Goal: Task Accomplishment & Management: Complete application form

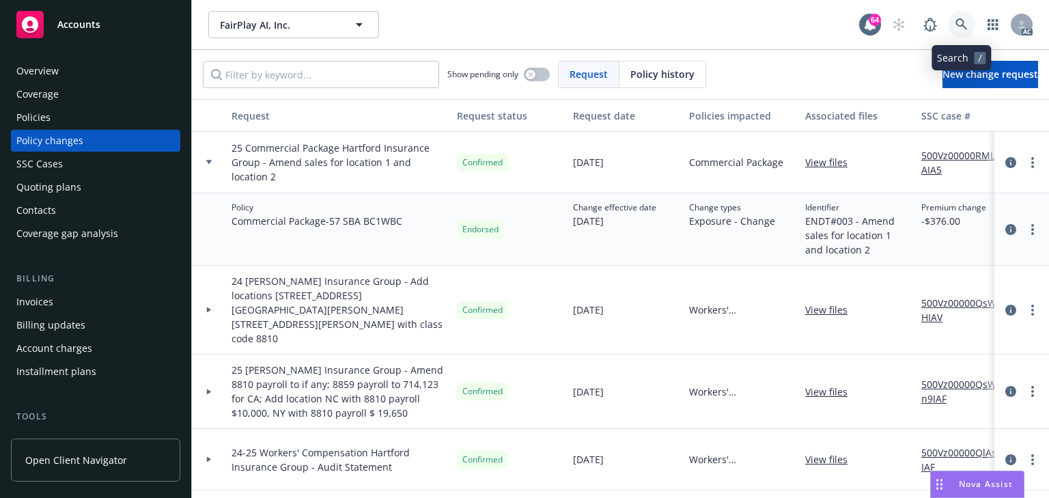
click at [961, 27] on icon at bounding box center [961, 24] width 12 height 12
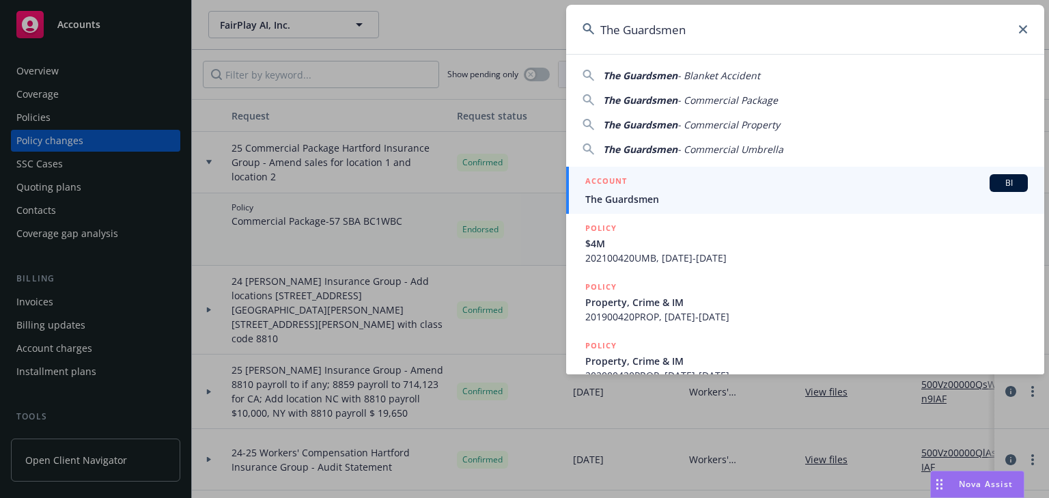
type input "The Guardsmen"
drag, startPoint x: 628, startPoint y: 197, endPoint x: 612, endPoint y: 107, distance: 92.2
click at [628, 197] on span "The Guardsmen" at bounding box center [806, 199] width 442 height 14
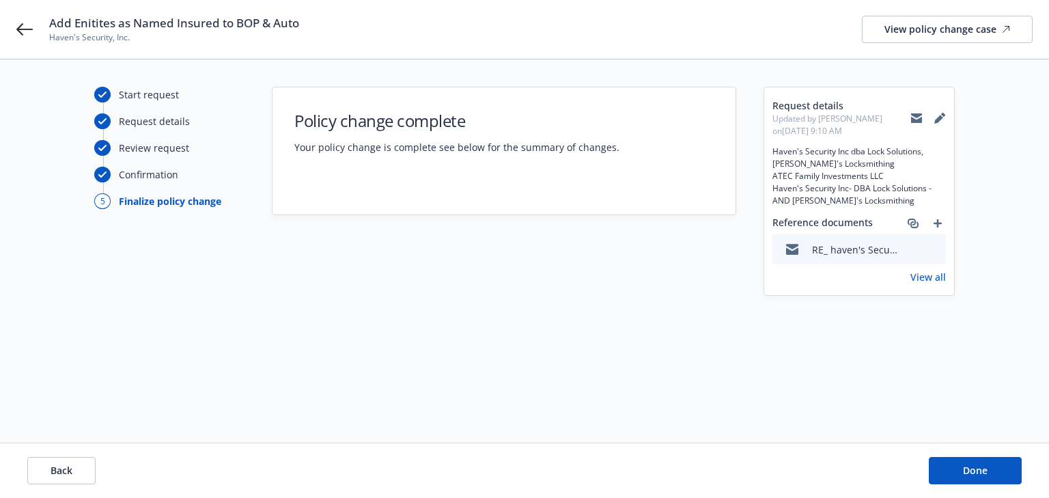
click at [924, 284] on link "View all" at bounding box center [928, 277] width 36 height 14
click at [66, 475] on span "Back" at bounding box center [62, 470] width 22 height 13
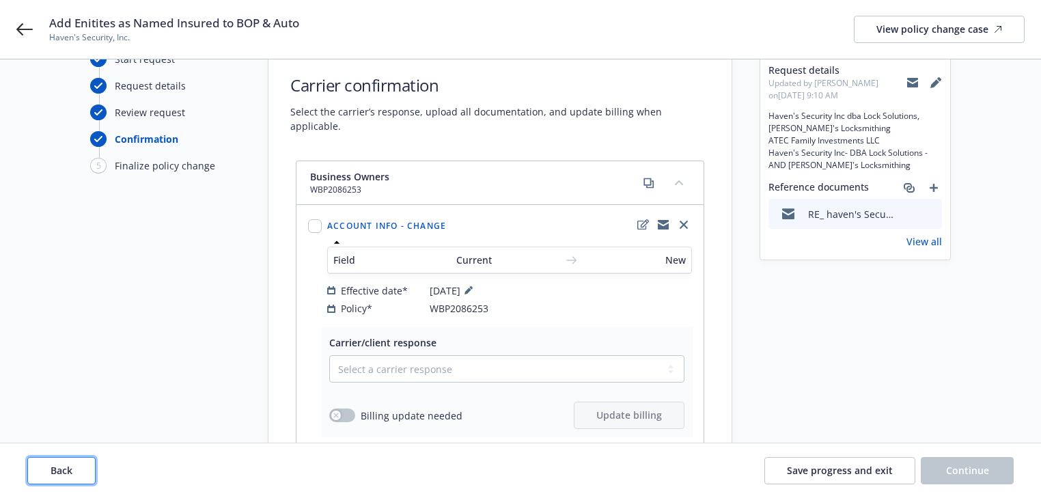
scroll to position [55, 0]
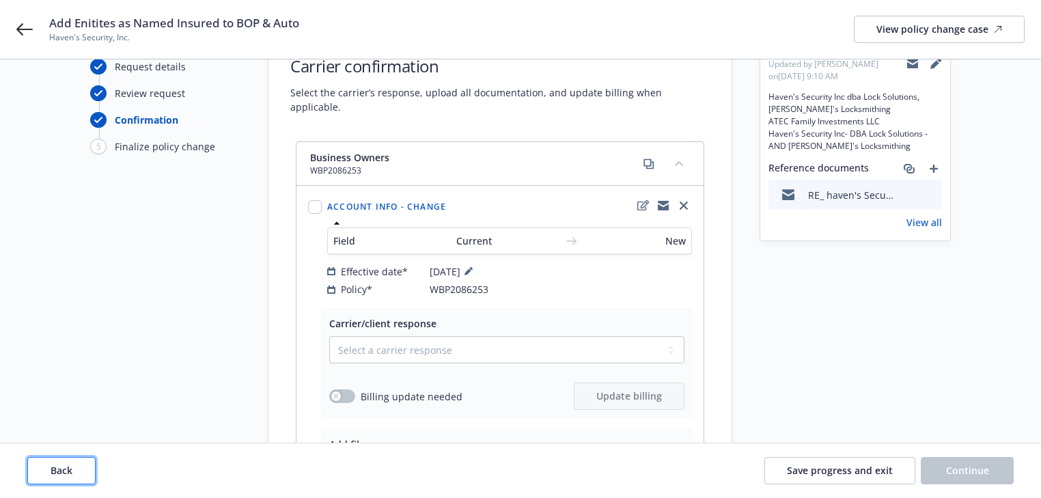
click at [76, 458] on button "Back" at bounding box center [61, 470] width 68 height 27
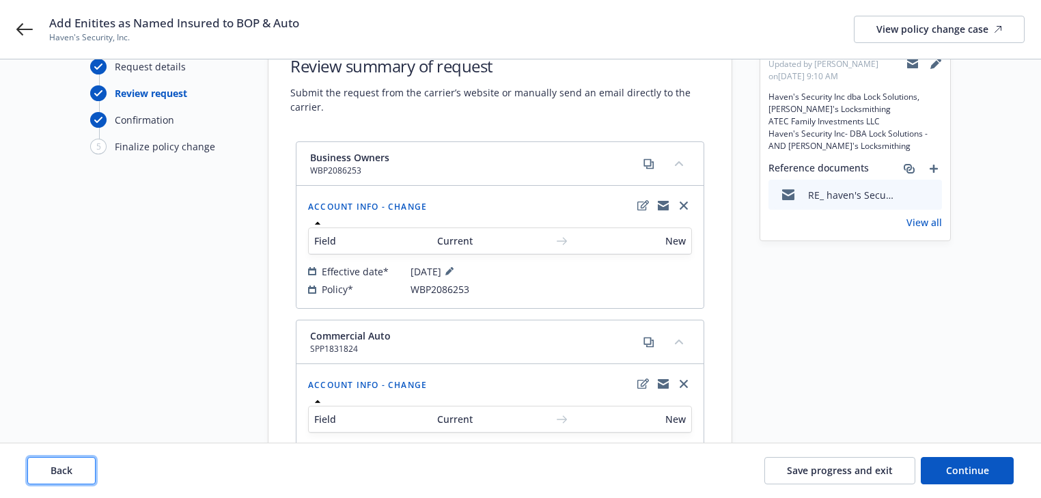
click at [76, 468] on button "Back" at bounding box center [61, 470] width 68 height 27
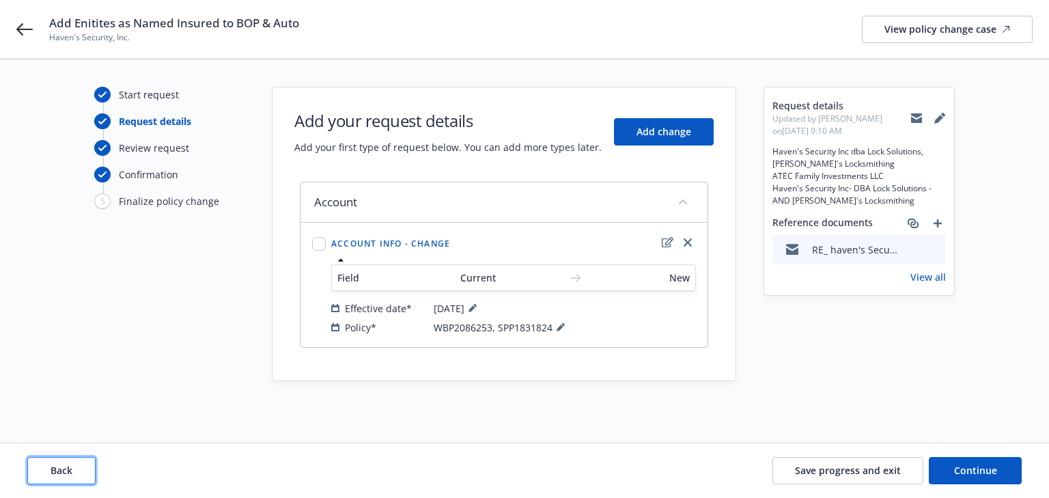
click at [76, 468] on button "Back" at bounding box center [61, 470] width 68 height 27
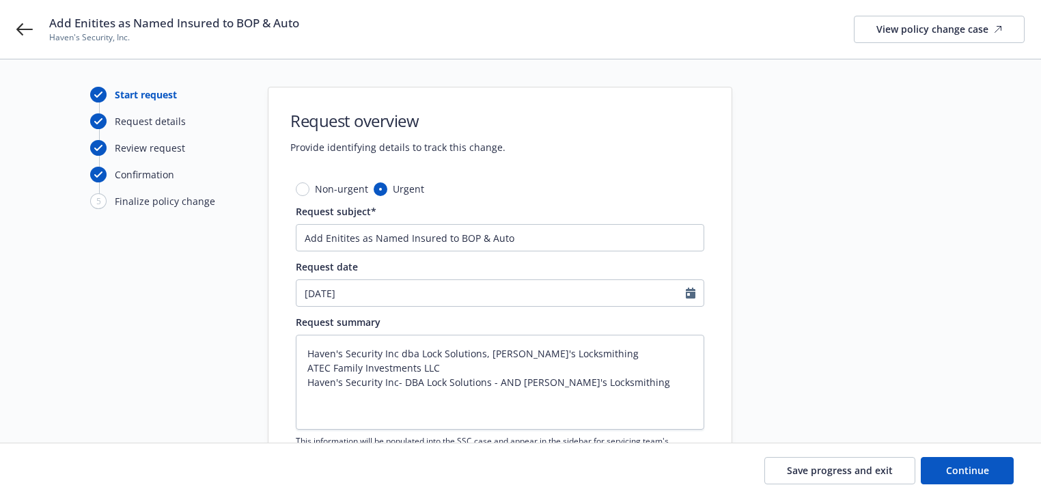
click at [113, 414] on div "Start request Request details Review request Confirmation 5 Finalize policy cha…" at bounding box center [165, 314] width 150 height 454
click at [950, 475] on span "Continue" at bounding box center [967, 470] width 43 height 13
type textarea "x"
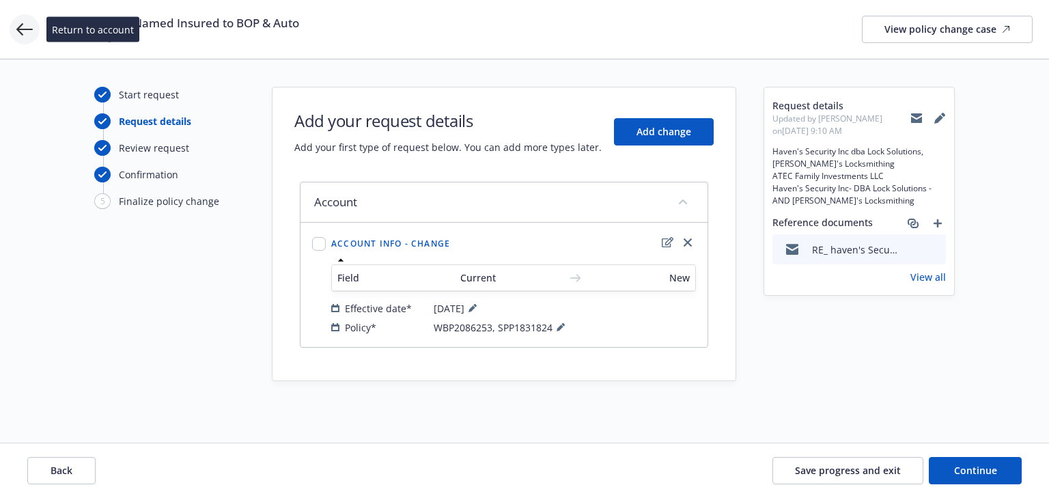
click at [30, 34] on icon at bounding box center [24, 29] width 16 height 16
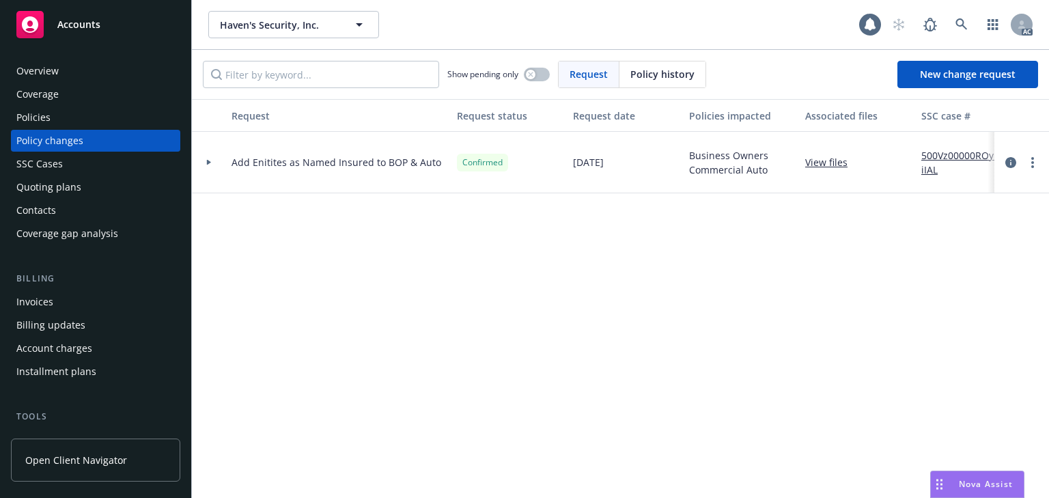
click at [58, 119] on div "Policies" at bounding box center [95, 118] width 158 height 22
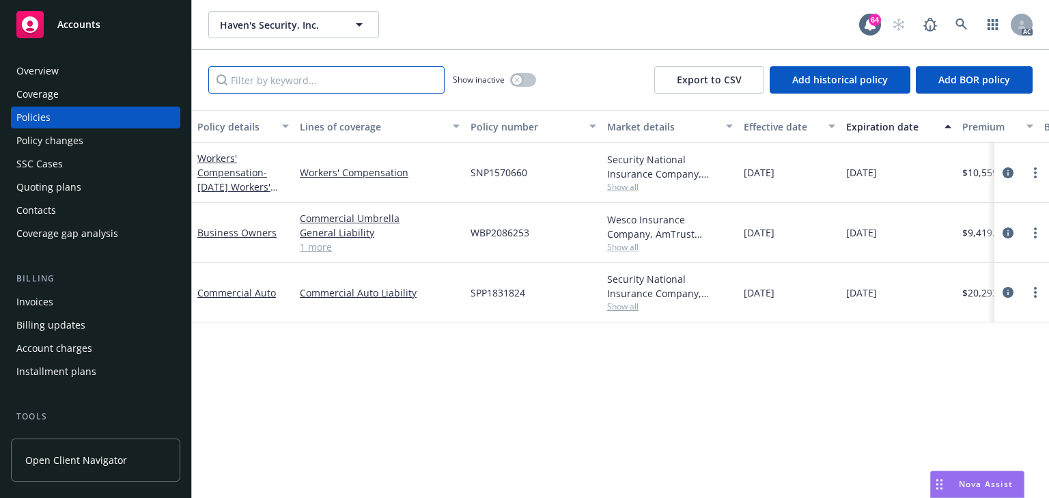
click at [298, 80] on input "Filter by keyword..." at bounding box center [326, 79] width 236 height 27
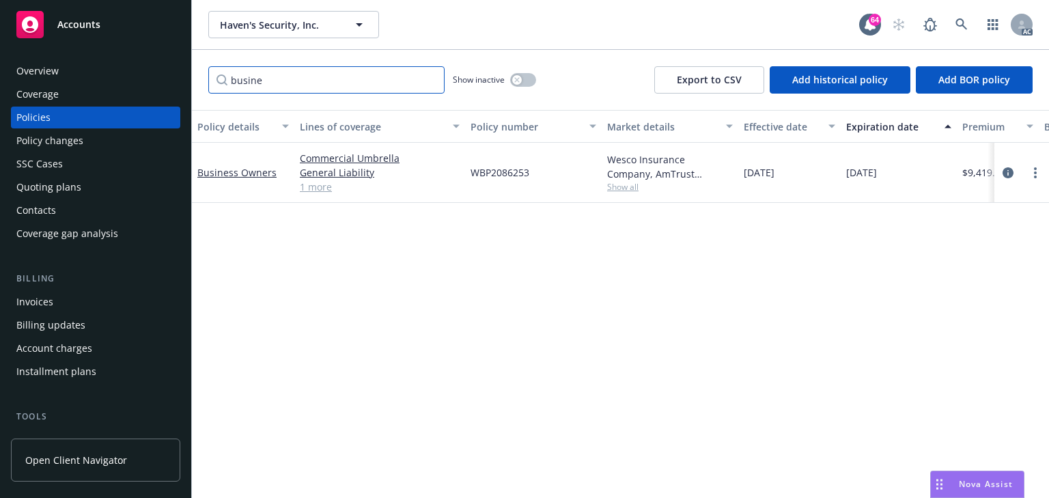
type input "busine"
click at [623, 190] on span "Show all" at bounding box center [670, 187] width 126 height 12
drag, startPoint x: 286, startPoint y: 78, endPoint x: 0, endPoint y: 71, distance: 286.2
click at [0, 74] on div "Accounts Overview Coverage Policies Policy changes SSC Cases Quoting plans Cont…" at bounding box center [524, 249] width 1049 height 498
type input "auto"
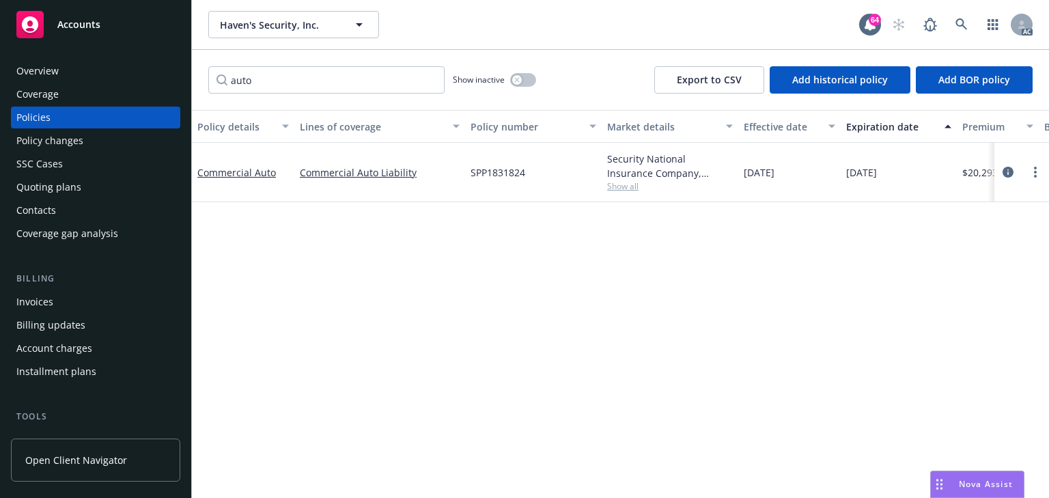
click at [628, 188] on span "Show all" at bounding box center [670, 186] width 126 height 12
click at [322, 266] on div "Policy details Lines of coverage Policy number Market details Effective date Ex…" at bounding box center [620, 304] width 857 height 388
click at [637, 191] on span "Show all" at bounding box center [670, 186] width 126 height 12
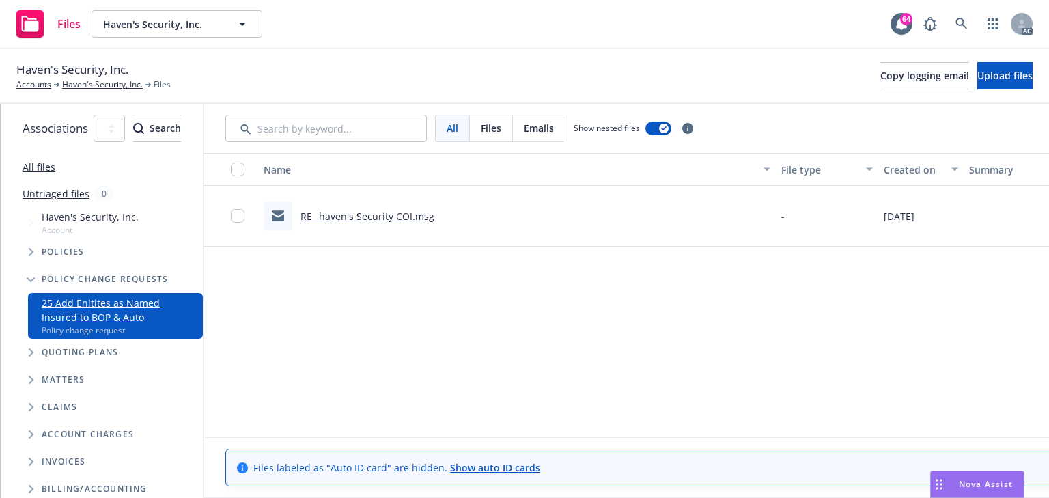
click at [434, 223] on div "RE_ haven's Security COI.msg" at bounding box center [367, 216] width 134 height 14
click at [433, 216] on link "RE_ haven's Security COI.msg" at bounding box center [367, 216] width 134 height 13
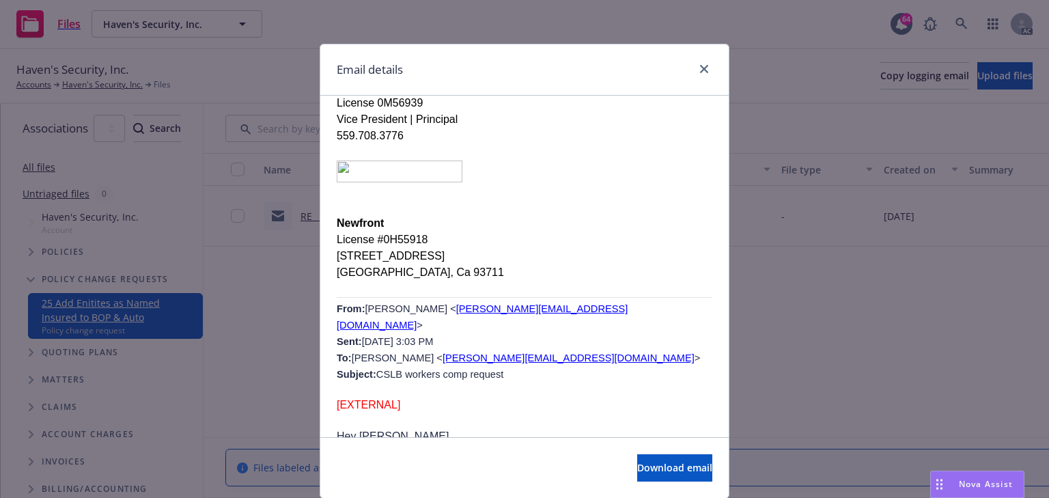
scroll to position [1672, 0]
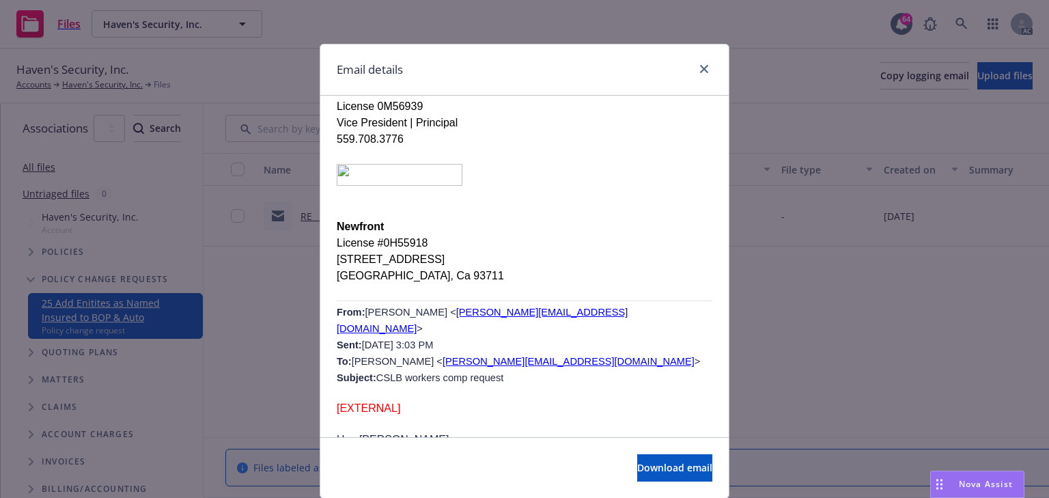
click at [571, 402] on p "[EXTERNAL]" at bounding box center [525, 408] width 376 height 13
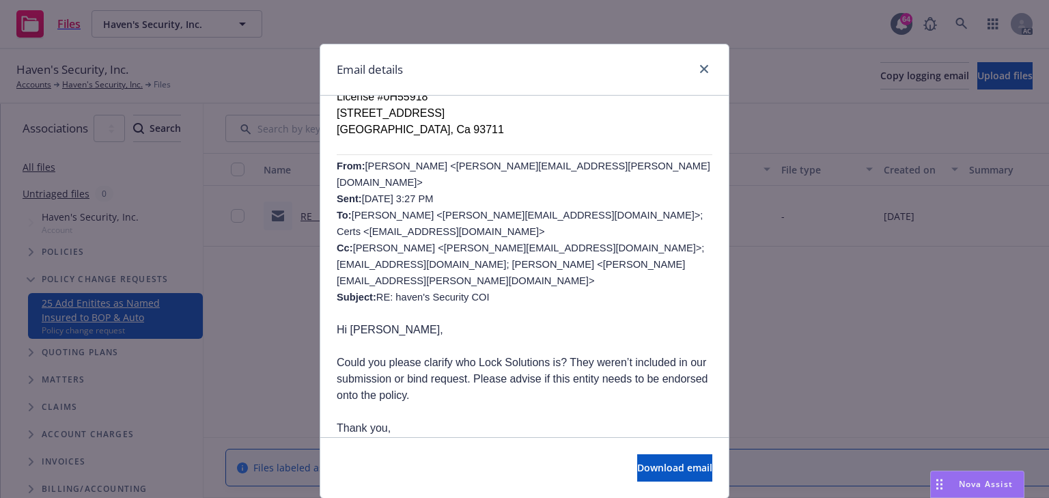
scroll to position [798, 0]
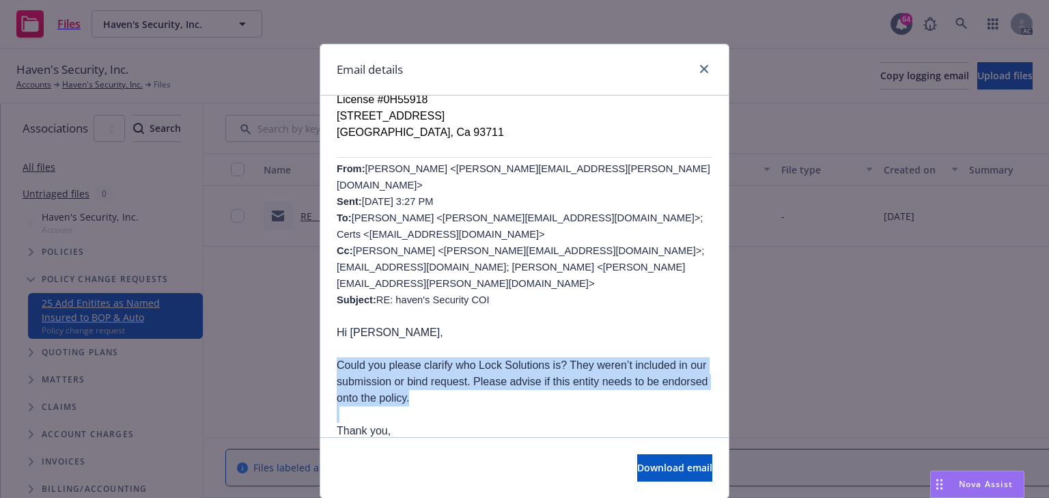
drag, startPoint x: 333, startPoint y: 288, endPoint x: 420, endPoint y: 334, distance: 98.0
copy div "Could you please clarify who Lock Solutions is? They weren’t included in our su…"
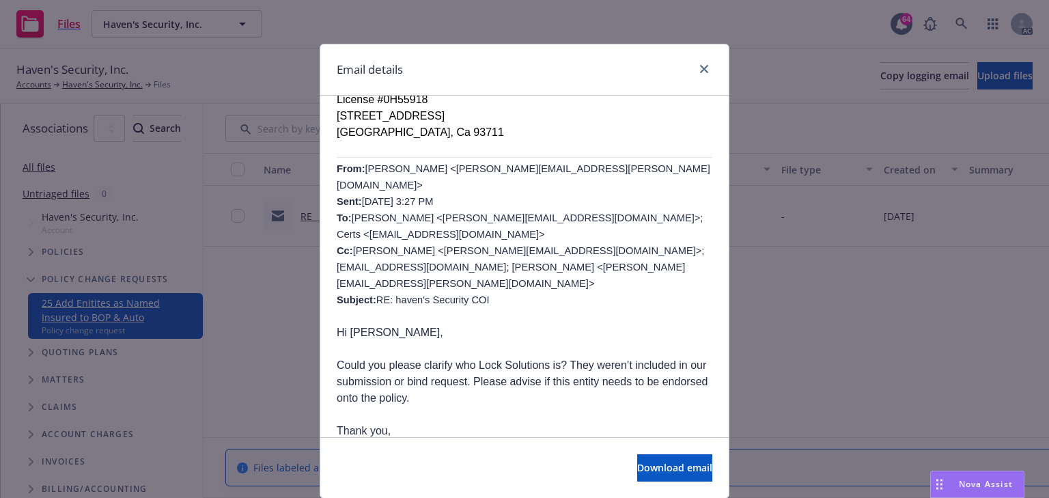
click at [612, 423] on p "Thank you," at bounding box center [525, 431] width 376 height 16
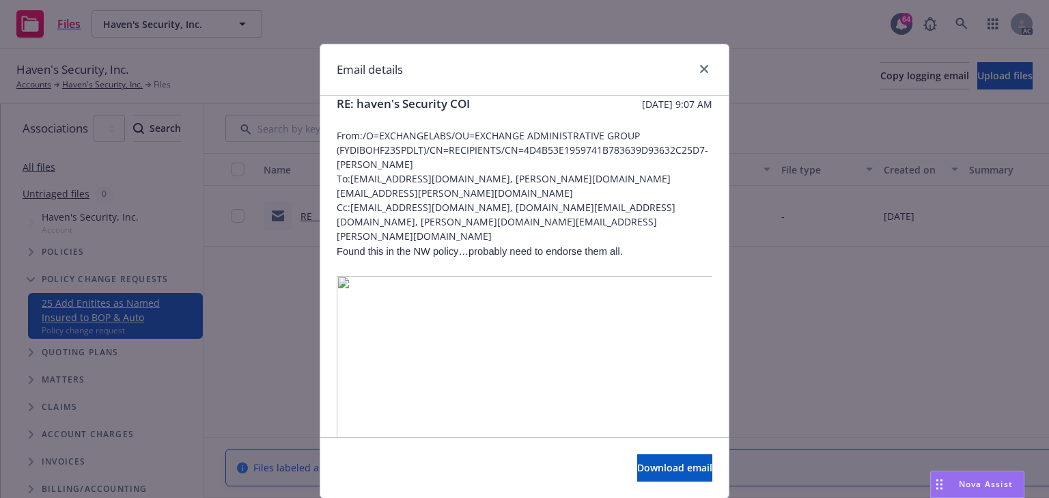
scroll to position [0, 0]
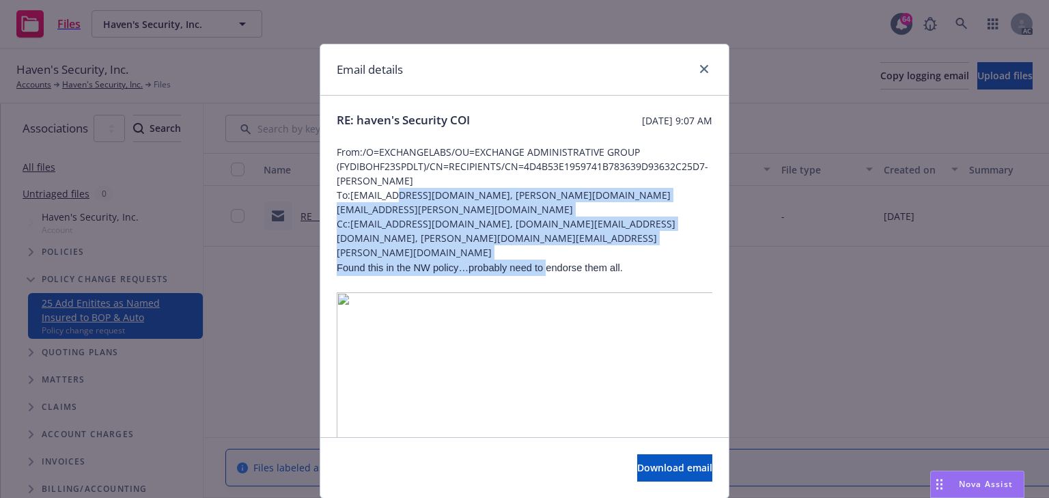
drag, startPoint x: 397, startPoint y: 197, endPoint x: 533, endPoint y: 242, distance: 143.6
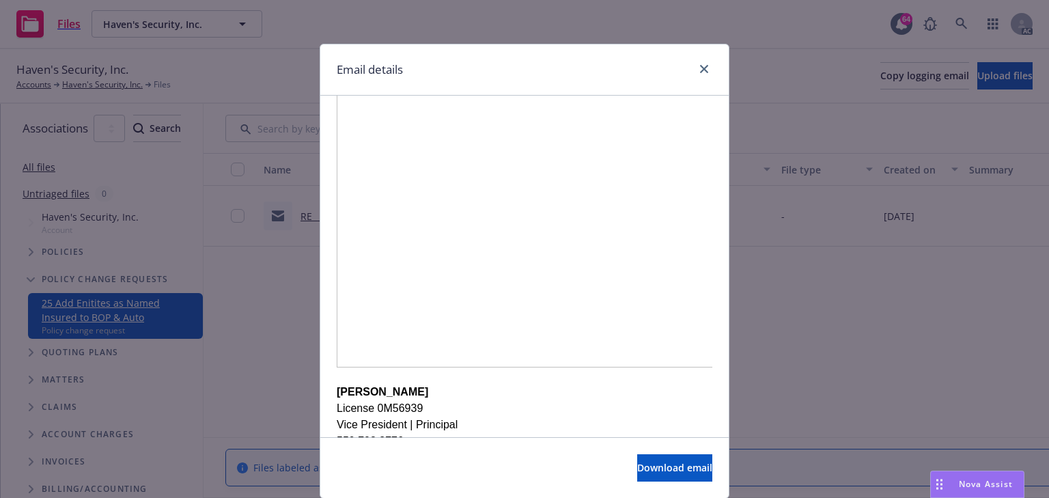
scroll to position [437, 0]
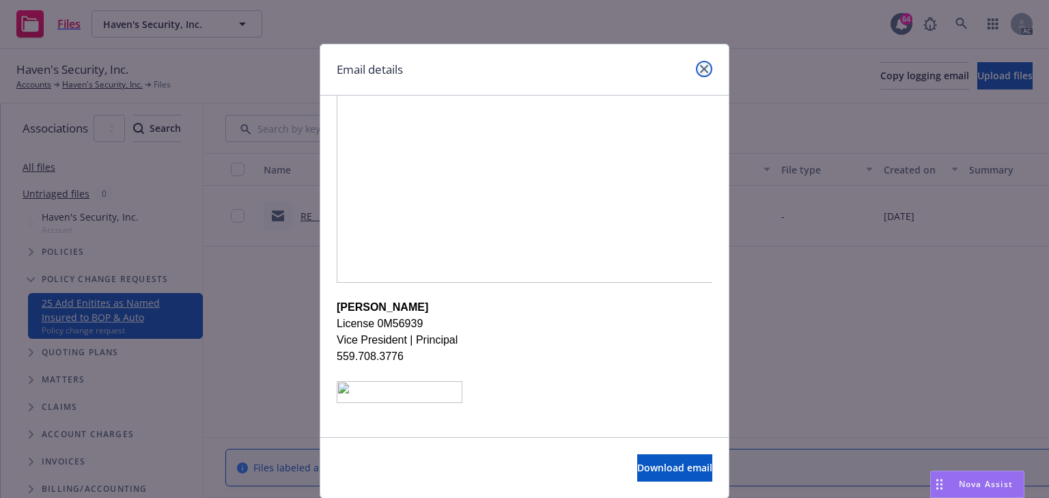
click at [696, 67] on link "close" at bounding box center [704, 69] width 16 height 16
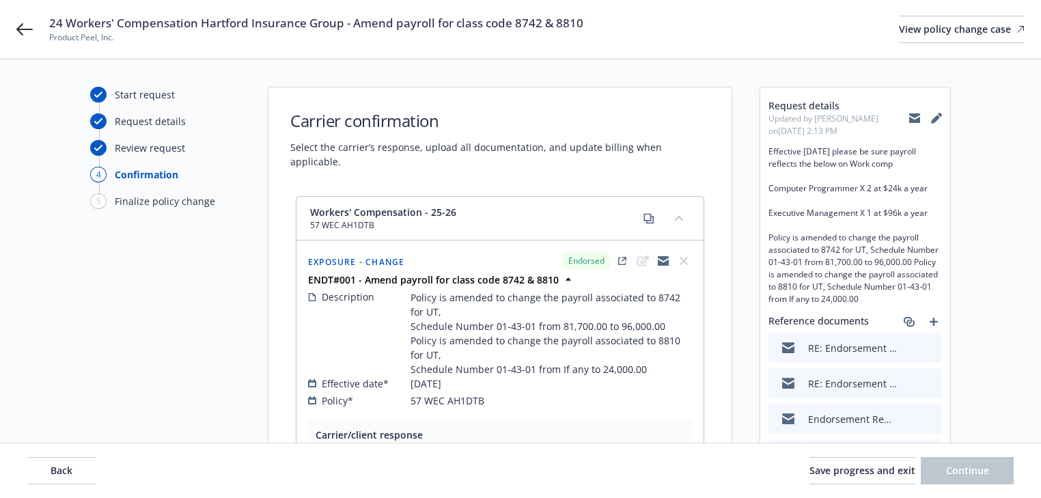
select select "ACCEPTED"
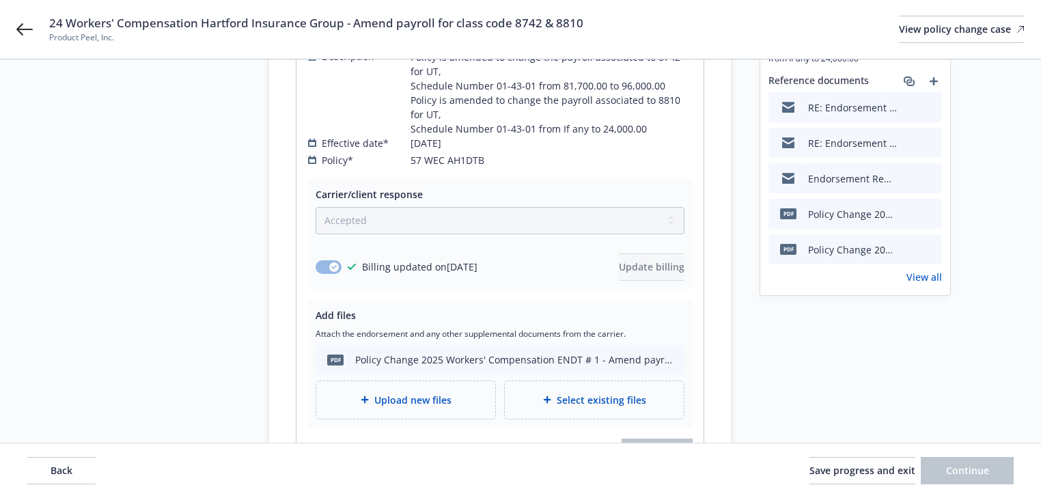
scroll to position [273, 0]
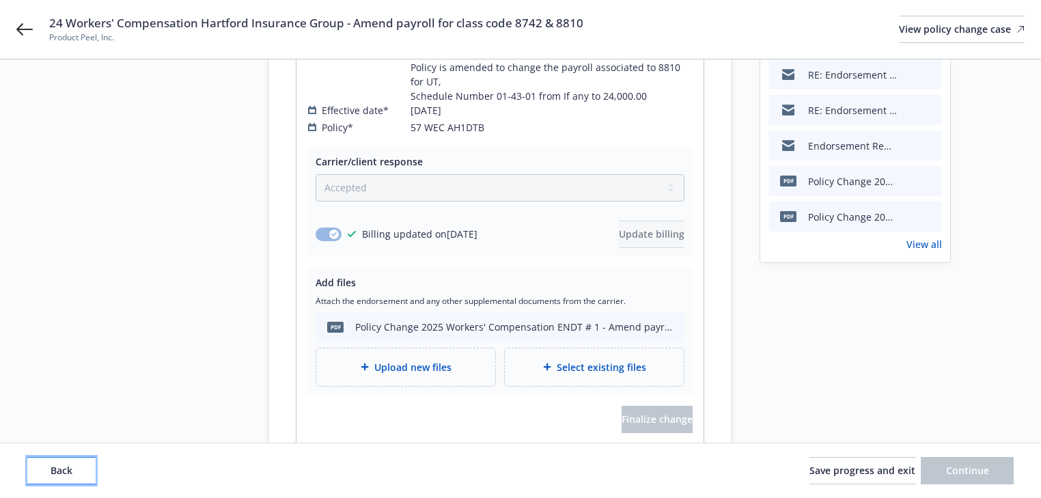
click at [83, 462] on button "Back" at bounding box center [61, 470] width 68 height 27
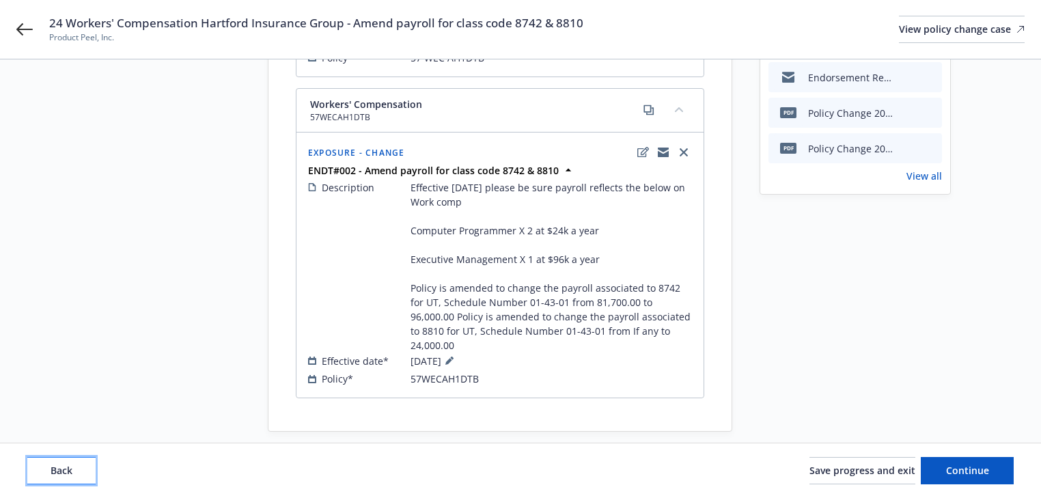
click at [74, 477] on button "Back" at bounding box center [61, 470] width 68 height 27
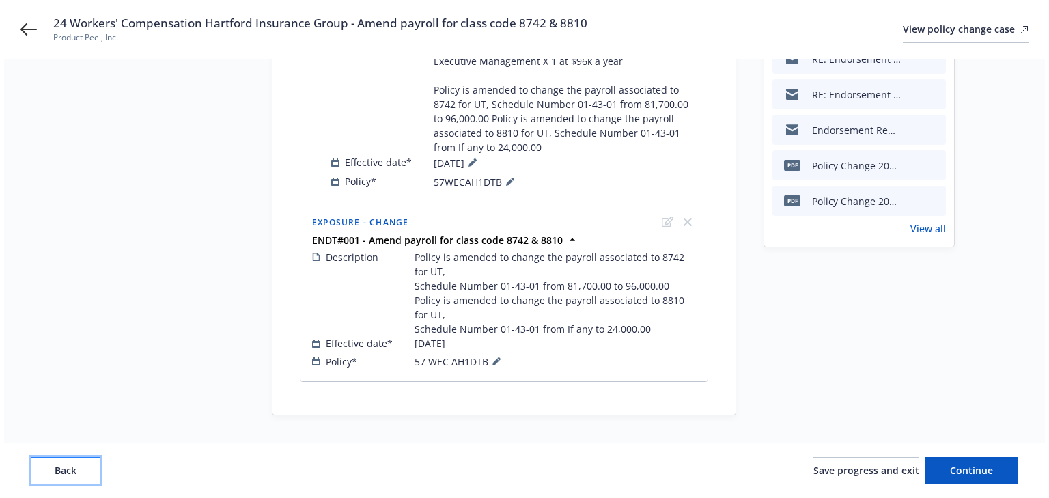
scroll to position [287, 0]
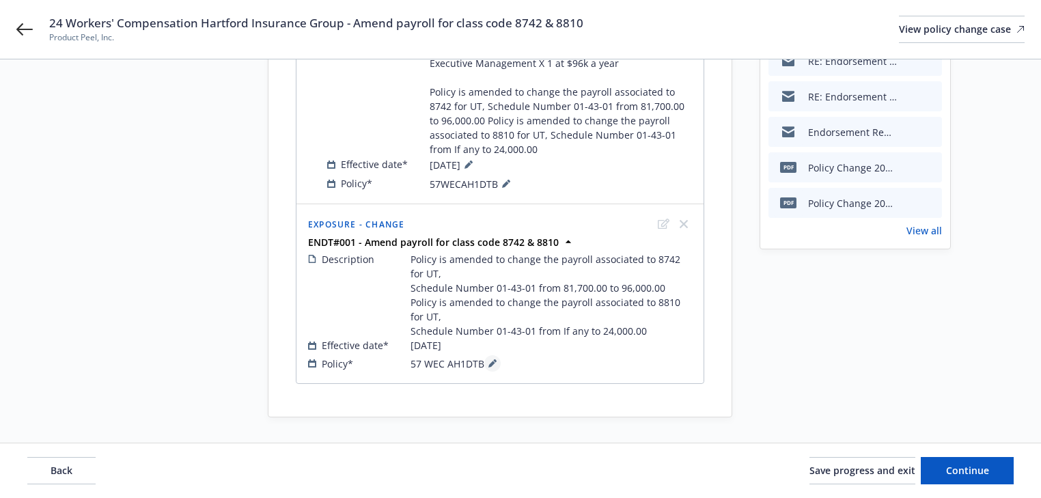
click at [497, 361] on button at bounding box center [492, 363] width 16 height 16
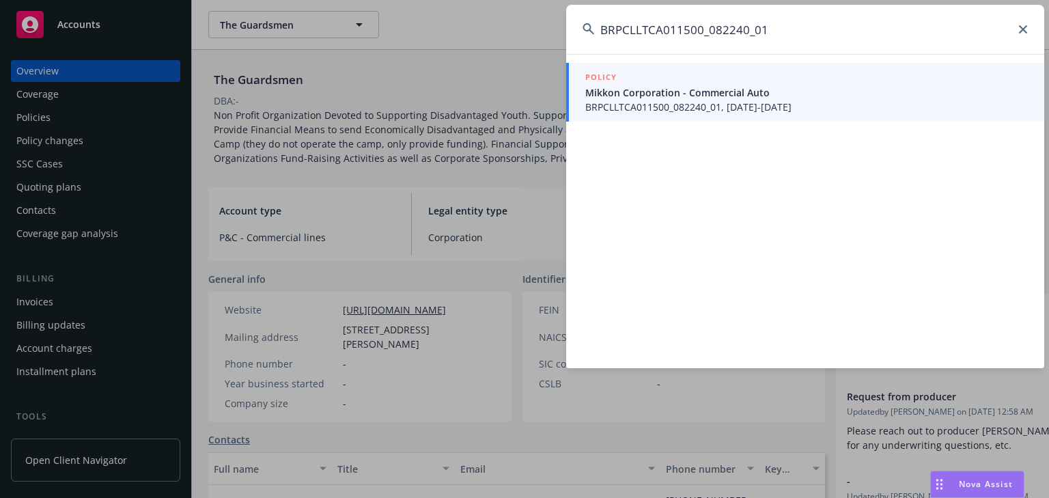
type input "BRPCLLTCA011500_082240_01"
click at [668, 101] on span "BRPCLLTCA011500_082240_01, 01/30/2025-01/30/2026" at bounding box center [806, 107] width 442 height 14
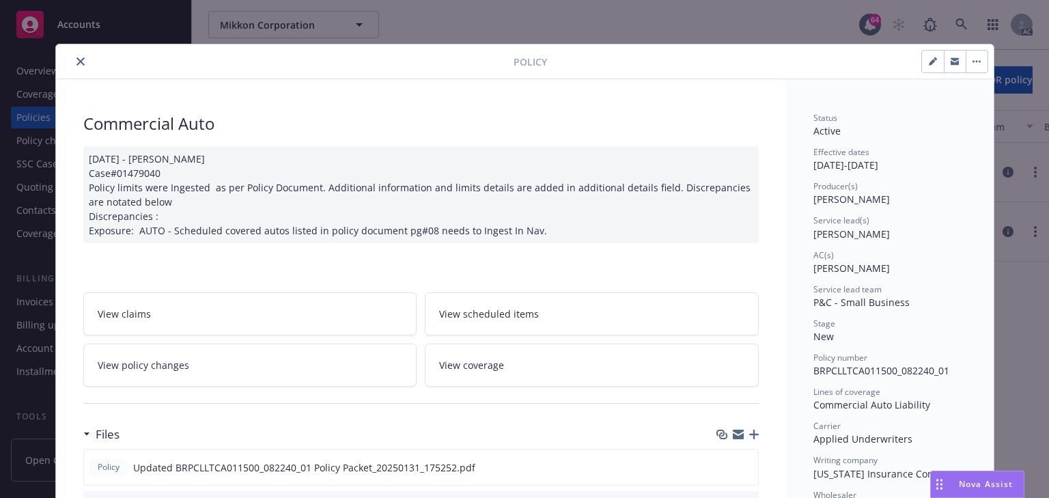
click at [208, 358] on link "View policy changes" at bounding box center [250, 364] width 334 height 43
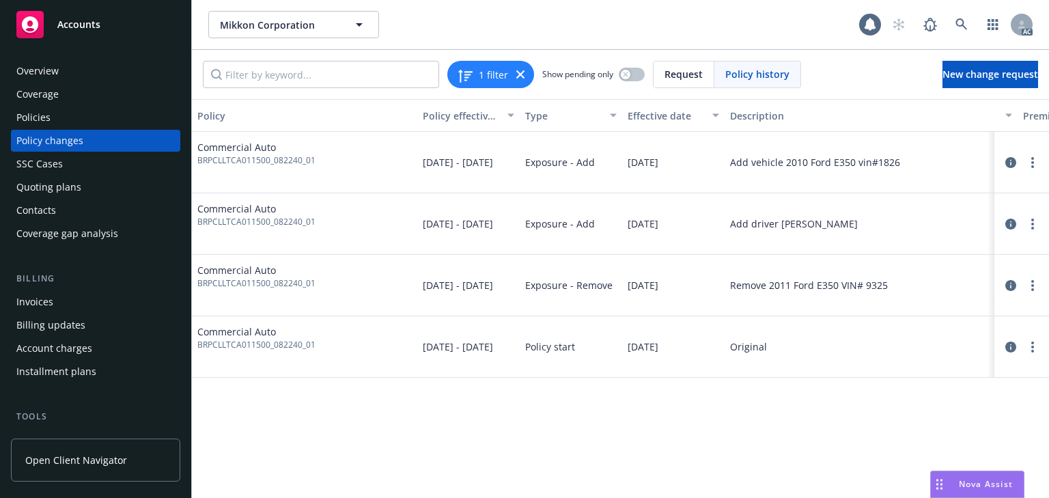
click at [619, 414] on div "Policy Policy effective dates Type Effective date Description Premium change An…" at bounding box center [620, 298] width 857 height 399
drag, startPoint x: 494, startPoint y: 451, endPoint x: 527, endPoint y: 488, distance: 49.3
click at [498, 462] on div "Policy Policy effective dates Type Effective date Description Premium change An…" at bounding box center [620, 298] width 857 height 399
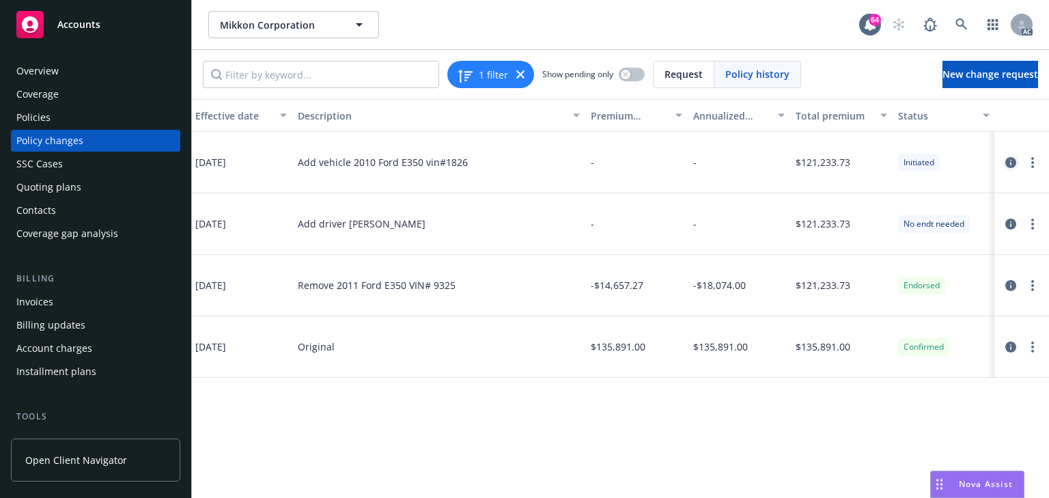
click at [1006, 161] on icon "circleInformation" at bounding box center [1010, 162] width 11 height 11
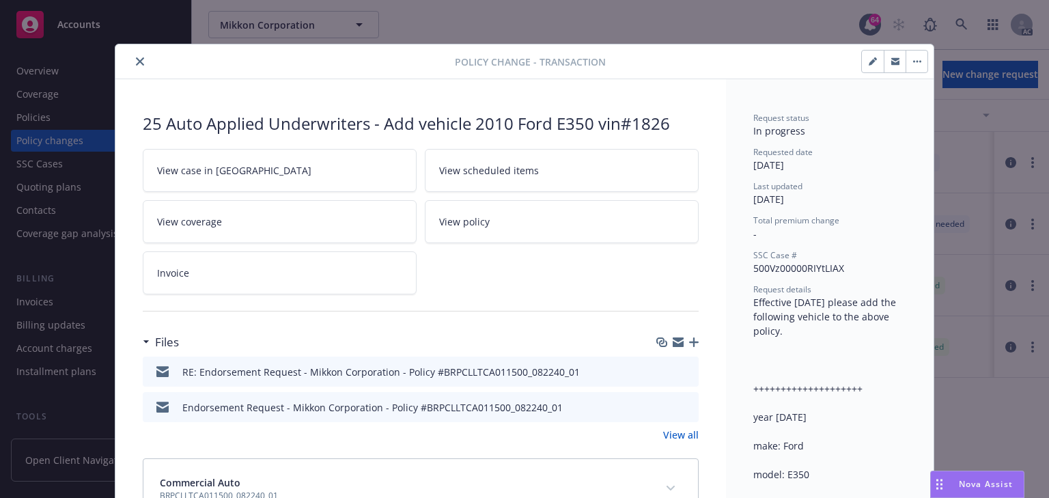
scroll to position [41, 0]
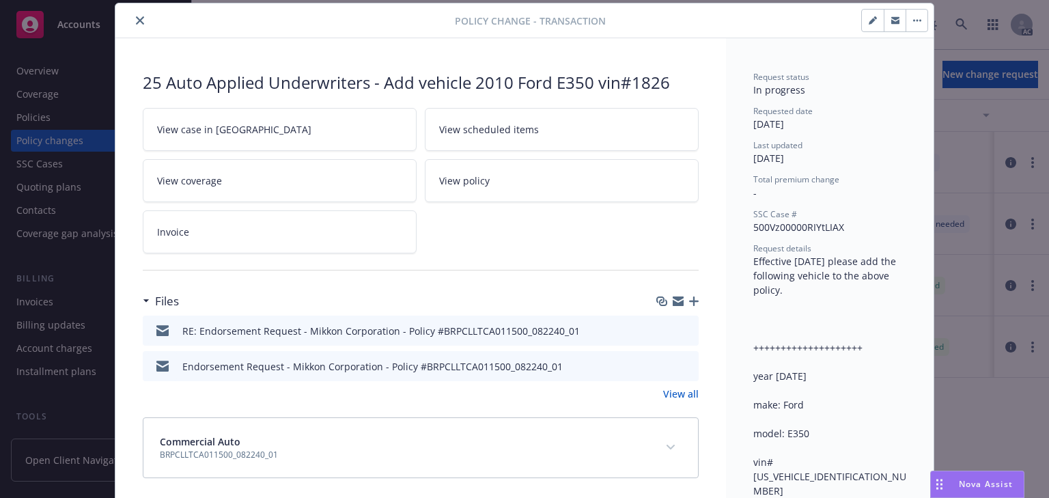
click at [264, 131] on link "View case in [GEOGRAPHIC_DATA]" at bounding box center [280, 129] width 274 height 43
click at [136, 19] on icon "close" at bounding box center [140, 20] width 8 height 8
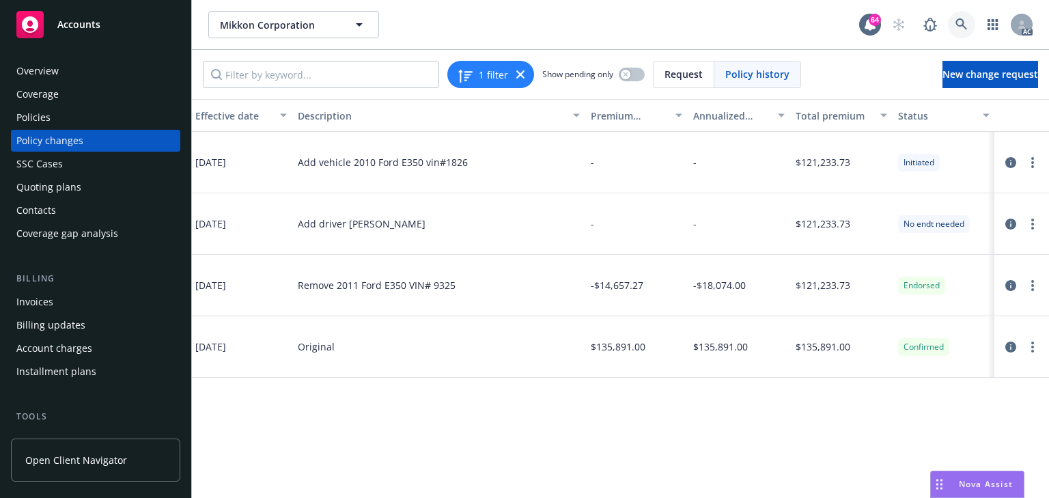
click at [961, 30] on icon at bounding box center [961, 24] width 12 height 12
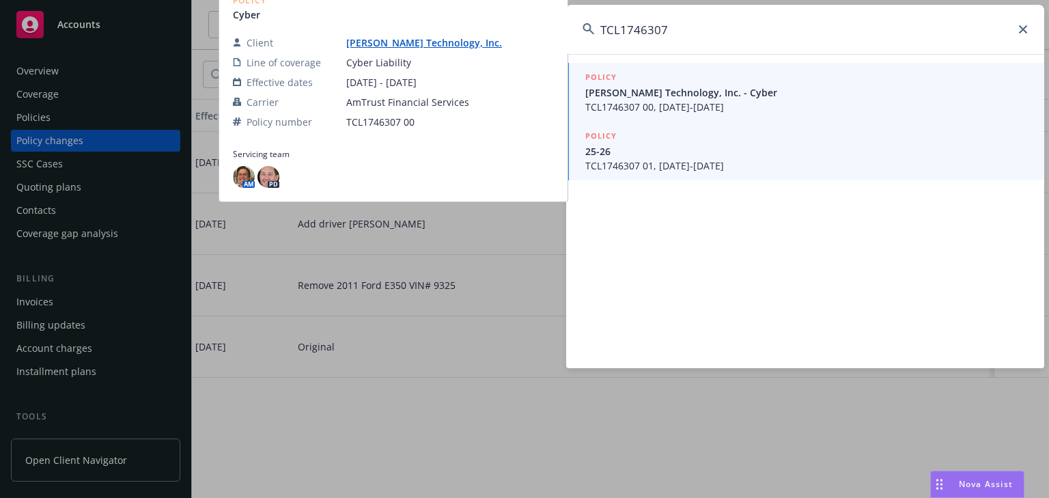
type input "TCL1746307"
click at [645, 158] on span "TCL1746307 01, 08/19/2025-08/19/2026" at bounding box center [806, 165] width 442 height 14
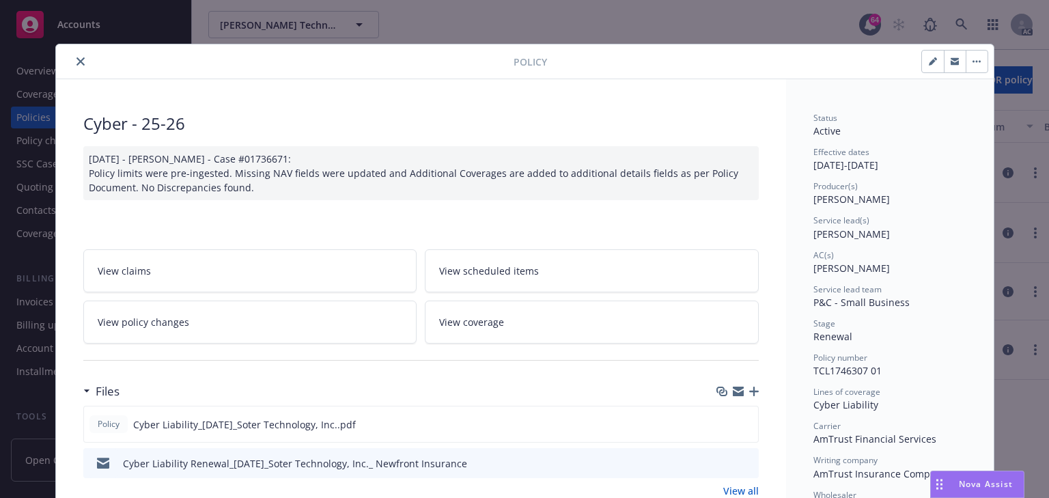
click at [223, 324] on link "View policy changes" at bounding box center [250, 321] width 334 height 43
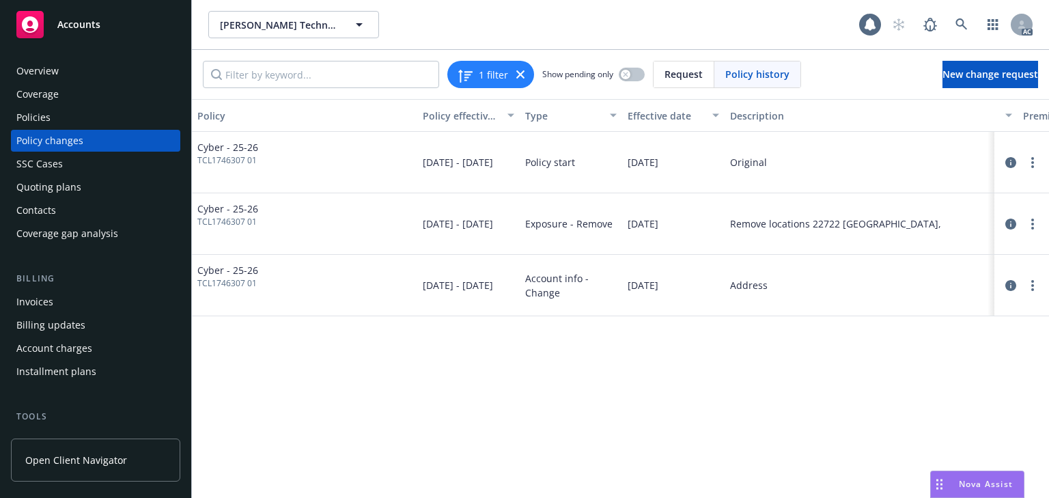
click at [830, 432] on div "Policy Policy effective dates Type Effective date Description Premium change An…" at bounding box center [620, 298] width 857 height 399
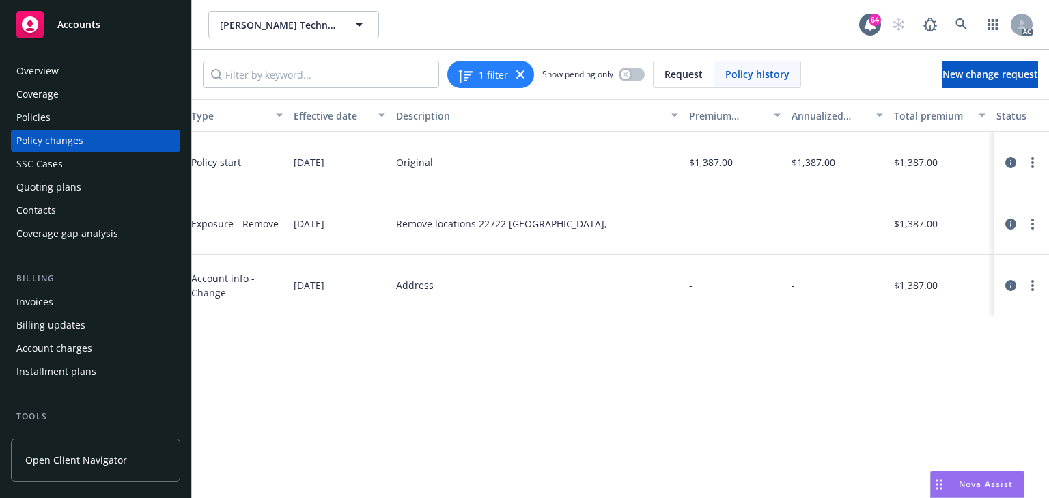
scroll to position [0, 373]
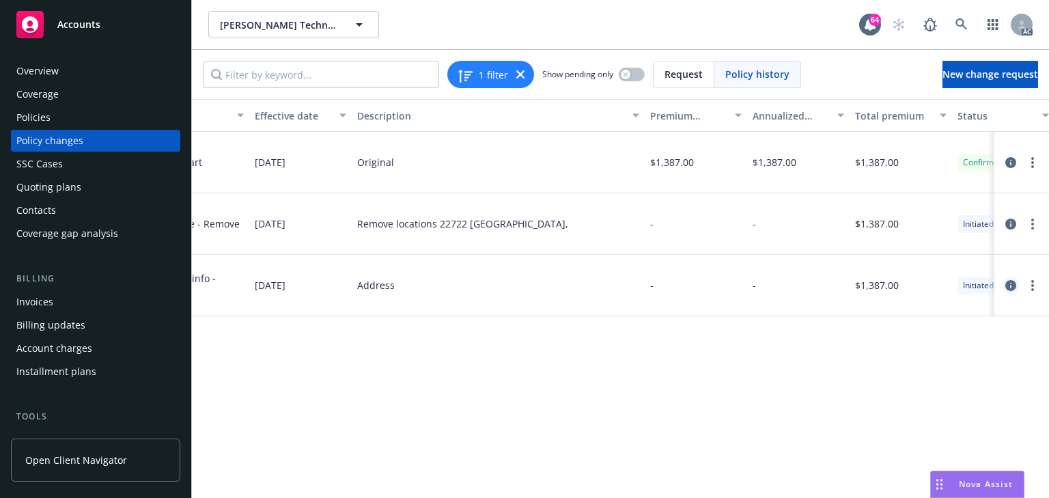
click at [1006, 282] on icon "circleInformation" at bounding box center [1010, 285] width 11 height 11
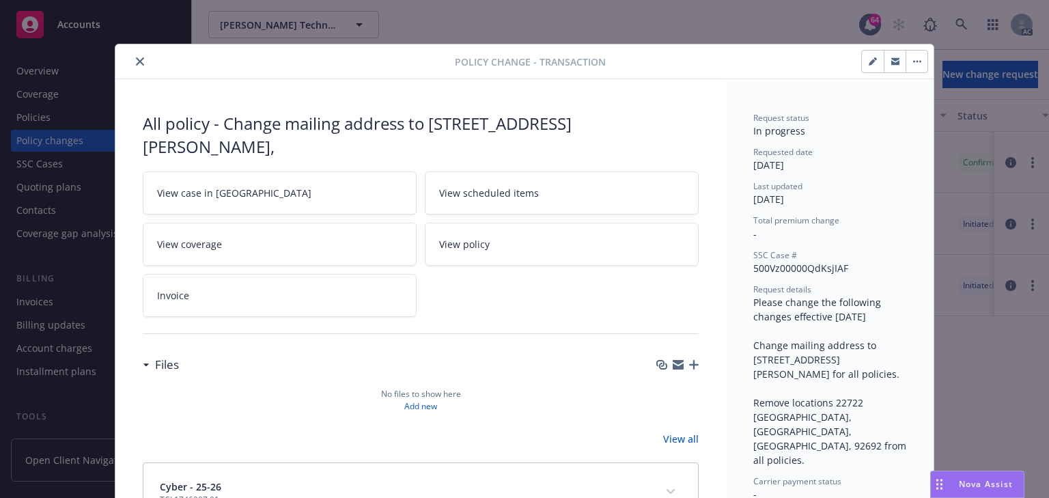
scroll to position [41, 0]
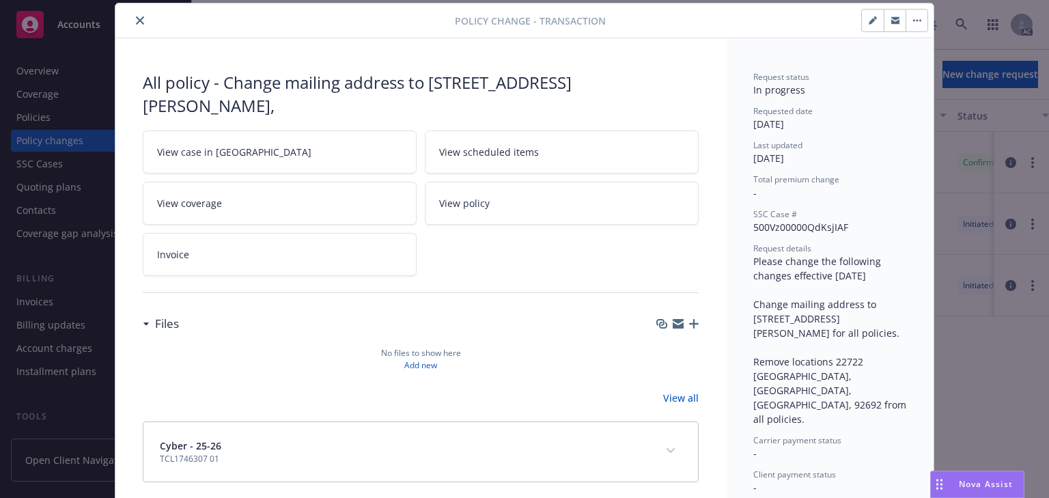
click at [328, 142] on link "View case in SSC" at bounding box center [280, 151] width 274 height 43
click at [136, 20] on icon "close" at bounding box center [140, 20] width 8 height 8
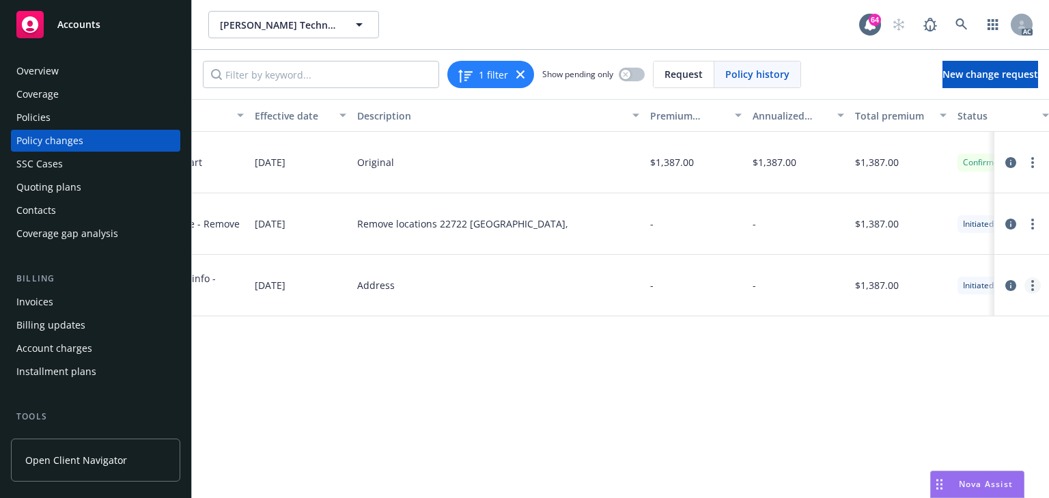
click at [1036, 283] on link "more" at bounding box center [1032, 285] width 16 height 16
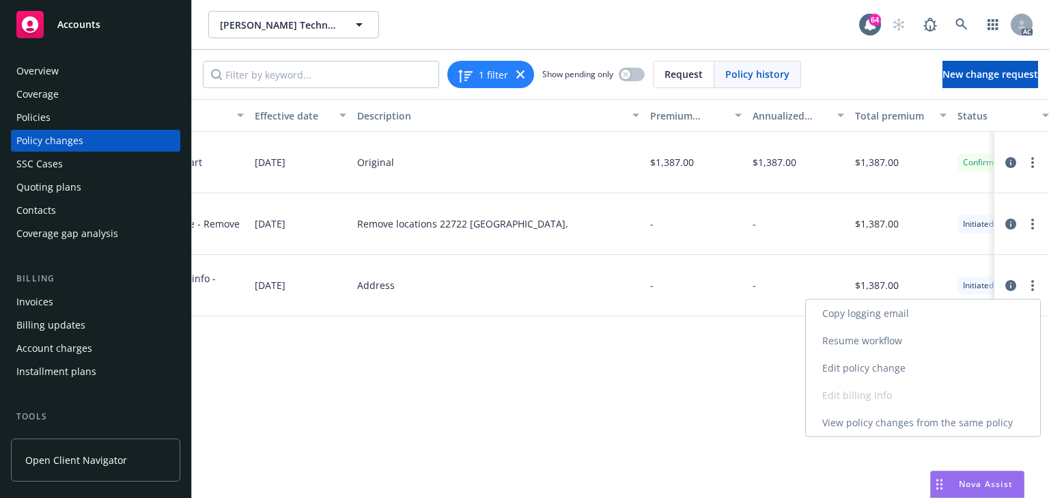
click at [881, 342] on link "Resume workflow" at bounding box center [923, 340] width 234 height 27
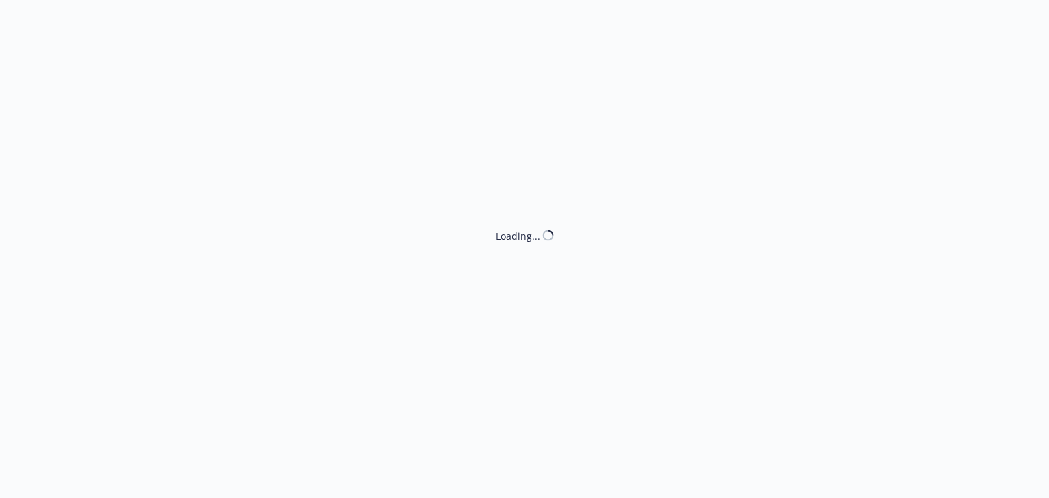
select select "ACCEPTED"
select select "DECLINED_BY_CARRIER"
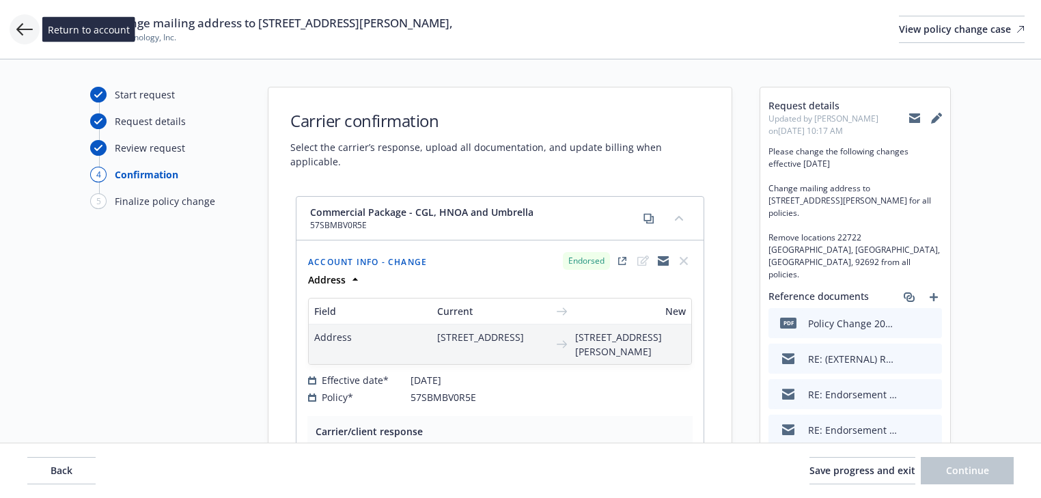
click at [31, 34] on icon at bounding box center [24, 29] width 16 height 16
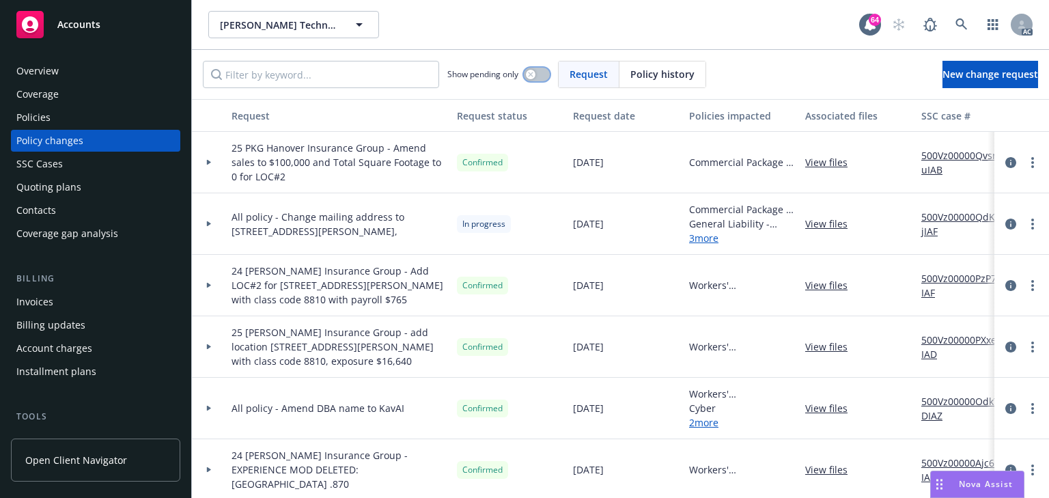
click at [533, 74] on icon "button" at bounding box center [530, 74] width 5 height 5
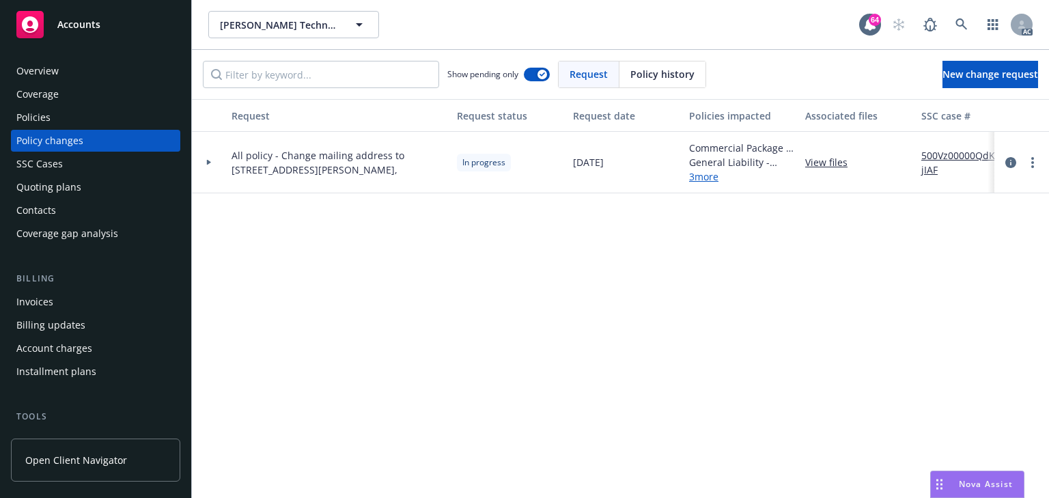
click at [206, 160] on icon at bounding box center [208, 162] width 5 height 5
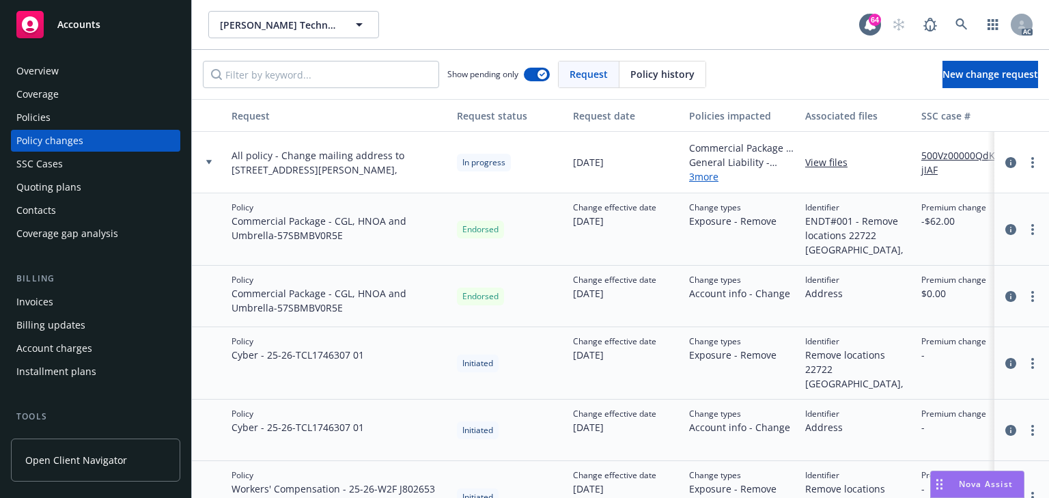
scroll to position [55, 0]
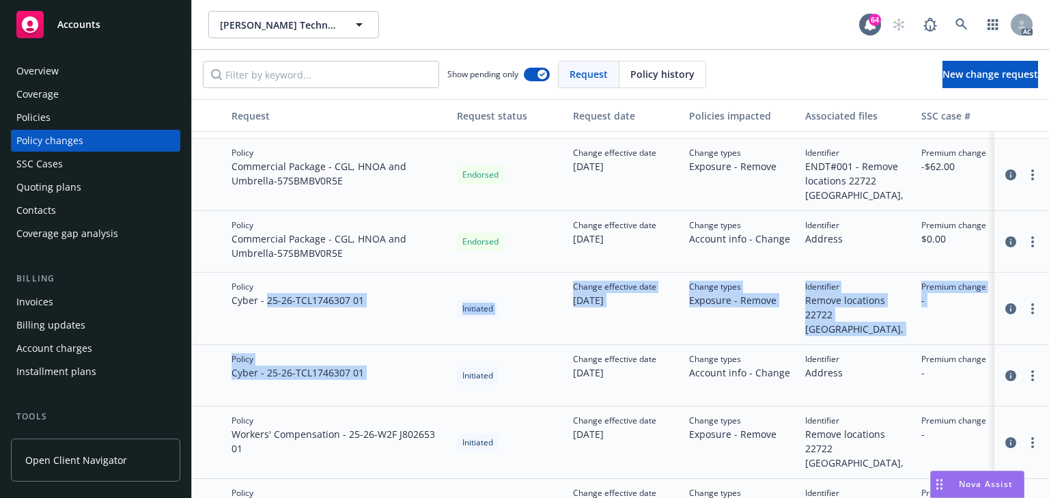
drag, startPoint x: 264, startPoint y: 296, endPoint x: 462, endPoint y: 366, distance: 210.1
click at [462, 366] on div "All policy - Change mailing address to 1030 Curtis St Suite 200 and Remove loca…" at bounding box center [898, 415] width 1413 height 676
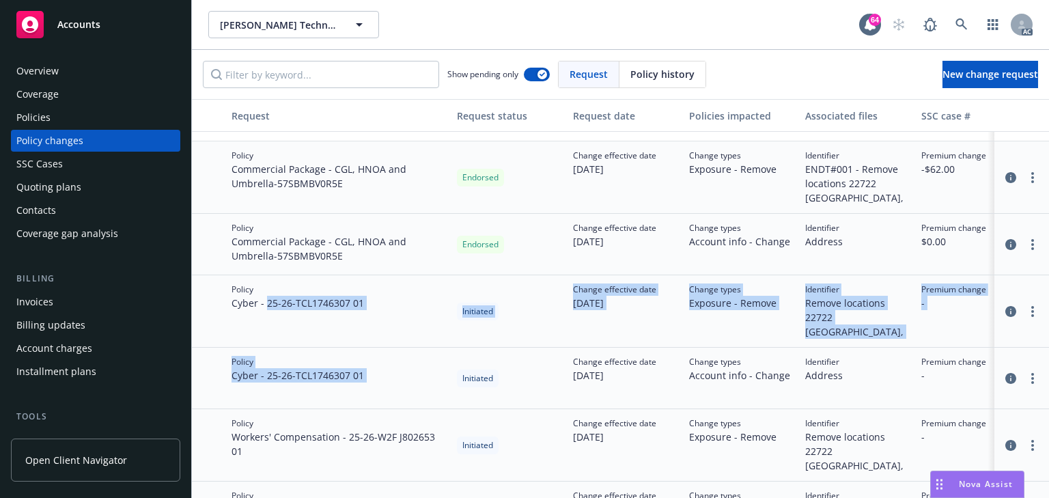
scroll to position [0, 0]
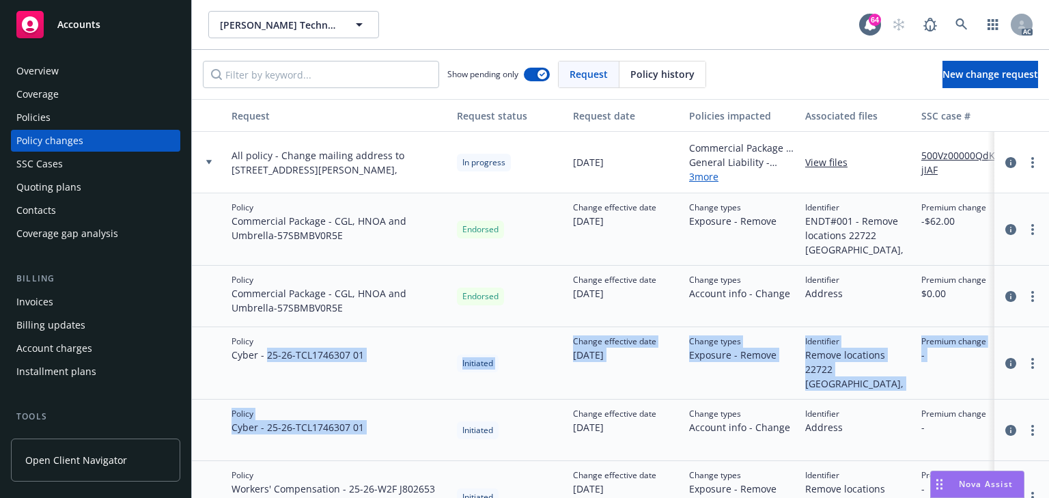
click at [374, 377] on div "Policy Cyber - 25-26 - TCL1746307 01" at bounding box center [338, 363] width 225 height 72
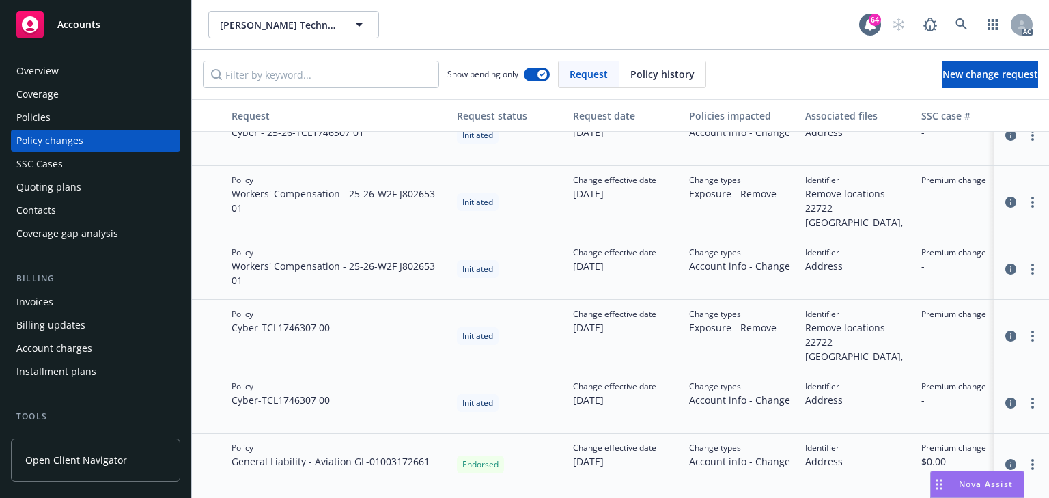
scroll to position [318, 0]
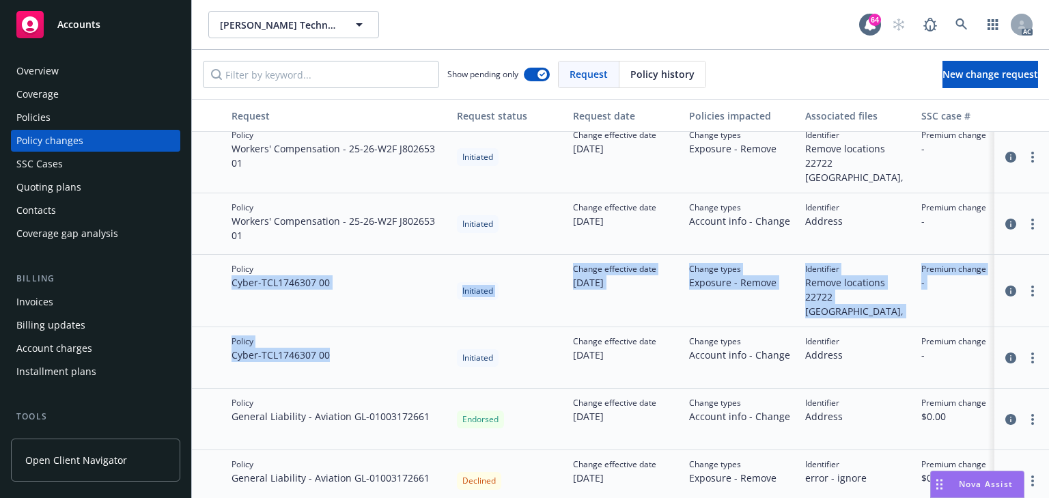
drag, startPoint x: 328, startPoint y: 335, endPoint x: 254, endPoint y: 246, distance: 116.4
click at [254, 246] on div "Policy Cyber - 25-26 - TCL1746307 01 Initiated Change effective date 08/12/2025…" at bounding box center [898, 274] width 1413 height 430
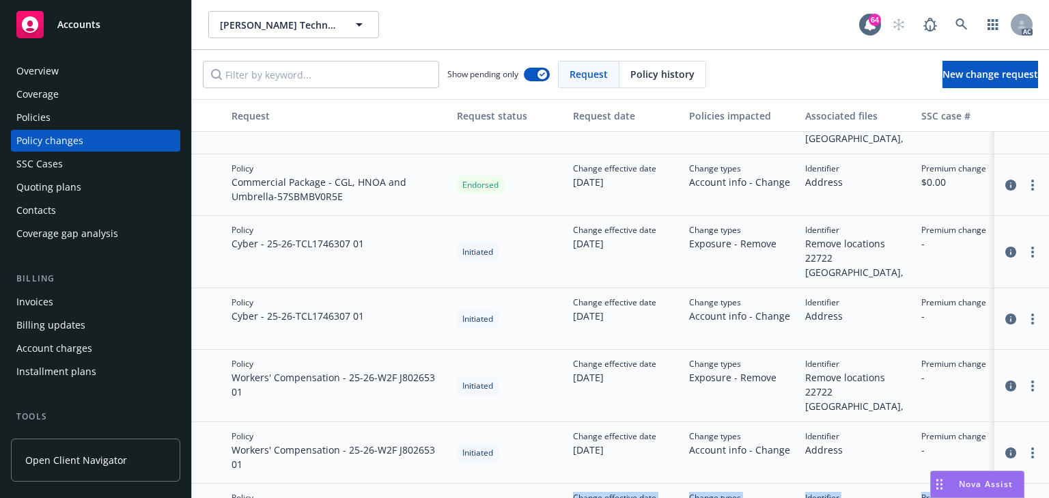
scroll to position [100, 0]
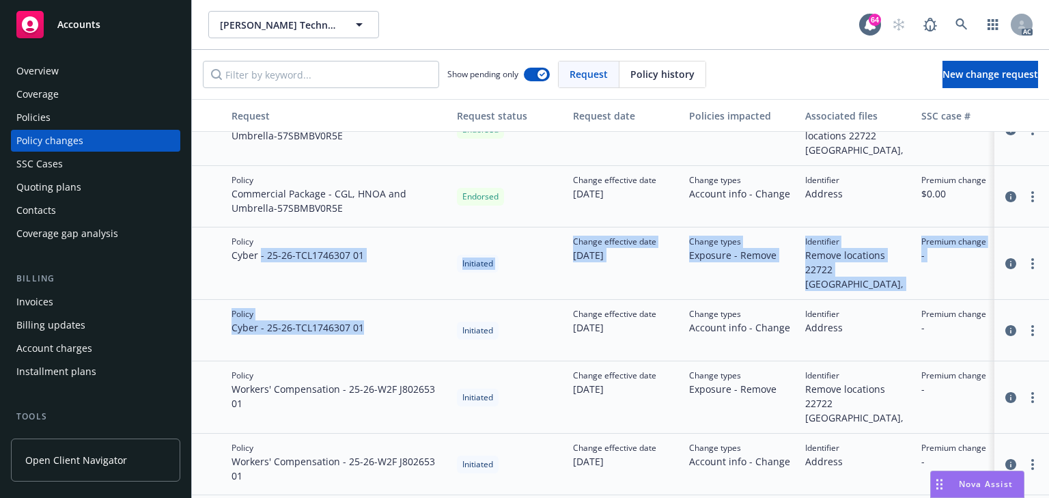
drag, startPoint x: 374, startPoint y: 323, endPoint x: 258, endPoint y: 266, distance: 129.2
click at [259, 266] on div "All policy - Change mailing address to 1030 Curtis St Suite 200 and Remove loca…" at bounding box center [898, 370] width 1413 height 676
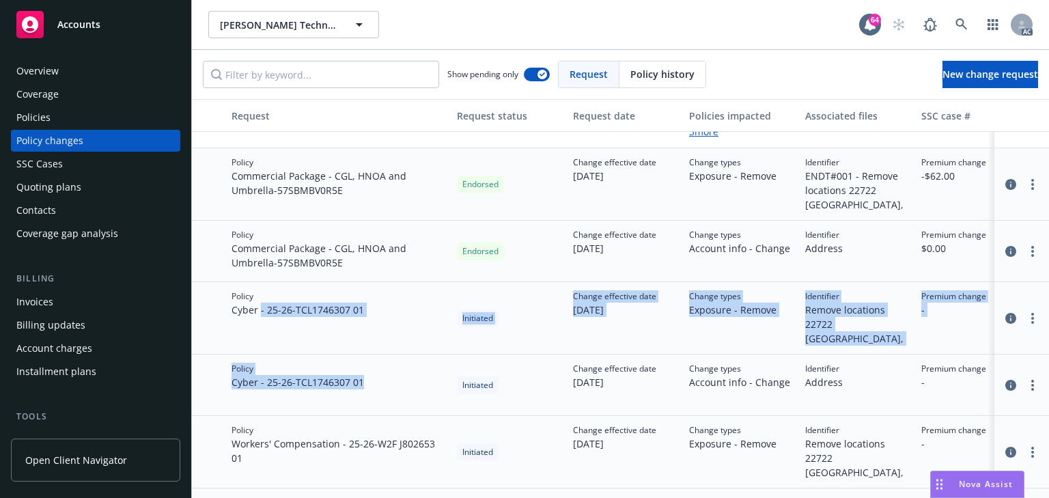
click at [408, 354] on div "Policy Cyber - 25-26 - TCL1746307 01" at bounding box center [338, 384] width 225 height 61
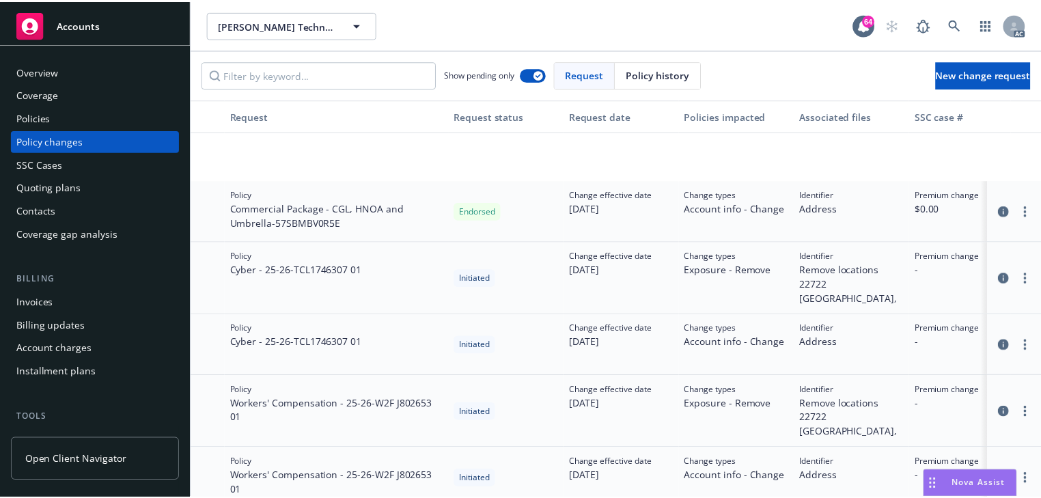
scroll to position [264, 0]
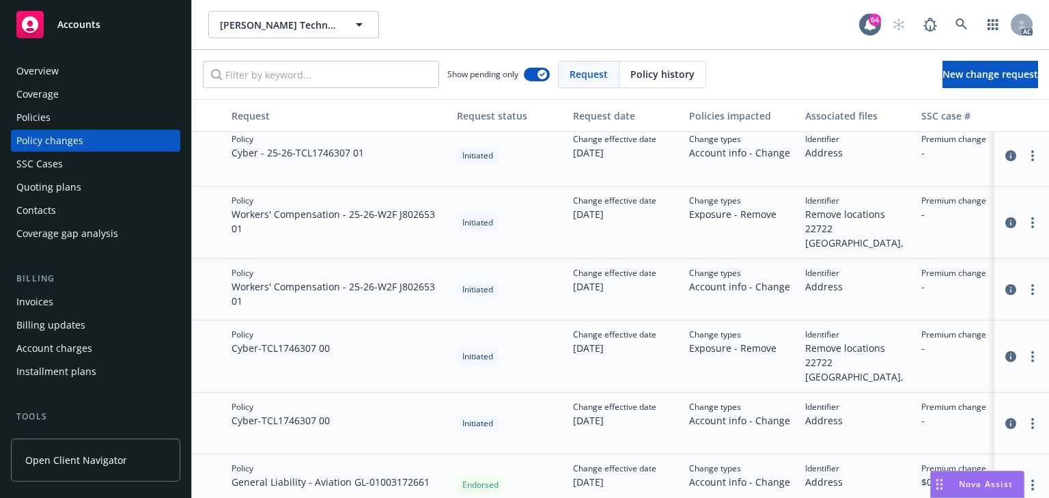
click at [104, 125] on div "Policies" at bounding box center [95, 118] width 158 height 22
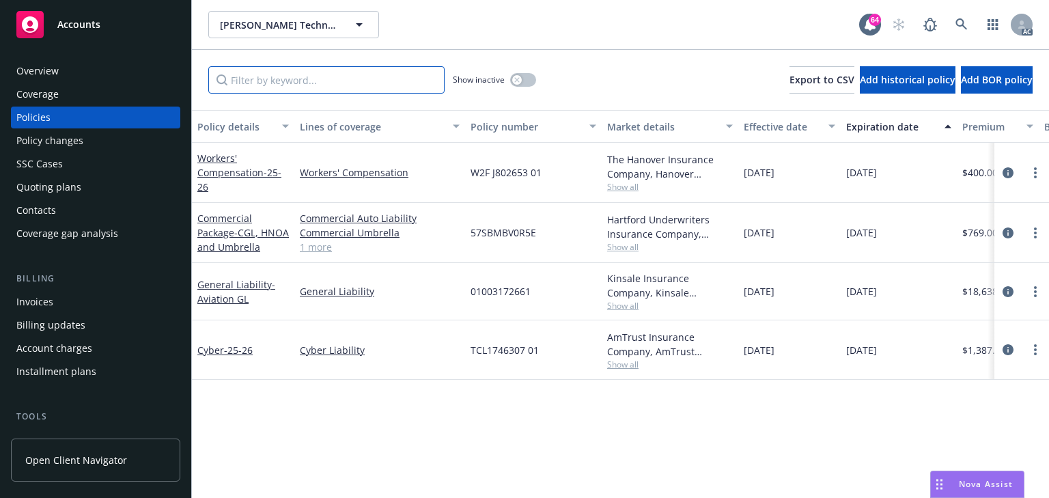
click at [313, 85] on input "Filter by keyword..." at bounding box center [326, 79] width 236 height 27
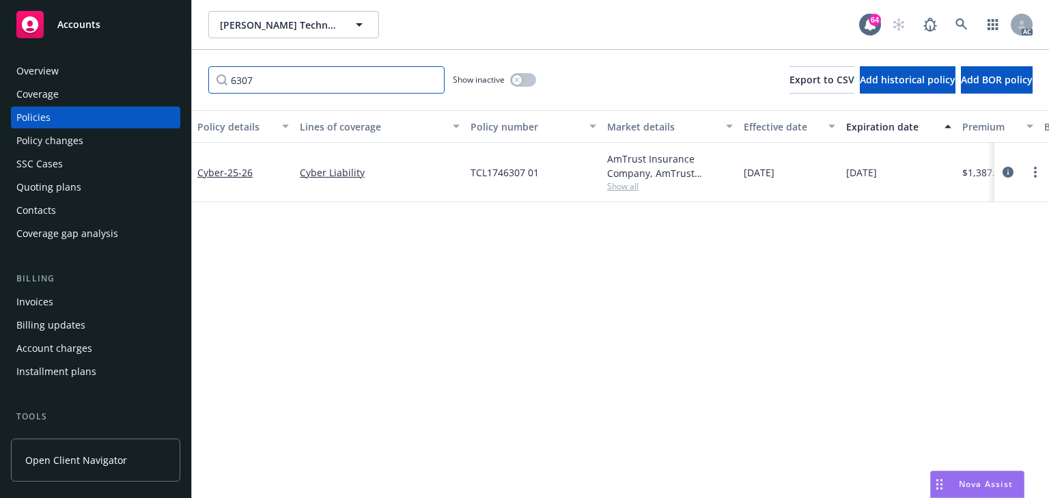
type input "6307"
click at [518, 91] on div "Show inactive" at bounding box center [494, 79] width 83 height 27
click at [522, 80] on button "button" at bounding box center [523, 80] width 26 height 14
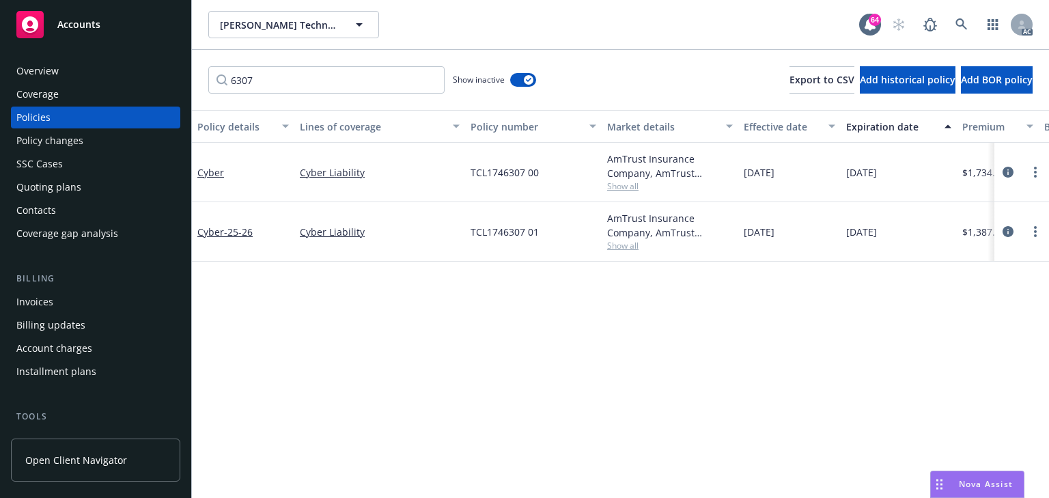
click at [72, 140] on div "Policy changes" at bounding box center [49, 141] width 67 height 22
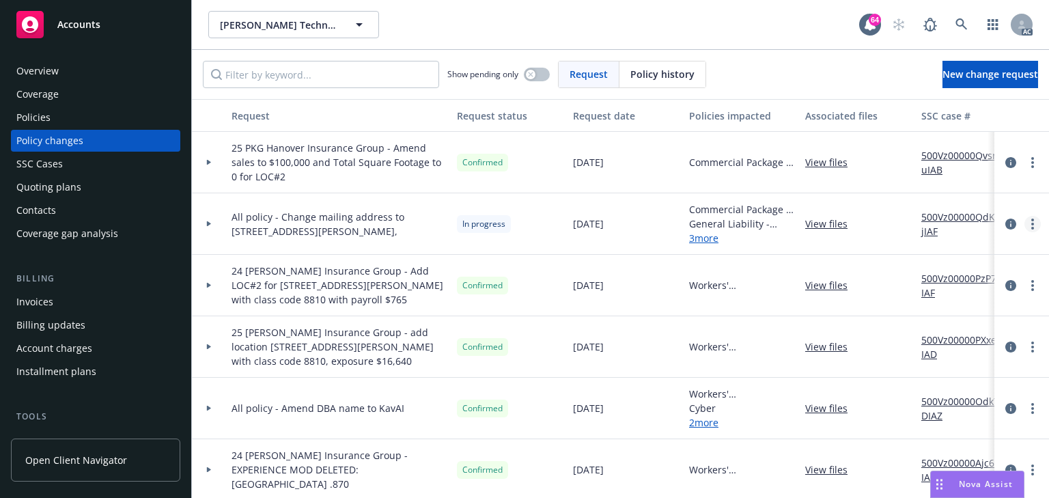
click at [1027, 221] on link "more" at bounding box center [1032, 224] width 16 height 16
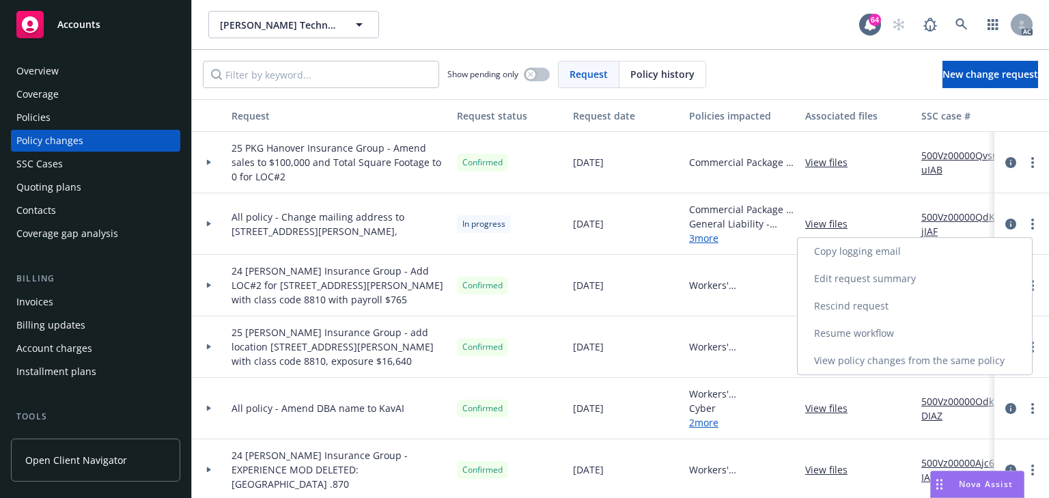
click at [842, 337] on link "Resume workflow" at bounding box center [915, 333] width 234 height 27
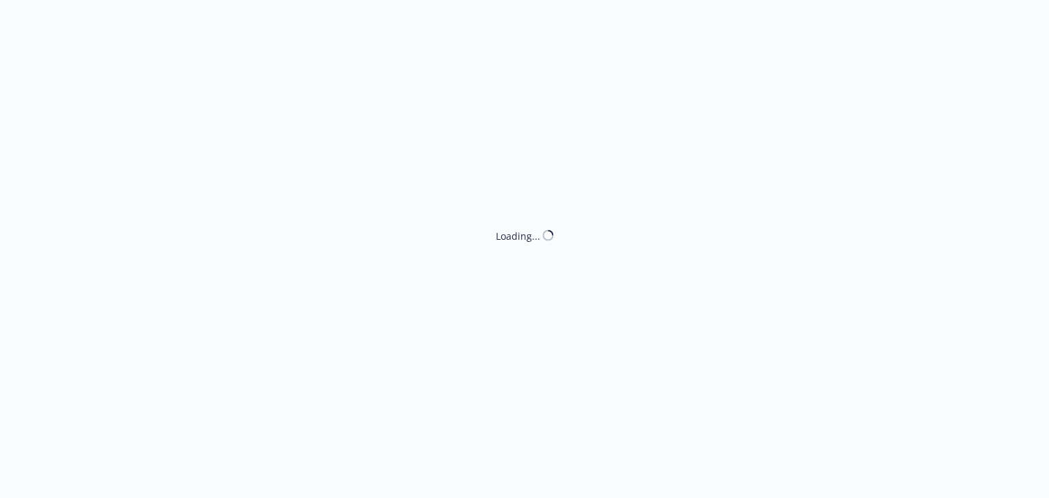
select select "ACCEPTED"
select select "DECLINED_BY_CARRIER"
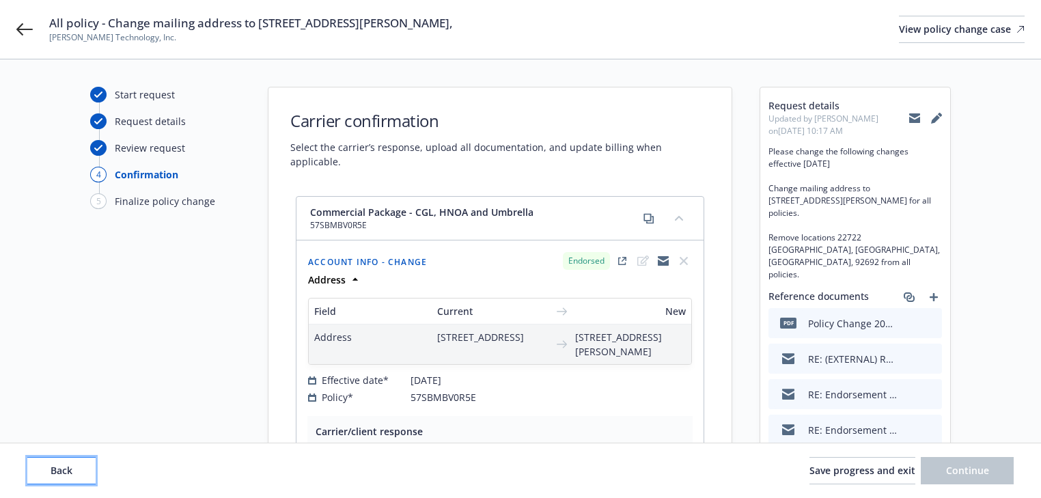
click at [75, 469] on button "Back" at bounding box center [61, 470] width 68 height 27
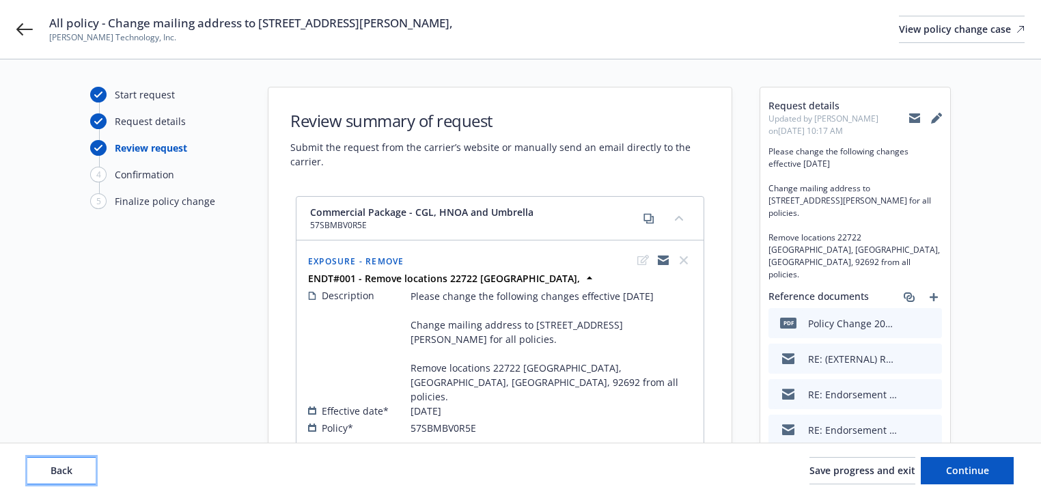
click at [75, 469] on button "Back" at bounding box center [61, 470] width 68 height 27
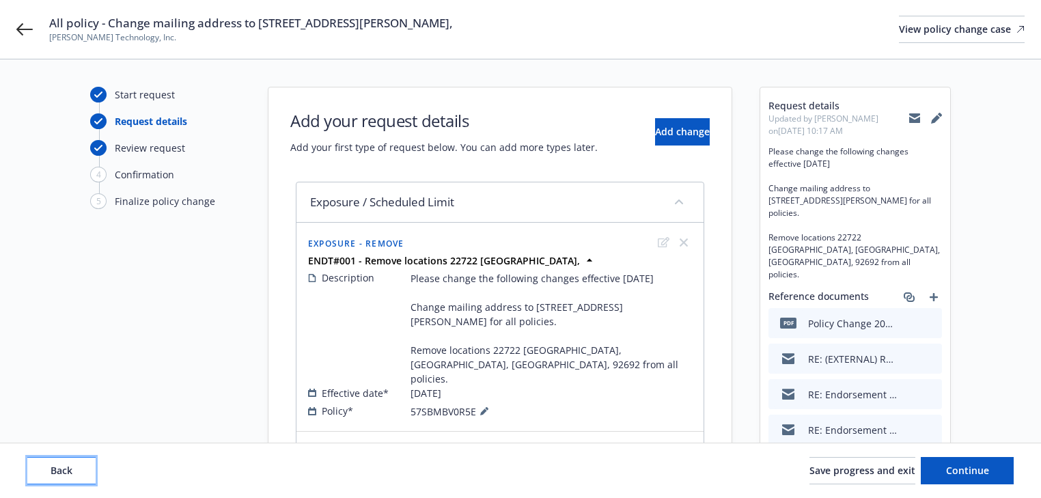
click at [75, 469] on button "Back" at bounding box center [61, 470] width 68 height 27
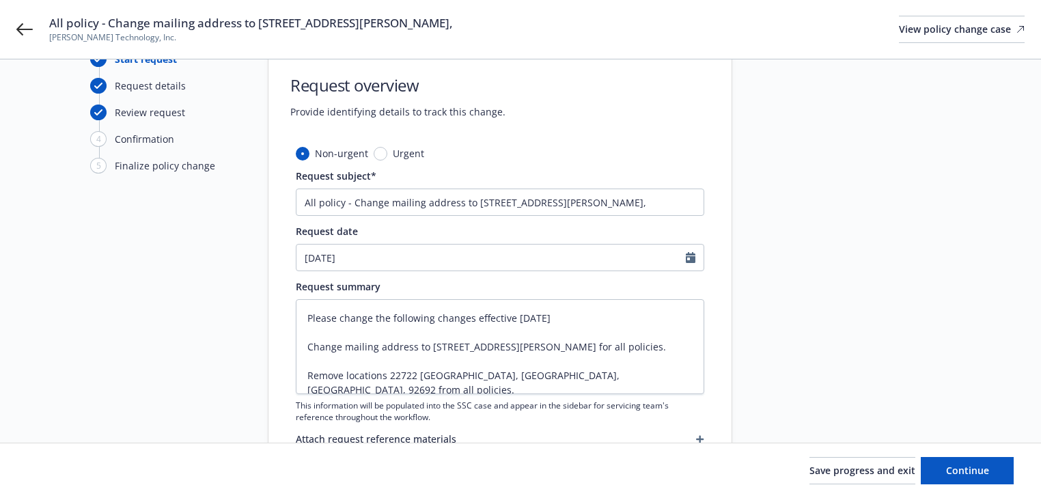
scroll to position [55, 0]
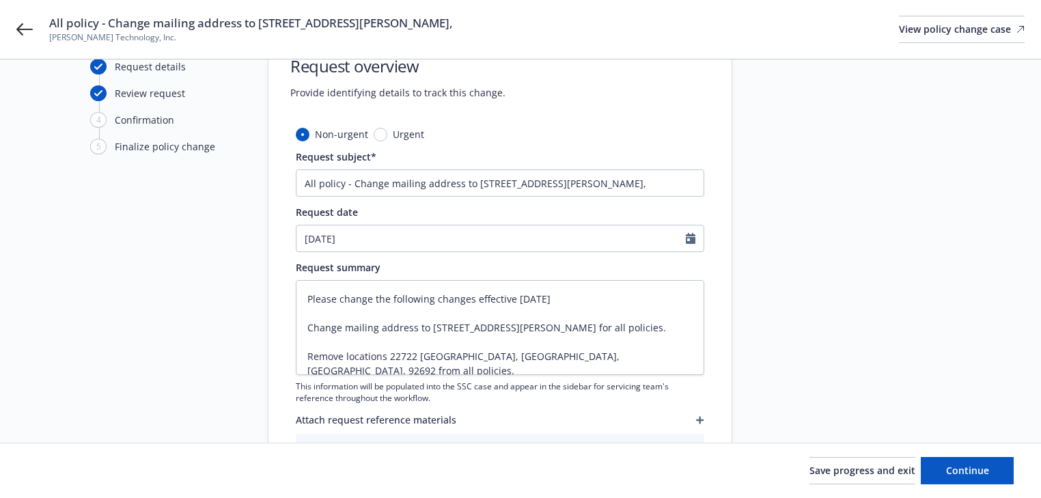
click at [979, 486] on div "Save progress and exit Continue" at bounding box center [520, 470] width 1041 height 55
click at [978, 481] on button "Continue" at bounding box center [966, 470] width 93 height 27
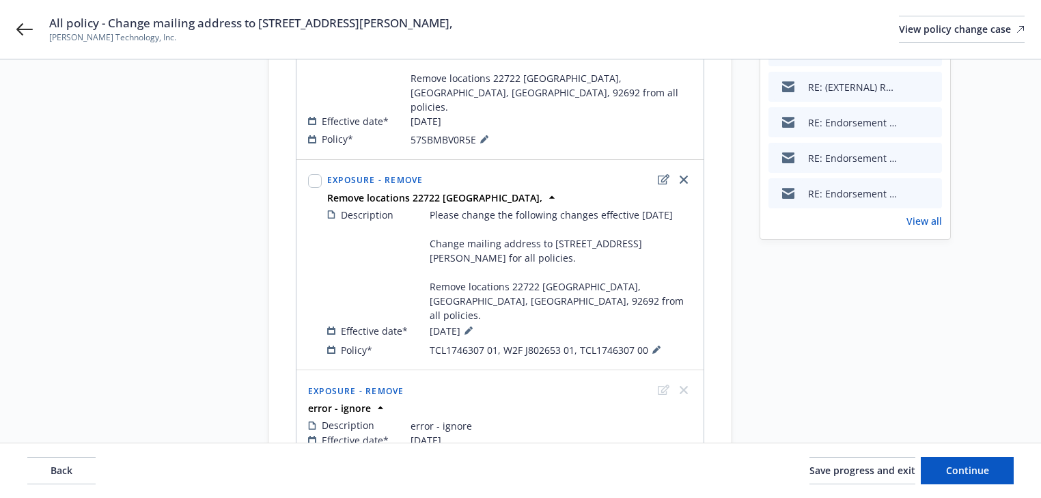
scroll to position [273, 0]
click at [655, 326] on div "Description Please change the following changes effective 8/12/25 Change mailin…" at bounding box center [509, 281] width 370 height 156
click at [660, 340] on button at bounding box center [656, 348] width 16 height 16
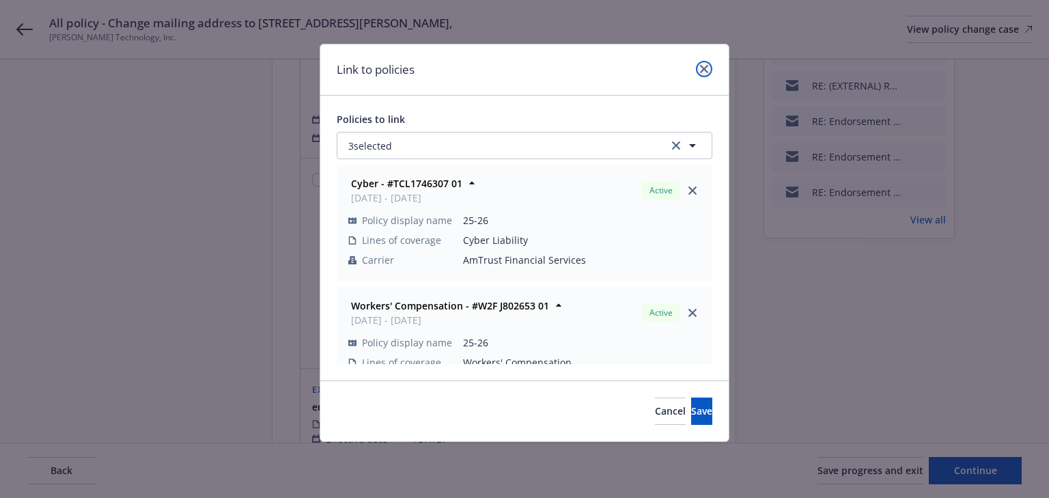
click at [705, 71] on icon "close" at bounding box center [704, 69] width 8 height 8
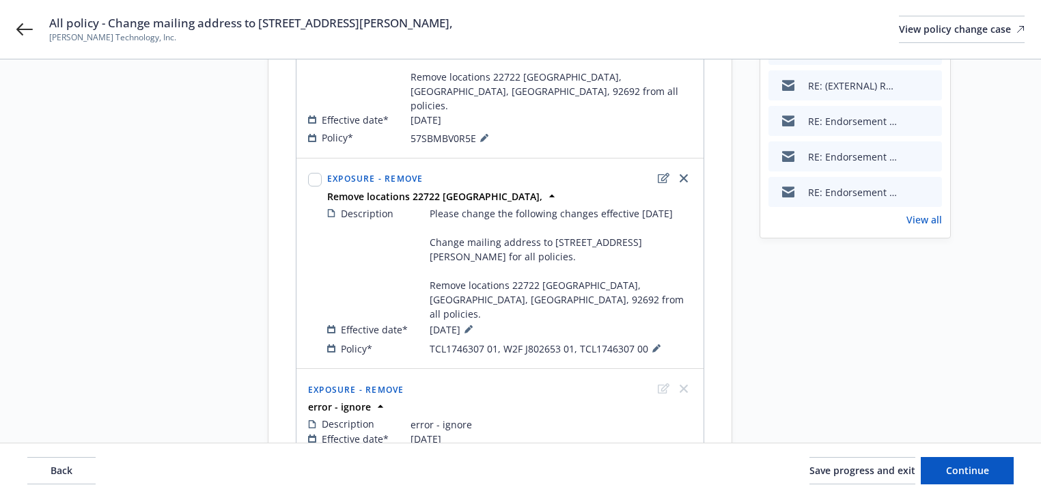
click at [1013, 473] on div "Back Save progress and exit Continue" at bounding box center [520, 470] width 1041 height 55
click at [1002, 473] on button "Continue" at bounding box center [966, 470] width 93 height 27
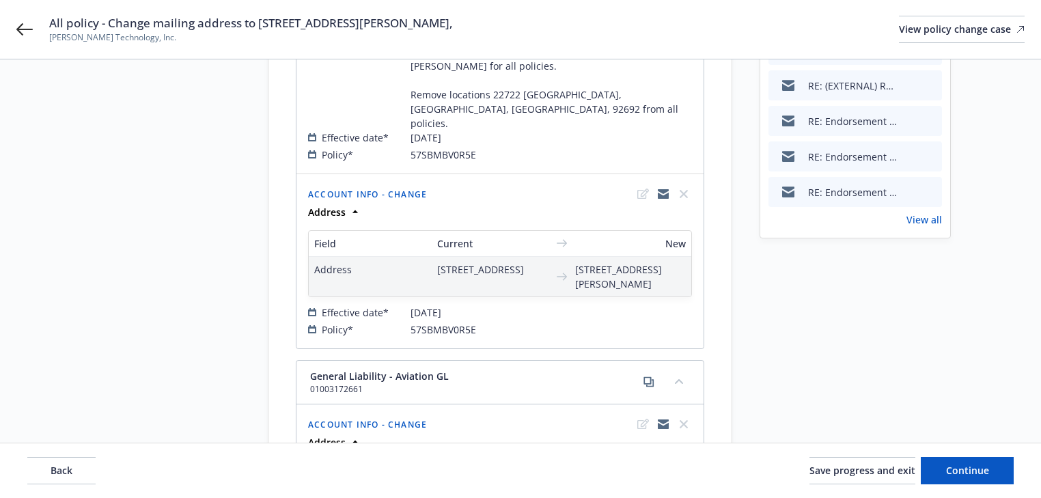
scroll to position [708, 0]
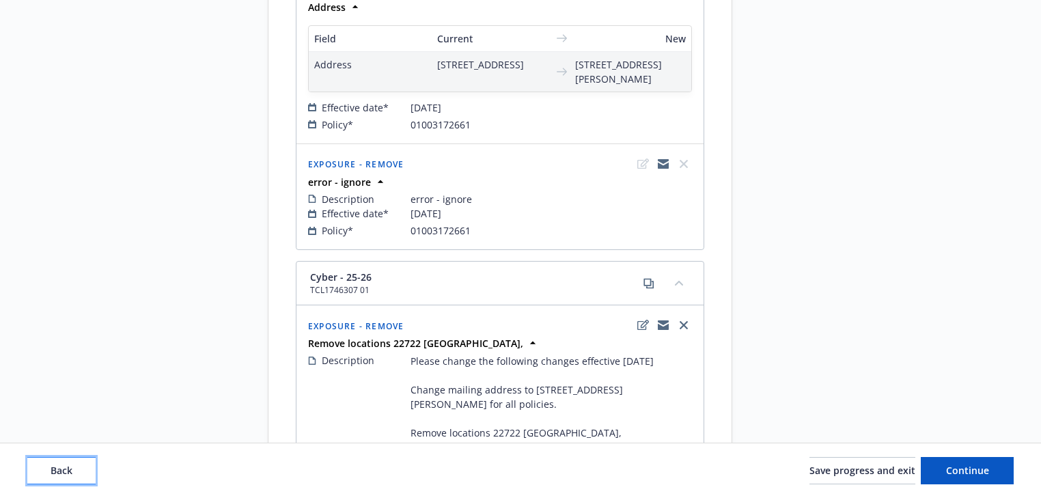
click at [68, 478] on button "Back" at bounding box center [61, 470] width 68 height 27
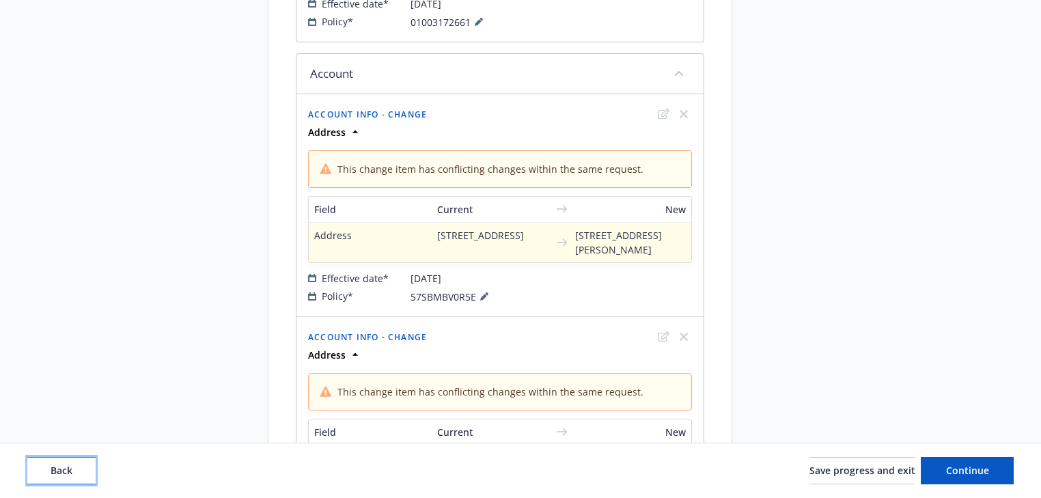
click at [68, 478] on button "Back" at bounding box center [61, 470] width 68 height 27
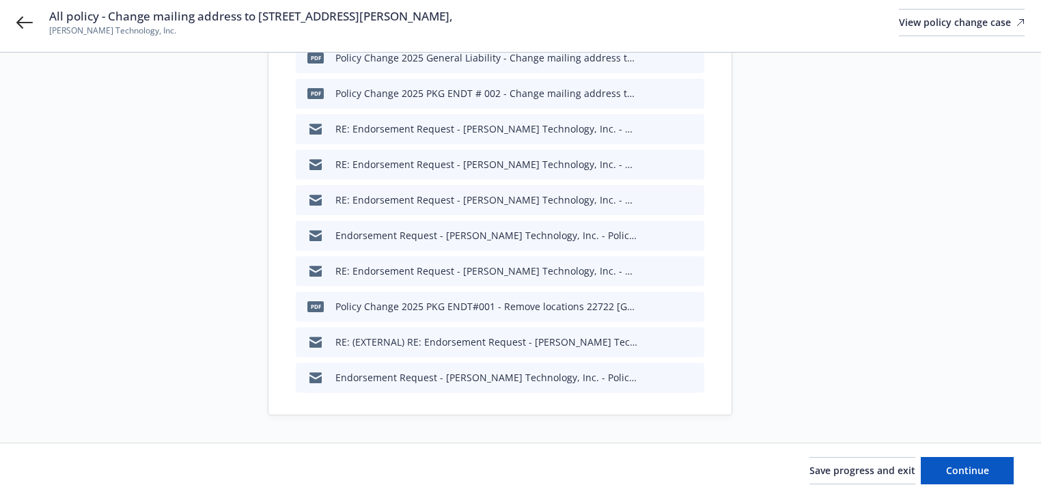
scroll to position [445, 0]
click at [961, 470] on span "Continue" at bounding box center [967, 470] width 43 height 13
type textarea "x"
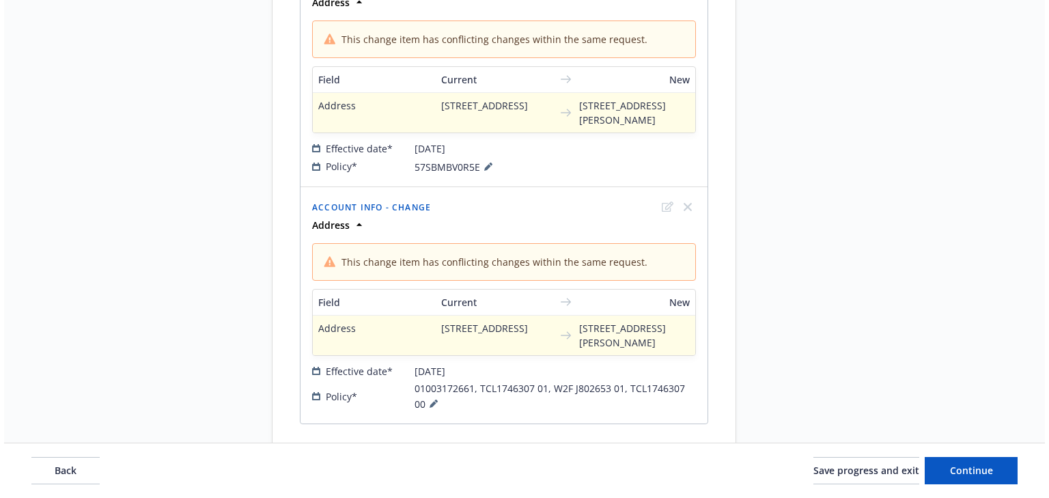
scroll to position [875, 0]
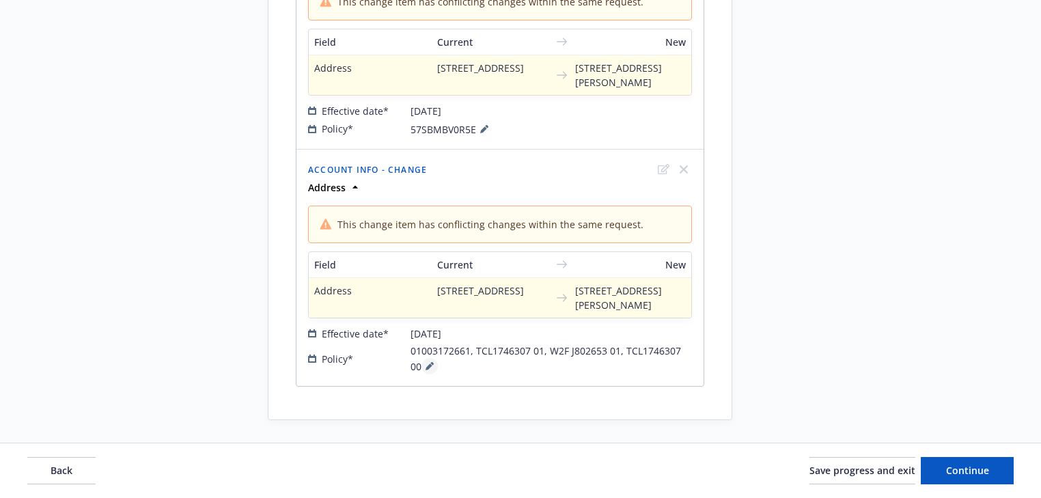
click at [425, 362] on icon at bounding box center [429, 366] width 8 height 8
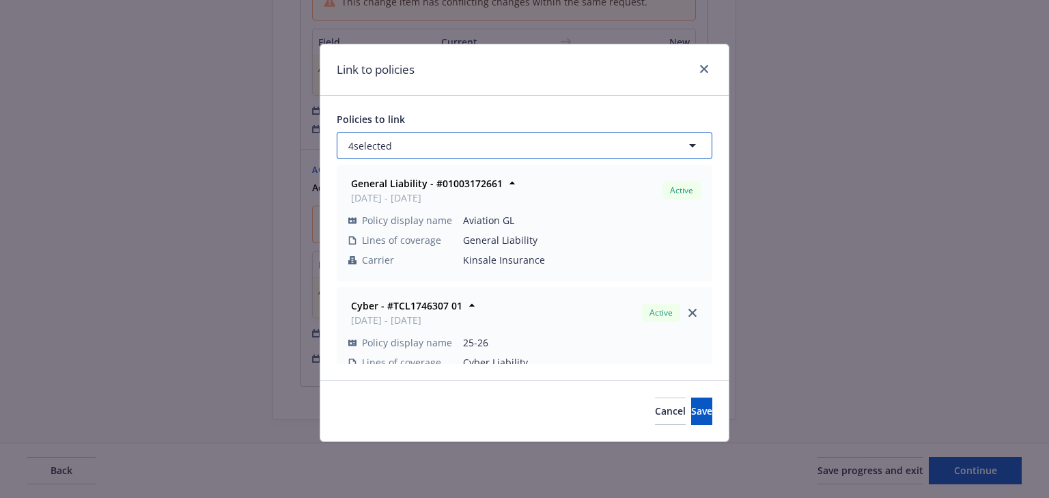
click at [511, 142] on button "4 selected" at bounding box center [525, 145] width 376 height 27
select select "ACTIVE"
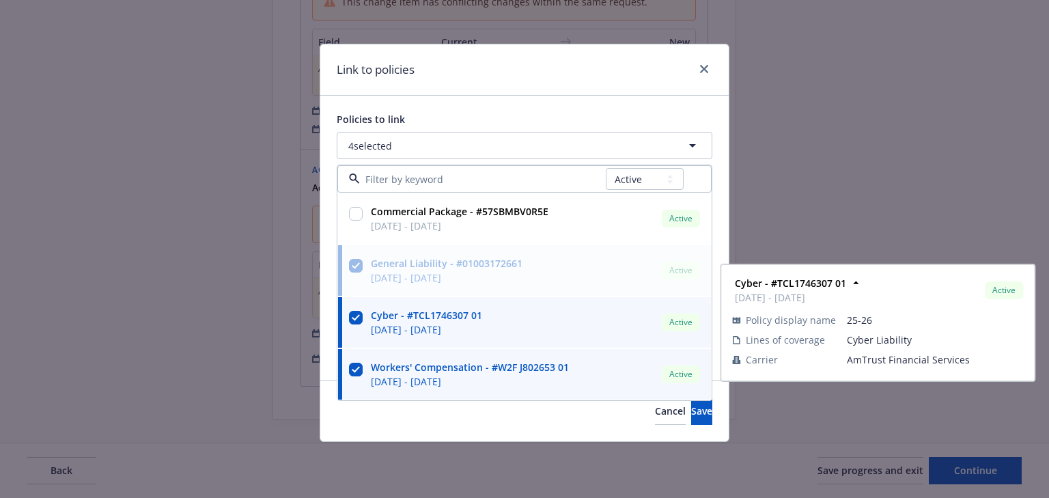
click at [358, 317] on input "checkbox" at bounding box center [356, 318] width 14 height 14
checkbox input "false"
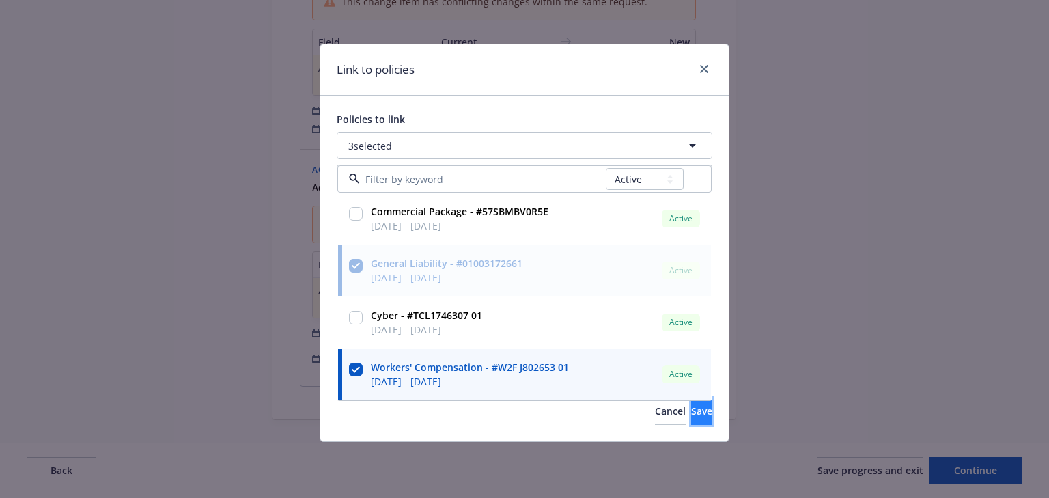
click at [691, 417] on span "Save" at bounding box center [701, 410] width 21 height 13
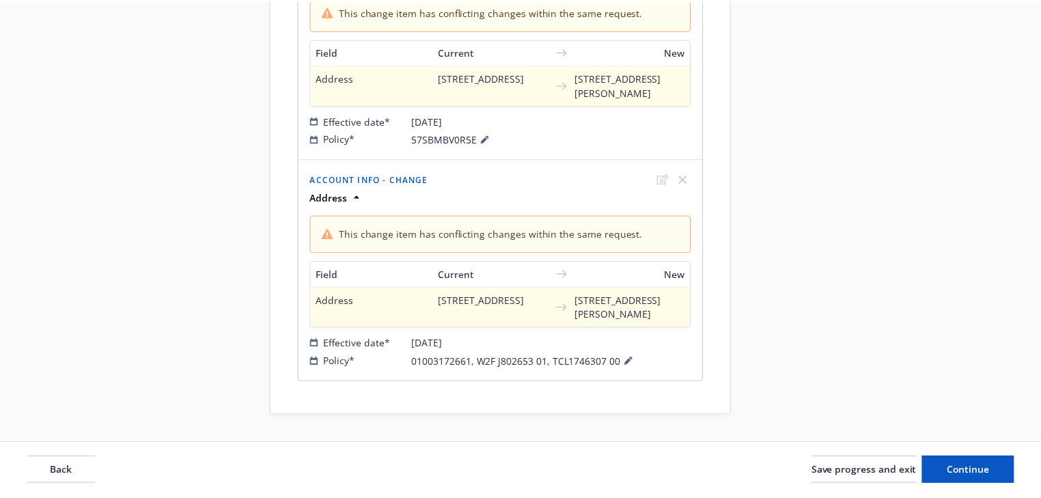
scroll to position [860, 0]
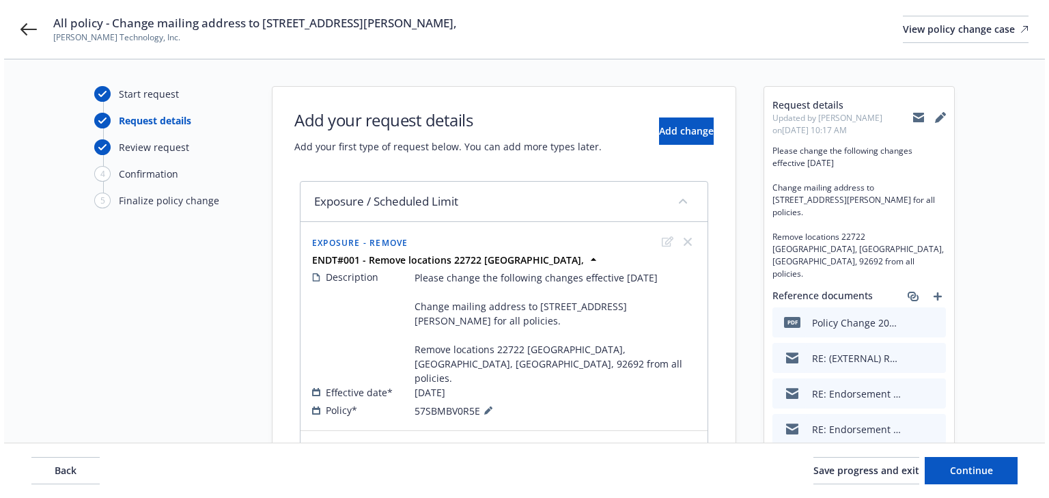
scroll to position [0, 0]
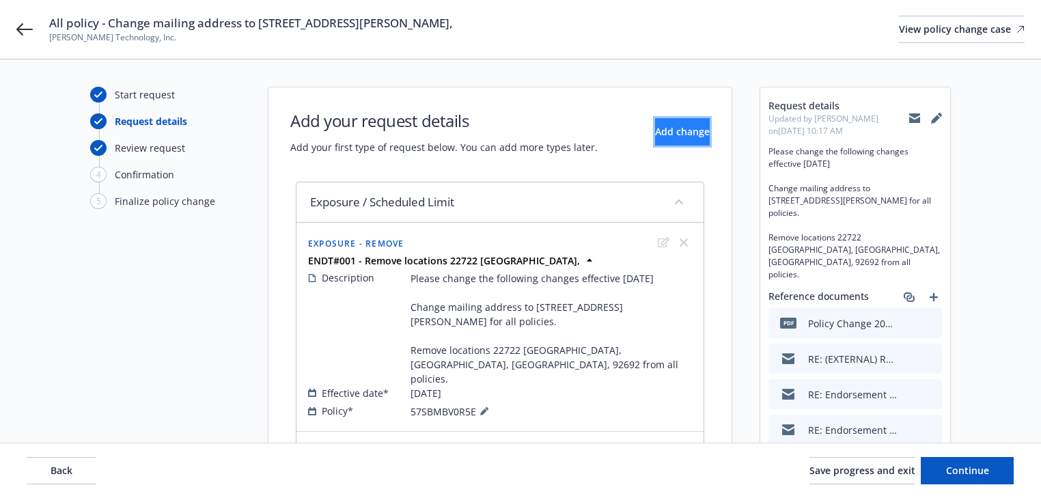
click at [666, 126] on span "Add change" at bounding box center [682, 131] width 55 height 13
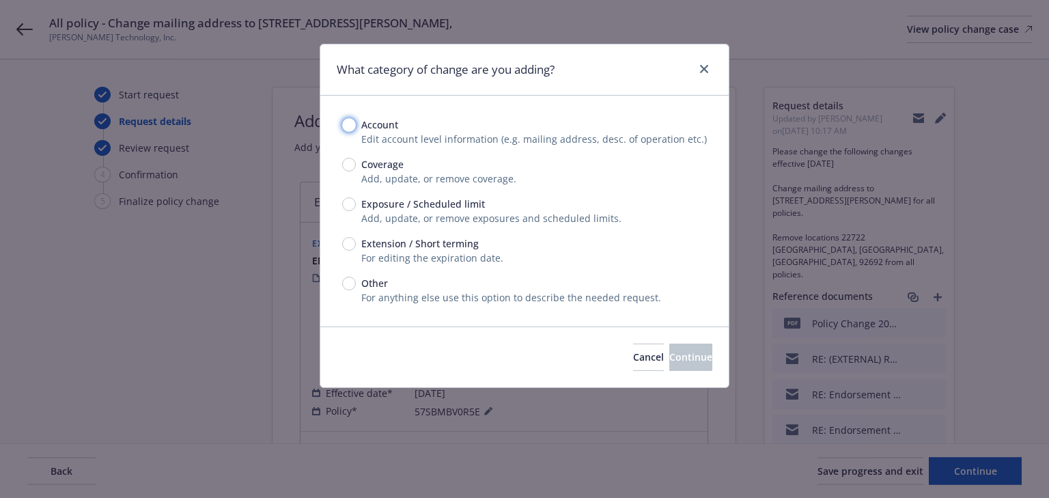
click at [347, 125] on input "Account" at bounding box center [349, 125] width 14 height 14
radio input "true"
click at [679, 363] on span "Continue" at bounding box center [690, 356] width 43 height 13
select select "US"
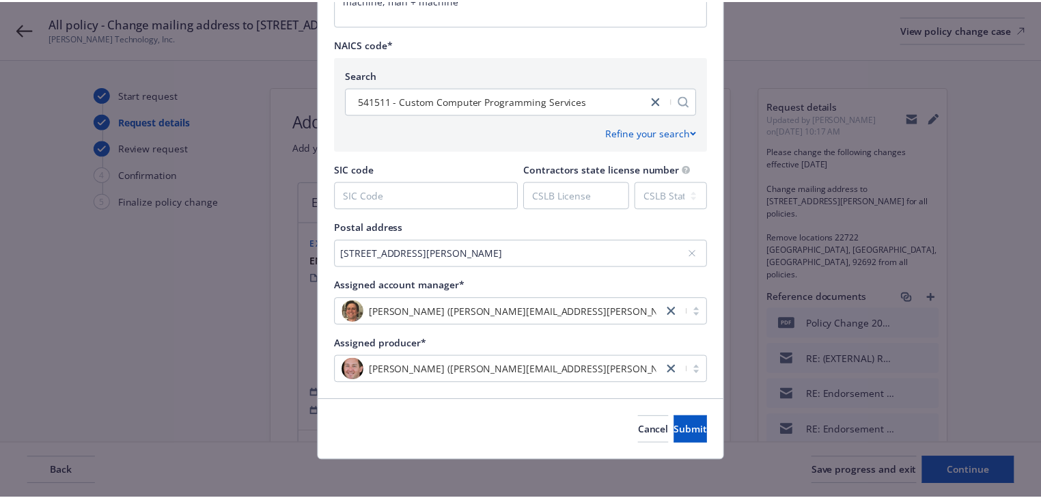
scroll to position [565, 0]
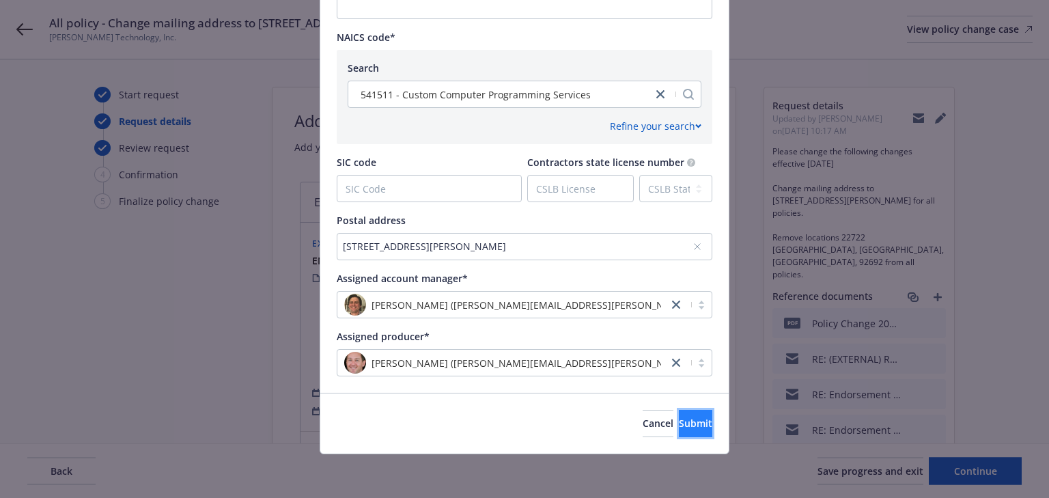
click at [689, 429] on button "Submit" at bounding box center [695, 423] width 33 height 27
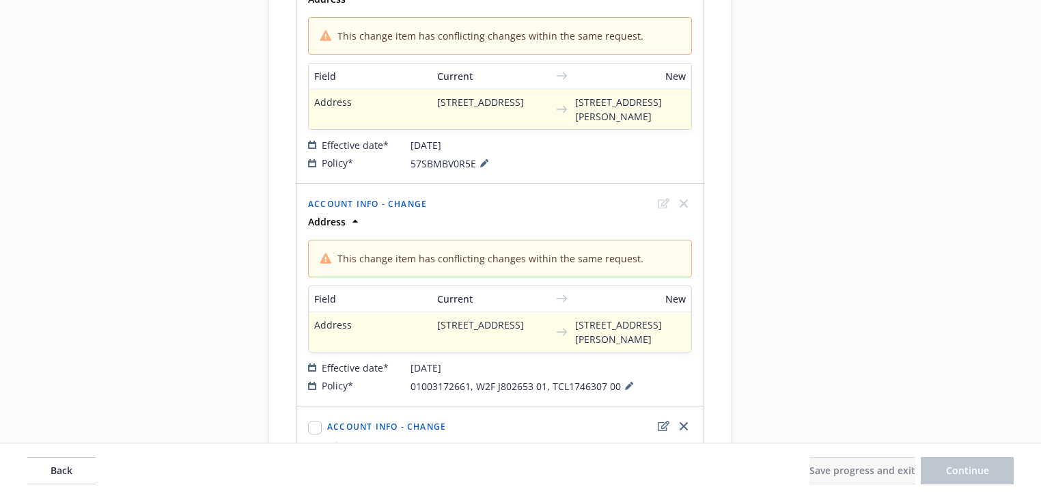
scroll to position [981, 0]
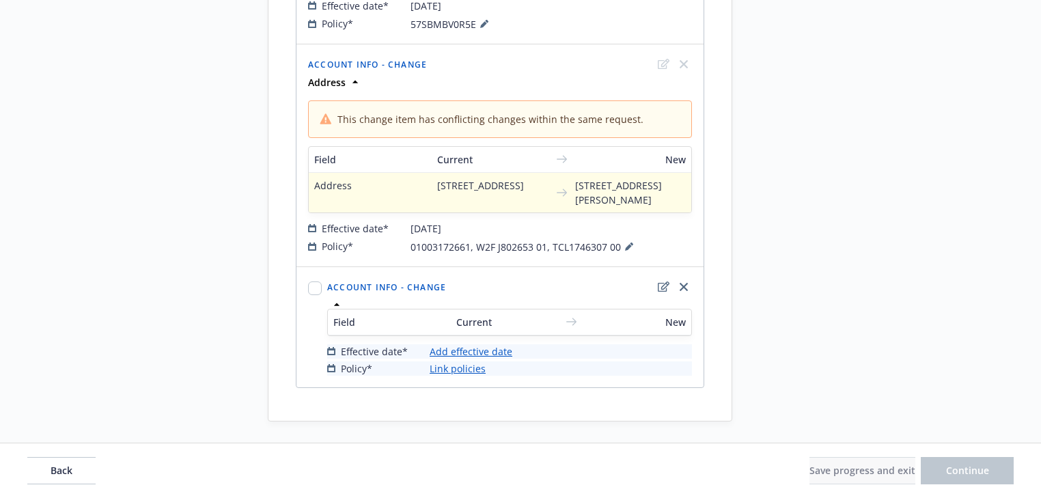
click at [498, 344] on link "Add effective date" at bounding box center [470, 351] width 83 height 14
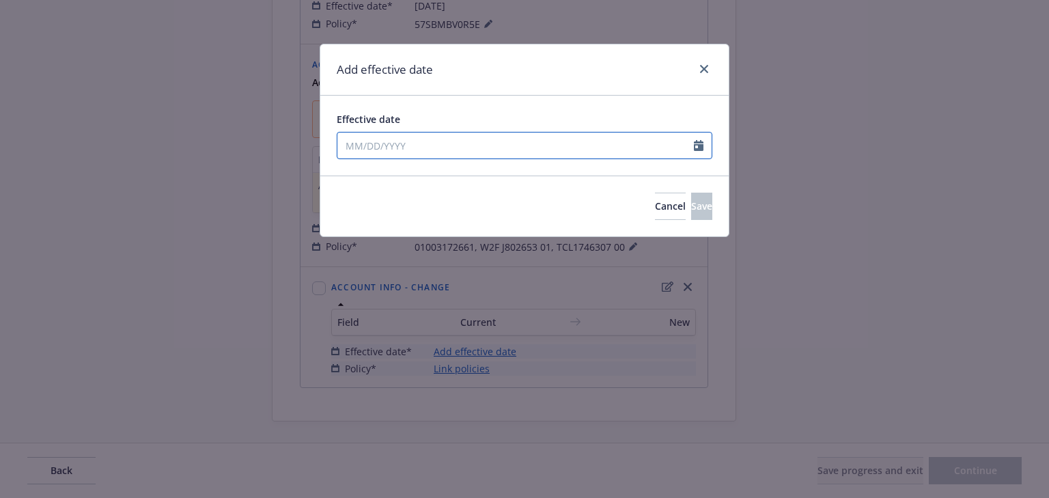
click at [458, 142] on input "Effective date" at bounding box center [515, 145] width 356 height 26
select select "8"
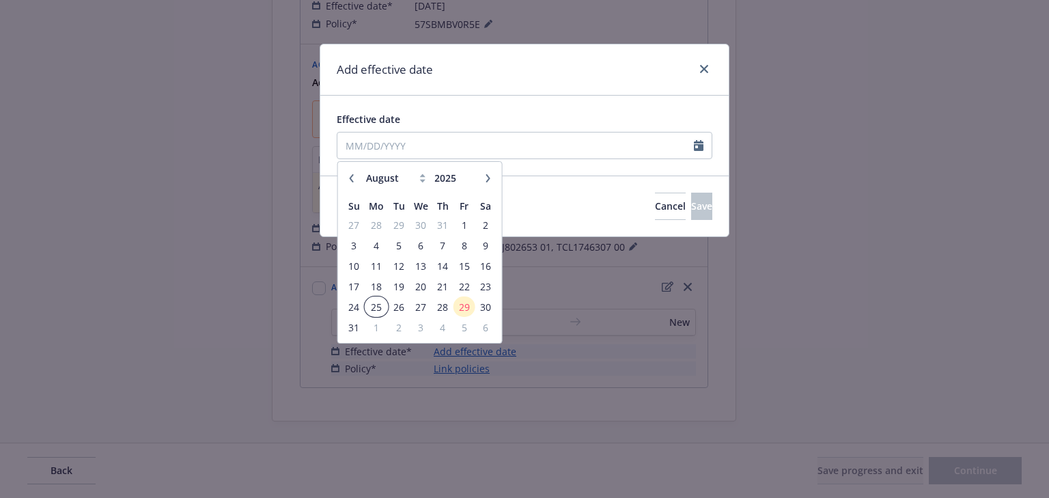
click at [374, 303] on span "25" at bounding box center [376, 306] width 20 height 17
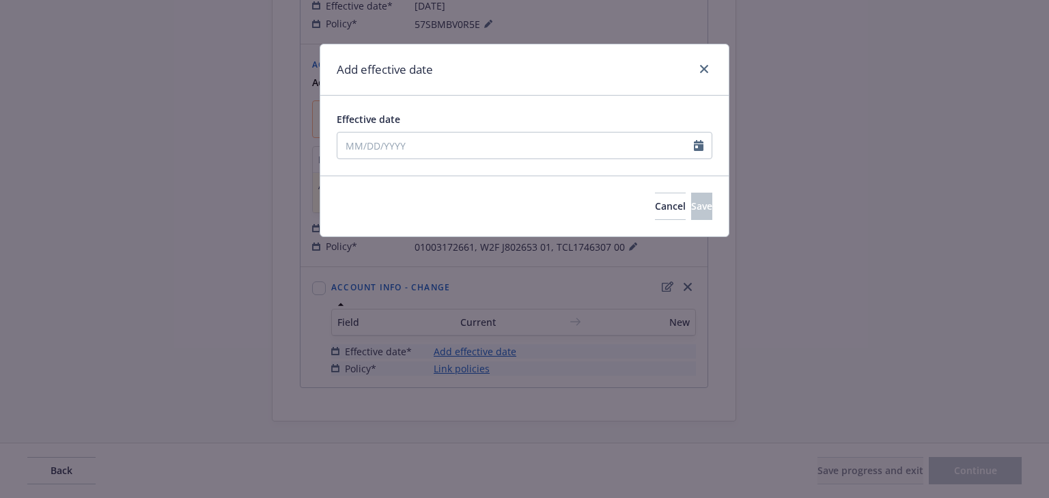
type input "08/25/2025"
click at [691, 204] on span "Save" at bounding box center [701, 205] width 21 height 13
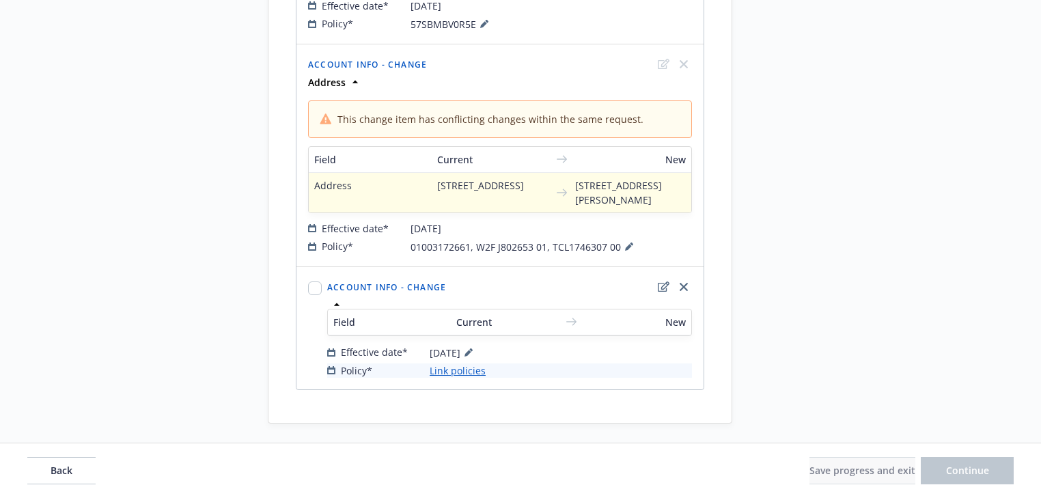
click at [467, 369] on link "Link policies" at bounding box center [457, 370] width 56 height 14
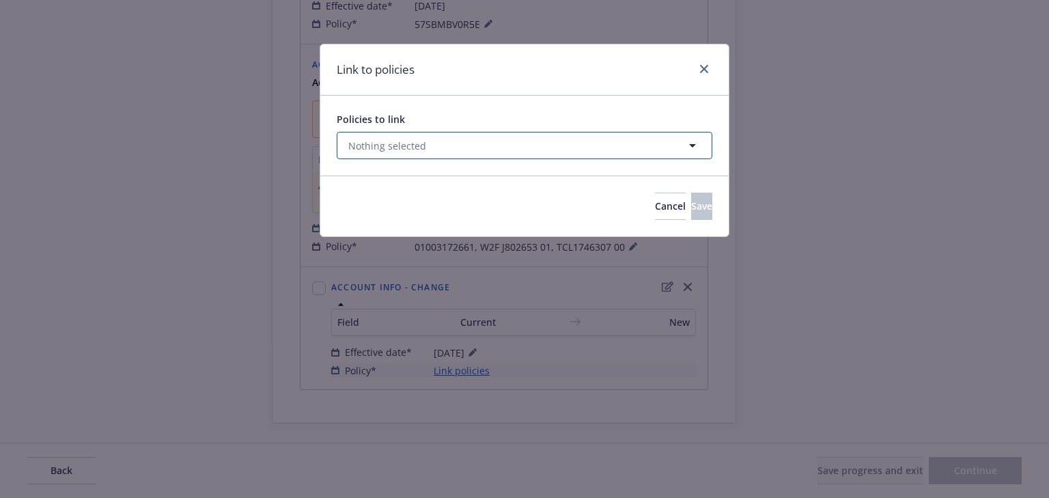
click at [422, 150] on span "Nothing selected" at bounding box center [387, 146] width 78 height 14
select select "ACTIVE"
click at [436, 148] on button "Nothing selected" at bounding box center [525, 145] width 376 height 27
select select "ACTIVE"
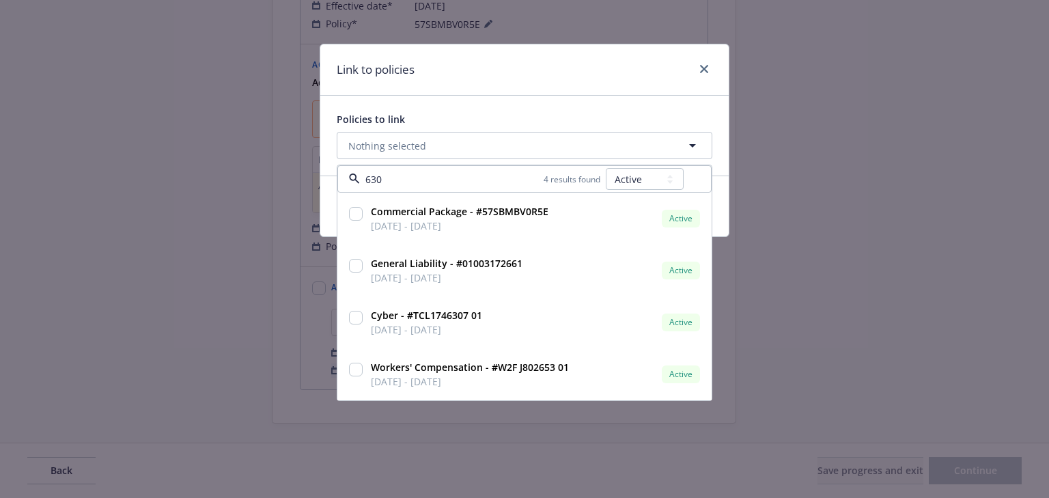
type input "6307"
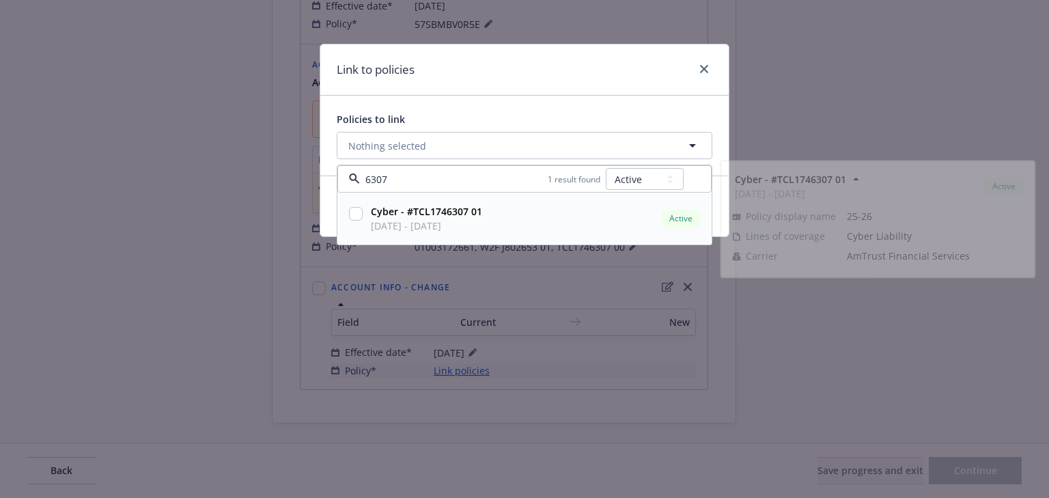
click at [352, 212] on input "checkbox" at bounding box center [356, 214] width 14 height 14
checkbox input "true"
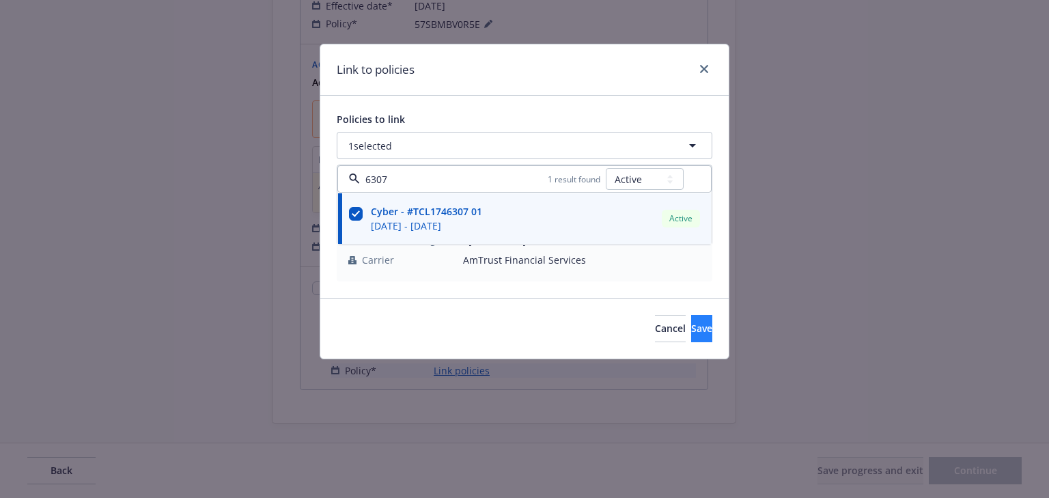
type input "6307"
click at [691, 328] on button "Save" at bounding box center [701, 328] width 21 height 27
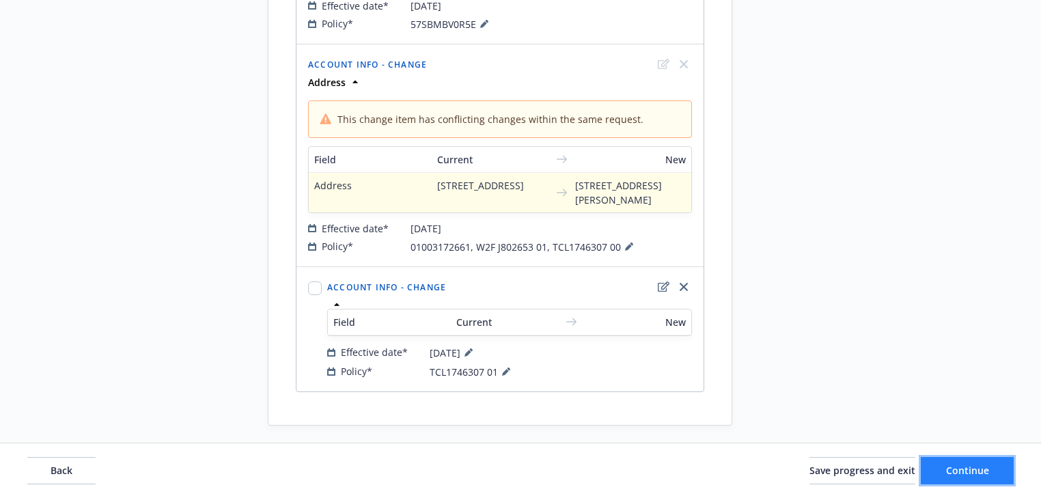
click at [943, 473] on button "Continue" at bounding box center [966, 470] width 93 height 27
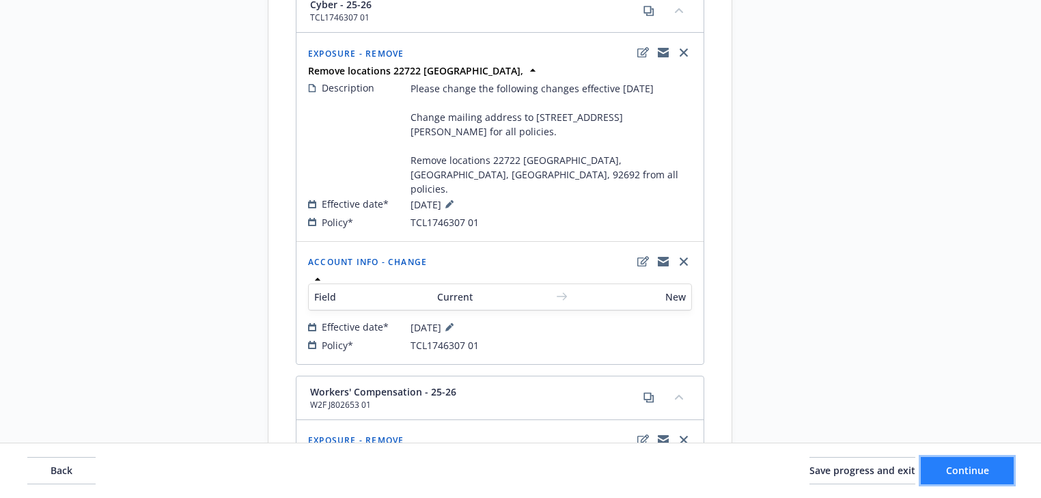
click at [943, 473] on button "Continue" at bounding box center [966, 470] width 93 height 27
select select "ACCEPTED"
select select "DECLINED_BY_CARRIER"
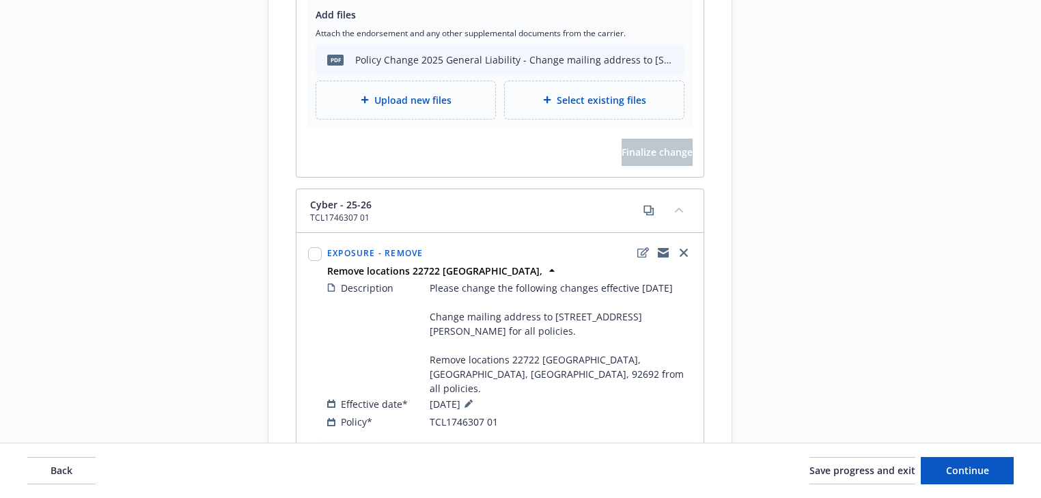
scroll to position [2042, 0]
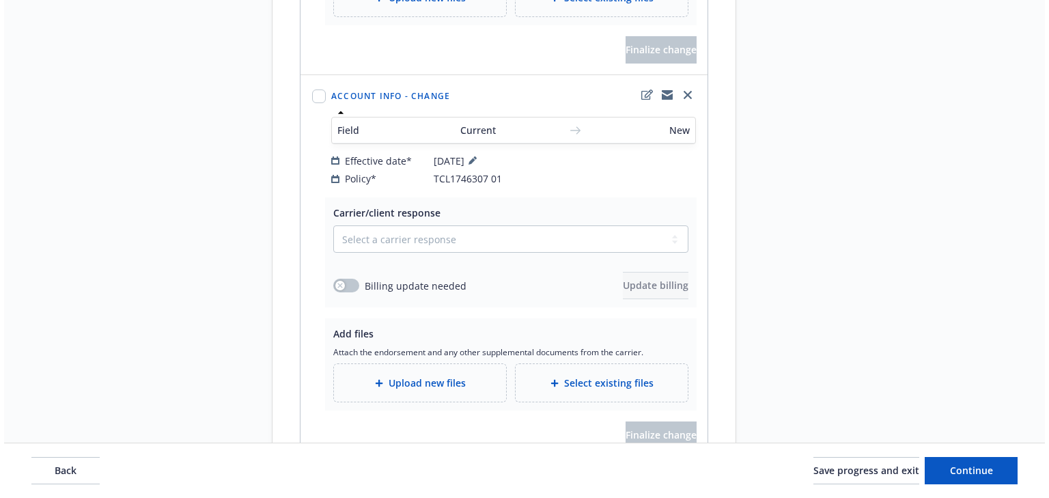
scroll to position [2698, 0]
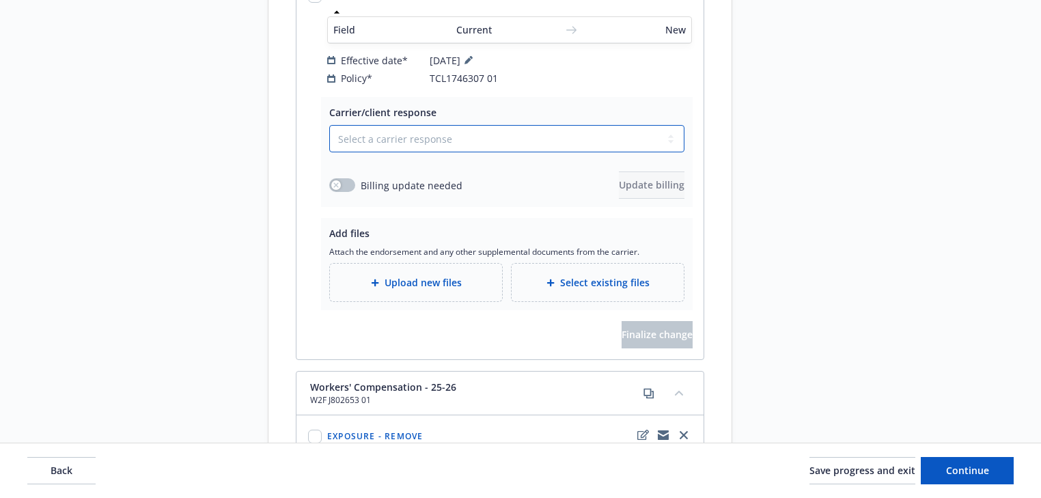
click at [454, 125] on select "Select a carrier response Accepted Accepted with revision No endorsement needed…" at bounding box center [506, 138] width 355 height 27
select select "ACCEPTED_WITH_REVISION"
click at [329, 125] on select "Select a carrier response Accepted Accepted with revision No endorsement needed…" at bounding box center [506, 138] width 355 height 27
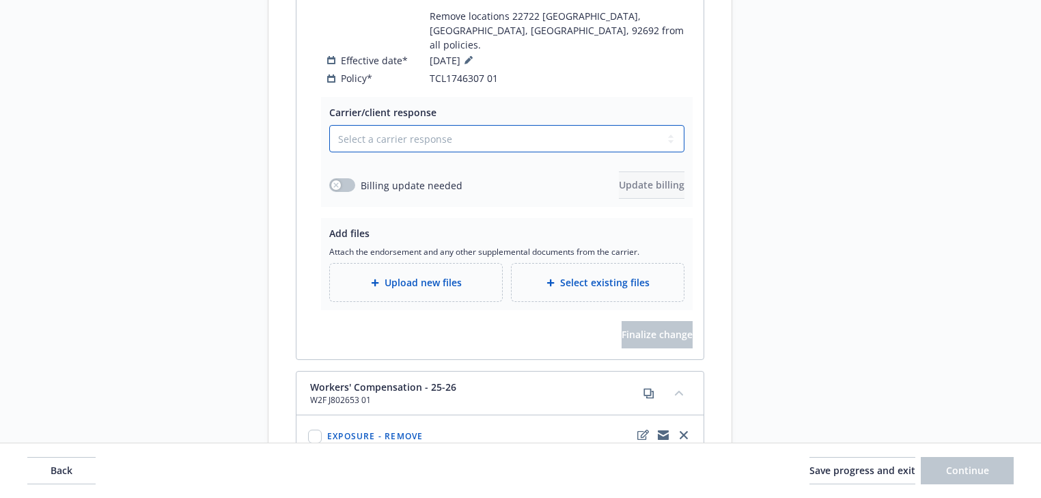
click at [402, 125] on select "Select a carrier response Accepted Accepted with revision No endorsement needed…" at bounding box center [506, 138] width 355 height 27
select select "ACCEPTED"
click at [329, 125] on select "Select a carrier response Accepted Accepted with revision No endorsement needed…" at bounding box center [506, 138] width 355 height 27
click at [429, 264] on div "Upload new files" at bounding box center [416, 283] width 172 height 38
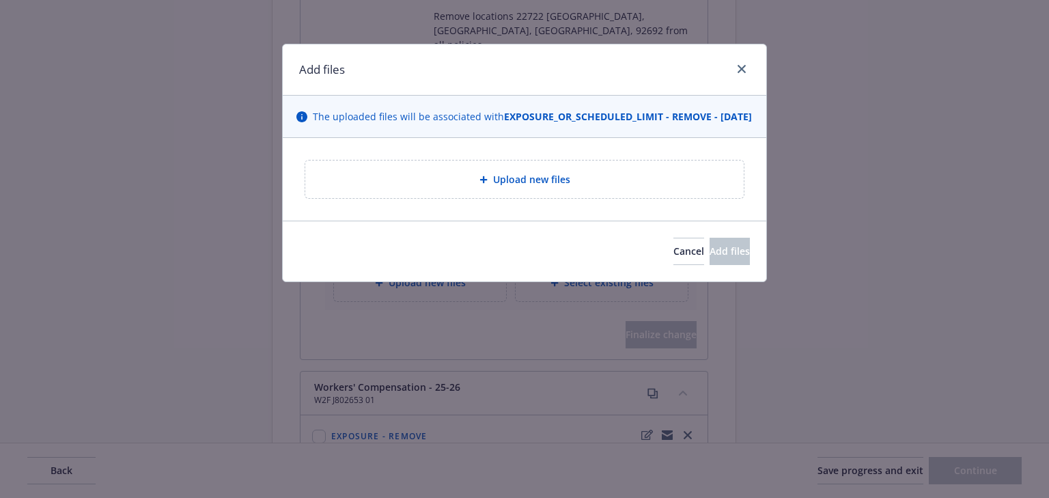
click at [501, 186] on span "Upload new files" at bounding box center [531, 179] width 77 height 14
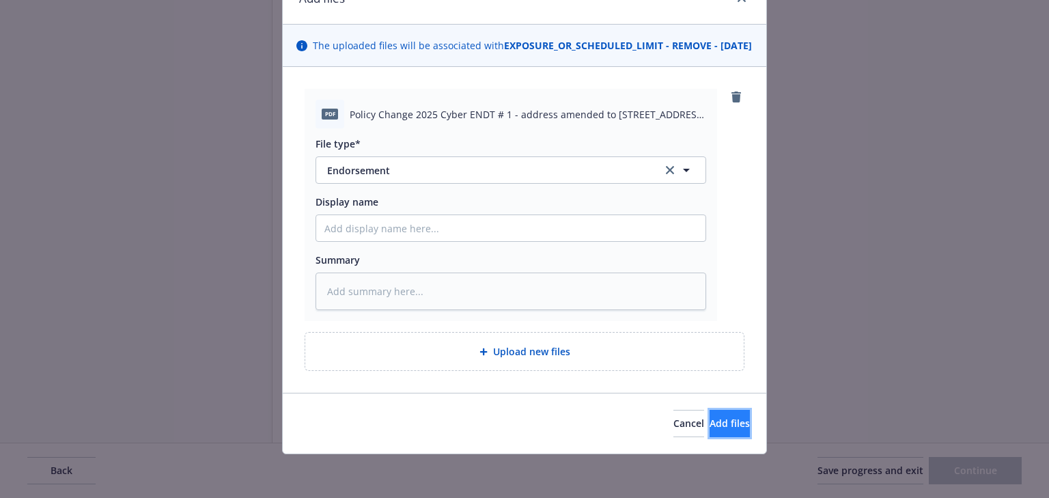
click at [714, 417] on span "Add files" at bounding box center [729, 423] width 40 height 13
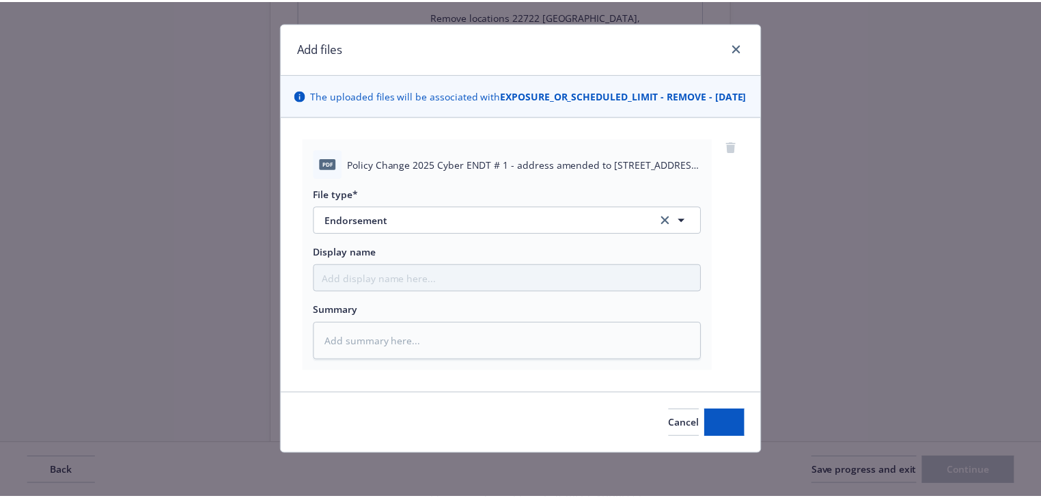
scroll to position [35, 0]
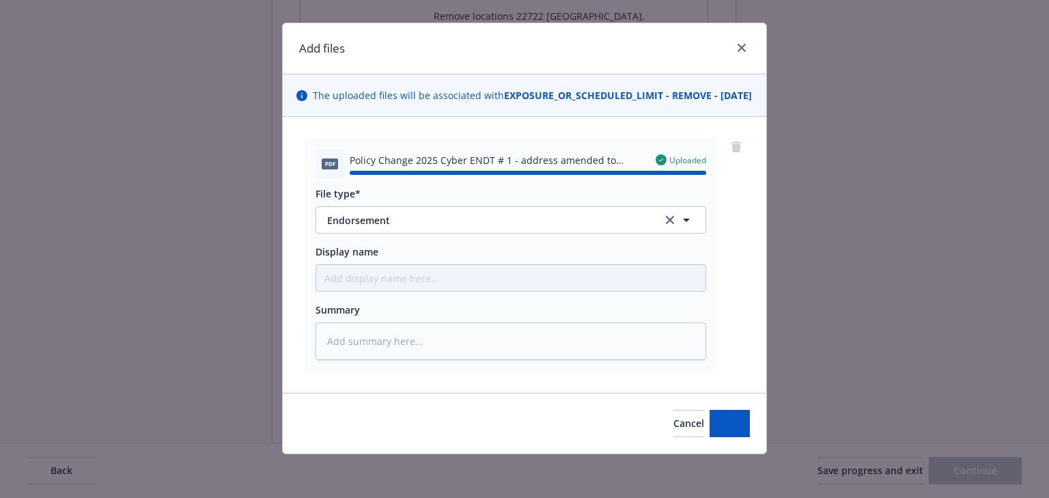
type textarea "x"
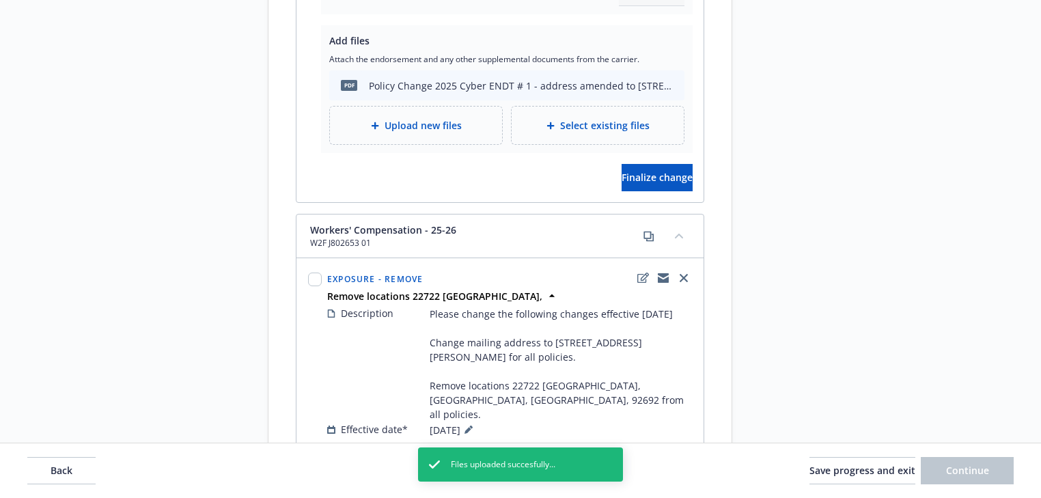
scroll to position [2916, 0]
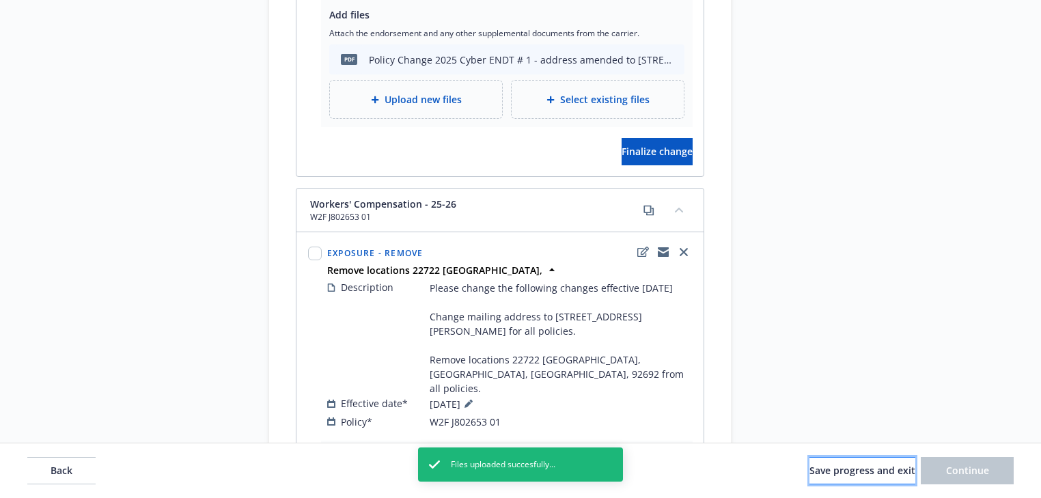
click at [846, 468] on span "Save progress and exit" at bounding box center [862, 470] width 106 height 13
select select "ACCEPTED"
select select "DECLINED_BY_CARRIER"
select select "ACCEPTED"
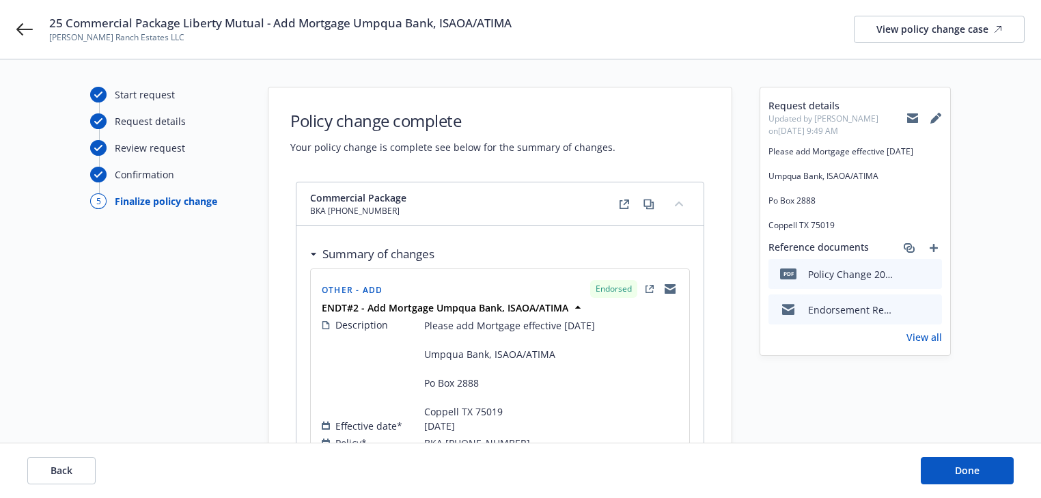
scroll to position [107, 0]
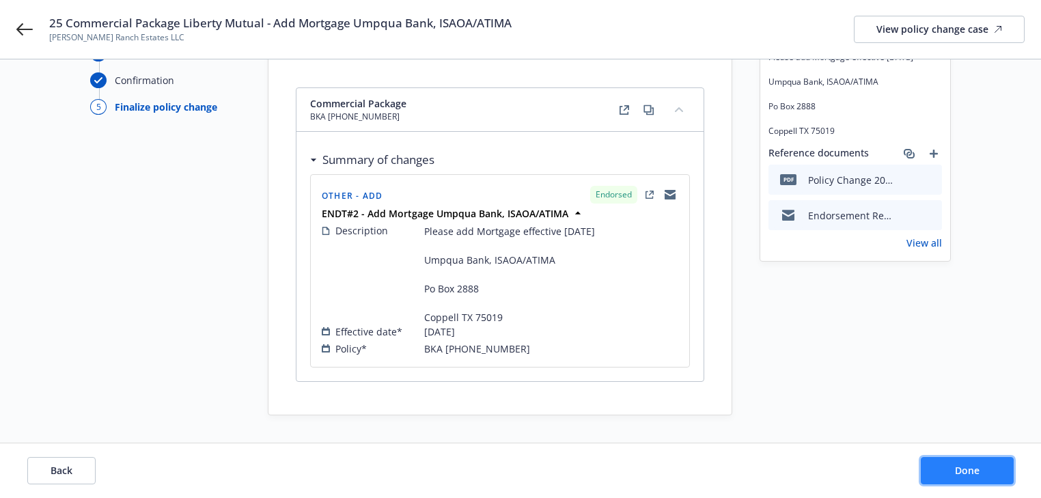
click at [978, 466] on span "Done" at bounding box center [967, 470] width 25 height 13
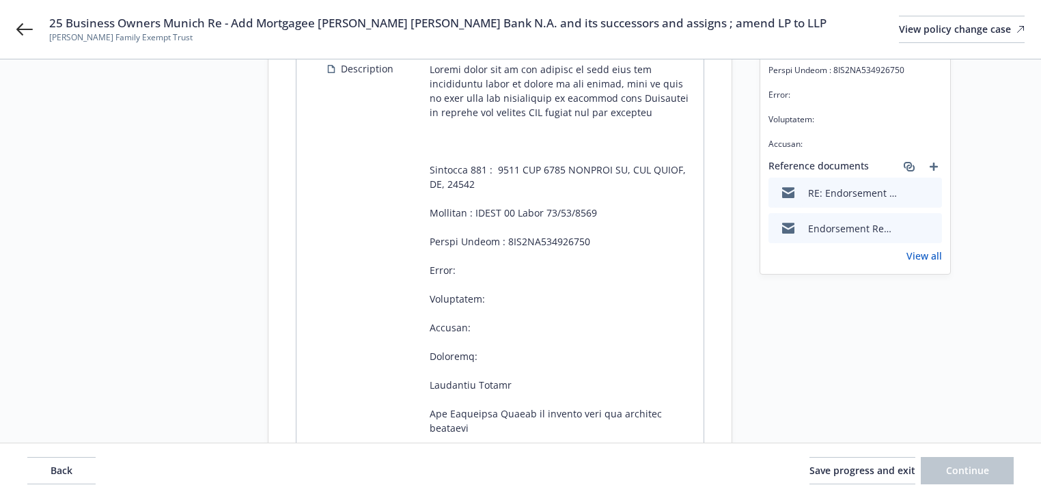
scroll to position [273, 0]
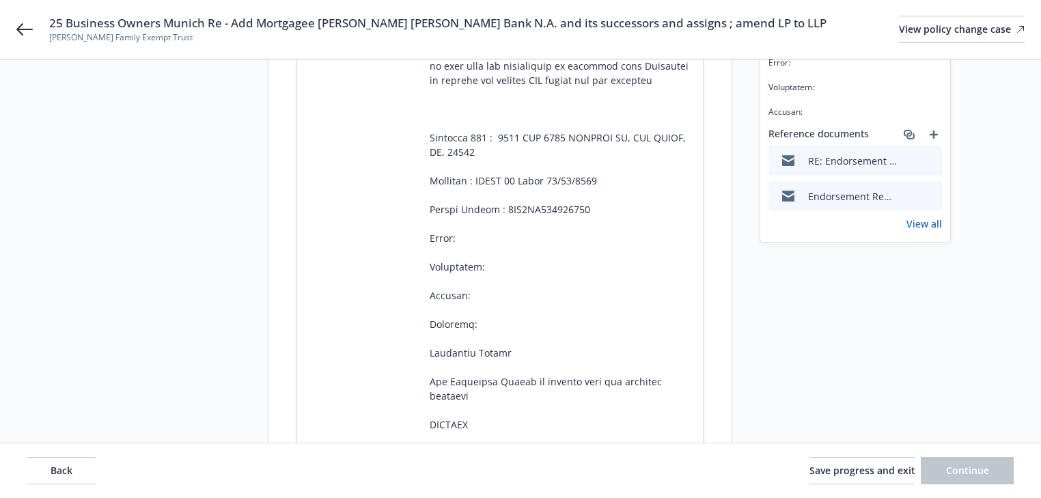
click at [40, 36] on div "25 Business Owners Munich Re - Add Mortgagee JP Morgan Chase Bank N.A. and its …" at bounding box center [520, 29] width 1041 height 59
click at [27, 30] on icon at bounding box center [24, 29] width 16 height 12
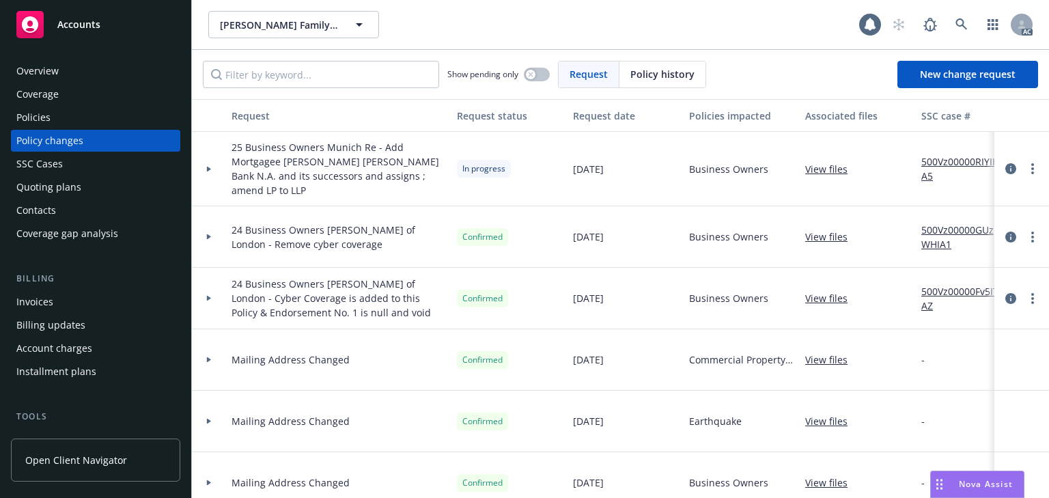
click at [64, 107] on div "Policies" at bounding box center [95, 118] width 158 height 22
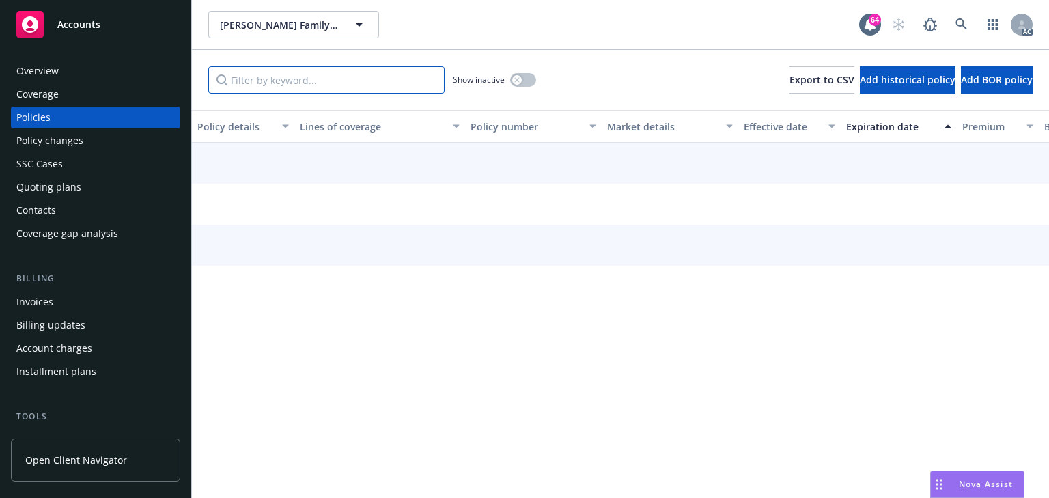
click at [293, 68] on input "Filter by keyword..." at bounding box center [326, 79] width 236 height 27
click at [295, 82] on input "Filter by keyword..." at bounding box center [326, 79] width 236 height 27
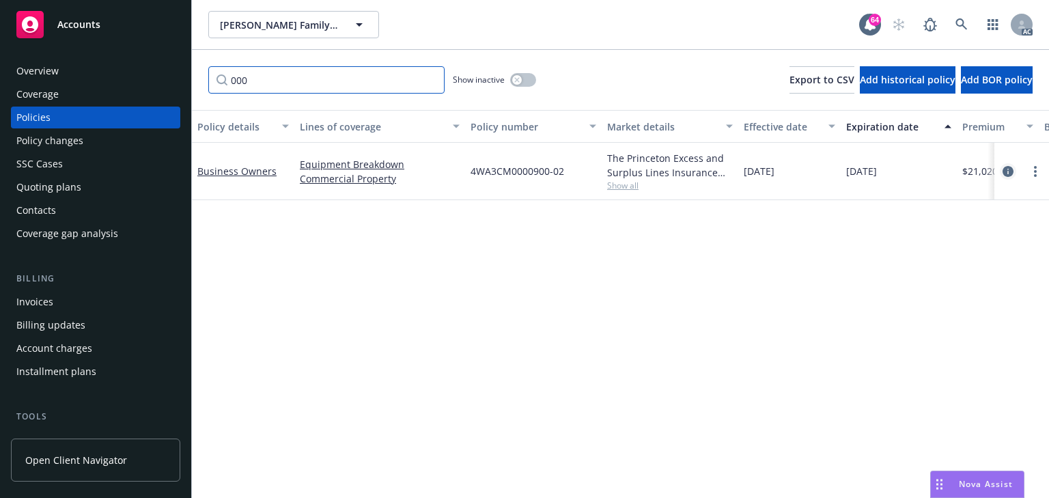
type input "000"
click at [1009, 172] on icon "circleInformation" at bounding box center [1007, 171] width 11 height 11
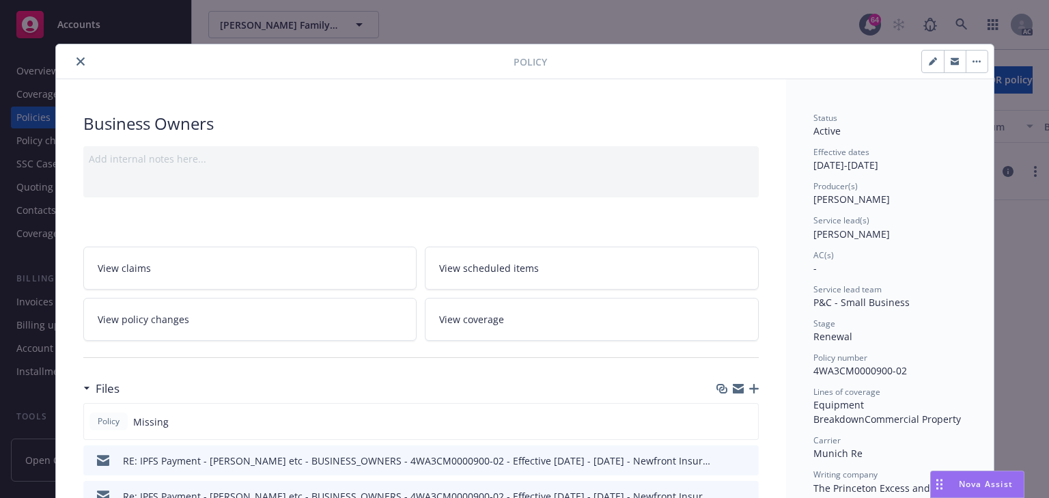
scroll to position [41, 0]
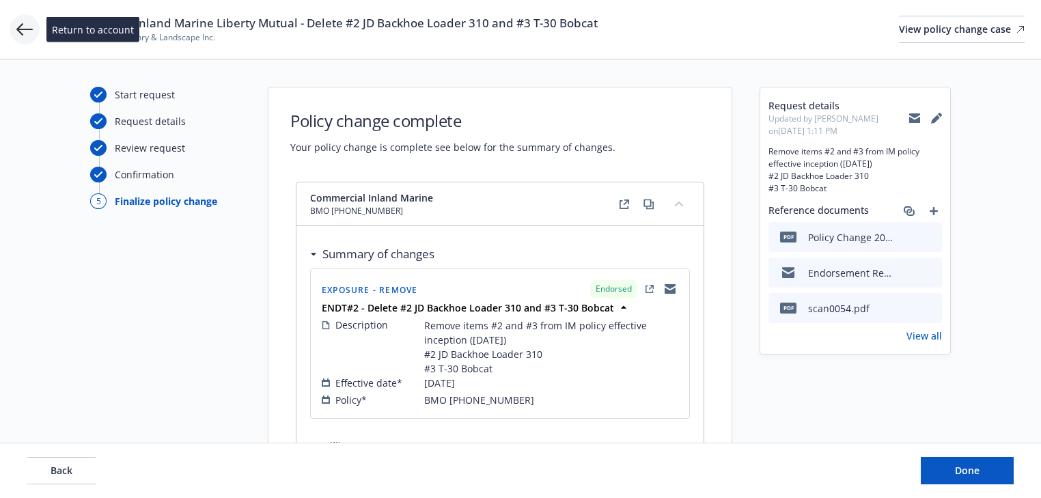
click at [30, 26] on icon at bounding box center [24, 29] width 16 height 16
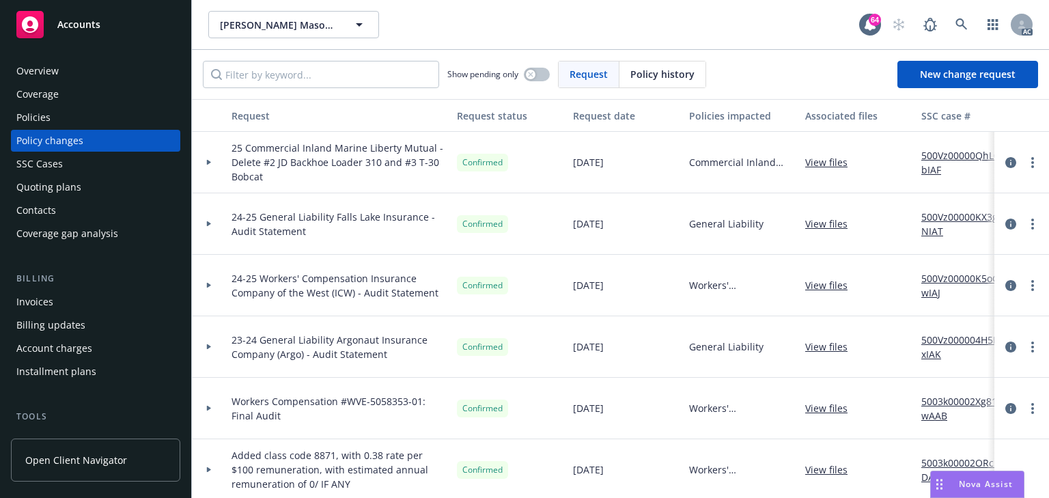
click at [214, 164] on div at bounding box center [208, 162] width 23 height 5
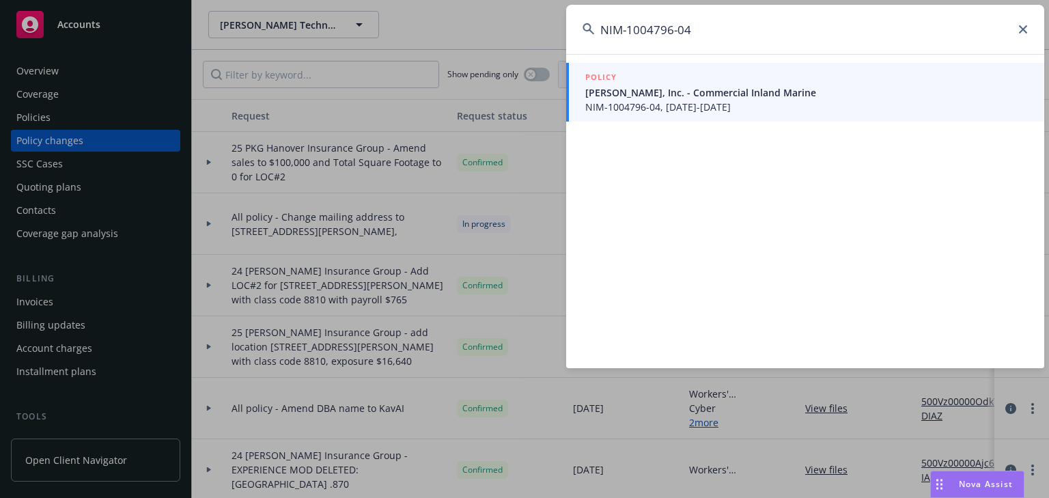
type input "NIM-1004796-04"
drag, startPoint x: 695, startPoint y: 98, endPoint x: 684, endPoint y: 104, distance: 12.8
click at [695, 98] on span "[PERSON_NAME], Inc. - Commercial Inland Marine" at bounding box center [806, 92] width 442 height 14
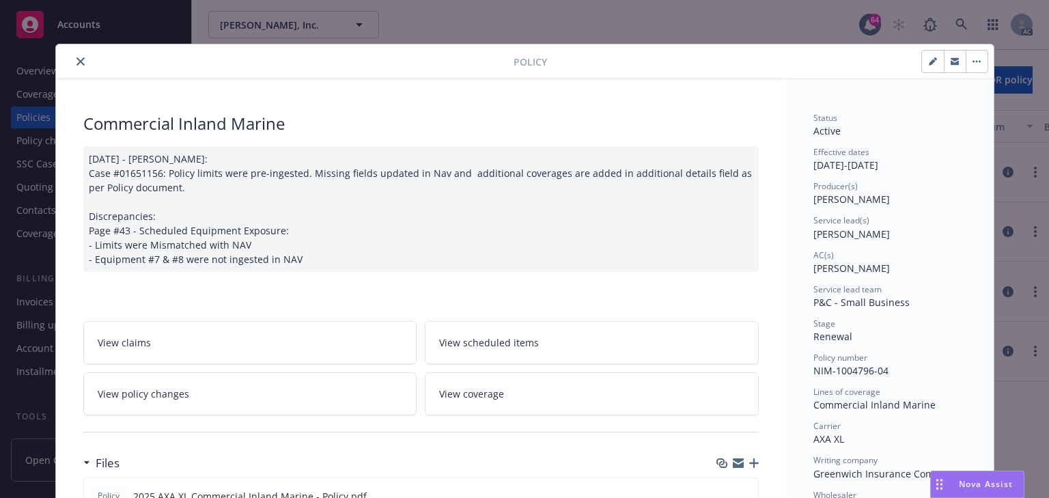
click at [204, 396] on link "View policy changes" at bounding box center [250, 393] width 334 height 43
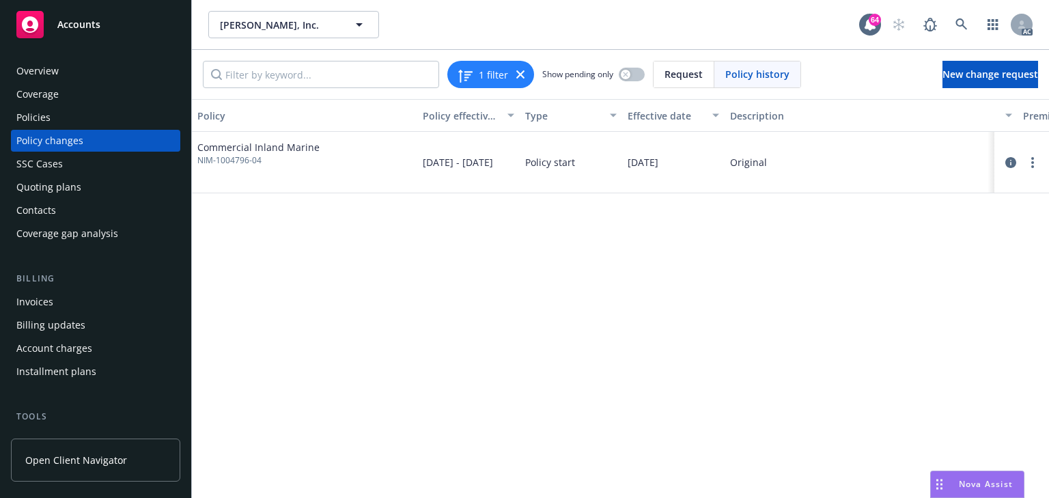
click at [645, 300] on div "Policy Policy effective dates Type Effective date Description Premium change An…" at bounding box center [620, 298] width 857 height 399
click at [584, 363] on div "Policy Policy effective dates Type Effective date Description Premium change An…" at bounding box center [620, 298] width 857 height 399
click at [85, 115] on div "Policies" at bounding box center [95, 118] width 158 height 22
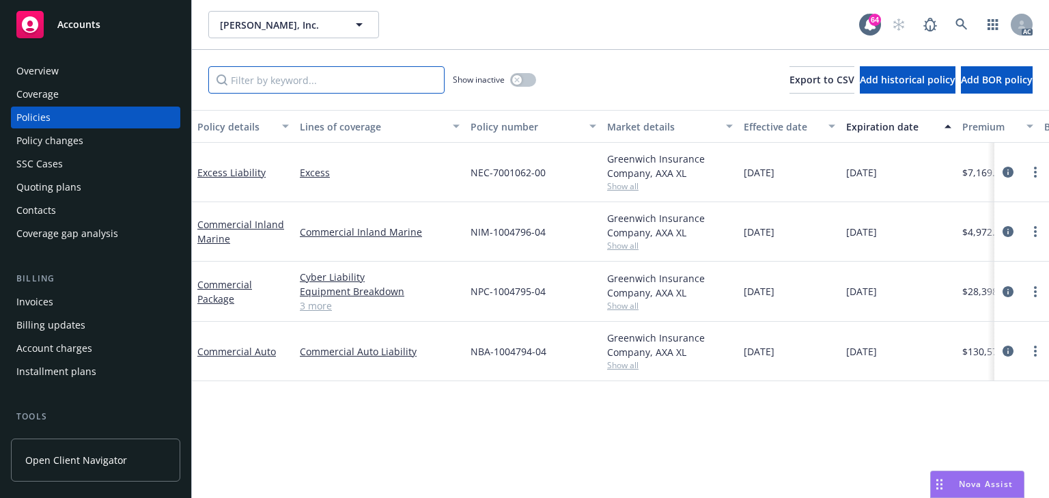
click at [314, 87] on input "Filter by keyword..." at bounding box center [326, 79] width 236 height 27
paste input "NIM-1004796-04"
type input "NIM-1004796-04"
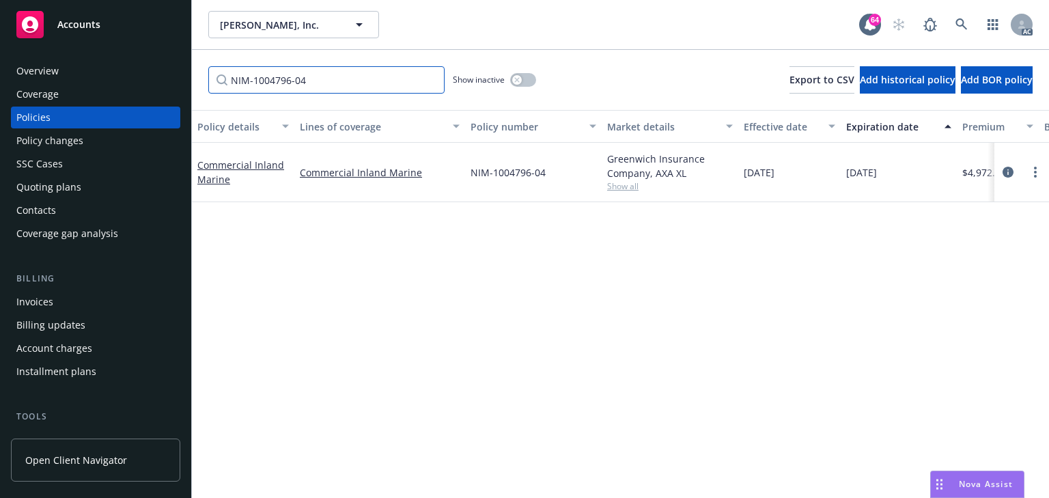
drag, startPoint x: 311, startPoint y: 67, endPoint x: -22, endPoint y: 67, distance: 332.5
click at [0, 67] on html "Accounts Overview Coverage Policies Policy changes SSC Cases Quoting plans Cont…" at bounding box center [524, 249] width 1049 height 498
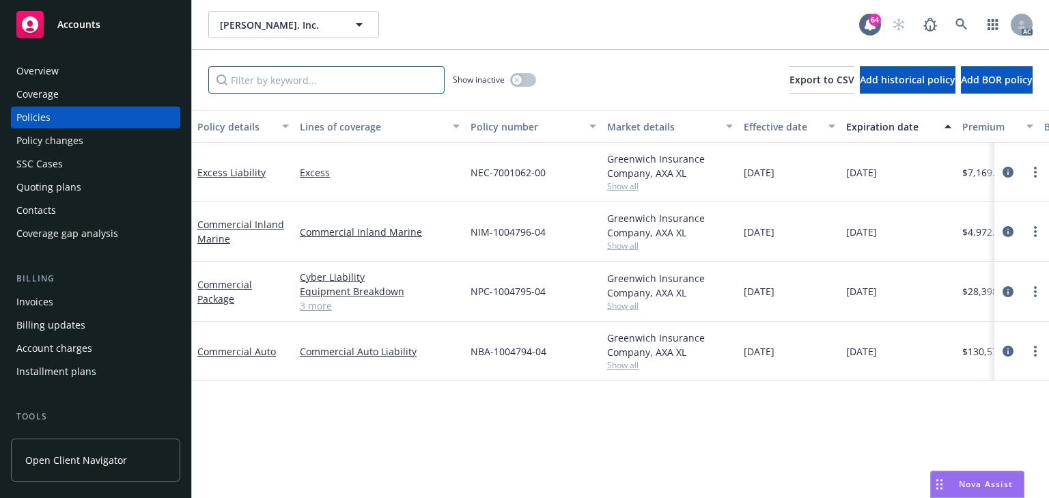
paste input "NIM-1004796-04"
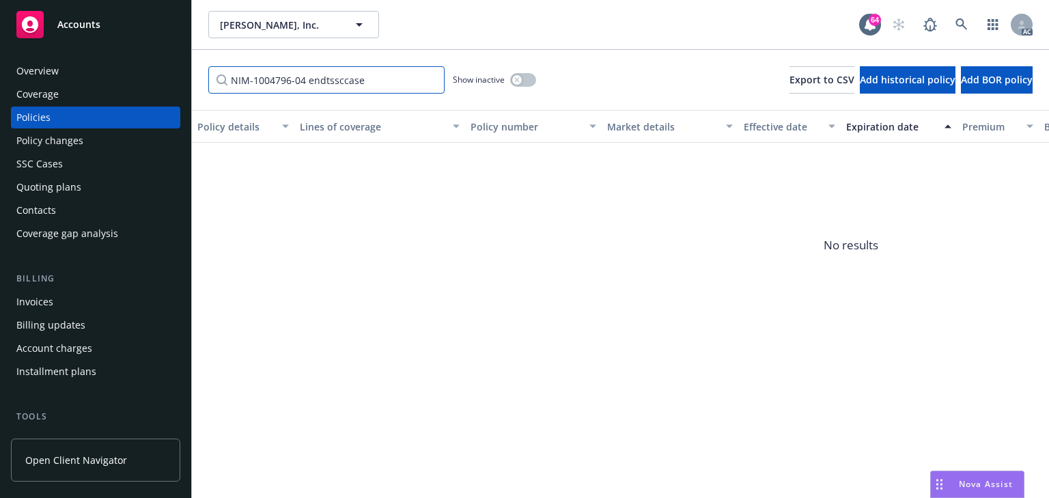
type input "NIM-1004796-04"
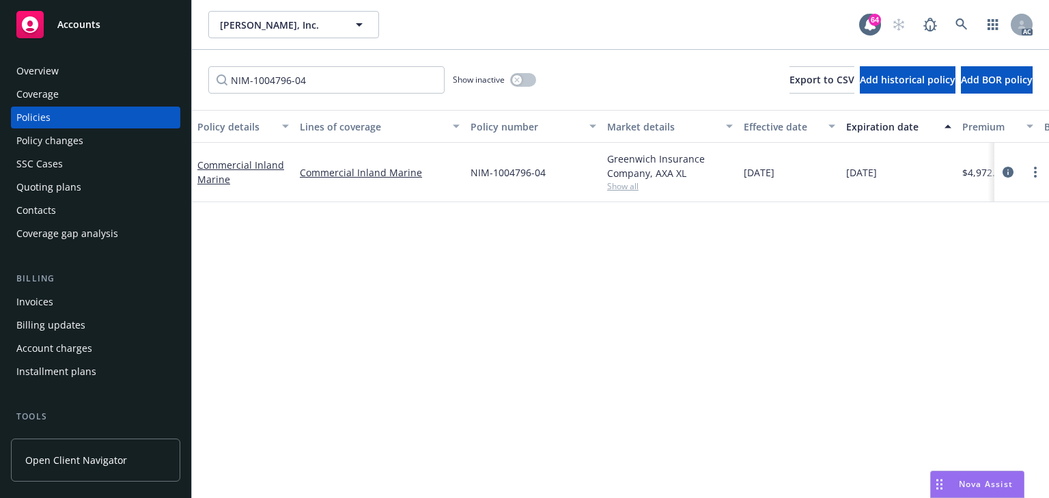
click at [386, 257] on div "Policy details Lines of coverage Policy number Market details Effective date Ex…" at bounding box center [620, 304] width 857 height 388
click at [623, 193] on div "Greenwich Insurance Company, AXA XL Show all" at bounding box center [670, 172] width 137 height 59
click at [625, 192] on div "Greenwich Insurance Company, AXA XL Show all" at bounding box center [670, 172] width 137 height 59
click at [628, 183] on span "Show all" at bounding box center [670, 186] width 126 height 12
copy link "Commercial Inland Marine"
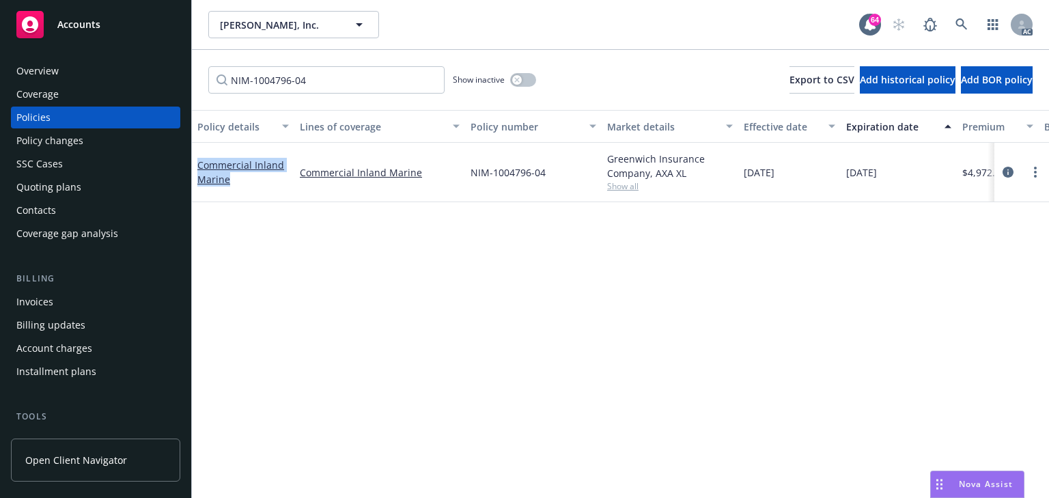
drag, startPoint x: 209, startPoint y: 163, endPoint x: 258, endPoint y: 190, distance: 55.9
click at [258, 190] on div "Commercial Inland Marine" at bounding box center [243, 172] width 102 height 59
drag, startPoint x: 628, startPoint y: 184, endPoint x: 623, endPoint y: 191, distance: 7.8
click at [628, 184] on span "Show all" at bounding box center [670, 186] width 126 height 12
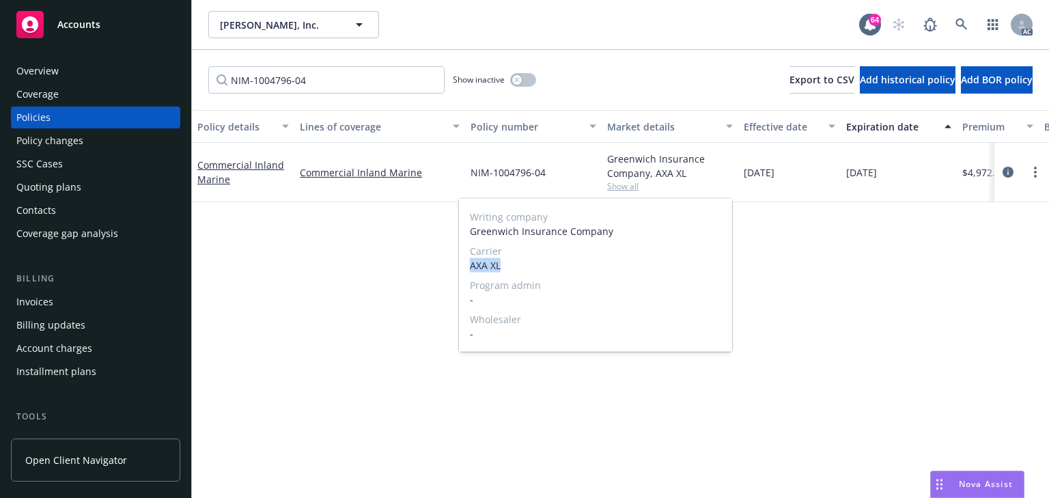
copy span "AXA XL"
drag, startPoint x: 469, startPoint y: 262, endPoint x: 500, endPoint y: 264, distance: 30.8
click at [500, 264] on div "Writing company Greenwich Insurance Company Carrier AXA XL Program admin - Whol…" at bounding box center [595, 275] width 273 height 153
click at [74, 145] on div "Policy changes" at bounding box center [49, 141] width 67 height 22
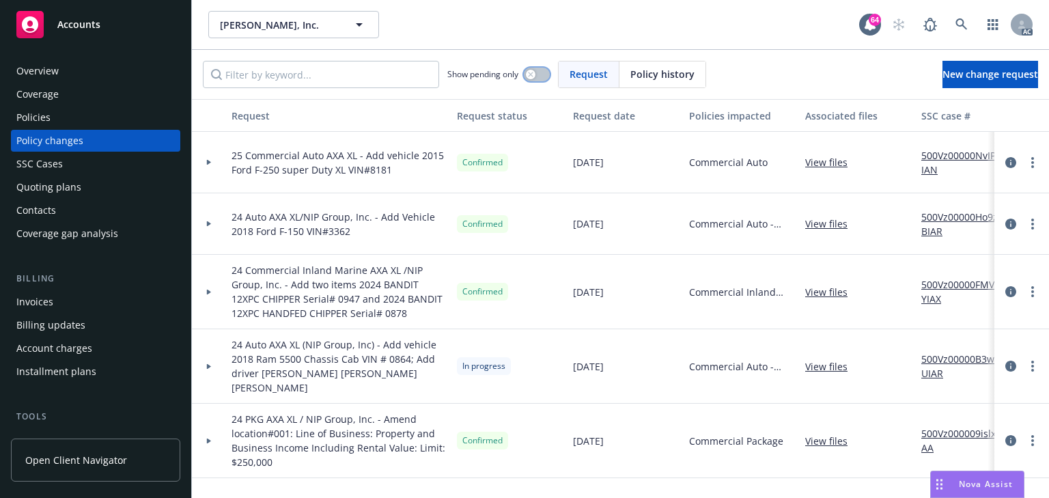
click at [535, 79] on button "button" at bounding box center [537, 75] width 26 height 14
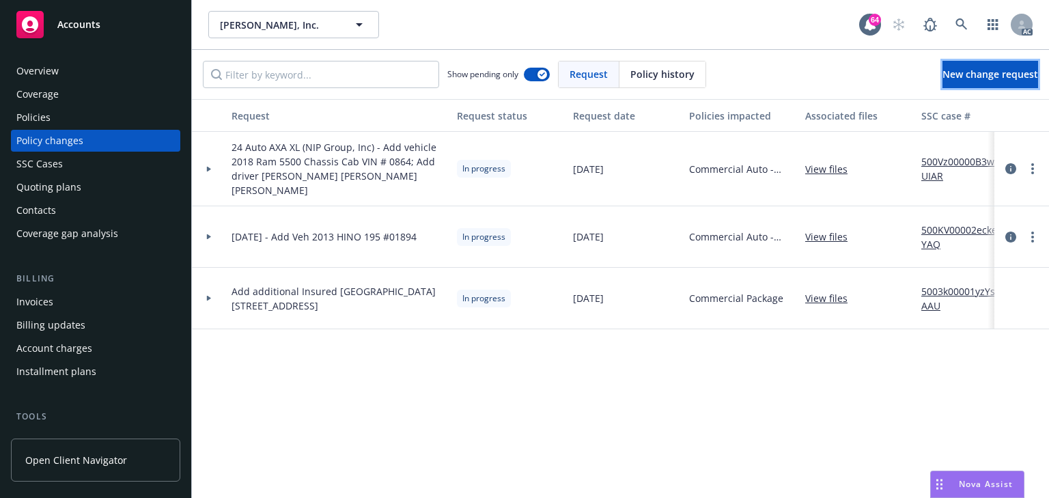
click at [961, 78] on span "New change request" at bounding box center [990, 74] width 96 height 13
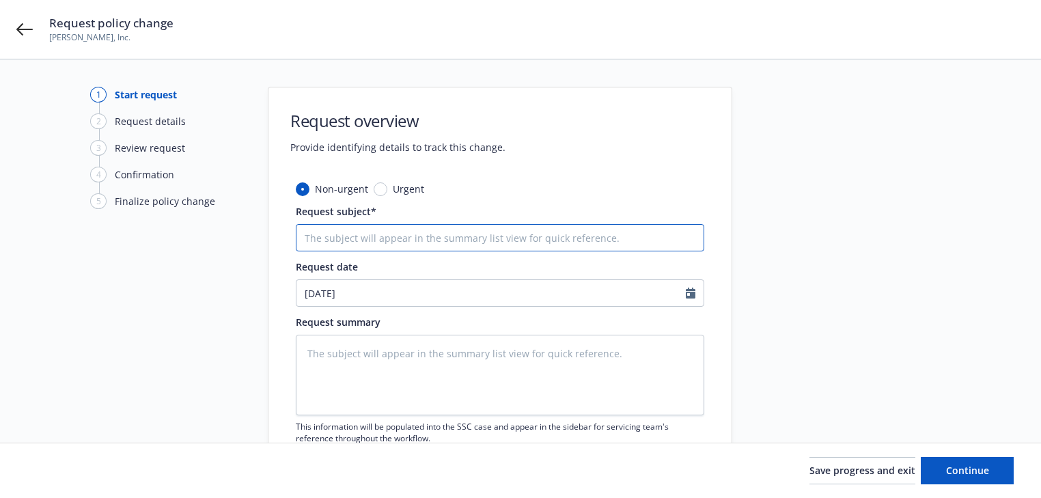
click at [369, 236] on input "Request subject*" at bounding box center [500, 237] width 408 height 27
paste input "25 Commercial Inland Marine AXA XL -"
type textarea "x"
type input "25 Commercial Inland Marine AXA XL -"
type textarea "x"
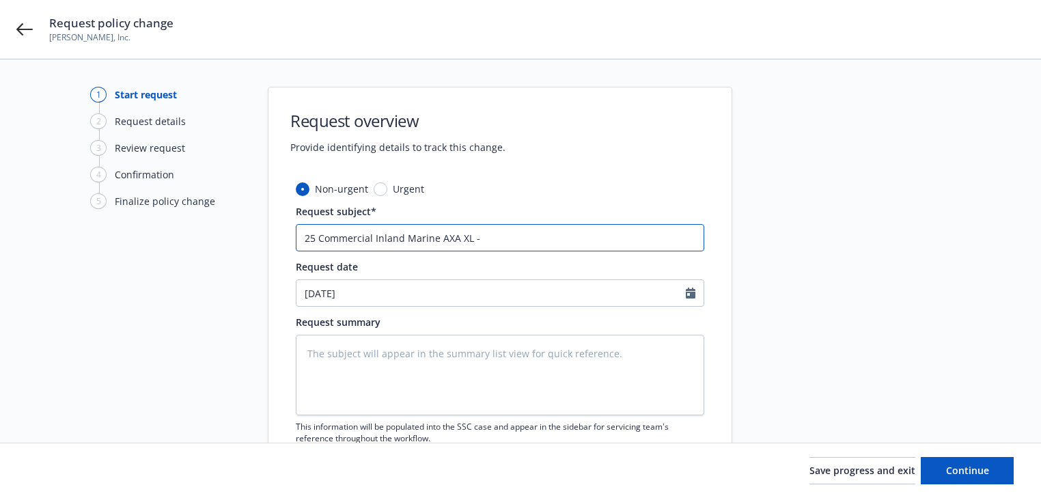
type input "25 Commercial Inland Marine AXA XL -"
click at [571, 219] on div "Request subject* 25 Commercial Inland Marine AXA XL -" at bounding box center [500, 227] width 408 height 47
click at [572, 235] on input "25 Commercial Inland Marine AXA XL -" at bounding box center [500, 237] width 408 height 27
type textarea "x"
type input "25 Commercial Inland Marine AXA XL - D"
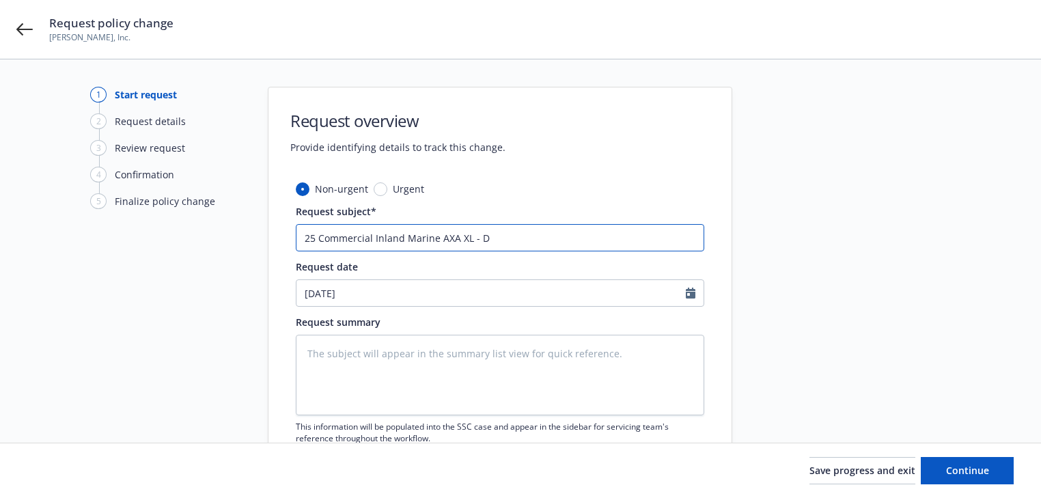
type textarea "x"
type input "25 Commercial Inland Marine AXA XL - De"
type textarea "x"
type input "25 Commercial Inland Marine AXA XL - Del"
type textarea "x"
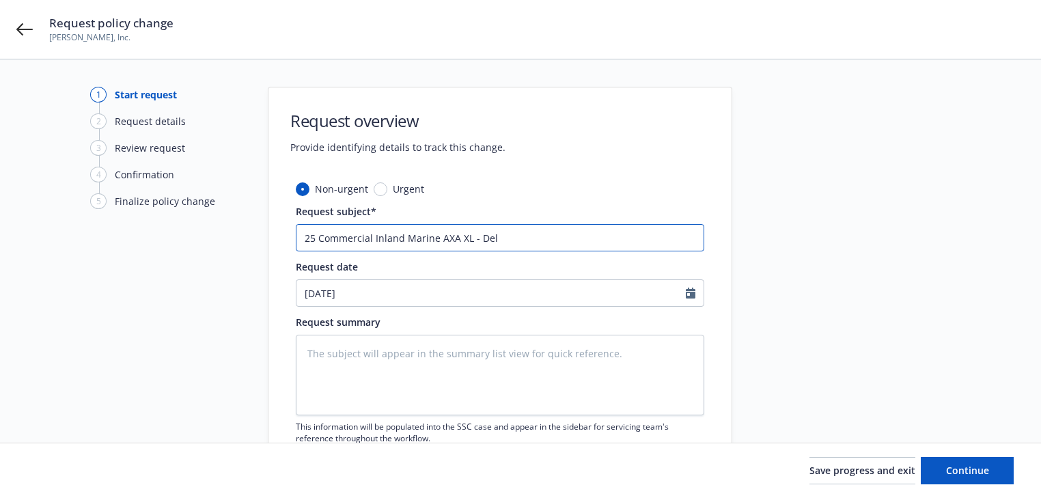
type input "25 Commercial Inland Marine AXA XL - Dele"
type textarea "x"
type input "25 Commercial Inland Marine AXA XL - Delet"
type textarea "x"
type input "25 Commercial Inland Marine AXA XL - Delete"
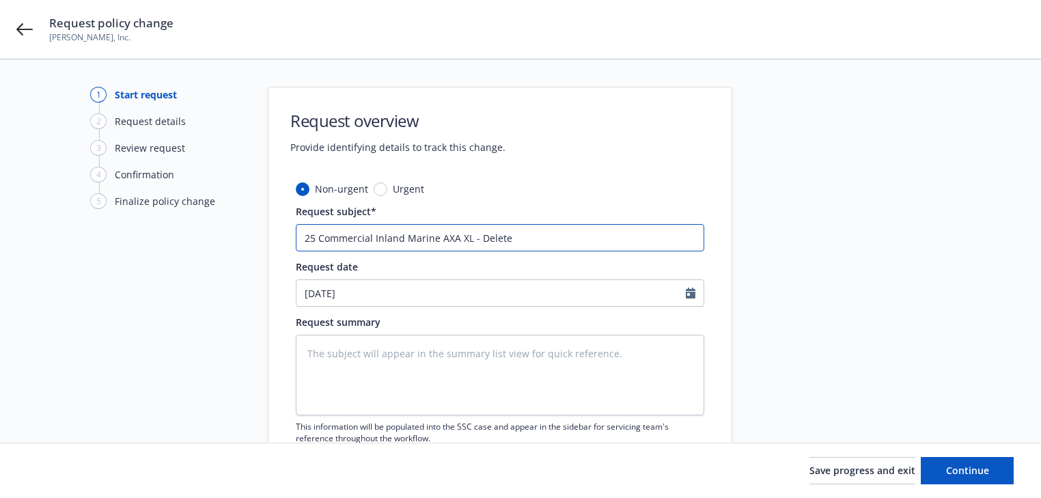
type textarea "x"
type input "25 Commercial Inland Marine AXA XL - Delete"
paste input "2023 Bandit Serial#"
type textarea "x"
type input "25 Commercial Inland Marine AXA XL - Delete 2023 Bandit Serial#"
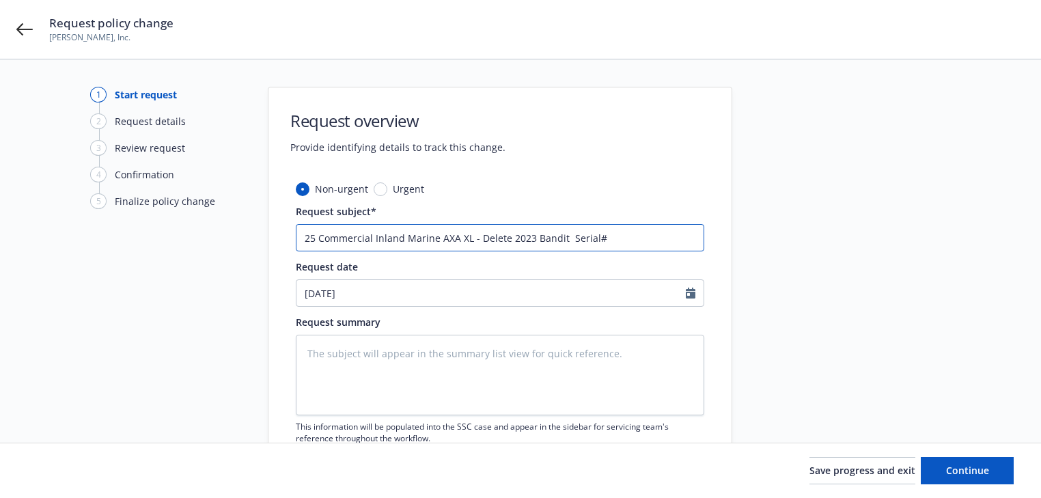
type textarea "x"
type input "25 Commercial Inland Marine AXA XL - Delete 2023 Bandit Serial#5"
type textarea "x"
type input "25 Commercial Inland Marine AXA XL - Delete 2023 Bandit Serial#52"
type textarea "x"
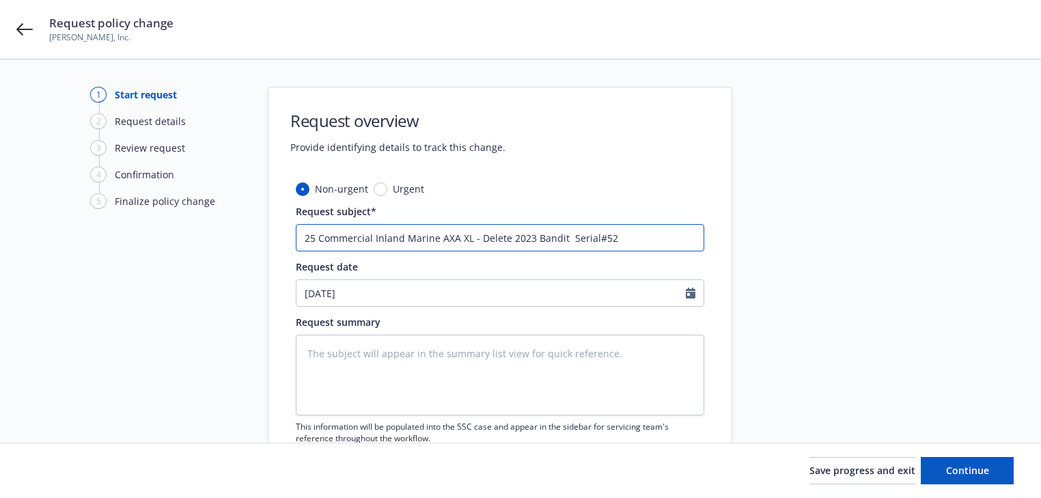
type input "25 Commercial Inland Marine AXA XL - Delete 2023 Bandit Serial#523"
type textarea "x"
type input "25 Commercial Inland Marine AXA XL - Delete 2023 Bandit Serial#5230"
type textarea "x"
type input "25 Commercial Inland Marine AXA XL - Delete 2023 Bandit Serial#5230"
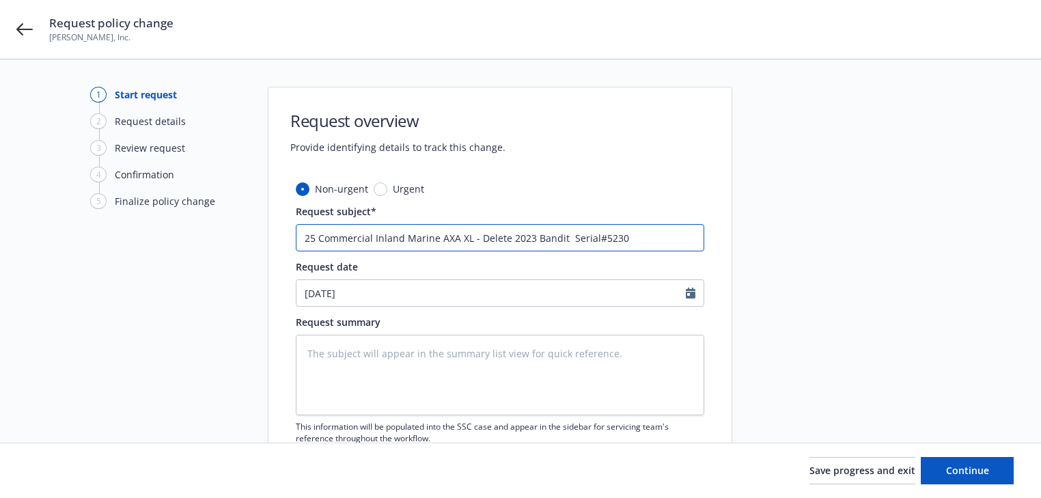
type textarea "x"
type input "25 Commercial Inland Marine AXA XL - Delete 2023 Bandit Serial#5230 a"
type textarea "x"
type input "25 Commercial Inland Marine AXA XL - Delete 2023 Bandit Serial#5230 an"
type textarea "x"
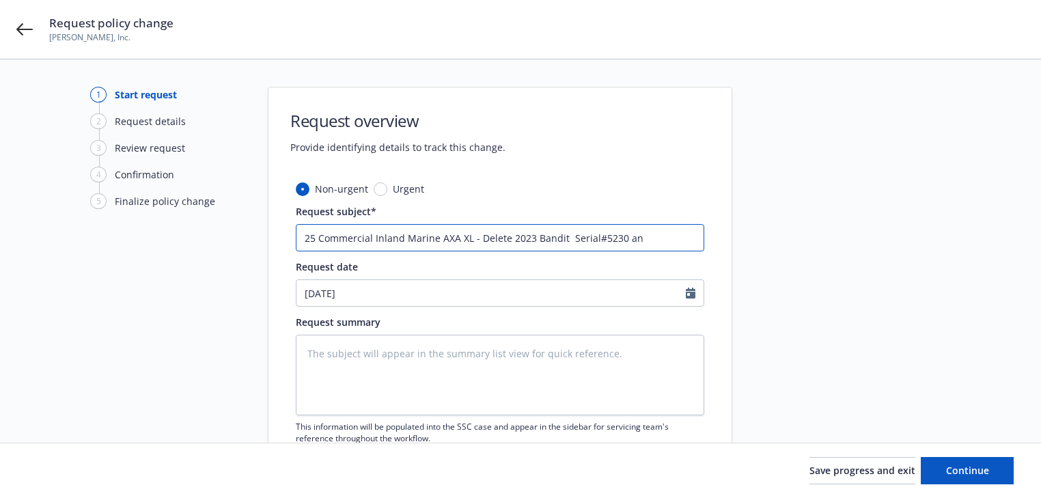
type input "25 Commercial Inland Marine AXA XL - Delete 2023 Bandit Serial#5230 and"
type textarea "x"
click at [685, 238] on input "25 Commercial Inland Marine AXA XL - Delete 2023 Bandit Serial#5230 and" at bounding box center [500, 237] width 408 height 27
paste input "2018 Bandit Serial#"
type input "25 Commercial Inland Marine AXA XL - Delete 2023 Bandit Serial#5230 and 2018 Ba…"
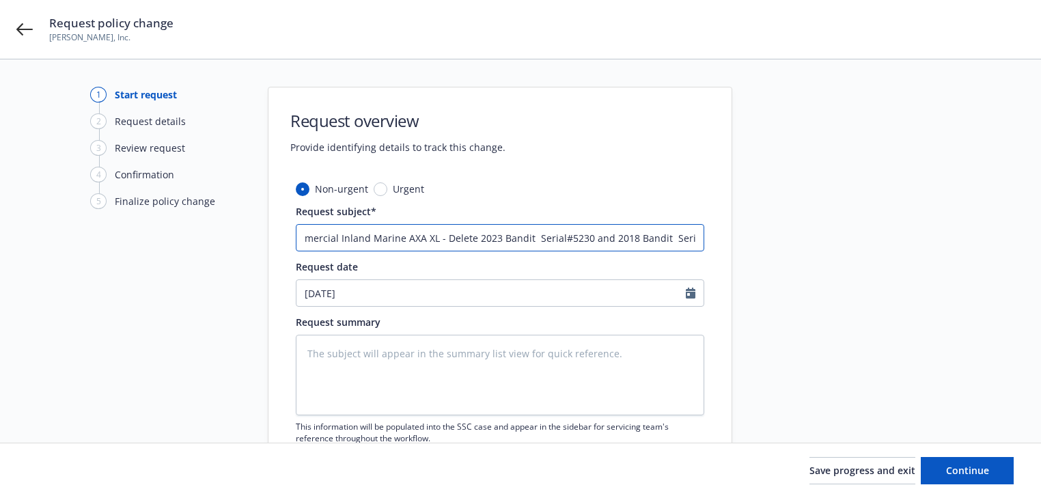
type textarea "x"
type input "25 Commercial Inland Marine AXA XL - Delete 2023 Bandit Serial#5230 and 2018 Ba…"
type textarea "x"
type input "25 Commercial Inland Marine AXA XL - Delete 2023 Bandit Serial#5230 and 2018 Ba…"
type textarea "x"
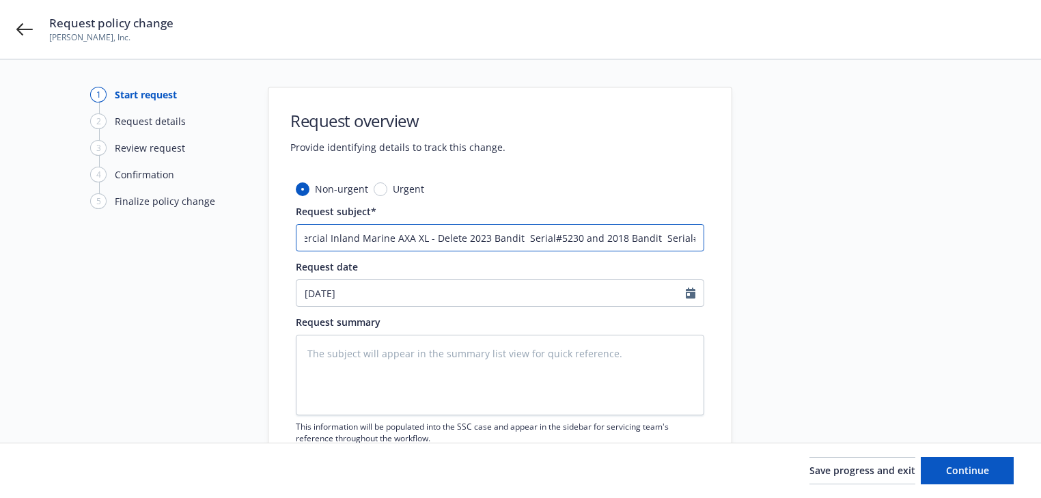
type input "25 Commercial Inland Marine AXA XL - Delete 2023 Bandit Serial#5230 and 2018 Ba…"
type textarea "x"
type input "25 Commercial Inland Marine AXA XL - Delete 2023 Bandit Serial#5230 and 2018 Ba…"
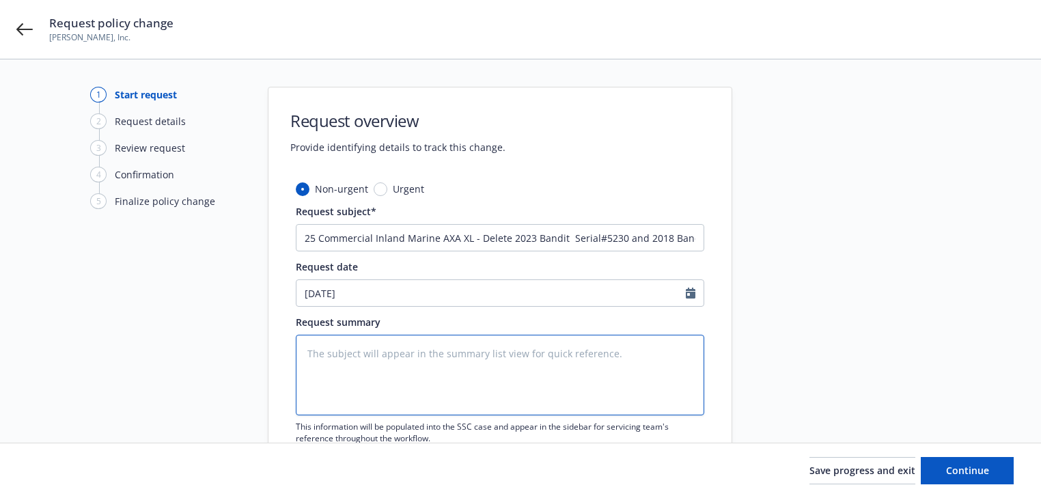
click at [504, 385] on textarea at bounding box center [500, 375] width 408 height 81
paste textarea "Effective 8-28-2025 please removed these two items from the WB Starr Inland Mar…"
type textarea "Effective 8-28-2025 please removed these two items from the WB Starr Inland Mar…"
type textarea "x"
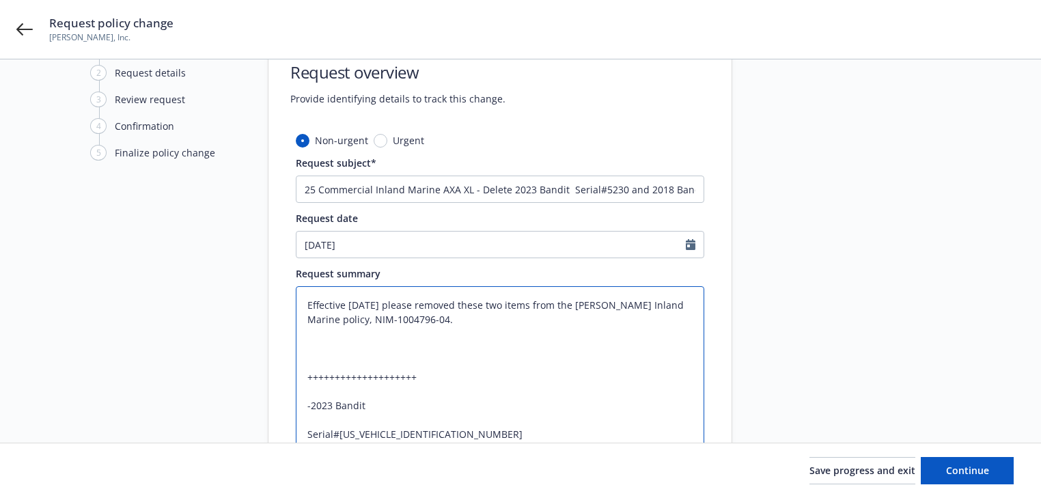
type textarea "Effective 8-28-2025 please removed these two items from the WB Starr Inland Mar…"
click at [890, 382] on div at bounding box center [854, 321] width 191 height 567
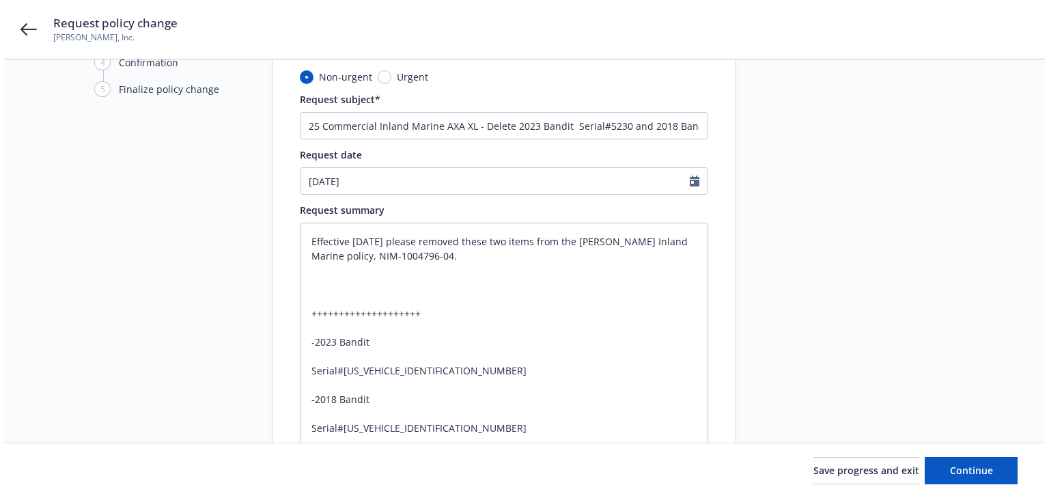
scroll to position [238, 0]
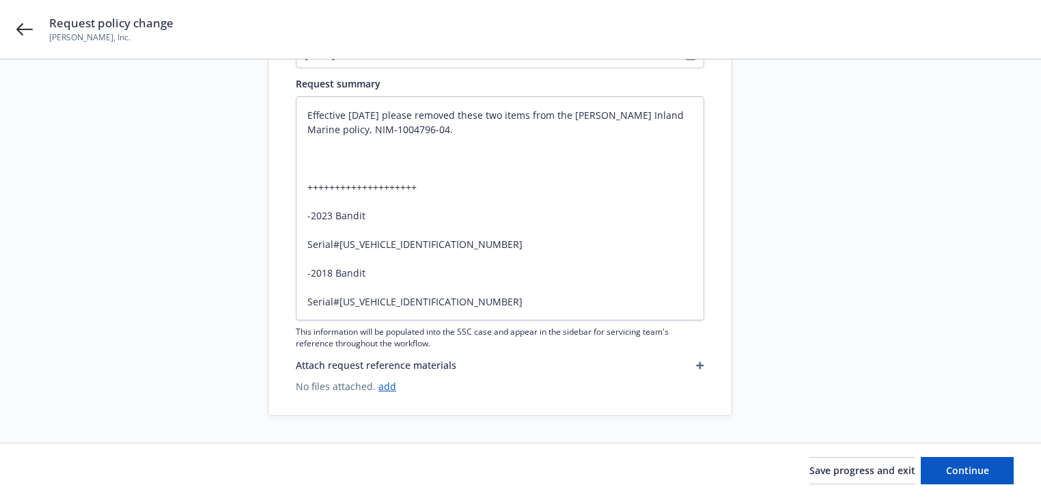
click at [699, 367] on icon "button" at bounding box center [700, 365] width 8 height 8
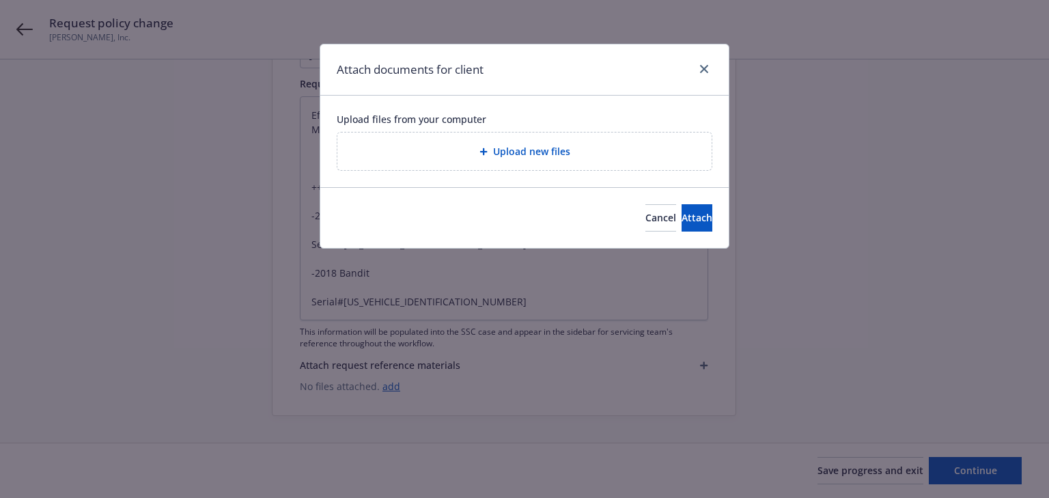
click at [533, 159] on div "Upload new files" at bounding box center [524, 151] width 374 height 38
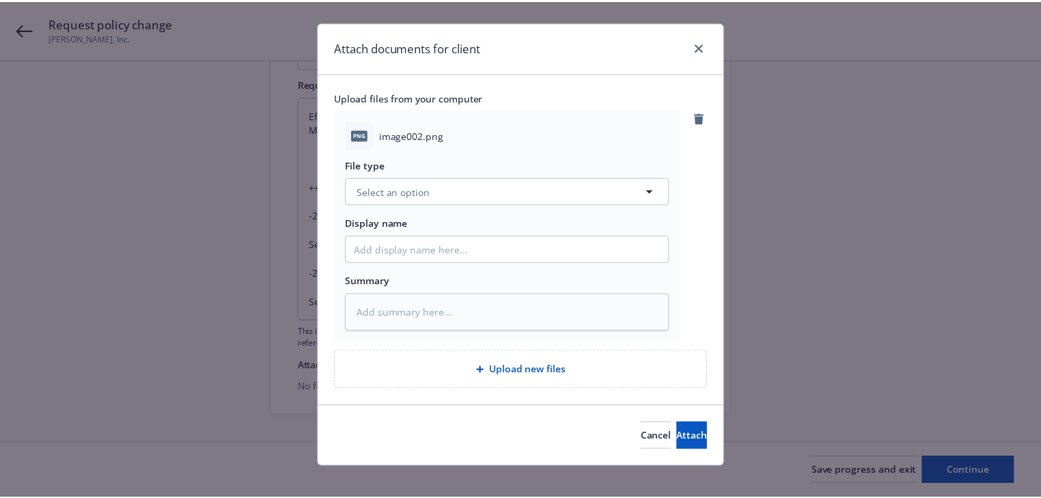
scroll to position [34, 0]
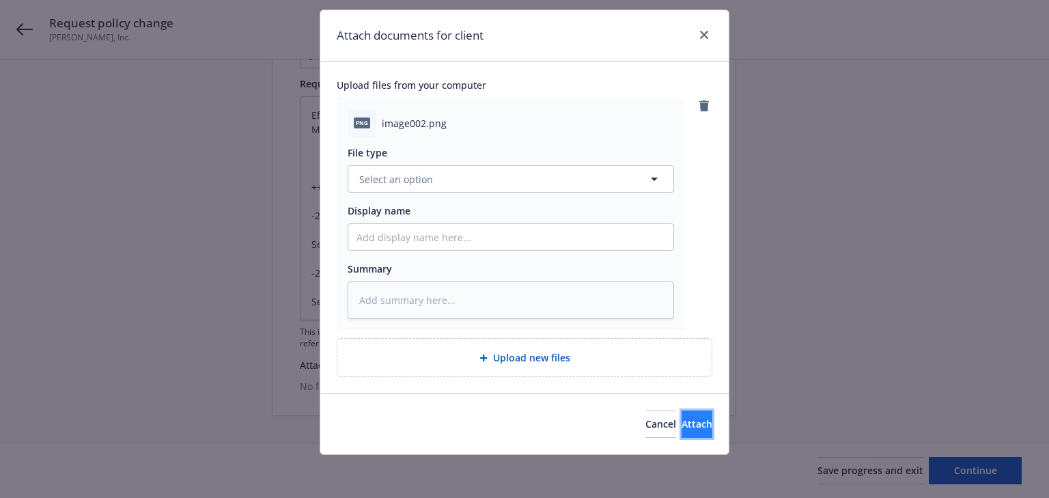
click at [691, 436] on button "Attach" at bounding box center [696, 423] width 31 height 27
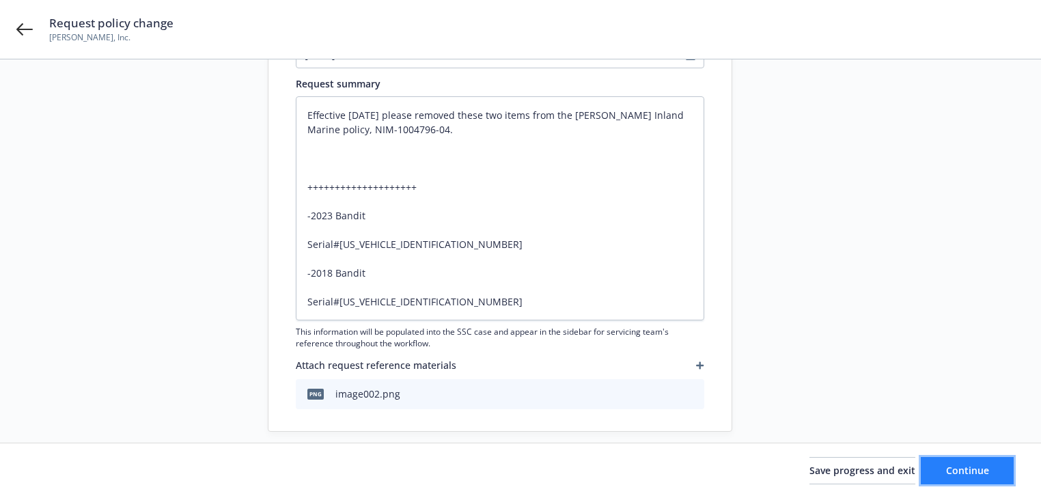
click at [970, 478] on button "Continue" at bounding box center [966, 470] width 93 height 27
type textarea "x"
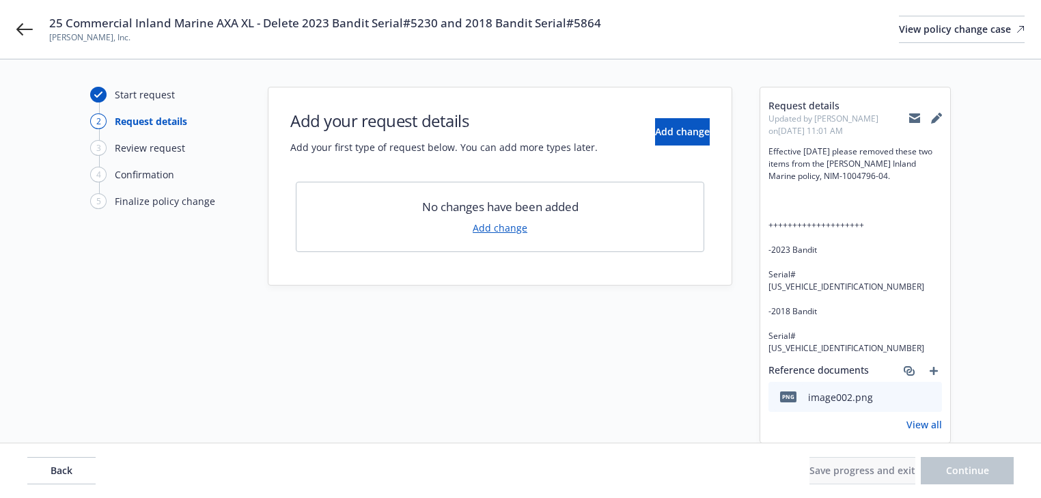
drag, startPoint x: 565, startPoint y: 383, endPoint x: 589, endPoint y: 325, distance: 62.5
click at [566, 382] on div "Start request 2 Request details 3 Review request 4 Confirmation 5 Finalize poli…" at bounding box center [520, 265] width 1008 height 356
click at [655, 131] on span "Add change" at bounding box center [682, 131] width 55 height 13
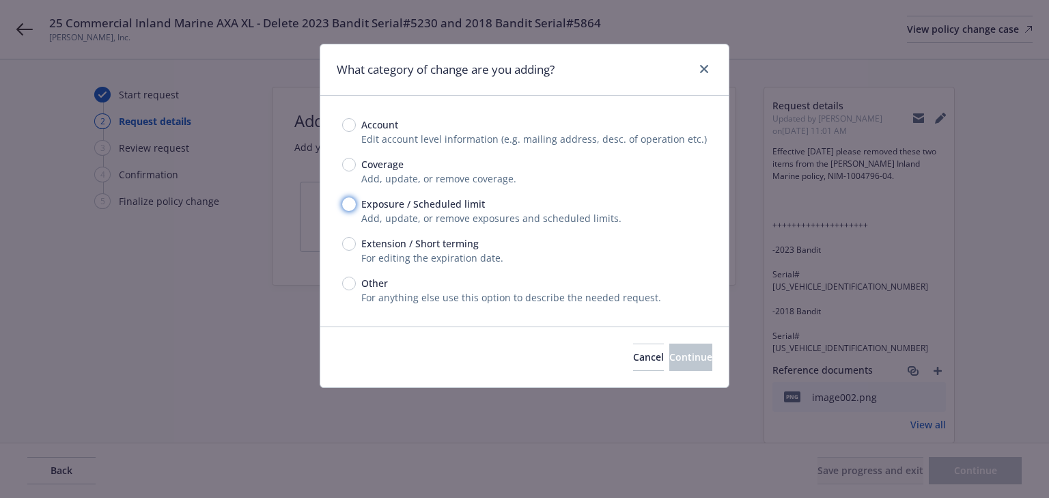
click at [349, 208] on input "Exposure / Scheduled limit" at bounding box center [349, 204] width 14 height 14
radio input "true"
click at [677, 369] on button "Continue" at bounding box center [690, 356] width 43 height 27
type textarea "x"
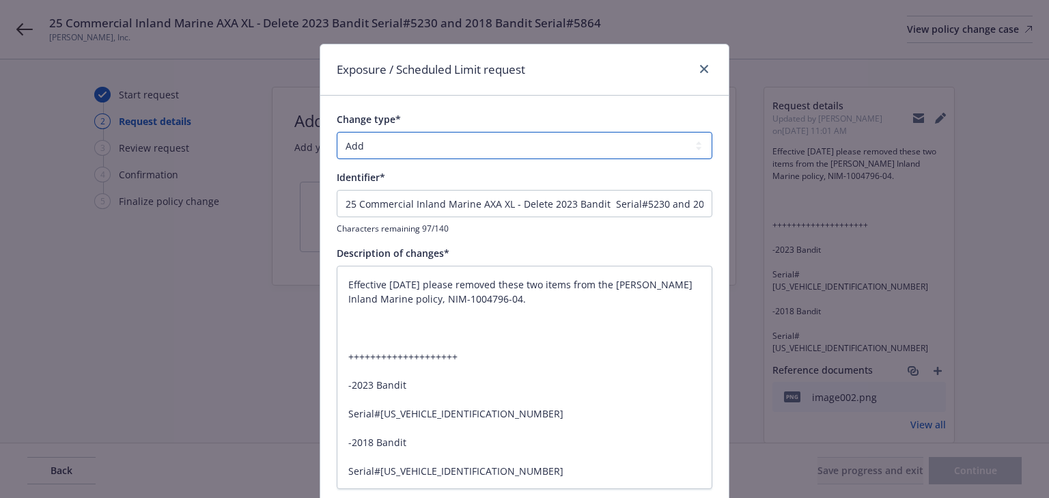
click at [402, 145] on select "Add Audit Change Remove" at bounding box center [525, 145] width 376 height 27
select select "REMOVE"
click at [337, 132] on select "Add Audit Change Remove" at bounding box center [525, 145] width 376 height 27
drag, startPoint x: 513, startPoint y: 204, endPoint x: -1049, endPoint y: 210, distance: 1561.6
click at [0, 210] on html "25 Commercial Inland Marine AXA XL - Delete 2023 Bandit Serial#5230 and 2018 Ba…" at bounding box center [524, 249] width 1049 height 498
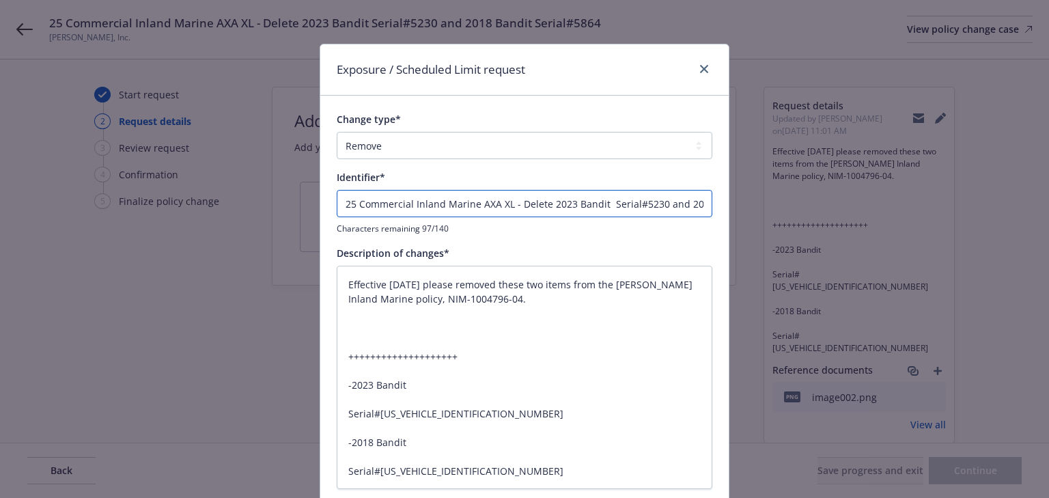
type textarea "x"
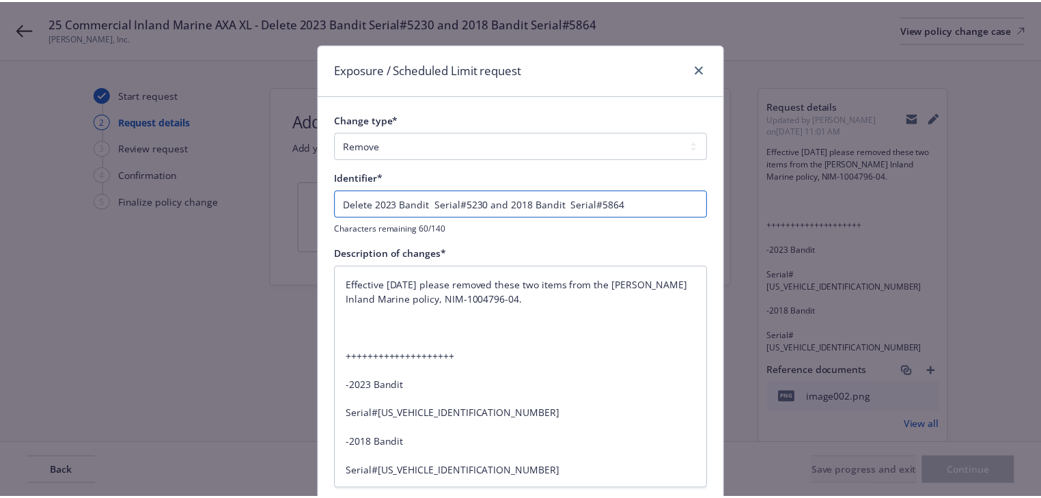
scroll to position [112, 0]
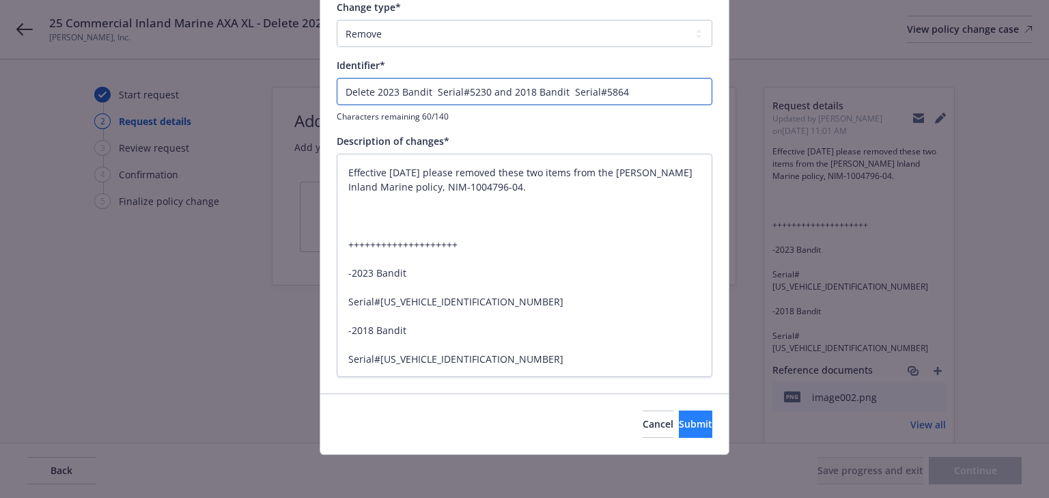
type input "Delete 2023 Bandit Serial#5230 and 2018 Bandit Serial#5864"
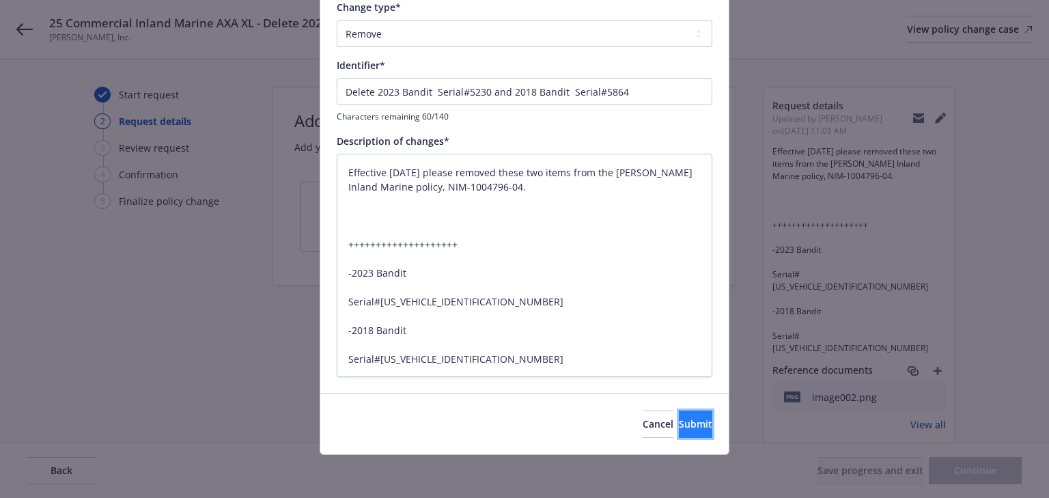
click at [690, 422] on button "Submit" at bounding box center [695, 423] width 33 height 27
type textarea "x"
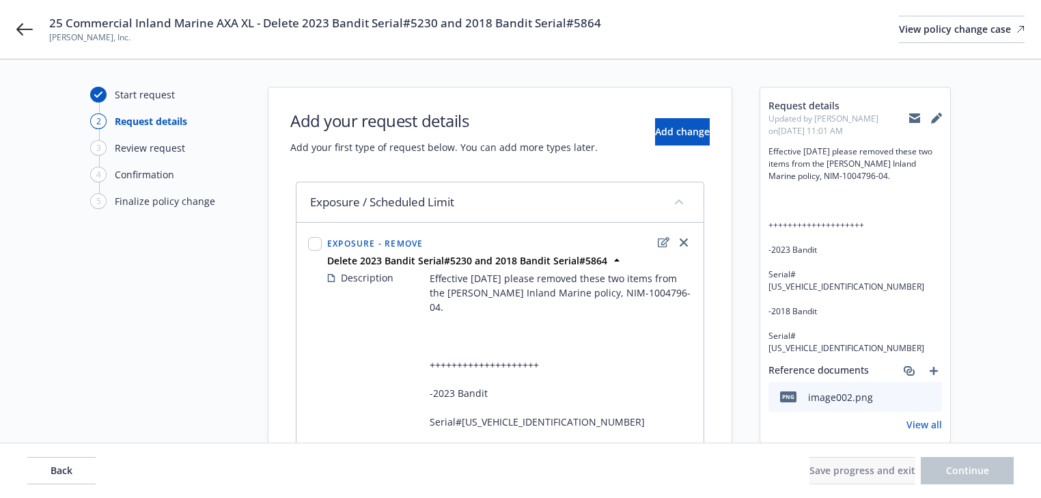
scroll to position [132, 0]
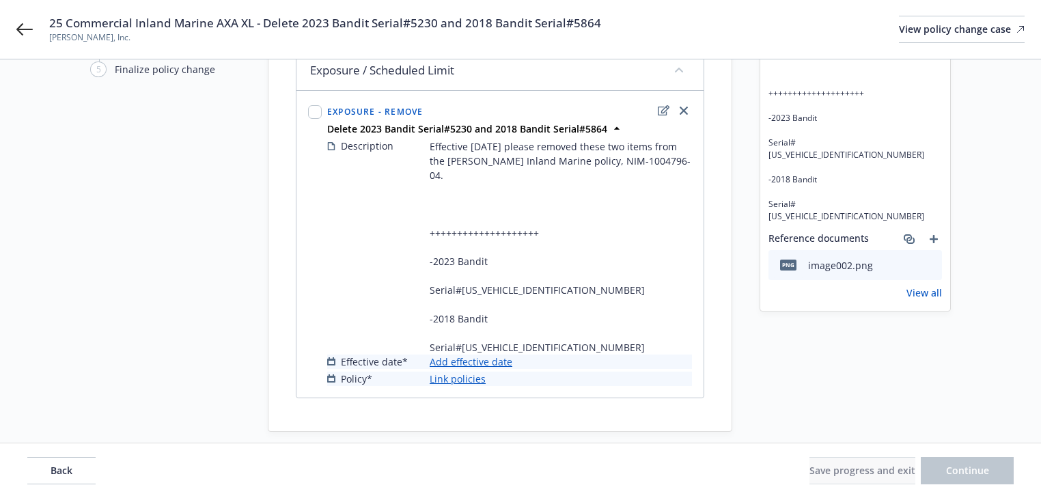
click at [488, 354] on link "Add effective date" at bounding box center [470, 361] width 83 height 14
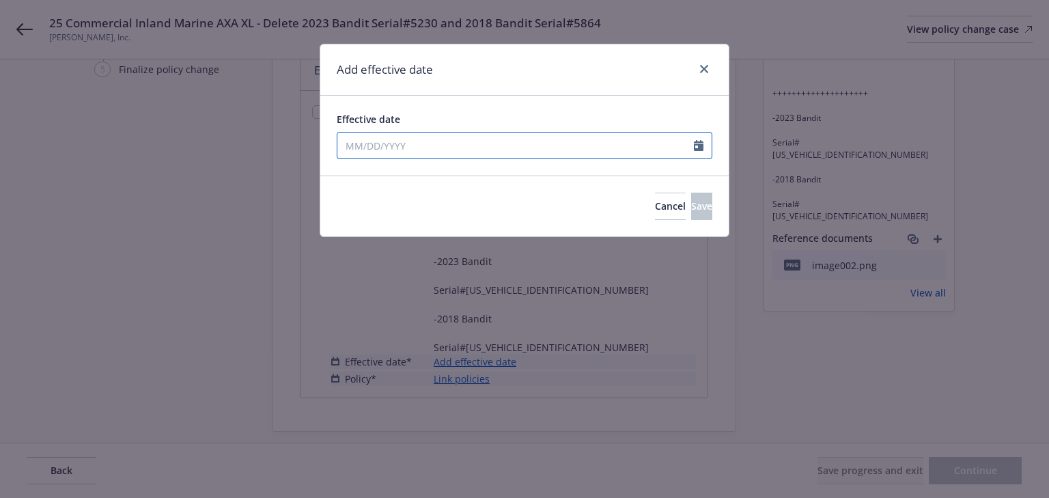
select select "8"
click at [393, 148] on input "Effective date" at bounding box center [515, 145] width 356 height 26
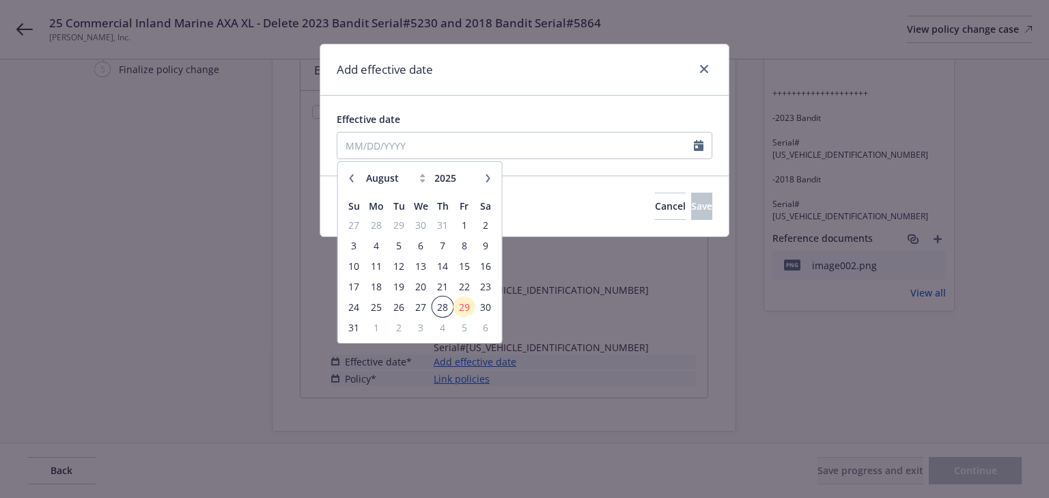
click at [439, 298] on span "28" at bounding box center [443, 306] width 18 height 17
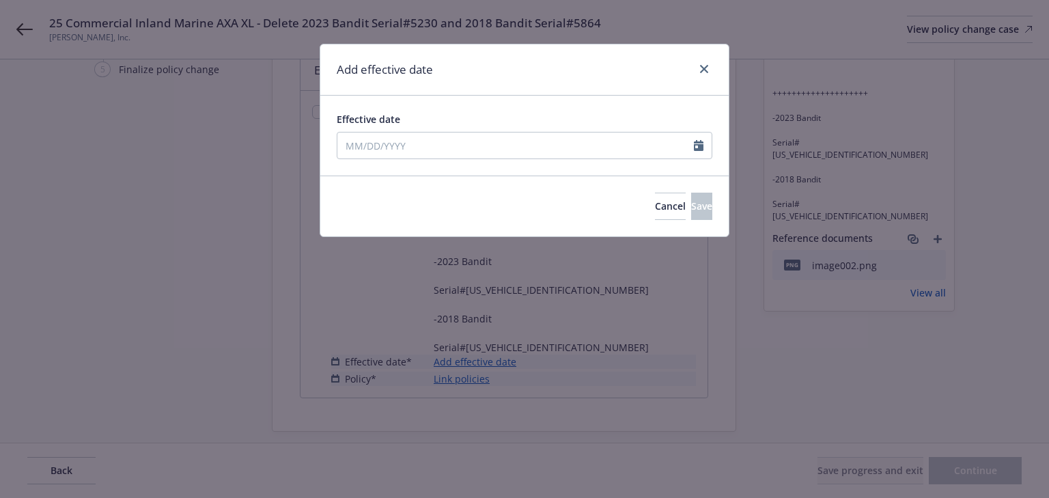
type input "08/28/2025"
click at [691, 206] on span "Save" at bounding box center [701, 205] width 21 height 13
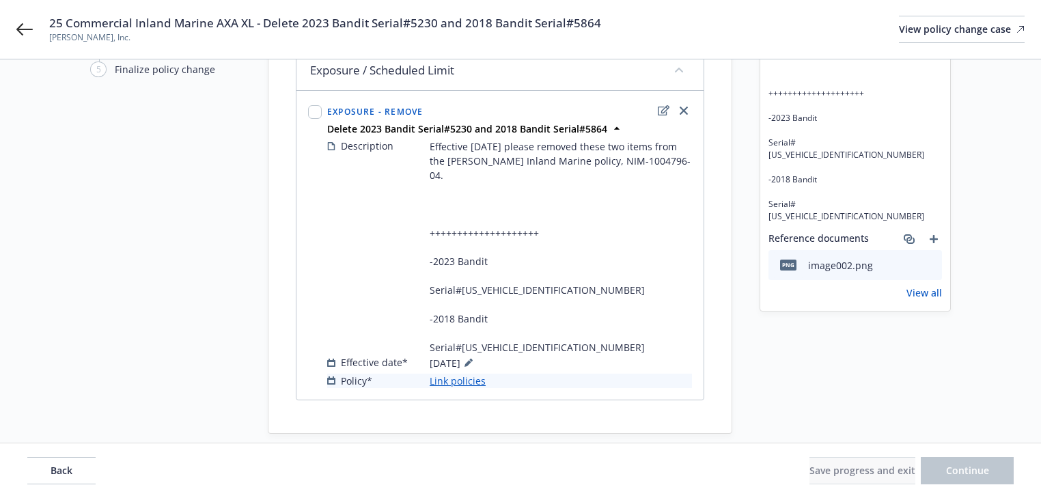
click at [468, 374] on link "Link policies" at bounding box center [457, 381] width 56 height 14
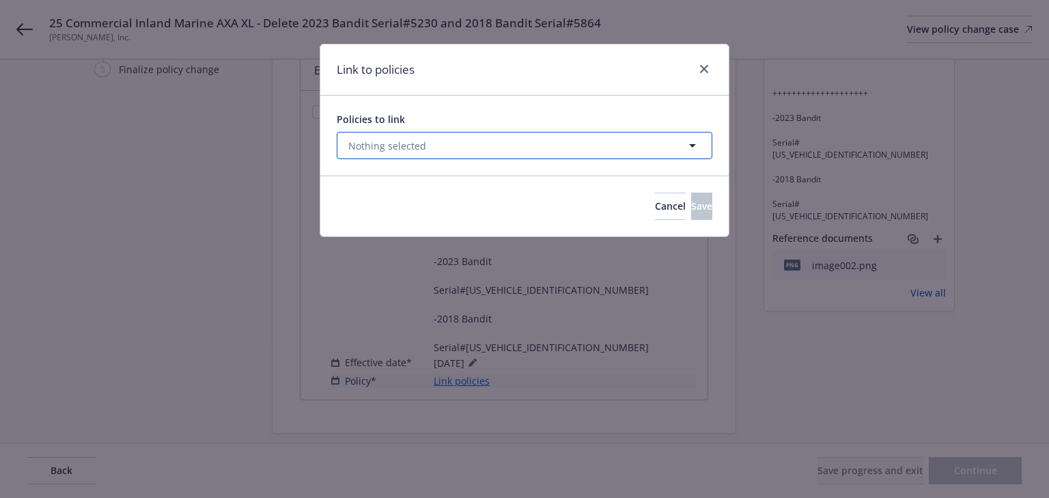
click at [404, 139] on span "Nothing selected" at bounding box center [387, 146] width 78 height 14
select select "ACTIVE"
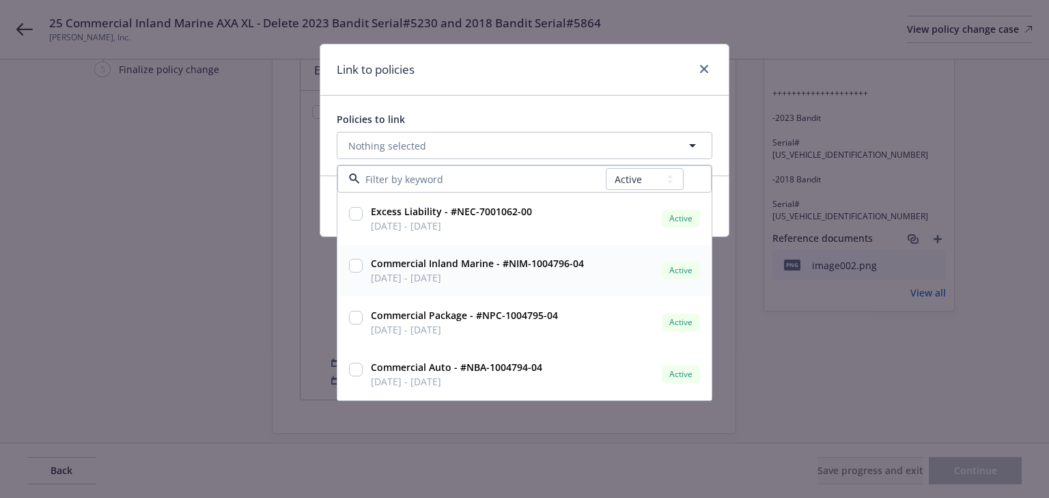
click at [356, 265] on input "checkbox" at bounding box center [356, 266] width 14 height 14
checkbox input "true"
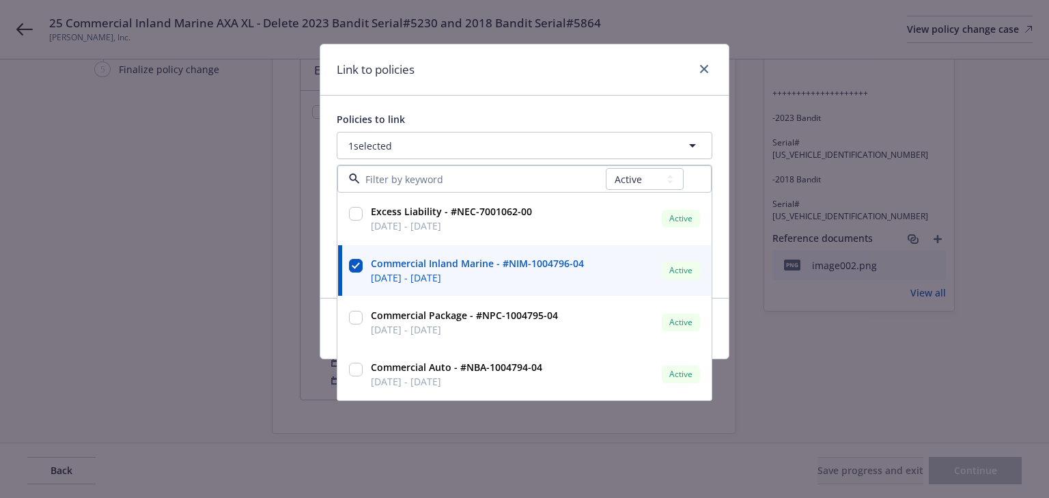
click at [560, 117] on div "Policies to link" at bounding box center [525, 119] width 376 height 14
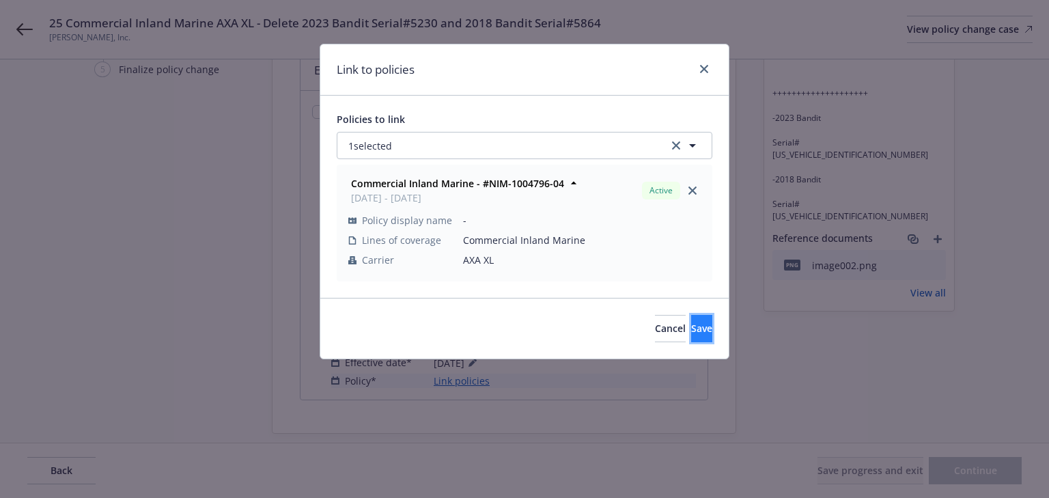
click at [691, 329] on button "Save" at bounding box center [701, 328] width 21 height 27
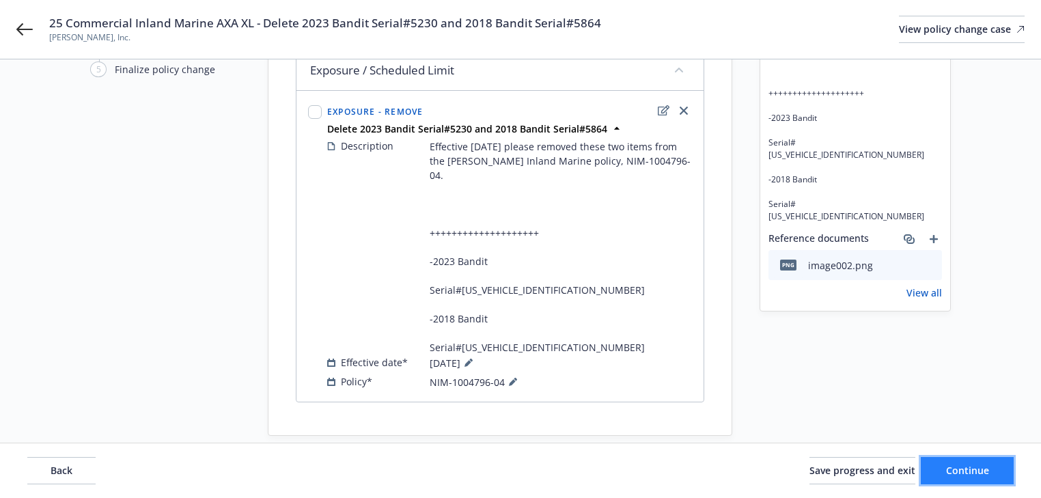
click at [972, 466] on span "Continue" at bounding box center [967, 470] width 43 height 13
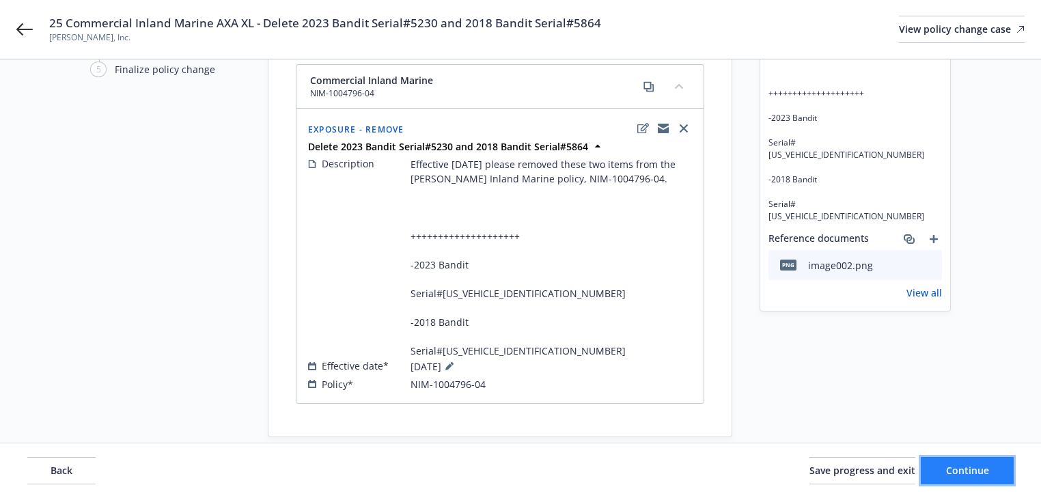
click at [972, 466] on span "Continue" at bounding box center [967, 470] width 43 height 13
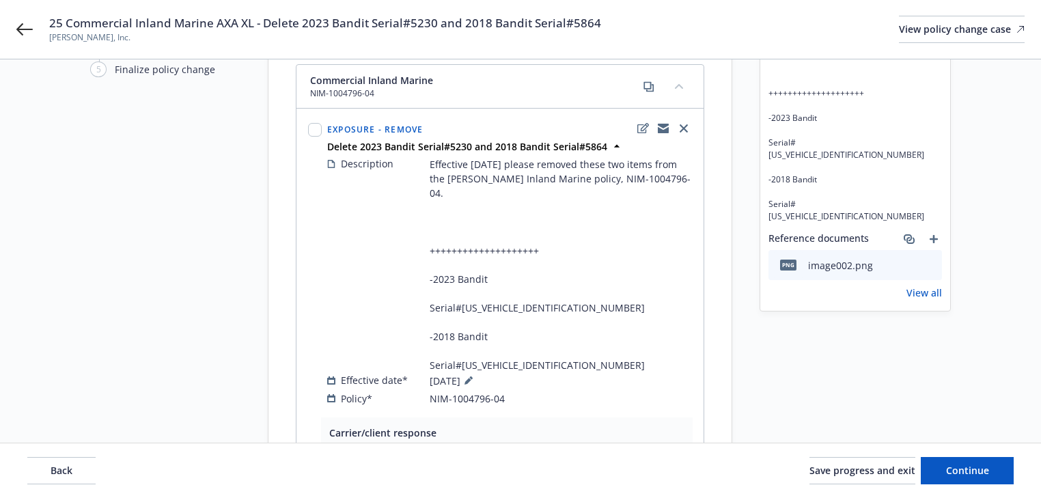
click at [828, 347] on div "Request details Updated by Melody Zhang on 08/29/2025, 11:02 AM Effective 8-28-…" at bounding box center [854, 353] width 191 height 797
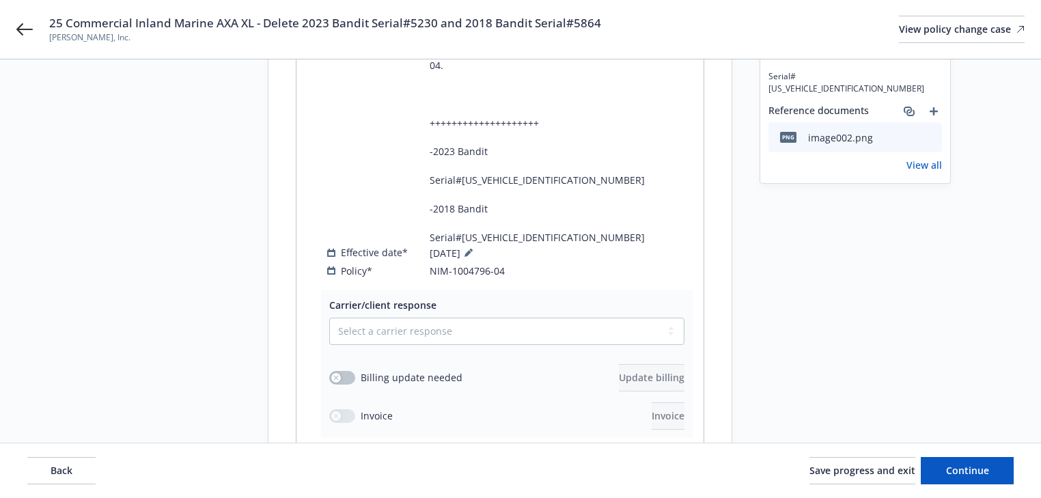
scroll to position [405, 0]
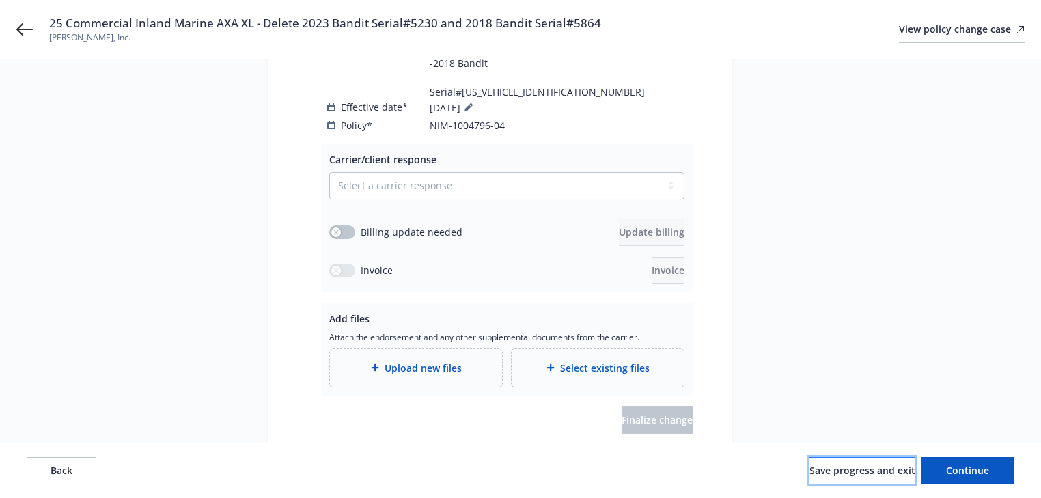
click at [848, 471] on span "Save progress and exit" at bounding box center [862, 470] width 106 height 13
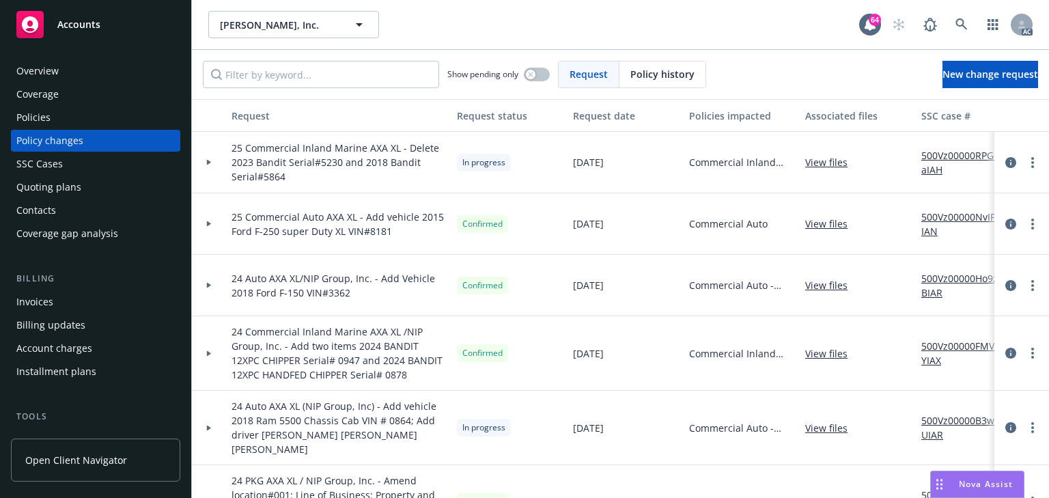
click at [959, 154] on link "500Vz00000RPGbaIAH" at bounding box center [966, 162] width 91 height 29
click at [66, 117] on div "Policies" at bounding box center [95, 118] width 158 height 22
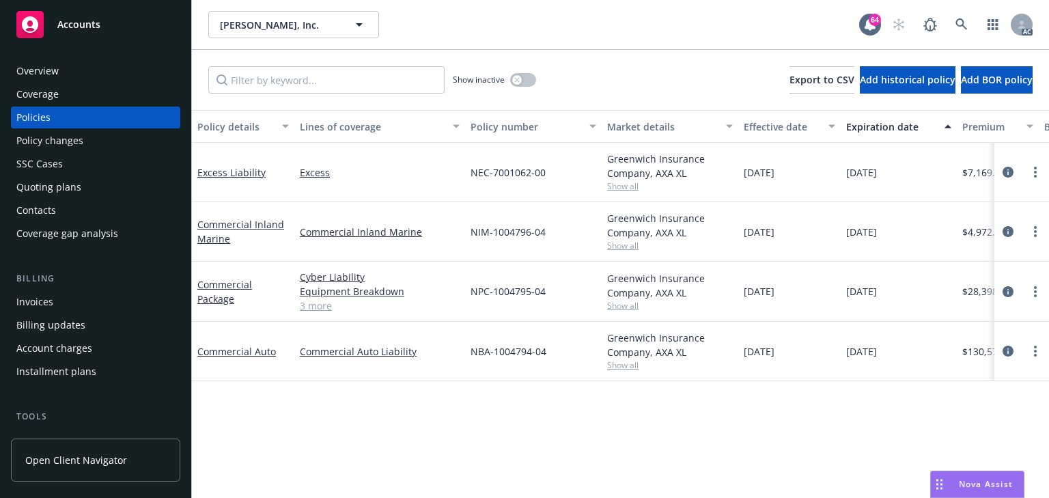
click at [636, 247] on span "Show all" at bounding box center [670, 246] width 126 height 12
click at [1004, 233] on icon "circleInformation" at bounding box center [1007, 231] width 11 height 11
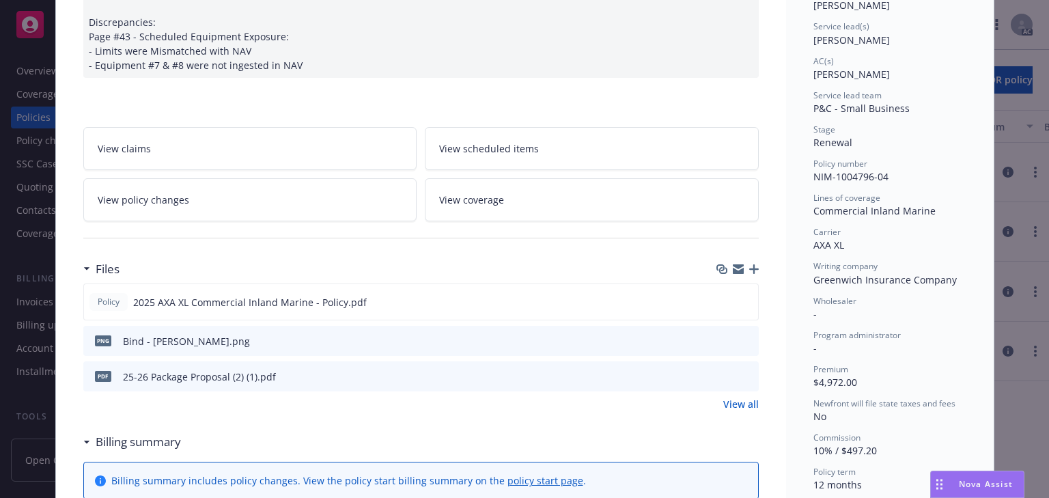
scroll to position [205, 0]
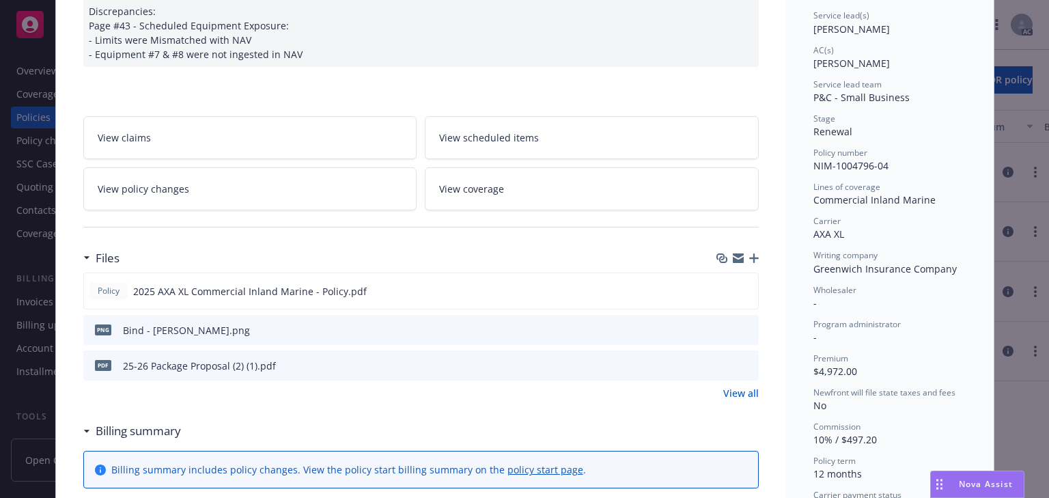
click at [743, 327] on icon "preview file" at bounding box center [745, 329] width 12 height 10
click at [744, 363] on icon "preview file" at bounding box center [745, 365] width 12 height 10
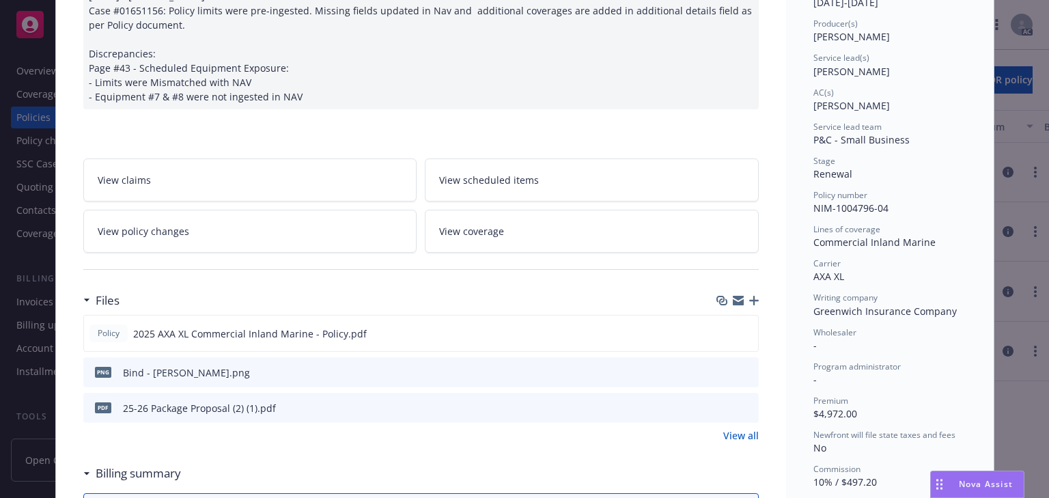
scroll to position [0, 0]
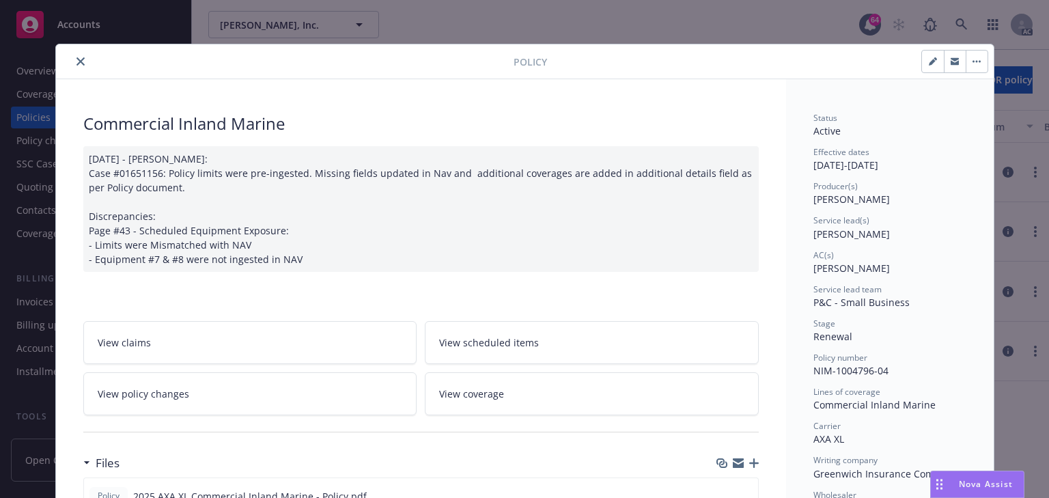
click at [79, 63] on icon "close" at bounding box center [80, 61] width 8 height 8
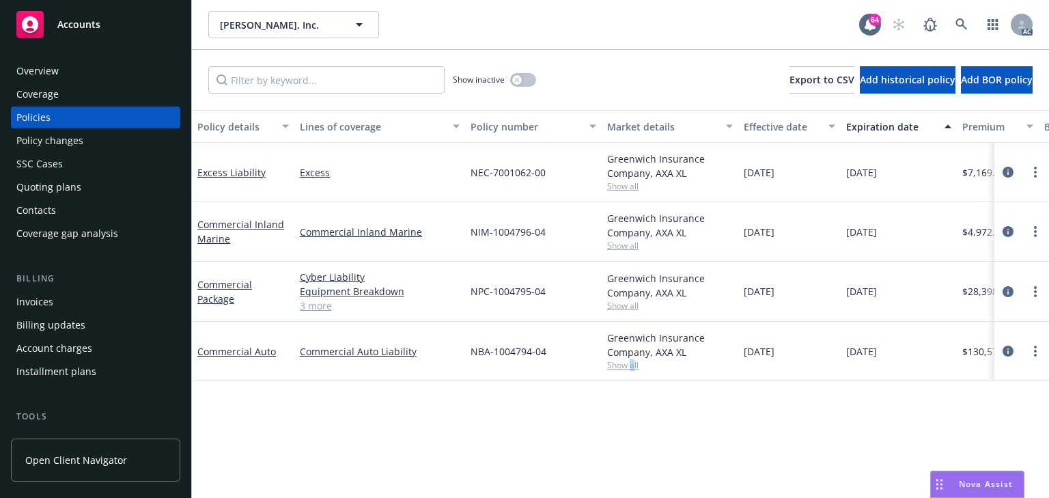
click at [630, 369] on span "Show all" at bounding box center [670, 365] width 126 height 12
click at [553, 404] on div "Policy details Lines of coverage Policy number Market details Effective date Ex…" at bounding box center [620, 304] width 857 height 388
click at [623, 300] on span "Show all" at bounding box center [670, 306] width 126 height 12
click at [625, 244] on span "Show all" at bounding box center [670, 246] width 126 height 12
click at [636, 184] on span "Show all" at bounding box center [670, 186] width 126 height 12
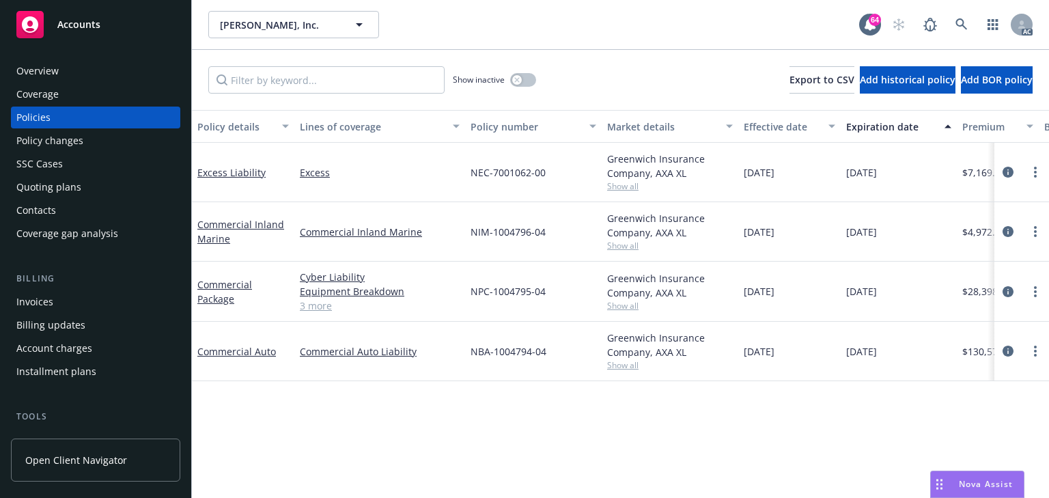
click at [623, 363] on span "Show all" at bounding box center [670, 365] width 126 height 12
click at [1008, 171] on icon "circleInformation" at bounding box center [1007, 172] width 11 height 11
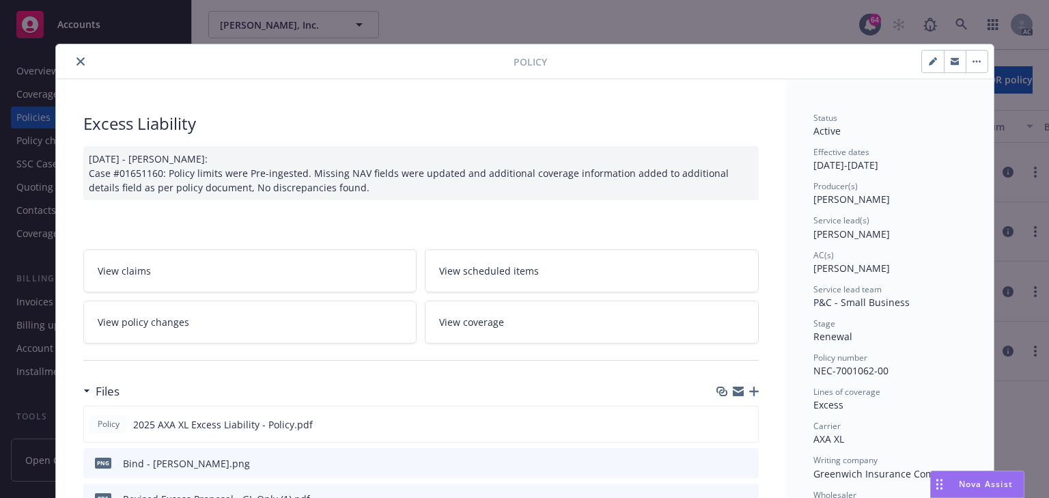
click at [77, 60] on icon "close" at bounding box center [80, 61] width 8 height 8
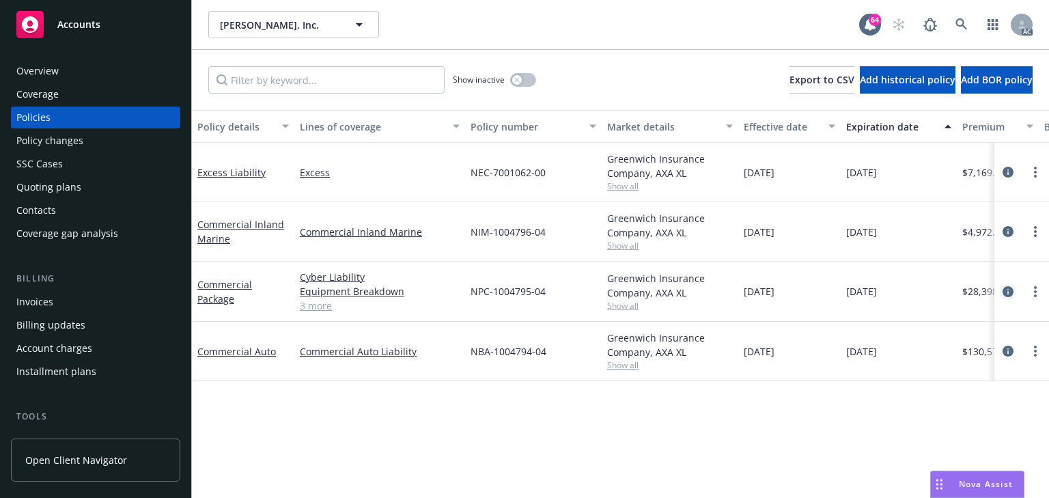
click at [1006, 288] on icon "circleInformation" at bounding box center [1007, 291] width 11 height 11
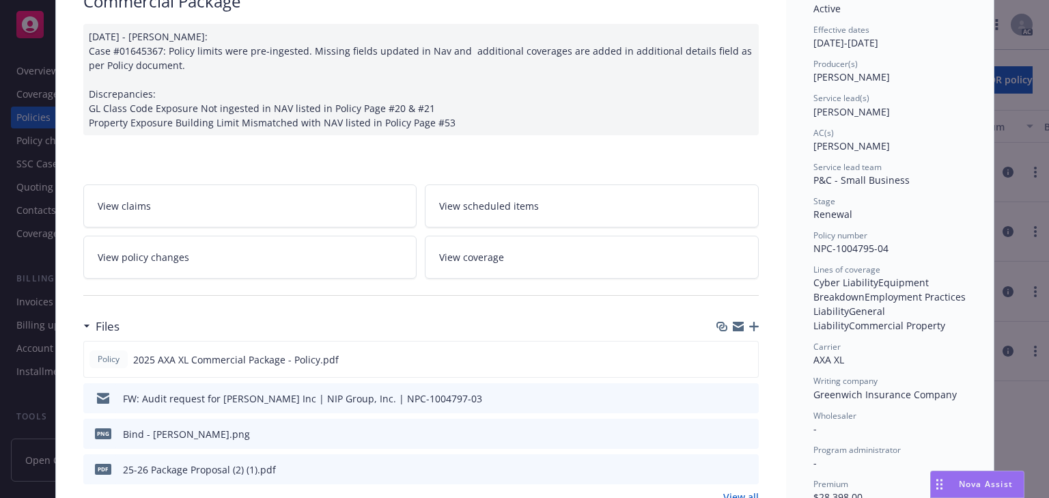
scroll to position [273, 0]
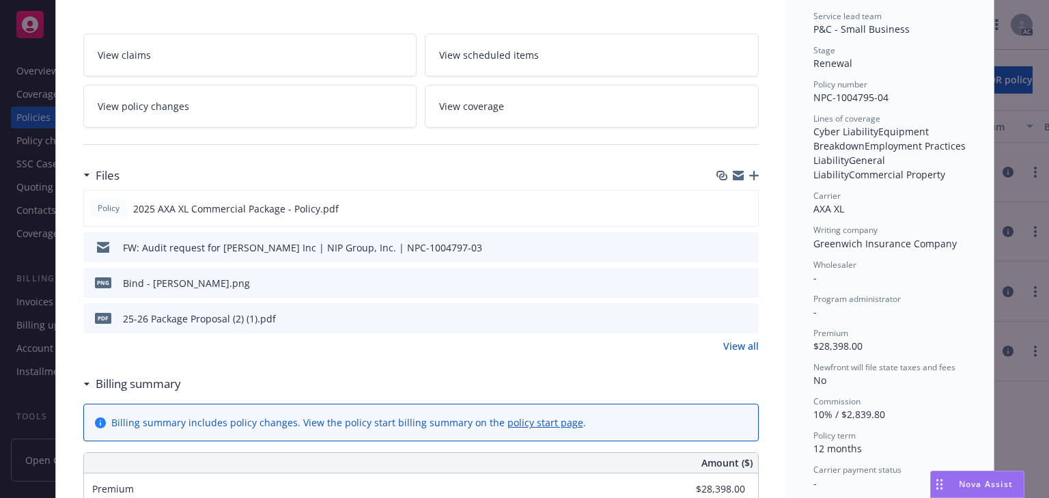
click at [739, 247] on icon "preview file" at bounding box center [745, 247] width 12 height 10
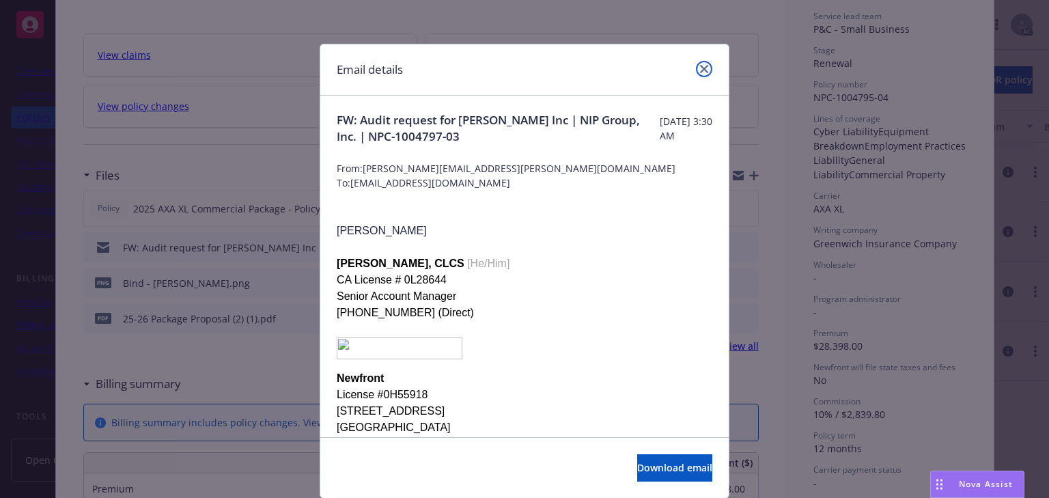
click at [702, 68] on icon "close" at bounding box center [704, 69] width 8 height 8
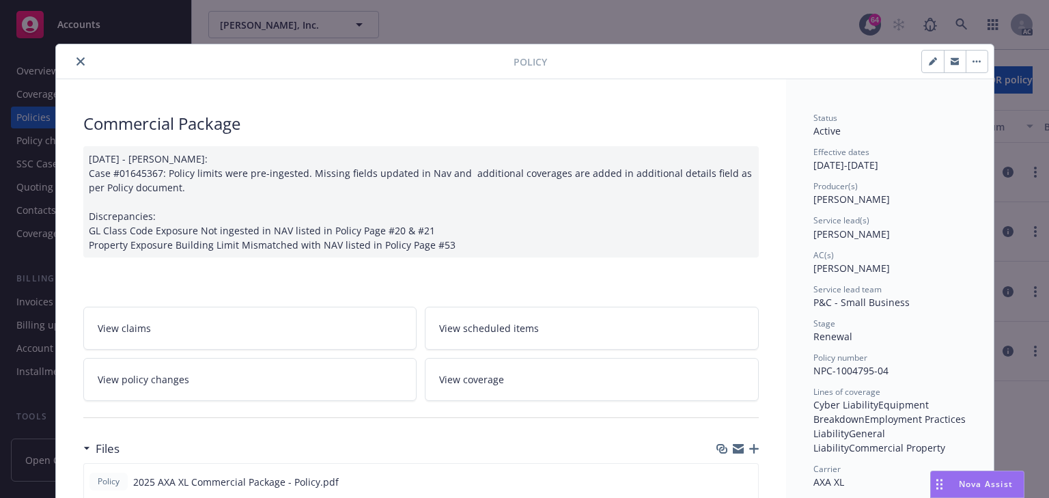
scroll to position [0, 0]
click at [76, 61] on icon "close" at bounding box center [80, 61] width 8 height 8
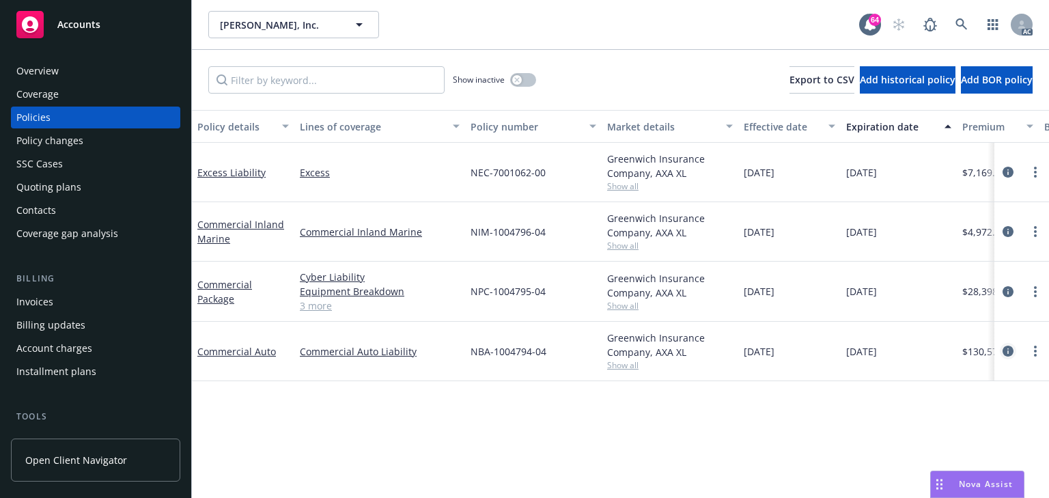
click at [1008, 354] on icon "circleInformation" at bounding box center [1007, 351] width 11 height 11
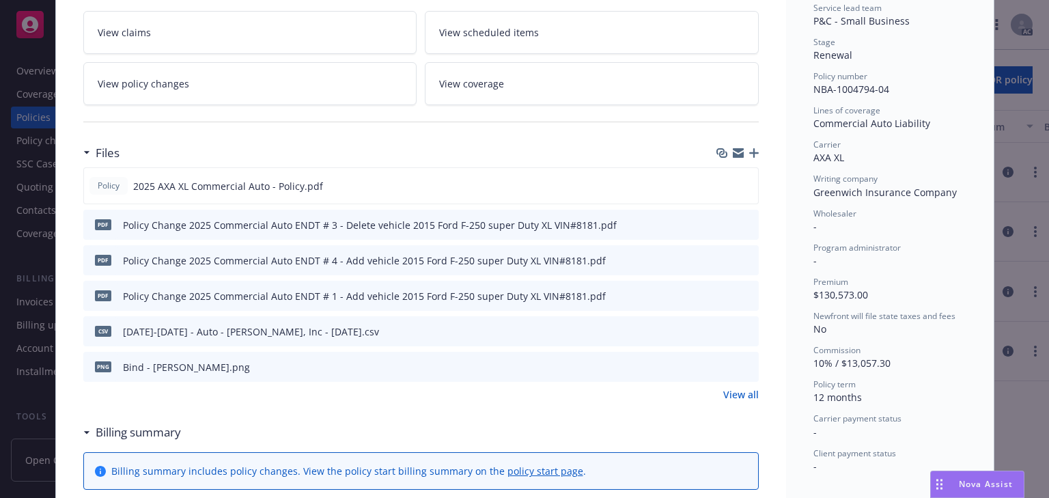
scroll to position [219, 0]
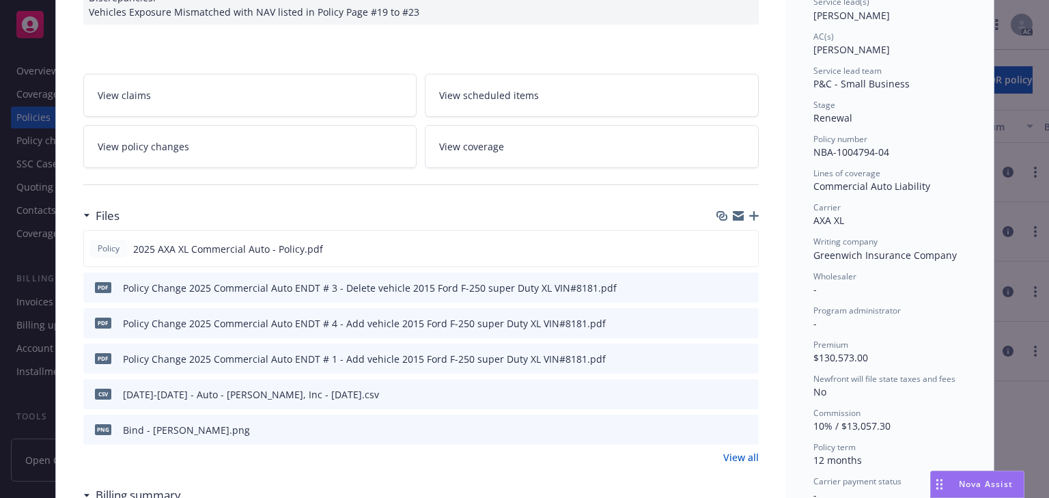
click at [212, 143] on link "View policy changes" at bounding box center [250, 146] width 334 height 43
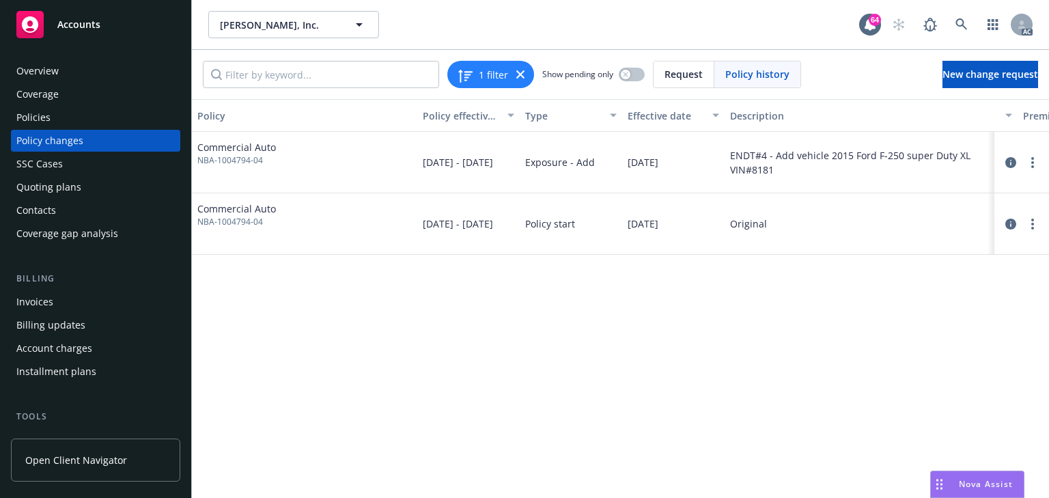
click at [836, 360] on div "Policy Policy effective dates Type Effective date Description Premium change An…" at bounding box center [620, 298] width 857 height 399
click at [1010, 160] on icon "circleInformation" at bounding box center [1010, 162] width 11 height 11
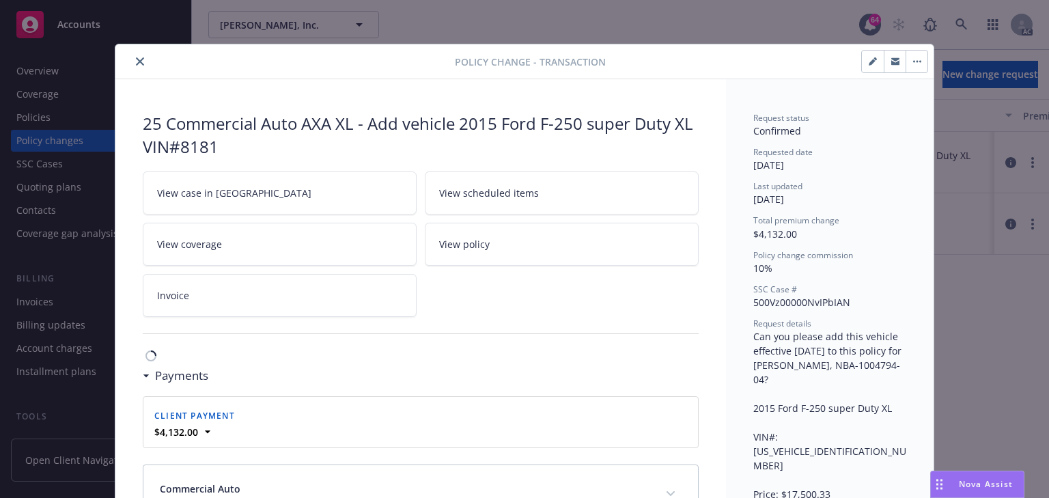
scroll to position [41, 0]
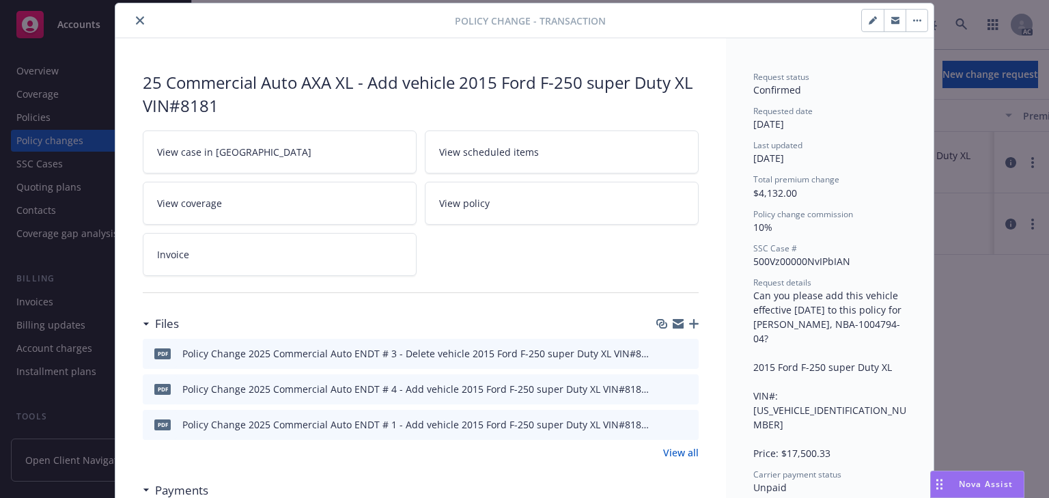
click at [273, 150] on link "View case in SSC" at bounding box center [280, 151] width 274 height 43
click at [132, 18] on button "close" at bounding box center [140, 20] width 16 height 16
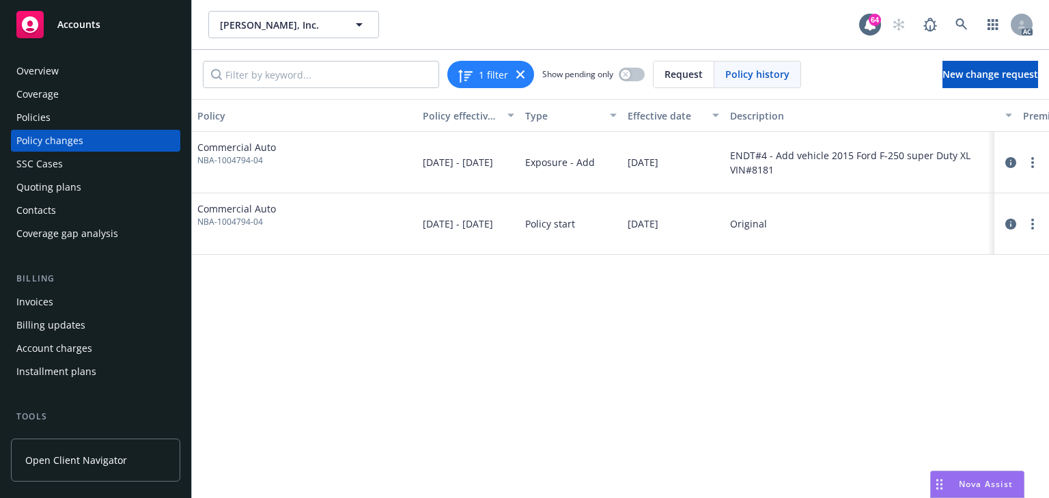
click at [44, 120] on div "Policies" at bounding box center [33, 118] width 34 height 22
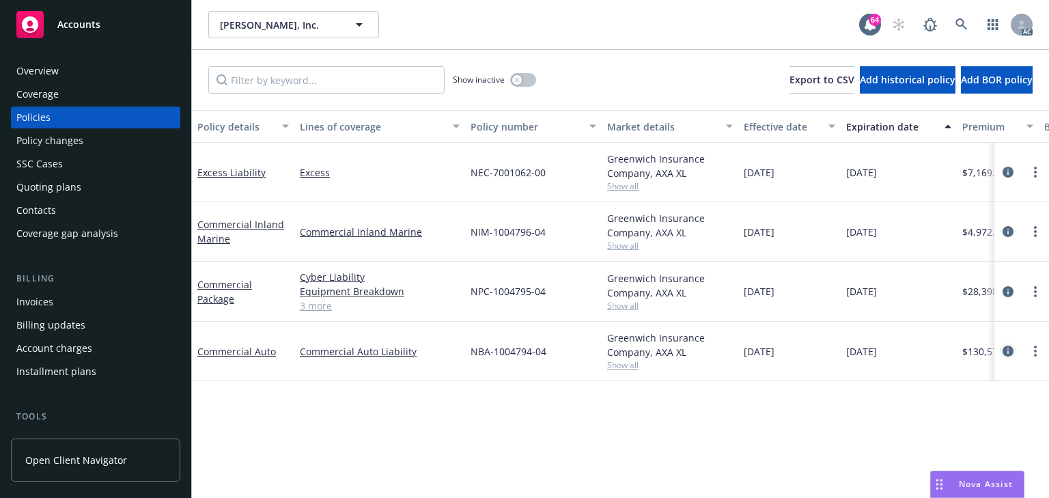
click at [1007, 349] on icon "circleInformation" at bounding box center [1007, 351] width 11 height 11
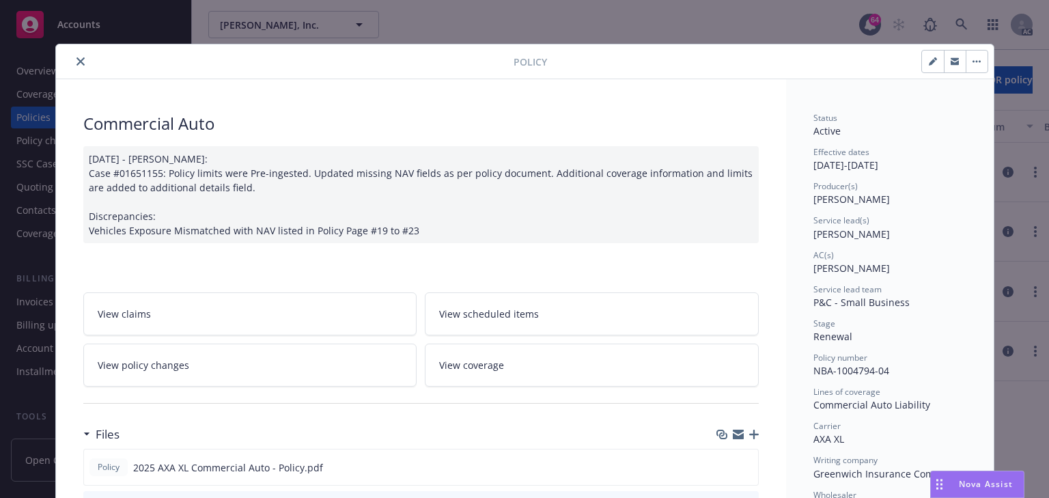
click at [76, 61] on icon "close" at bounding box center [80, 61] width 8 height 8
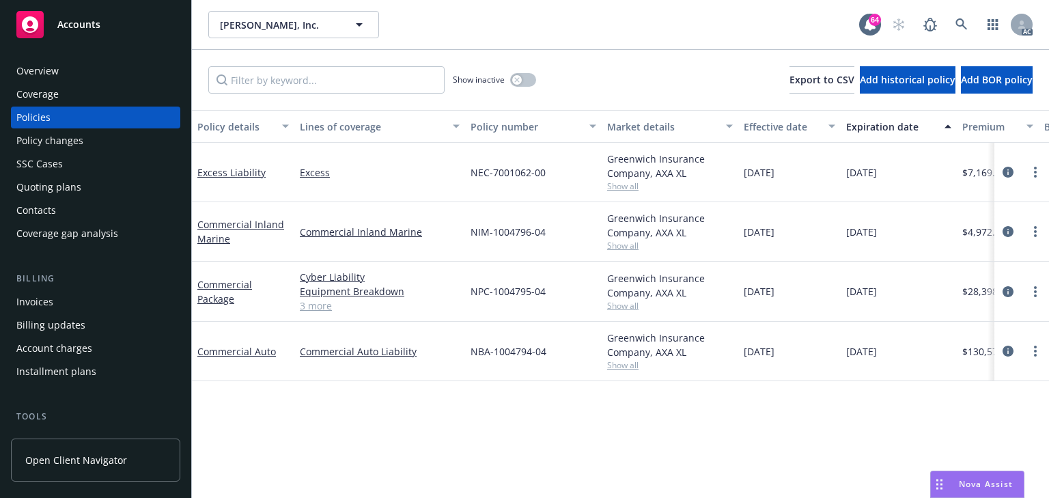
click at [42, 137] on div "Policy changes" at bounding box center [49, 141] width 67 height 22
click at [438, 255] on div "Commercial Inland Marine" at bounding box center [379, 231] width 171 height 59
copy div "NIM-1004796-04"
drag, startPoint x: 451, startPoint y: 240, endPoint x: 560, endPoint y: 236, distance: 109.4
click at [560, 236] on div "Commercial Inland Marine Commercial Inland Marine NIM-1004796-04 Greenwich Insu…" at bounding box center [851, 231] width 1318 height 59
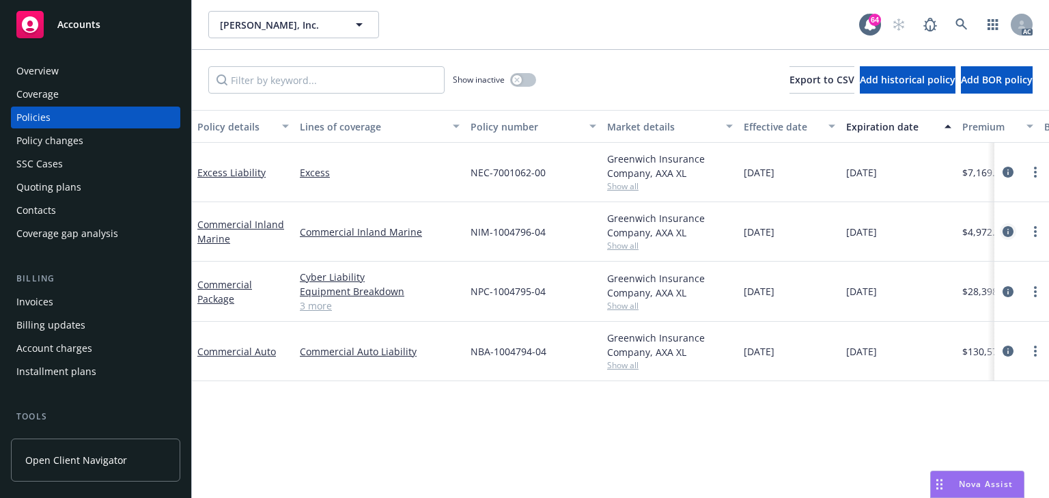
click at [1007, 226] on icon "circleInformation" at bounding box center [1007, 231] width 11 height 11
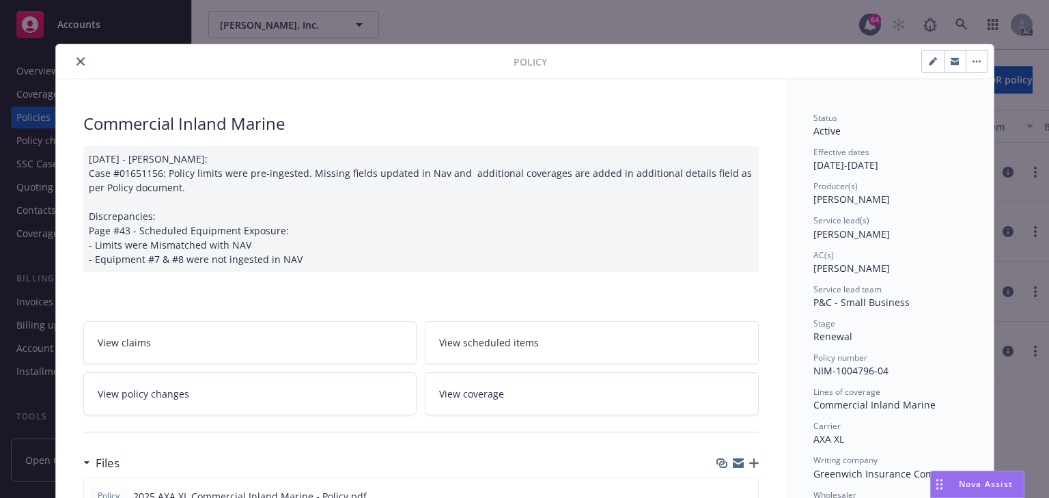
scroll to position [41, 0]
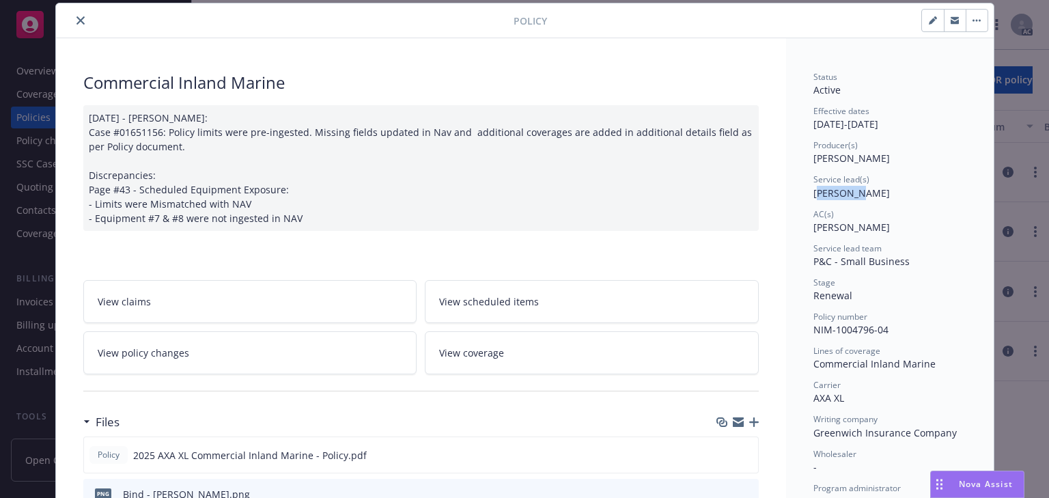
drag, startPoint x: 814, startPoint y: 194, endPoint x: 854, endPoint y: 192, distance: 39.7
click at [854, 192] on span "James Seagle" at bounding box center [851, 192] width 76 height 13
drag, startPoint x: 815, startPoint y: 191, endPoint x: 860, endPoint y: 194, distance: 45.8
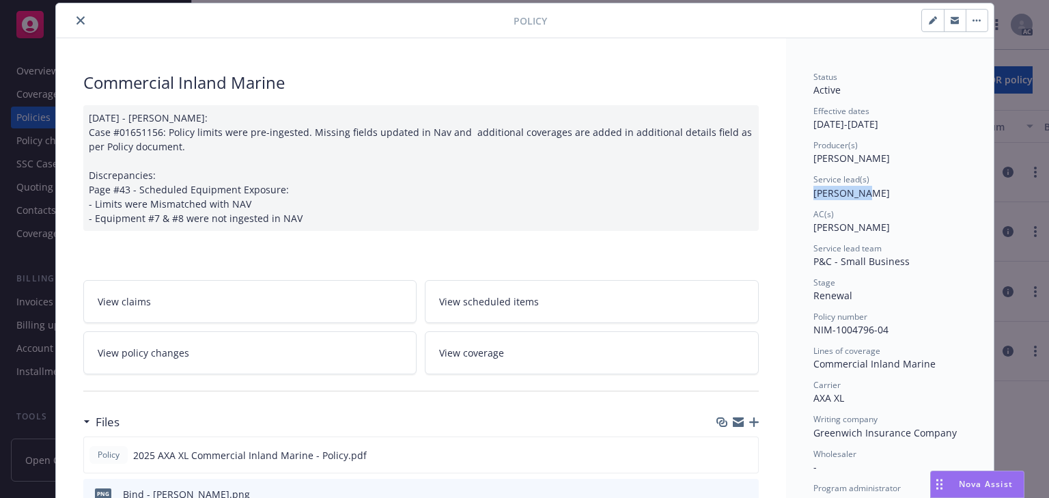
copy span "James Seag"
click at [201, 355] on link "View policy changes" at bounding box center [250, 352] width 334 height 43
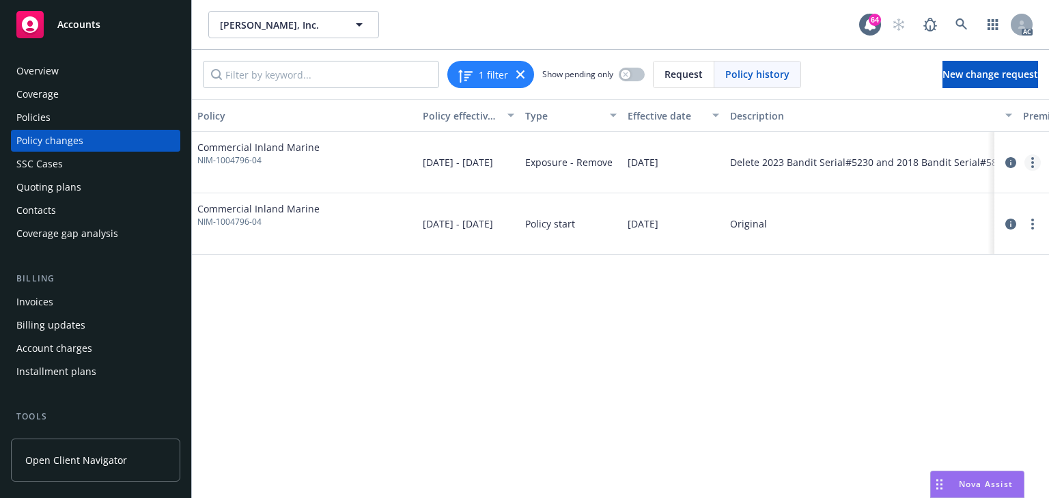
click at [1031, 162] on circle "more" at bounding box center [1032, 162] width 3 height 3
click at [907, 197] on link "Copy logging email" at bounding box center [923, 190] width 234 height 27
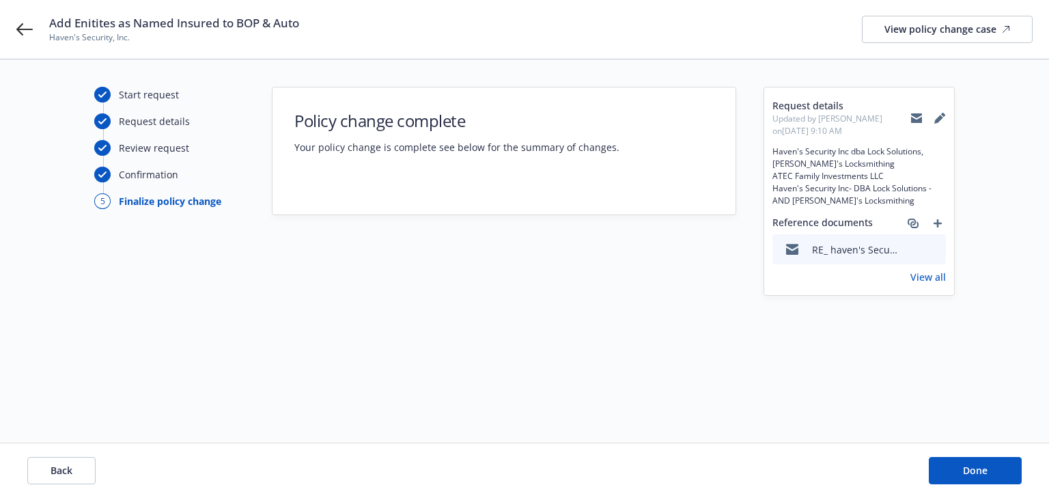
click at [679, 336] on div "Start request Request details Review request Confirmation 5 Finalize policy cha…" at bounding box center [524, 251] width 1016 height 328
click at [931, 284] on link "View all" at bounding box center [928, 277] width 36 height 14
click at [74, 467] on button "Back" at bounding box center [61, 470] width 68 height 27
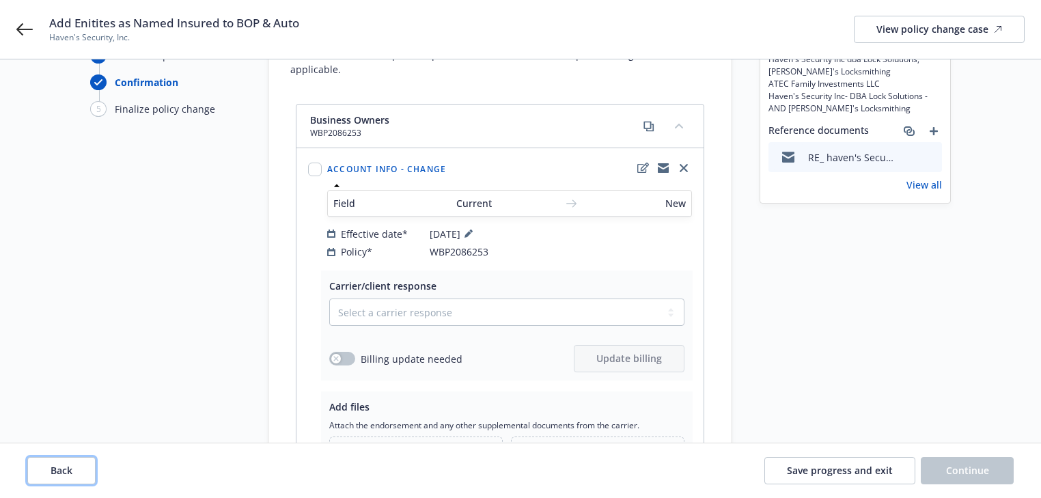
scroll to position [219, 0]
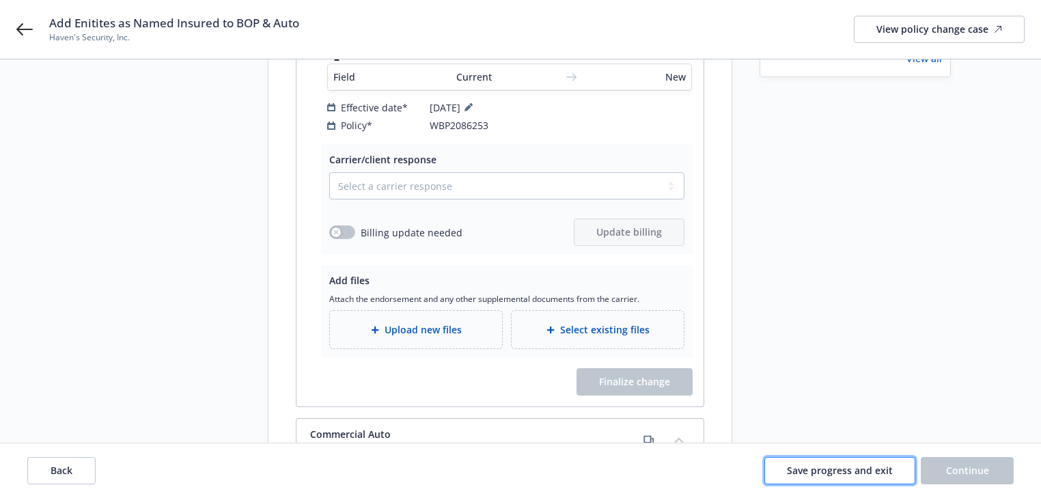
click at [825, 479] on button "Save progress and exit" at bounding box center [839, 470] width 151 height 27
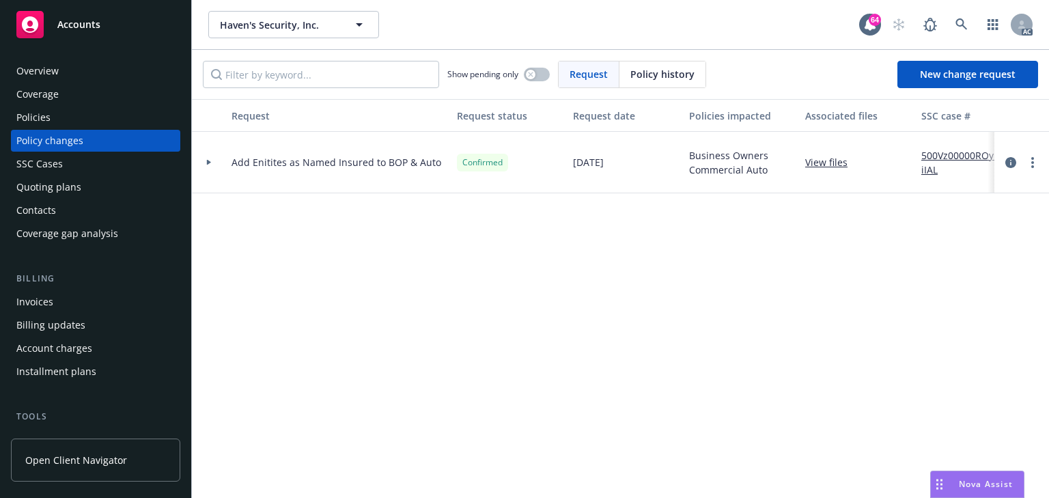
click at [407, 359] on div "Request Request status Request date Policies impacted Associated files SSC case…" at bounding box center [620, 298] width 857 height 399
click at [208, 160] on icon at bounding box center [208, 162] width 5 height 5
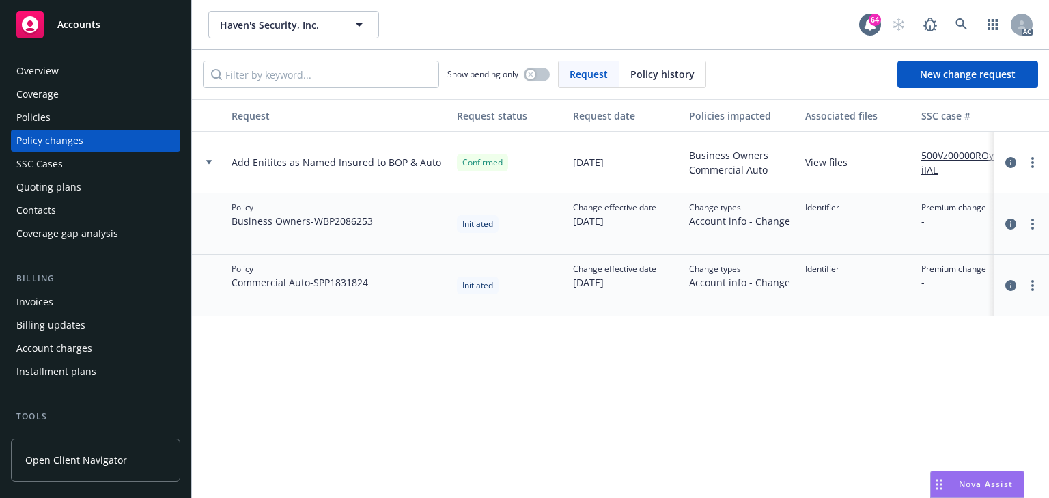
click at [473, 373] on div "Request Request status Request date Policies impacted Associated files SSC case…" at bounding box center [620, 298] width 857 height 399
drag, startPoint x: 731, startPoint y: 479, endPoint x: 718, endPoint y: 473, distance: 14.7
click at [731, 479] on div "Request Request status Request date Policies impacted Associated files SSC case…" at bounding box center [620, 298] width 857 height 399
click at [1031, 293] on div at bounding box center [1021, 285] width 55 height 61
click at [1034, 285] on link "more" at bounding box center [1032, 285] width 16 height 16
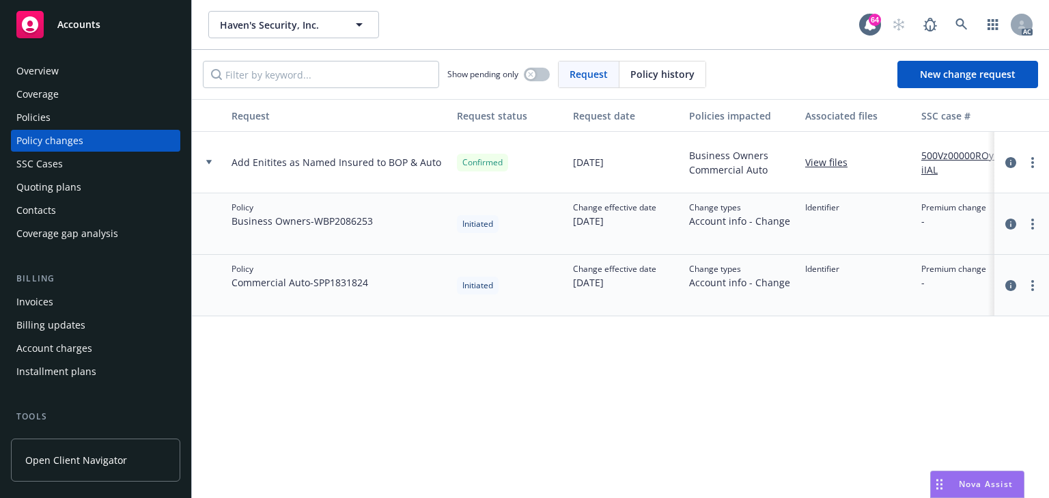
click at [601, 393] on div "Request Request status Request date Policies impacted Associated files SSC case…" at bounding box center [620, 298] width 857 height 399
click at [463, 326] on div "Request Request status Request date Policies impacted Associated files SSC case…" at bounding box center [620, 298] width 857 height 399
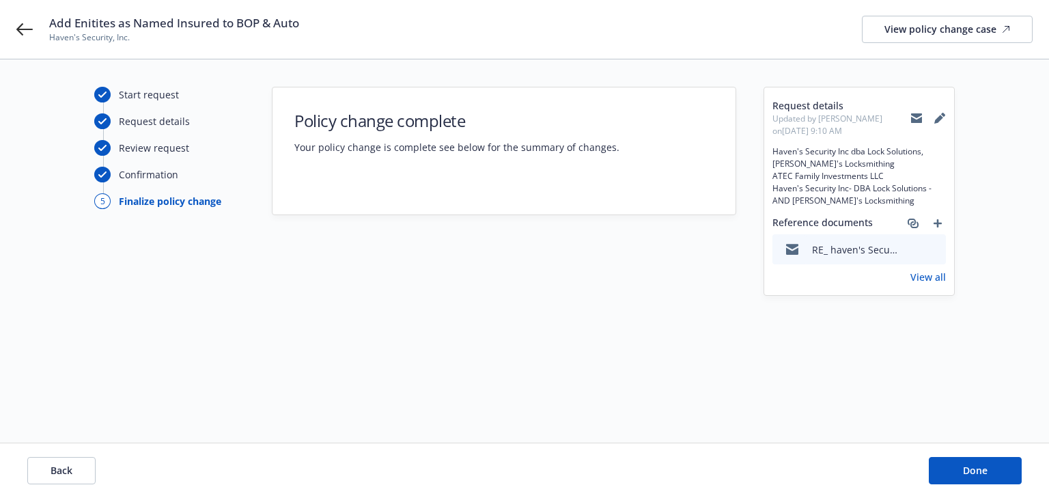
click at [576, 315] on div "Start request Request details Review request Confirmation 5 Finalize policy cha…" at bounding box center [524, 251] width 1016 height 328
click at [932, 284] on link "View all" at bounding box center [928, 277] width 36 height 14
click at [57, 470] on span "Back" at bounding box center [62, 470] width 22 height 13
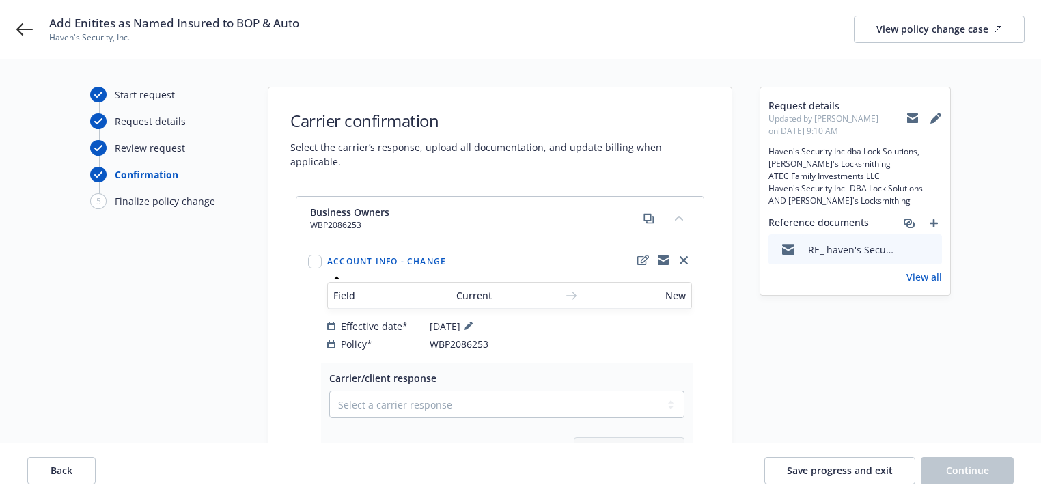
click at [18, 40] on div "Add Enitites as Named Insured to BOP & Auto Haven's Security, Inc. View policy …" at bounding box center [520, 29] width 1041 height 59
click at [27, 31] on icon at bounding box center [24, 29] width 16 height 16
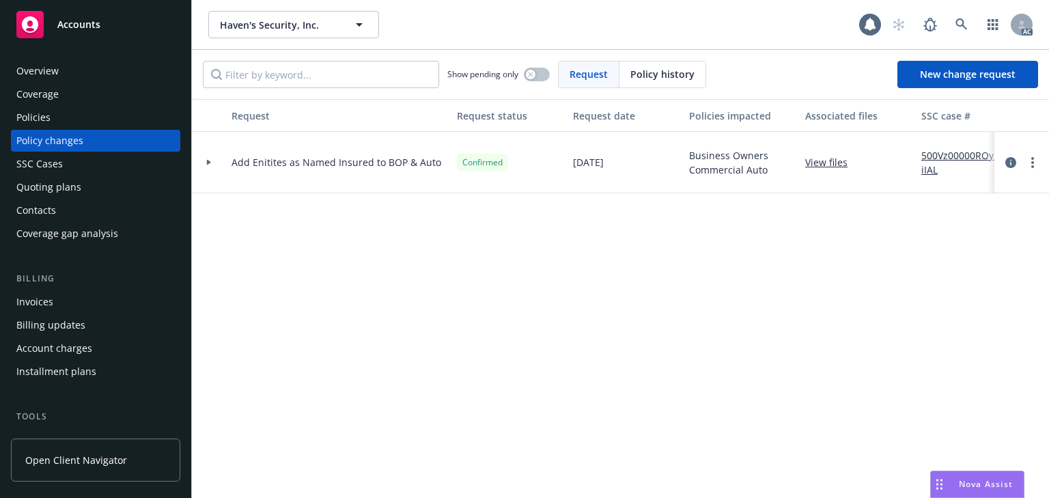
click at [49, 115] on div "Policies" at bounding box center [33, 118] width 34 height 22
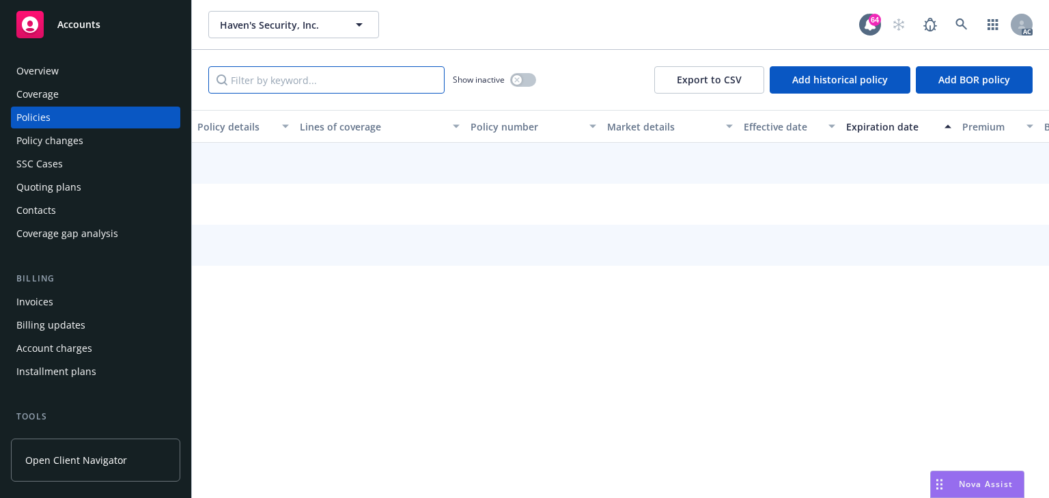
click at [292, 74] on input "Filter by keyword..." at bounding box center [326, 79] width 236 height 27
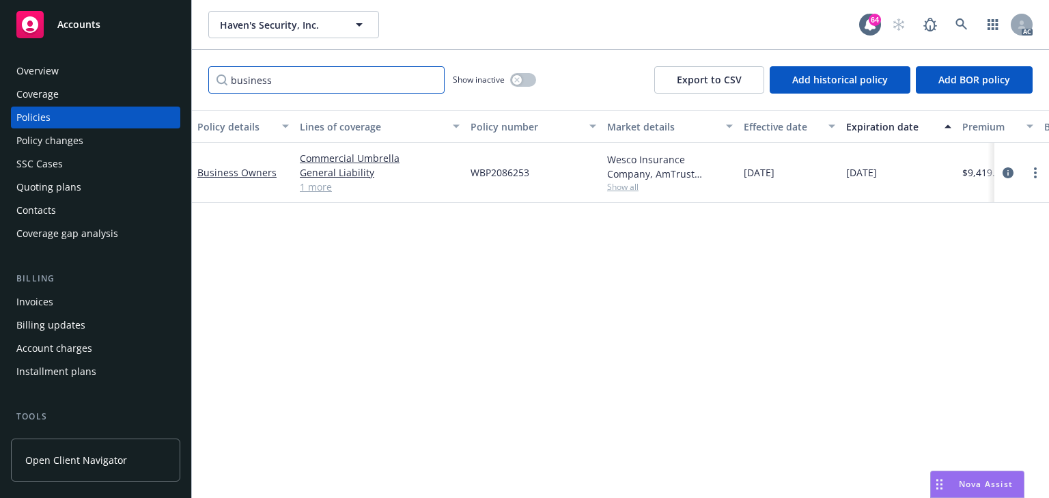
type input "business"
click at [353, 216] on div "Policy details Lines of coverage Policy number Market details Effective date Ex…" at bounding box center [620, 304] width 857 height 388
click at [629, 189] on span "Show all" at bounding box center [670, 187] width 126 height 12
click at [333, 232] on div "Policy details Lines of coverage Policy number Market details Effective date Ex…" at bounding box center [620, 304] width 857 height 388
click at [74, 145] on div "Policy changes" at bounding box center [49, 141] width 67 height 22
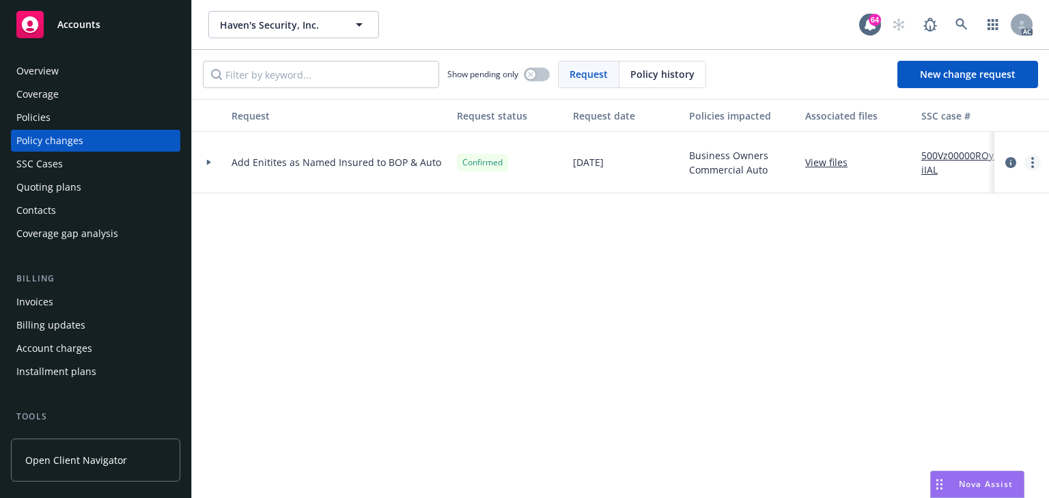
click at [1025, 164] on link "more" at bounding box center [1032, 162] width 16 height 16
click at [210, 162] on icon at bounding box center [208, 162] width 5 height 5
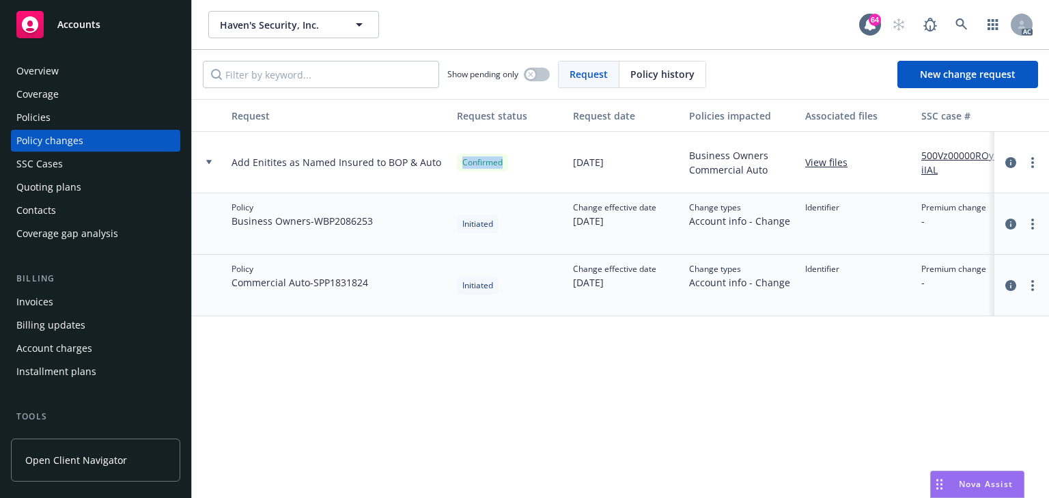
drag, startPoint x: 455, startPoint y: 159, endPoint x: 547, endPoint y: 158, distance: 91.5
click at [547, 158] on div "Confirmed" at bounding box center [509, 162] width 116 height 61
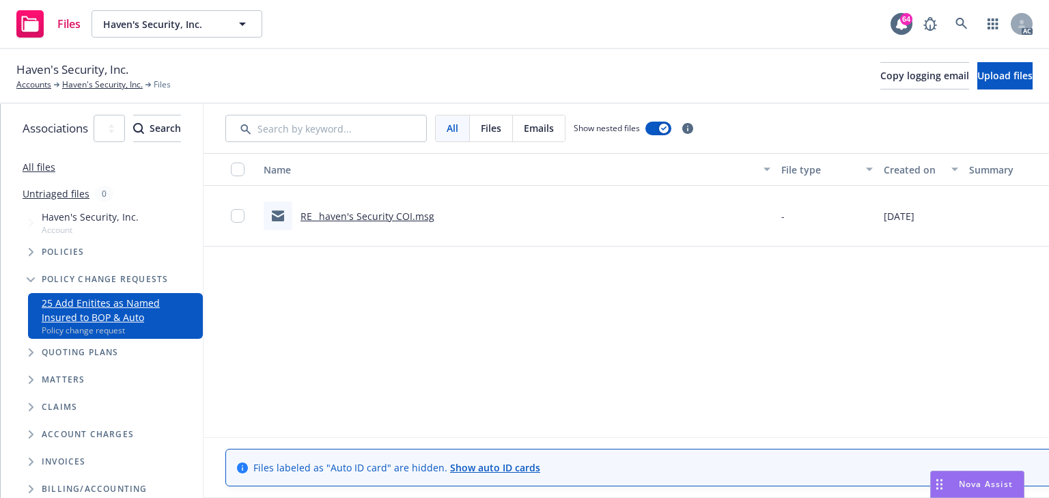
click at [722, 330] on div "Name File type Created on Summary Linked associations RE_ haven's Security COI.…" at bounding box center [719, 291] width 1033 height 277
click at [434, 219] on link "RE_ haven's Security COI.msg" at bounding box center [367, 216] width 134 height 13
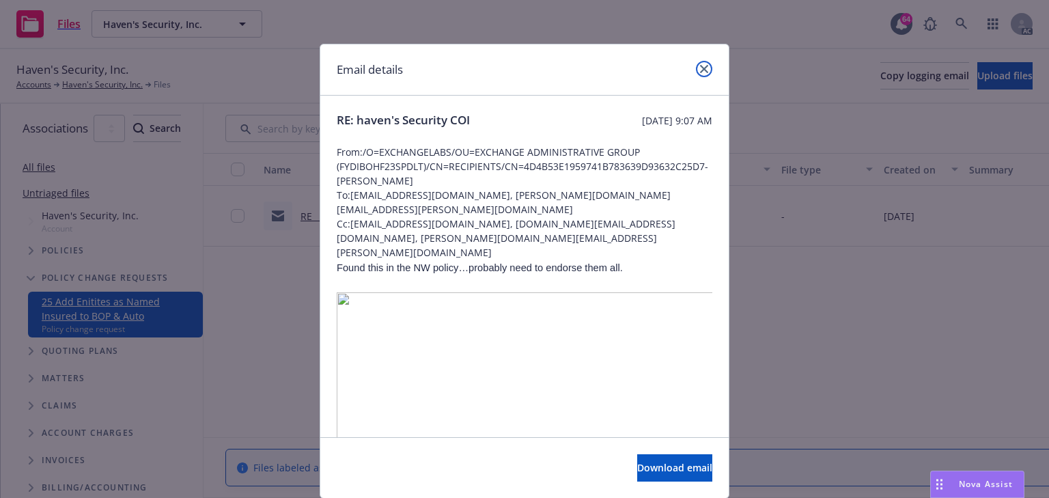
click at [702, 68] on icon "close" at bounding box center [704, 69] width 8 height 8
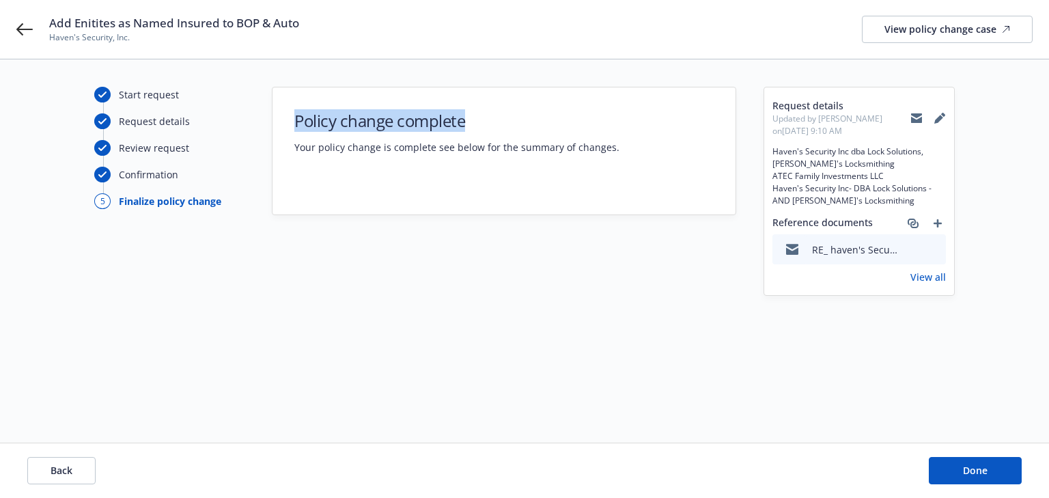
drag, startPoint x: 294, startPoint y: 119, endPoint x: 475, endPoint y: 117, distance: 181.0
click at [475, 117] on h1 "Policy change complete" at bounding box center [456, 120] width 325 height 23
click at [445, 363] on div "Start request Request details Review request Confirmation 5 Finalize policy cha…" at bounding box center [524, 251] width 1016 height 328
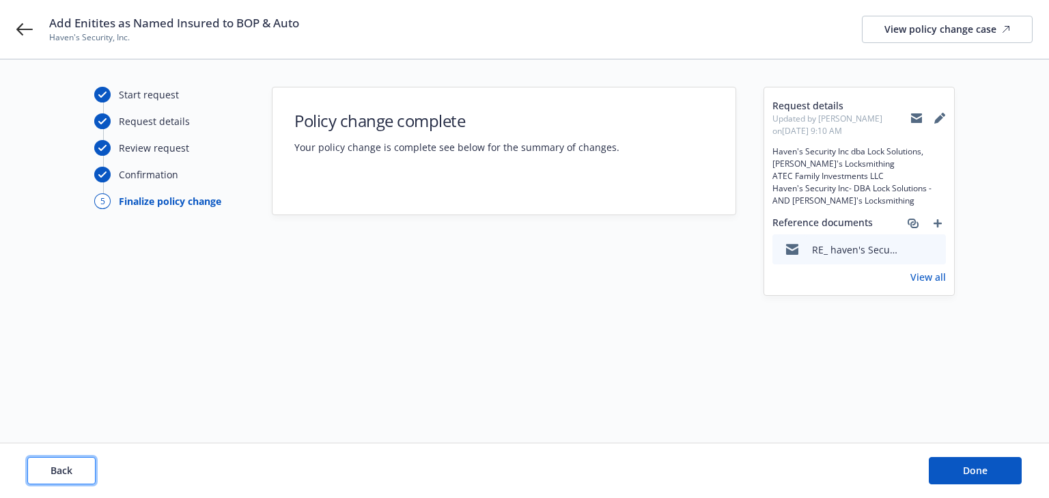
click at [63, 473] on span "Back" at bounding box center [62, 470] width 22 height 13
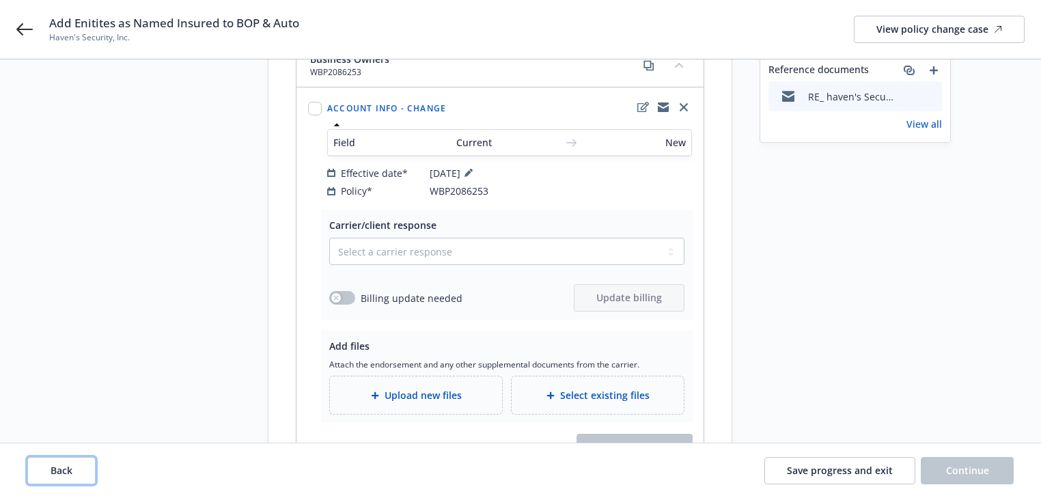
scroll to position [164, 0]
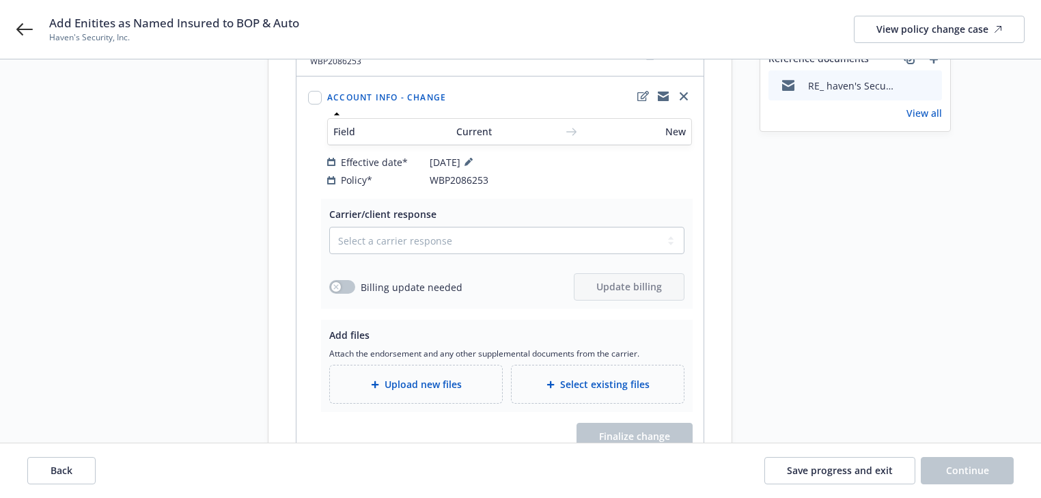
click at [496, 173] on div "Policy* WBP2086253" at bounding box center [509, 180] width 365 height 14
click at [478, 173] on span "WBP2086253" at bounding box center [458, 180] width 59 height 14
click at [473, 158] on icon at bounding box center [468, 162] width 8 height 8
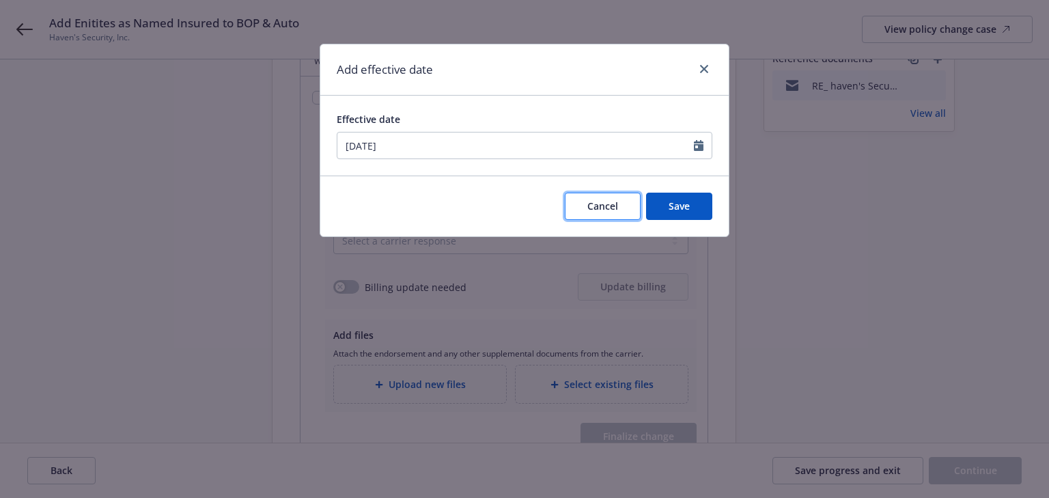
click at [632, 202] on button "Cancel" at bounding box center [603, 206] width 76 height 27
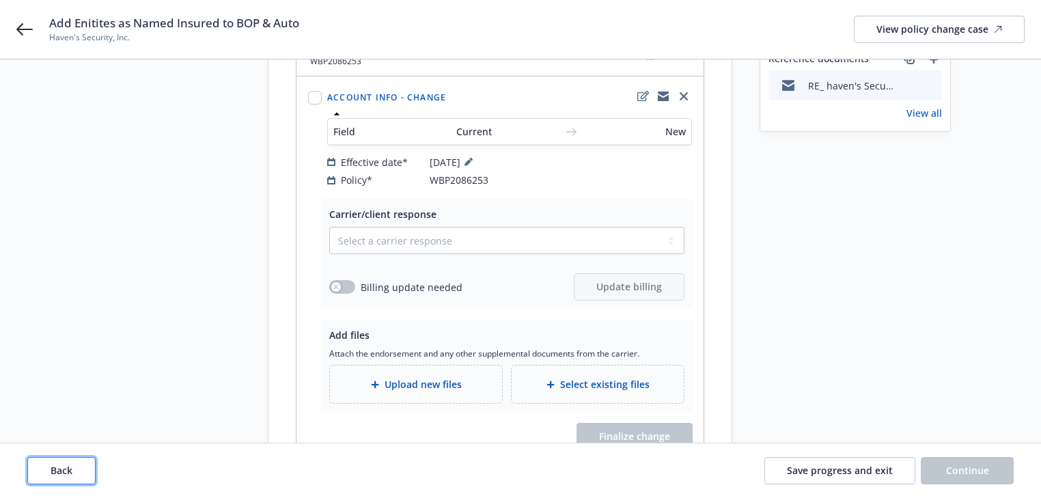
click at [63, 476] on span "Back" at bounding box center [62, 470] width 22 height 13
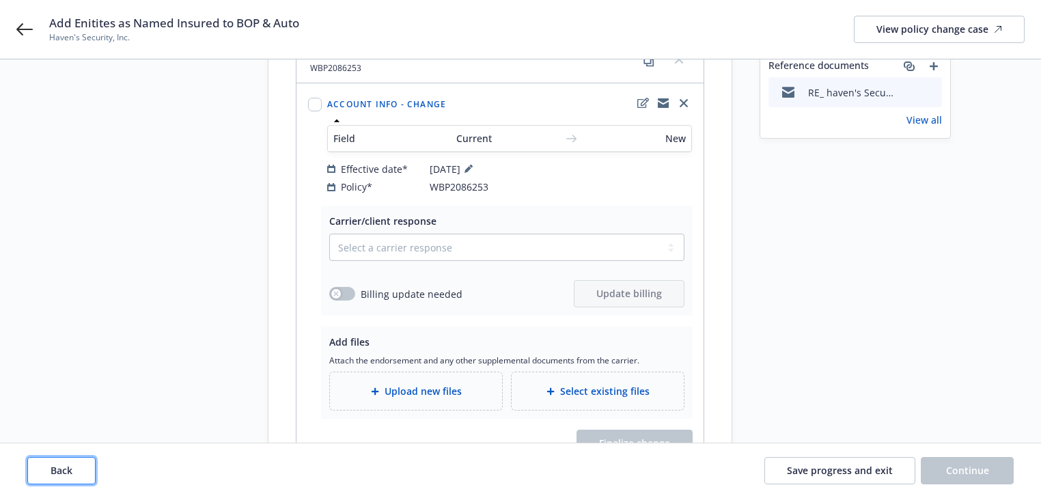
click at [63, 476] on button "Back" at bounding box center [61, 470] width 68 height 27
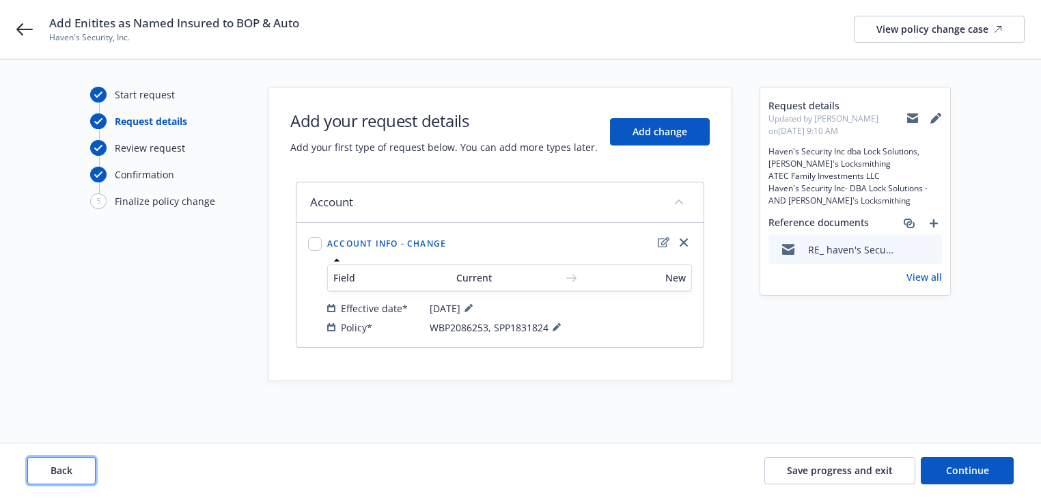
scroll to position [0, 0]
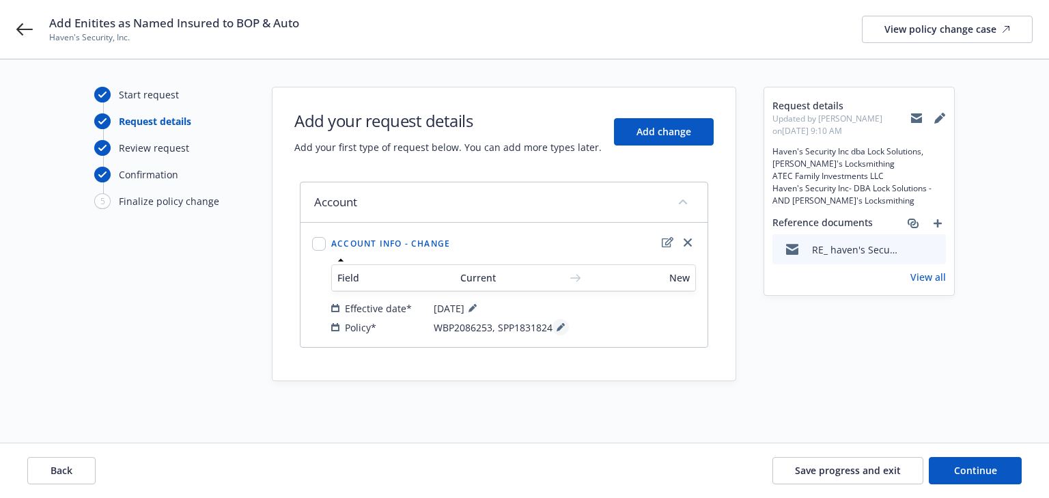
click at [563, 325] on icon at bounding box center [561, 327] width 8 height 8
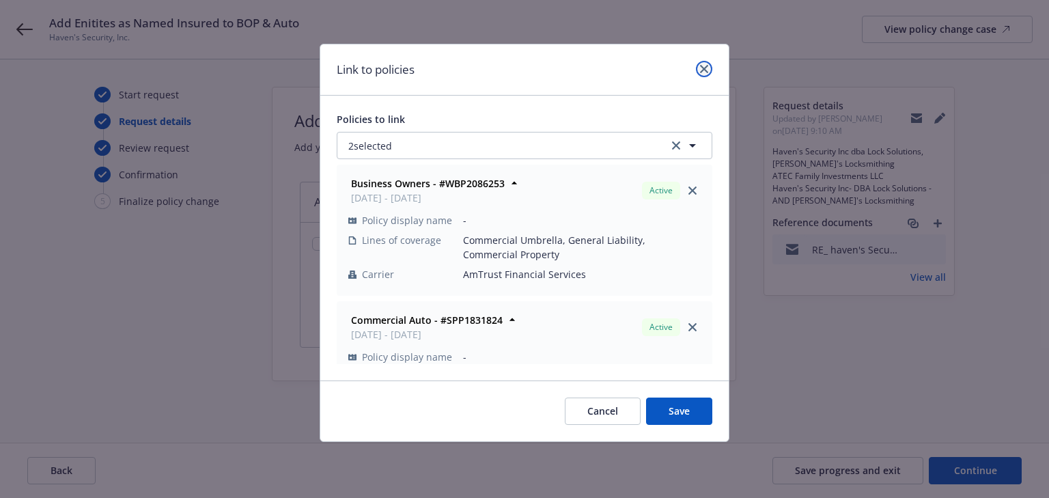
click at [697, 68] on link "close" at bounding box center [704, 69] width 16 height 16
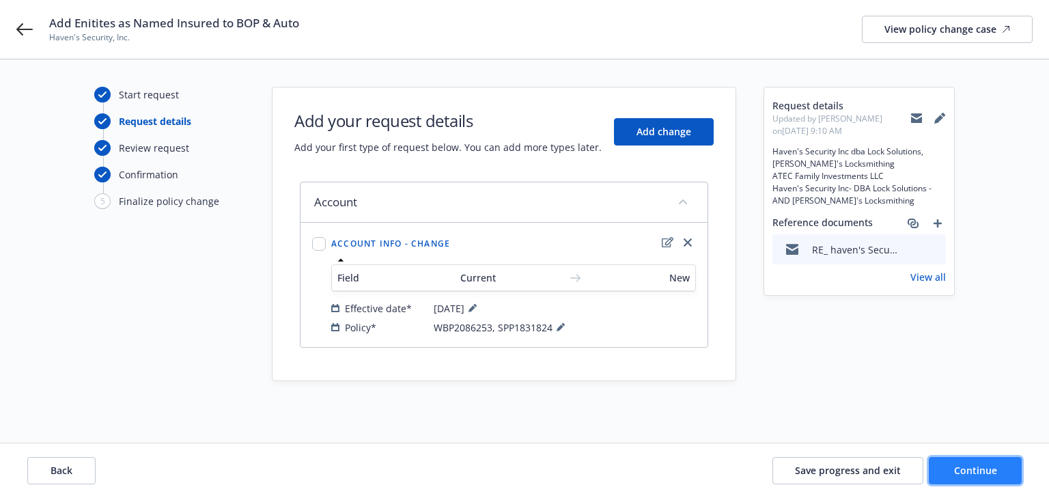
click at [986, 470] on span "Continue" at bounding box center [975, 470] width 43 height 13
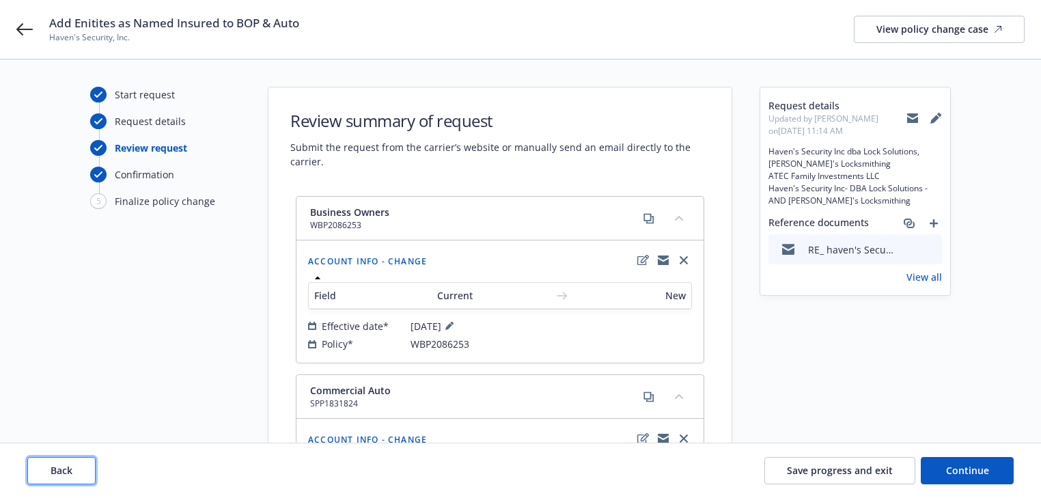
click at [70, 475] on span "Back" at bounding box center [62, 470] width 22 height 13
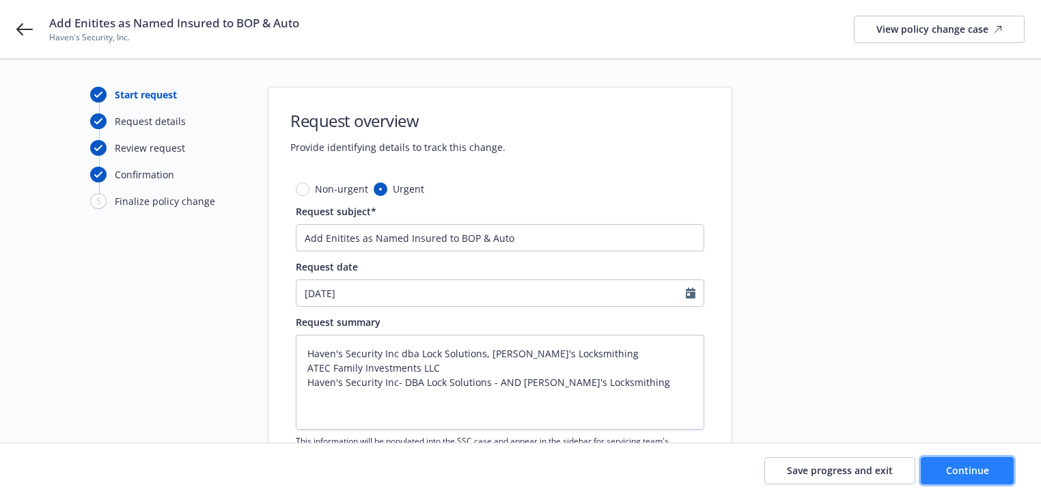
click at [1002, 467] on button "Continue" at bounding box center [966, 470] width 93 height 27
type textarea "x"
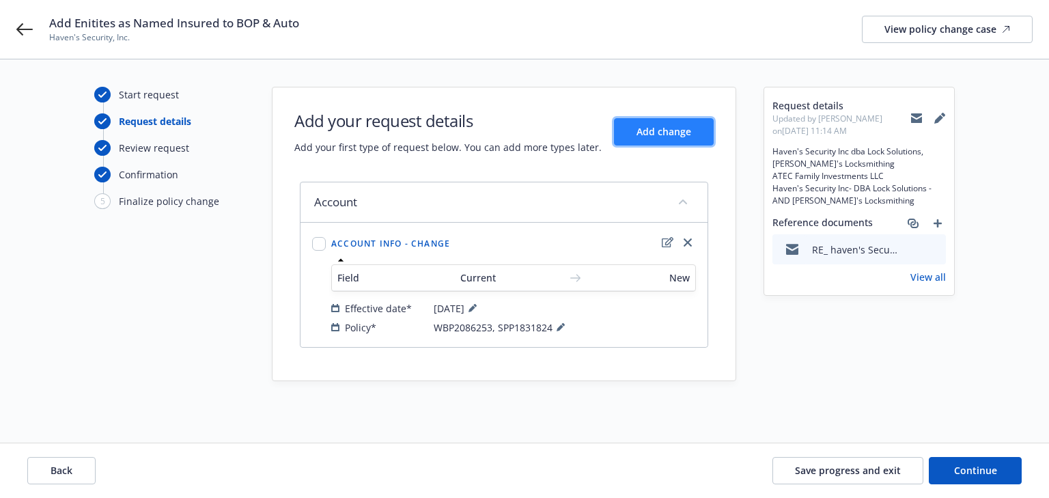
click at [658, 126] on span "Add change" at bounding box center [663, 131] width 55 height 13
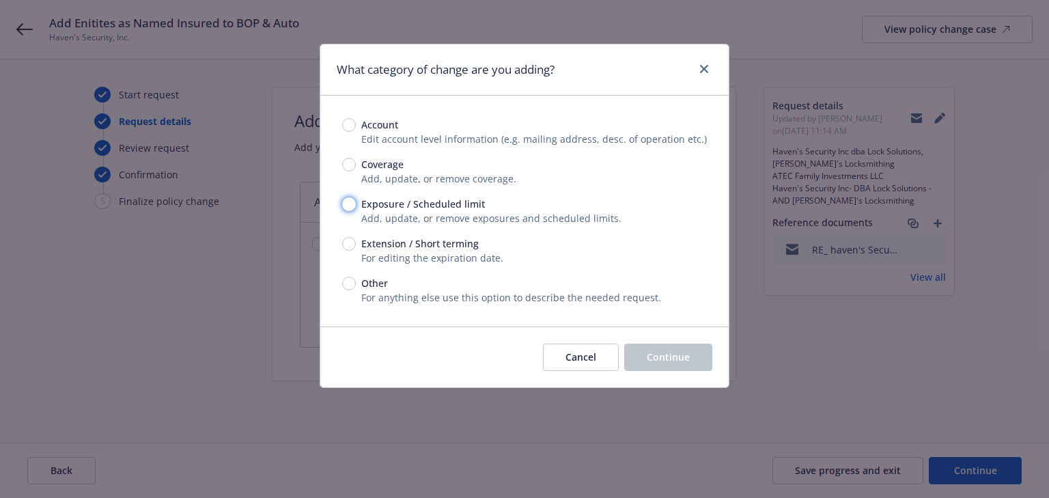
click at [350, 205] on input "Exposure / Scheduled limit" at bounding box center [349, 204] width 14 height 14
radio input "true"
click at [709, 365] on button "Continue" at bounding box center [668, 356] width 88 height 27
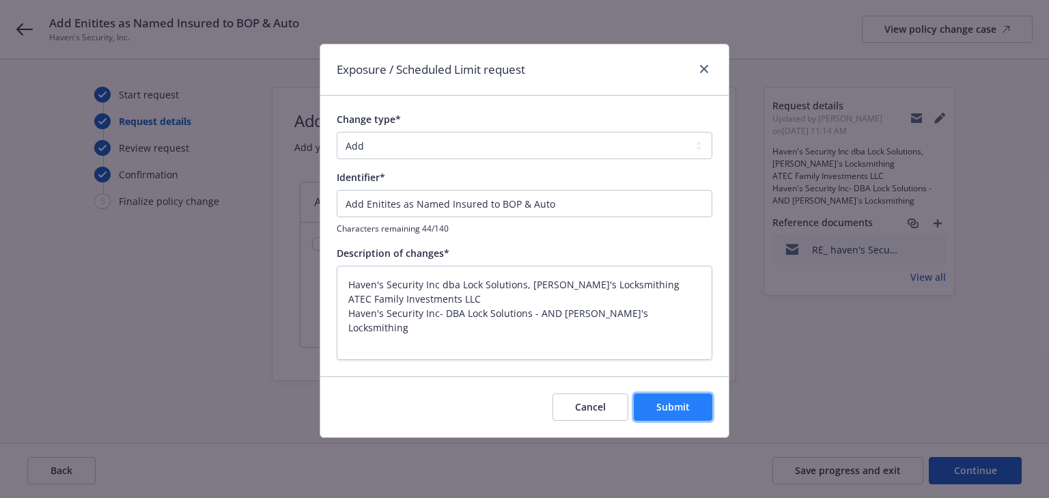
click at [660, 406] on span "Submit" at bounding box center [672, 406] width 33 height 13
type textarea "x"
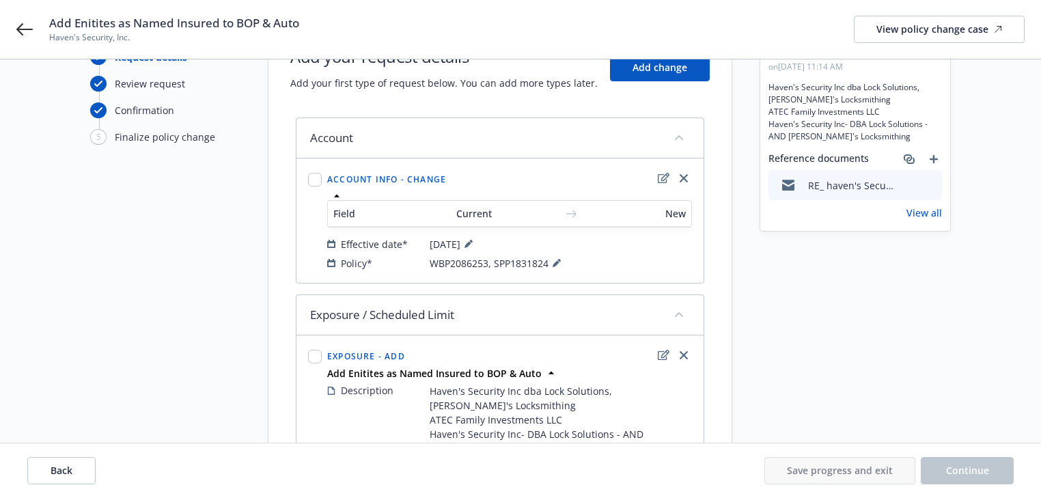
scroll to position [193, 0]
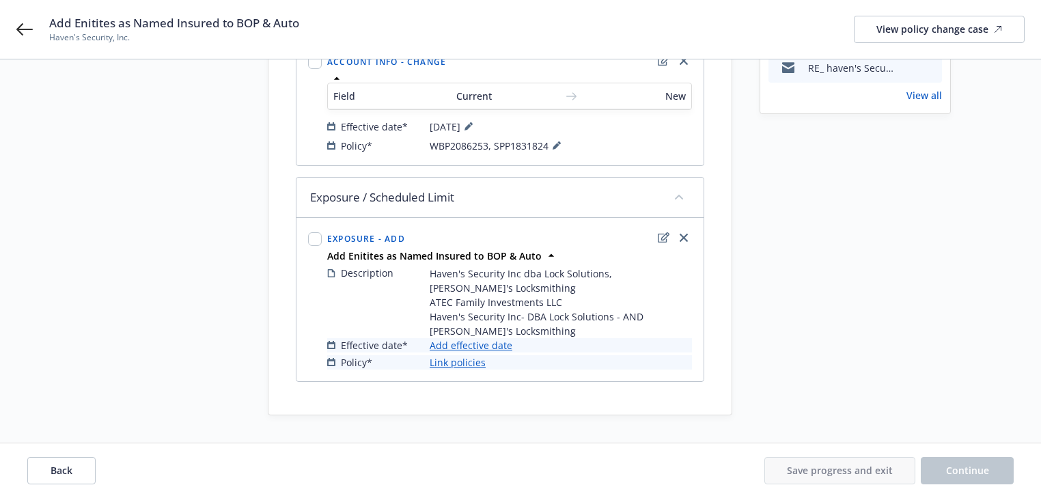
click at [481, 346] on link "Add effective date" at bounding box center [470, 345] width 83 height 14
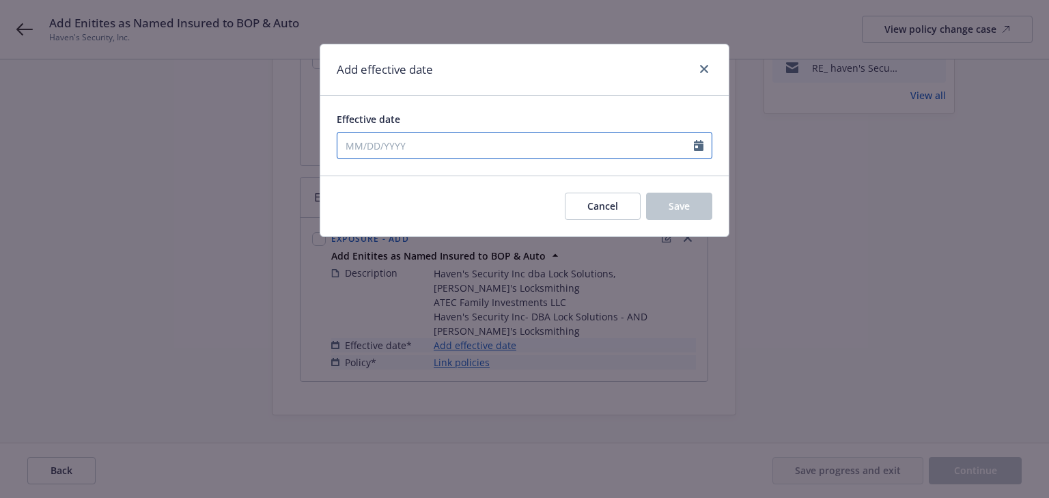
select select "8"
click at [438, 147] on input "Effective date" at bounding box center [515, 145] width 356 height 26
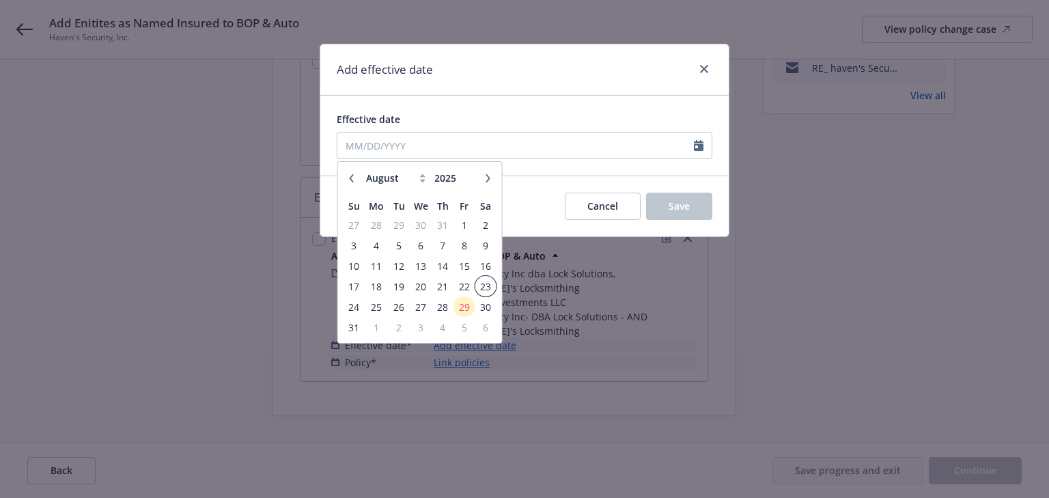
click at [480, 287] on span "23" at bounding box center [485, 286] width 18 height 17
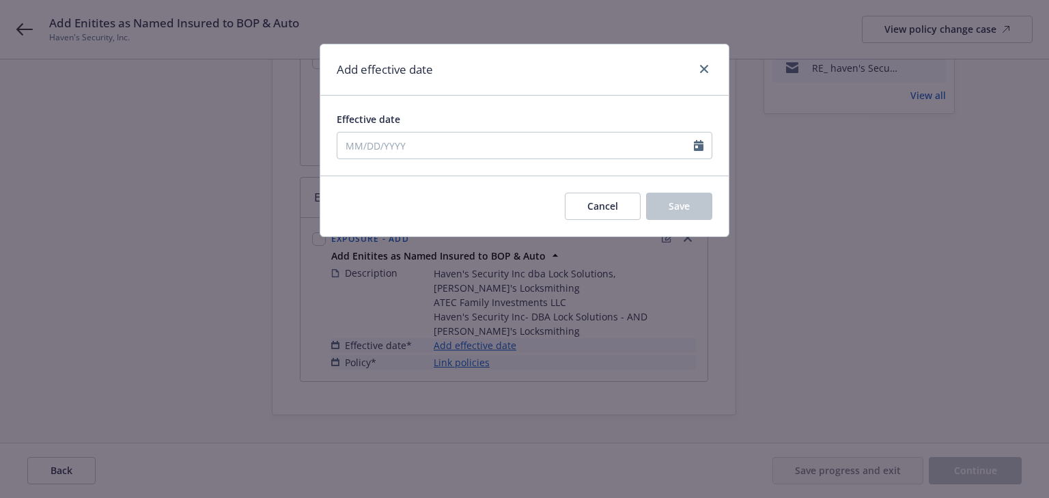
type input "[DATE]"
click at [681, 210] on span "Save" at bounding box center [678, 205] width 21 height 13
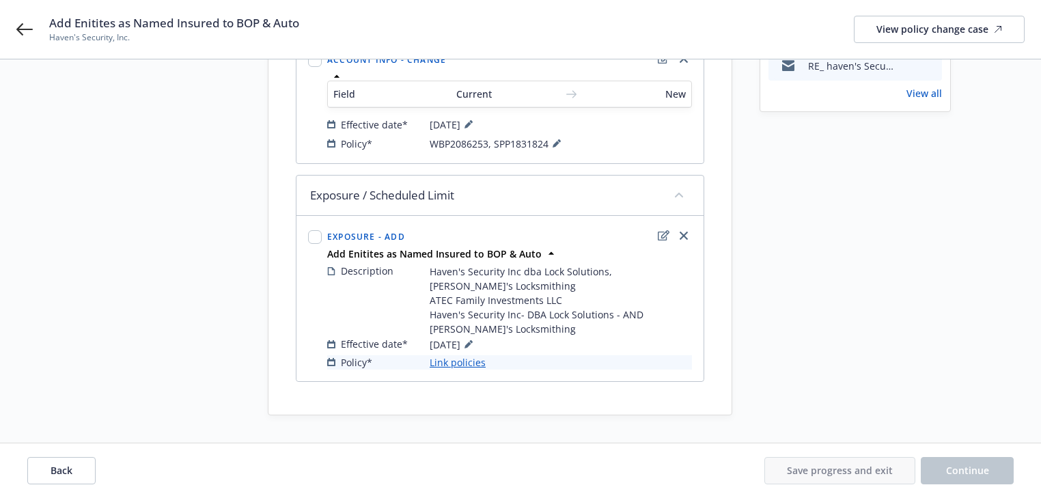
click at [473, 366] on link "Link policies" at bounding box center [457, 362] width 56 height 14
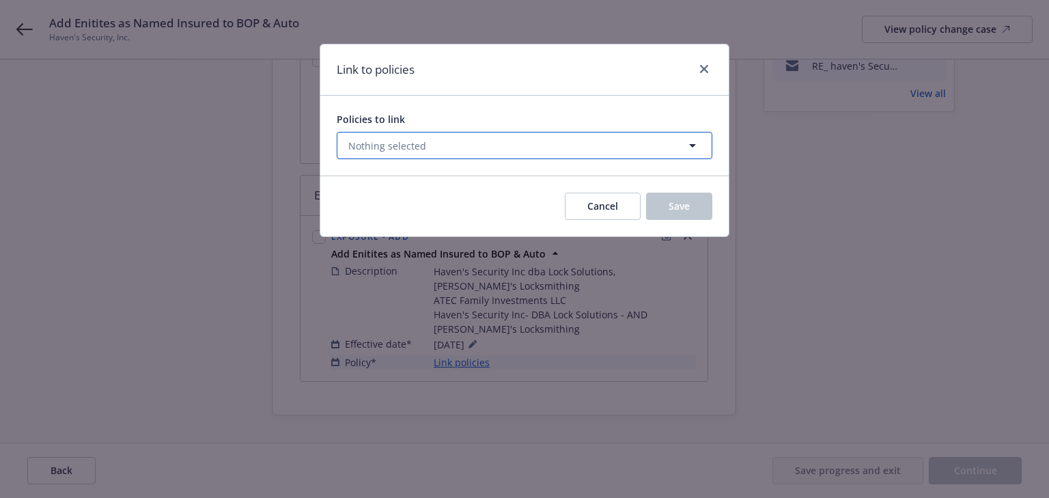
click at [445, 135] on button "Nothing selected" at bounding box center [525, 145] width 376 height 27
select select "ACTIVE"
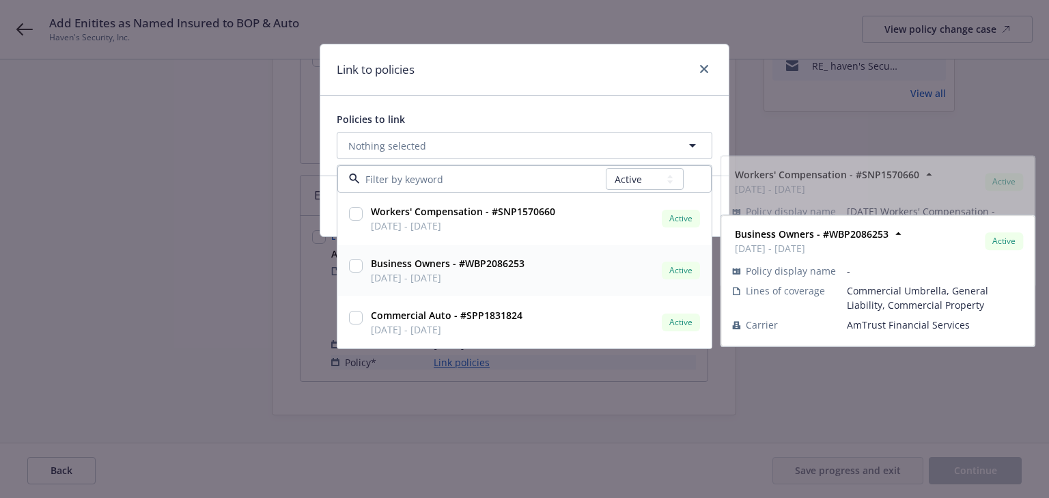
click at [350, 266] on input "checkbox" at bounding box center [356, 266] width 14 height 14
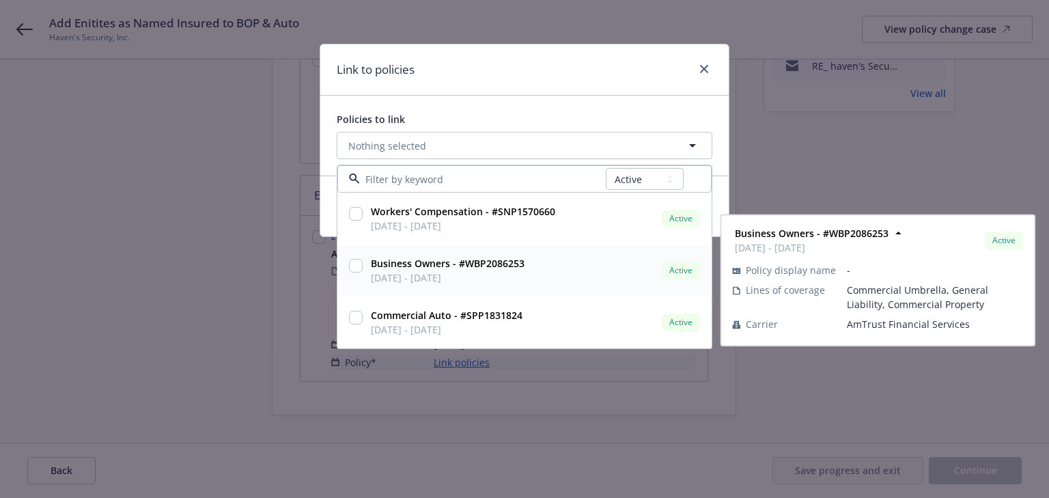
checkbox input "true"
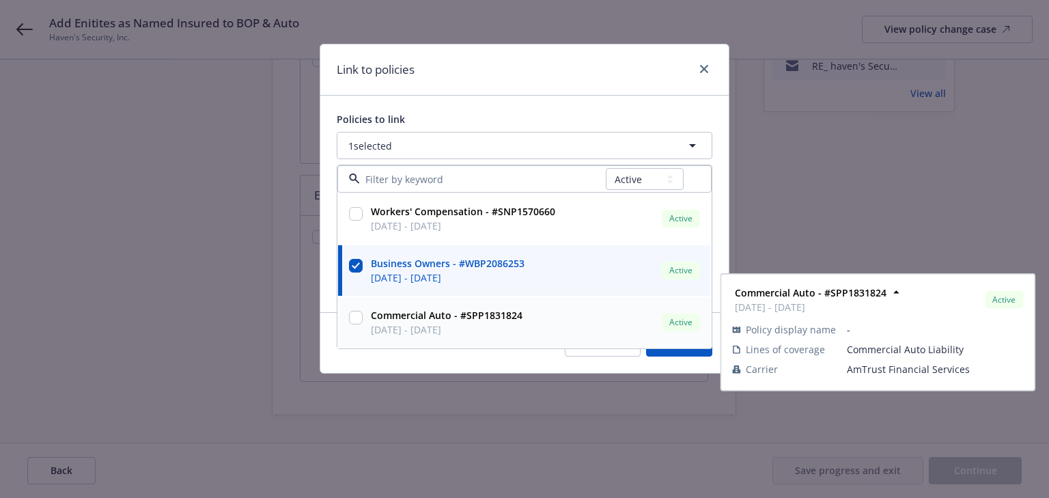
click at [355, 313] on input "checkbox" at bounding box center [356, 318] width 14 height 14
checkbox input "true"
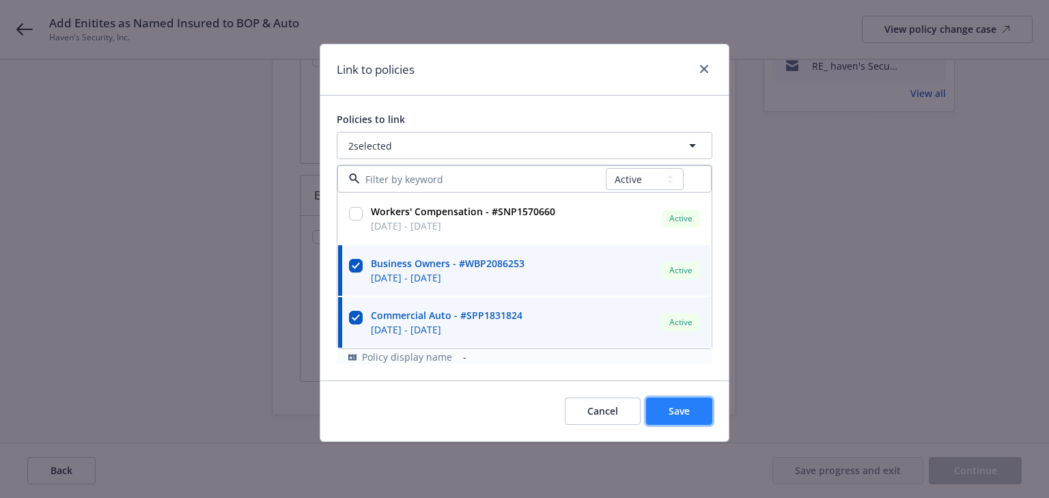
click at [664, 408] on button "Save" at bounding box center [679, 410] width 66 height 27
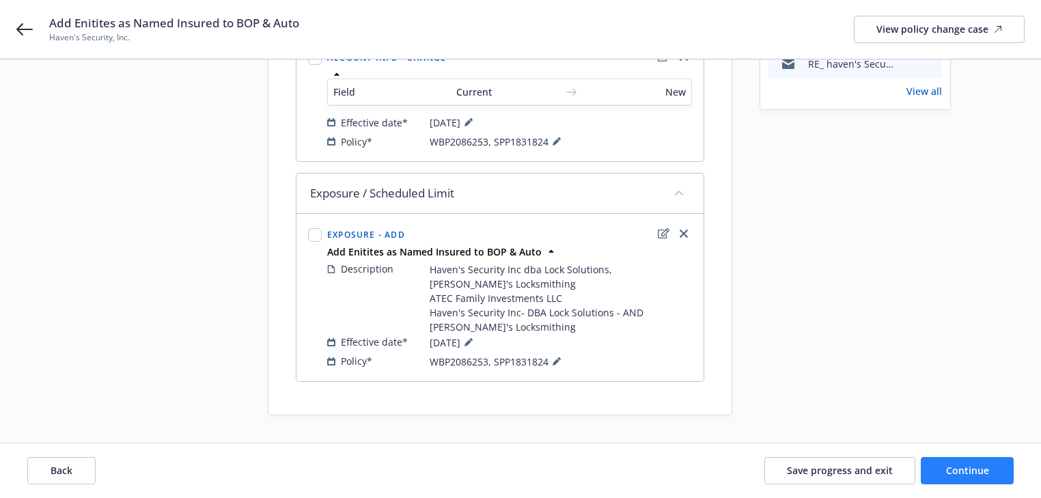
drag, startPoint x: 942, startPoint y: 456, endPoint x: 948, endPoint y: 466, distance: 11.4
click at [942, 456] on div "Back Save progress and exit Continue" at bounding box center [520, 470] width 1041 height 55
click at [949, 466] on span "Continue" at bounding box center [967, 470] width 43 height 13
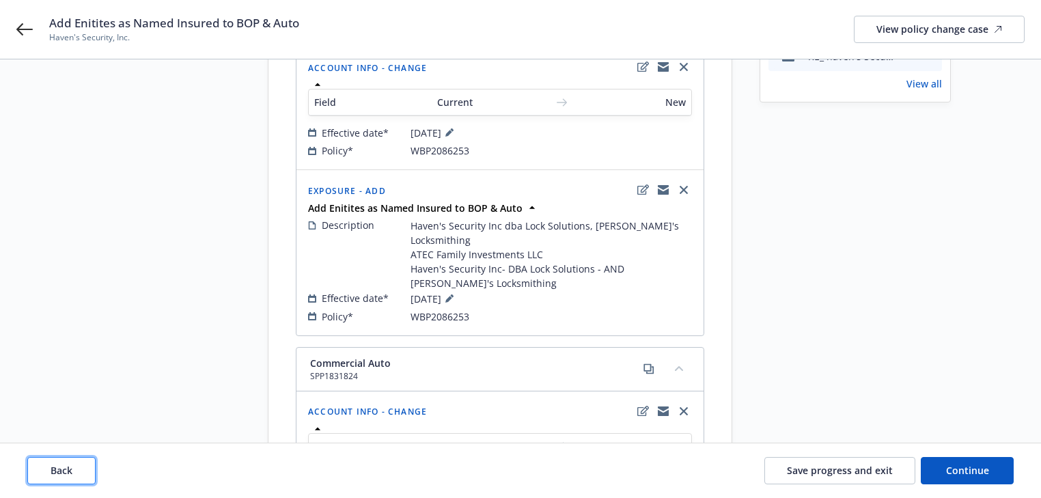
click at [73, 471] on button "Back" at bounding box center [61, 470] width 68 height 27
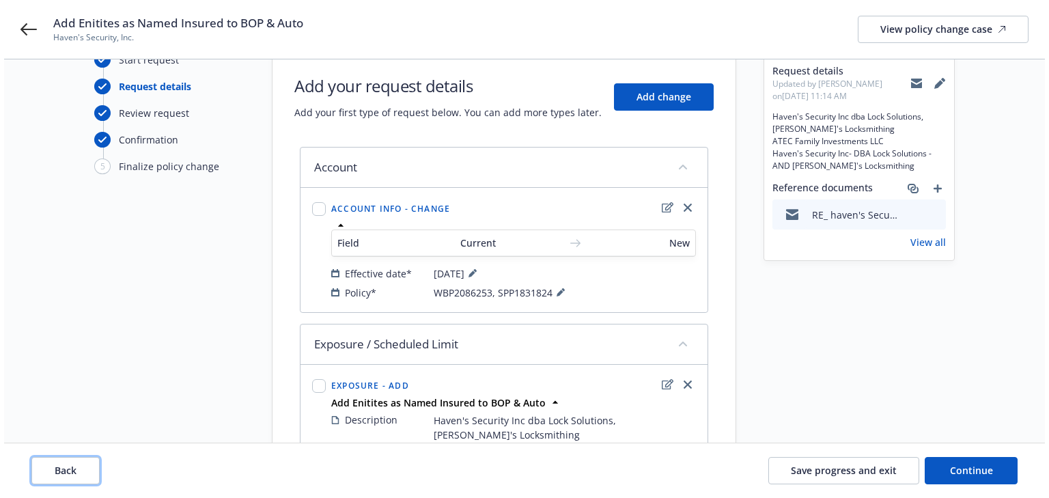
scroll to position [0, 0]
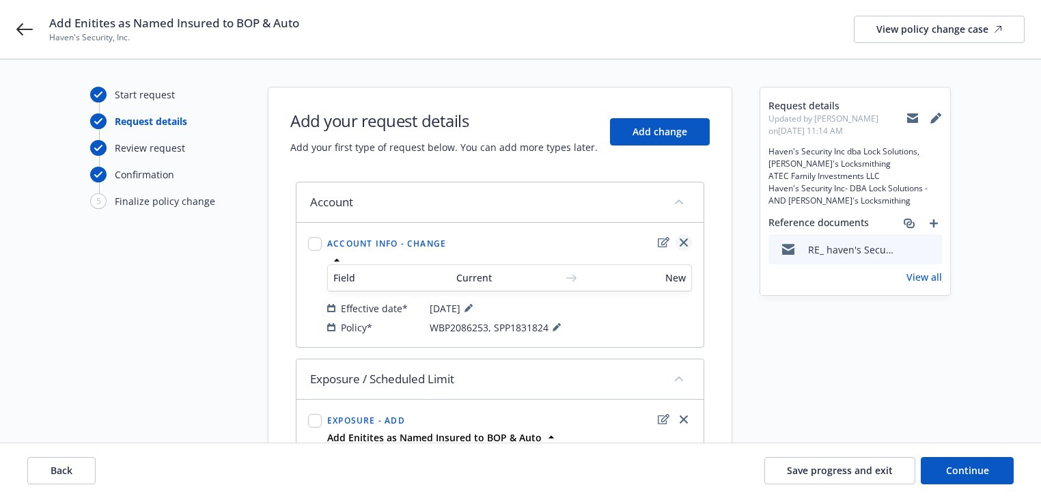
click at [686, 240] on icon "close" at bounding box center [683, 242] width 8 height 8
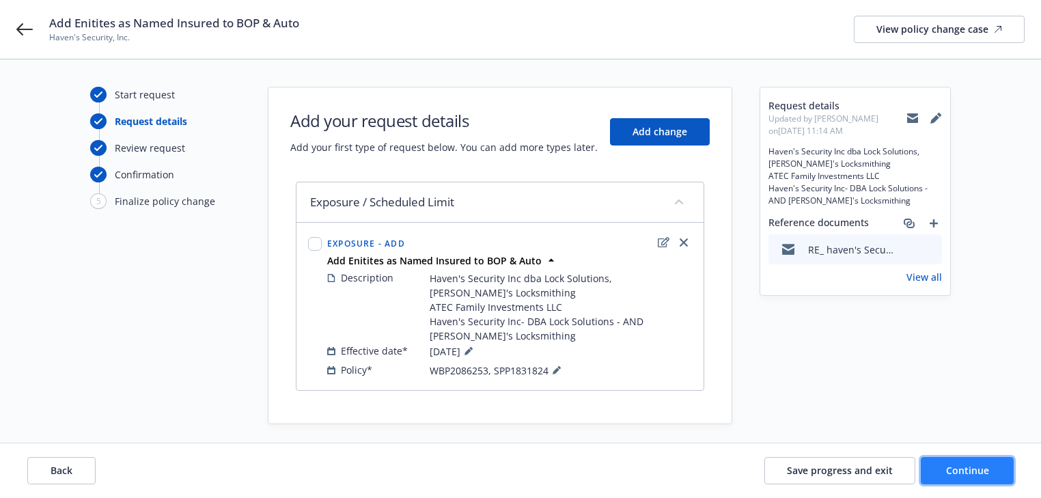
click at [975, 468] on span "Continue" at bounding box center [967, 470] width 43 height 13
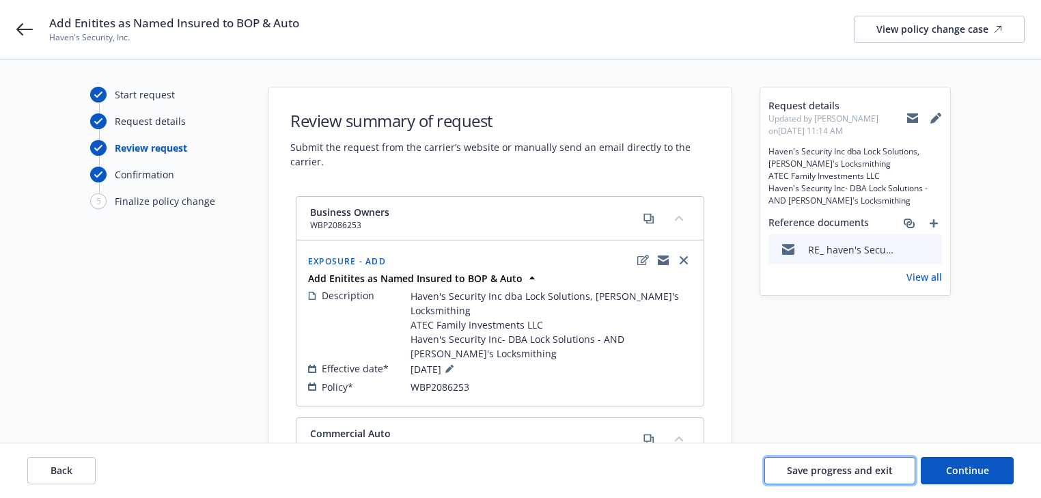
click at [827, 483] on button "Save progress and exit" at bounding box center [839, 470] width 151 height 27
click at [825, 477] on button "Save progress and exit" at bounding box center [839, 470] width 151 height 27
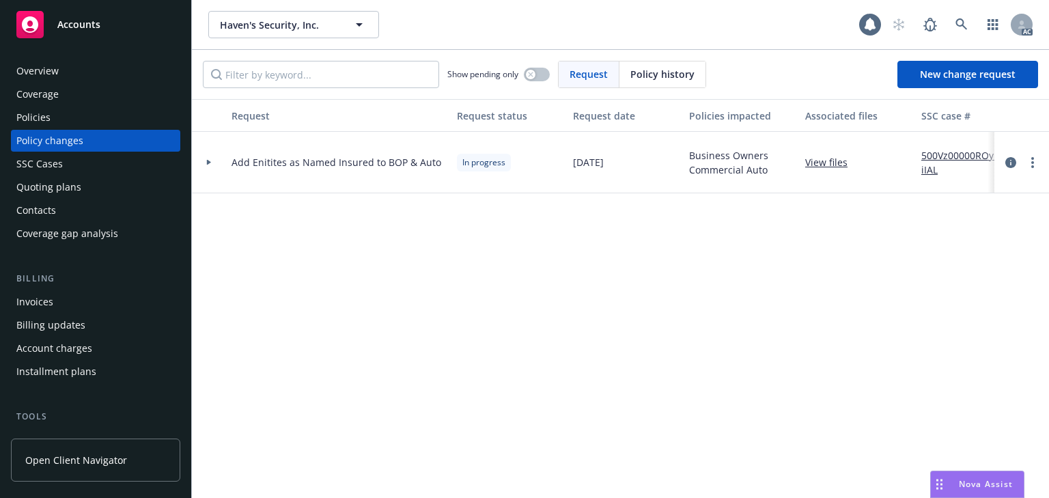
click at [202, 164] on div at bounding box center [208, 162] width 23 height 5
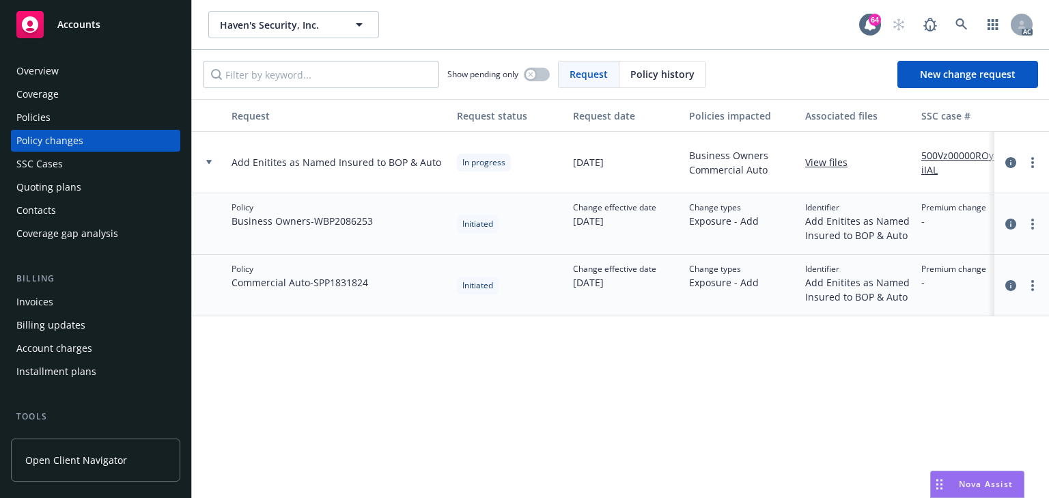
click at [777, 369] on div "Request Request status Request date Policies impacted Associated files SSC case…" at bounding box center [620, 298] width 857 height 399
click at [749, 465] on div "Request Request status Request date Policies impacted Associated files SSC case…" at bounding box center [620, 298] width 857 height 399
drag, startPoint x: 316, startPoint y: 221, endPoint x: 391, endPoint y: 216, distance: 75.3
click at [391, 216] on div "Policy Business Owners - WBP2086253" at bounding box center [338, 223] width 225 height 61
copy span "WBP2086253"
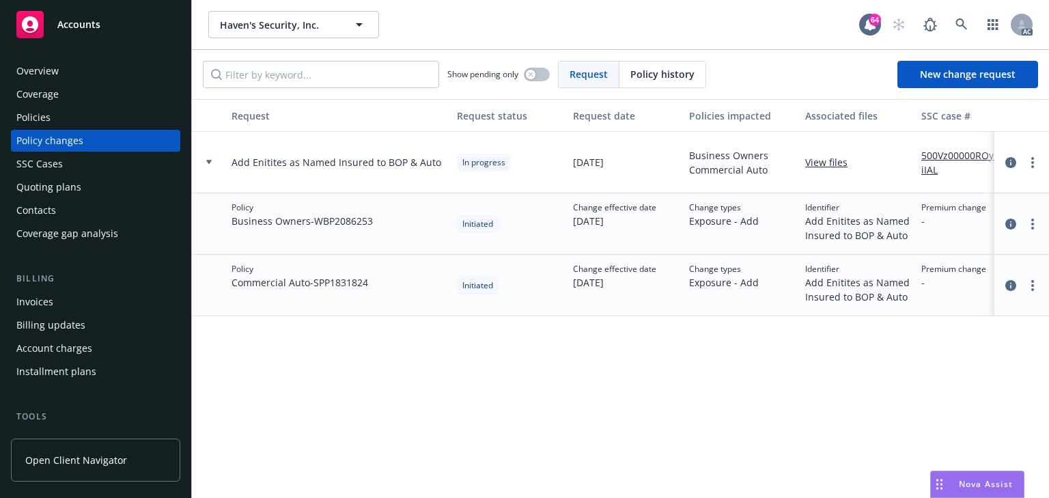
click at [376, 418] on div "Request Request status Request date Policies impacted Associated files SSC case…" at bounding box center [620, 298] width 857 height 399
click at [1032, 159] on icon "more" at bounding box center [1032, 162] width 3 height 11
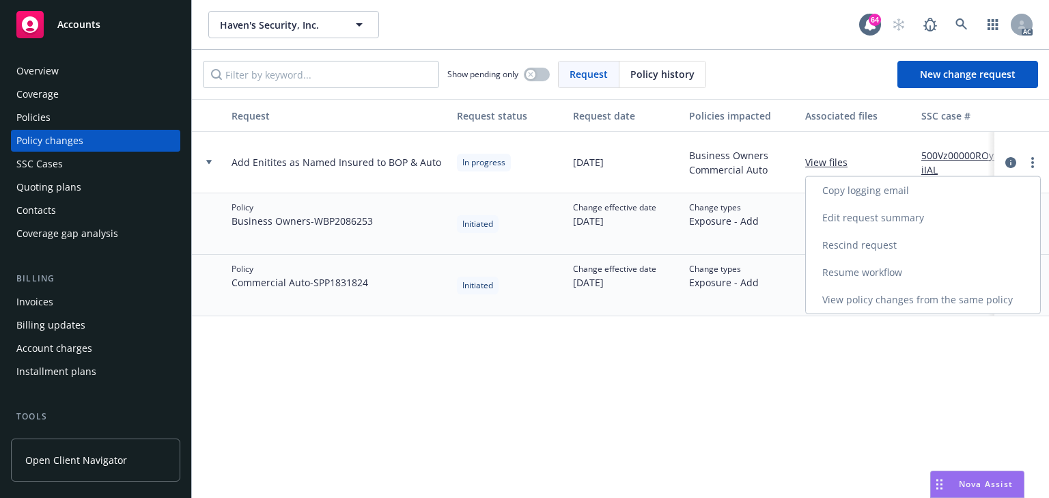
click at [855, 199] on link "Copy logging email" at bounding box center [923, 190] width 234 height 27
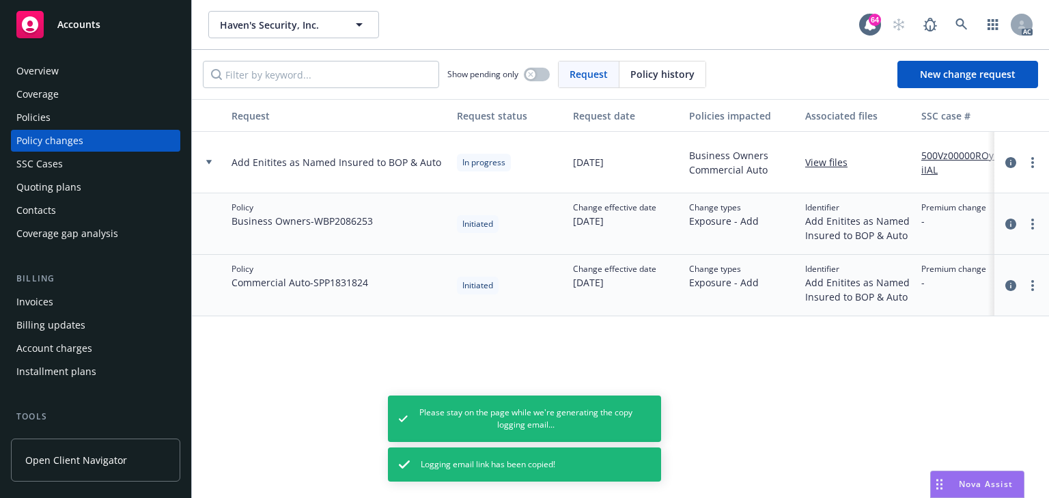
click at [49, 117] on div "Policies" at bounding box center [33, 118] width 34 height 22
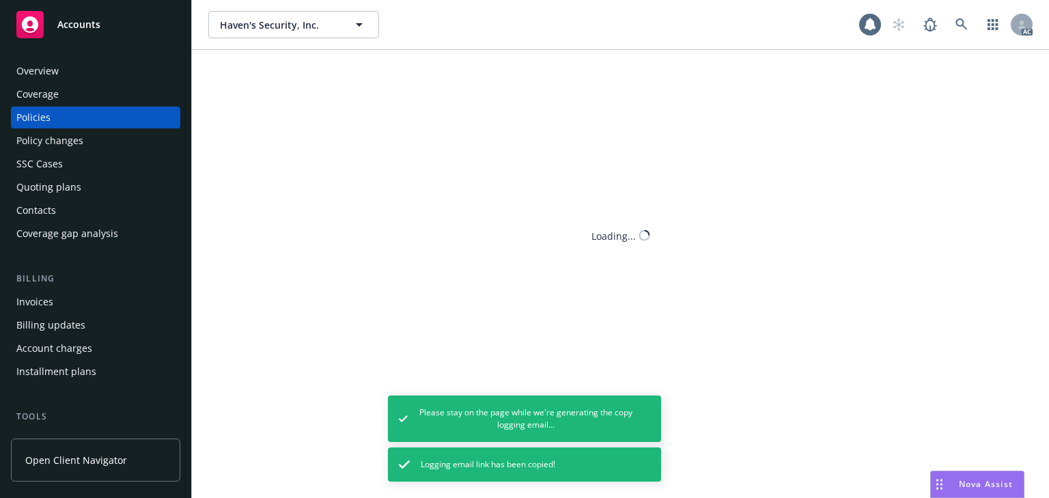
click at [49, 117] on div "Policies" at bounding box center [33, 118] width 34 height 22
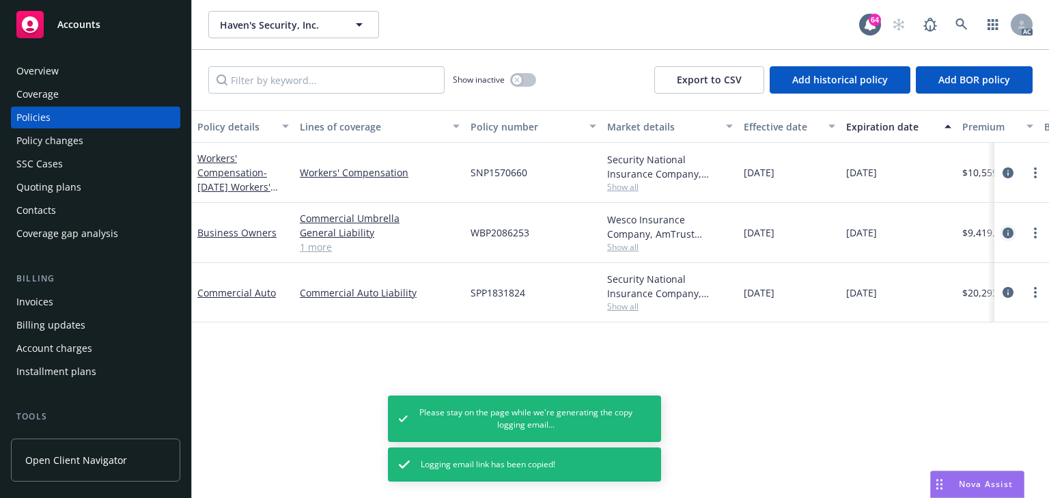
click at [1002, 235] on icon "circleInformation" at bounding box center [1007, 232] width 11 height 11
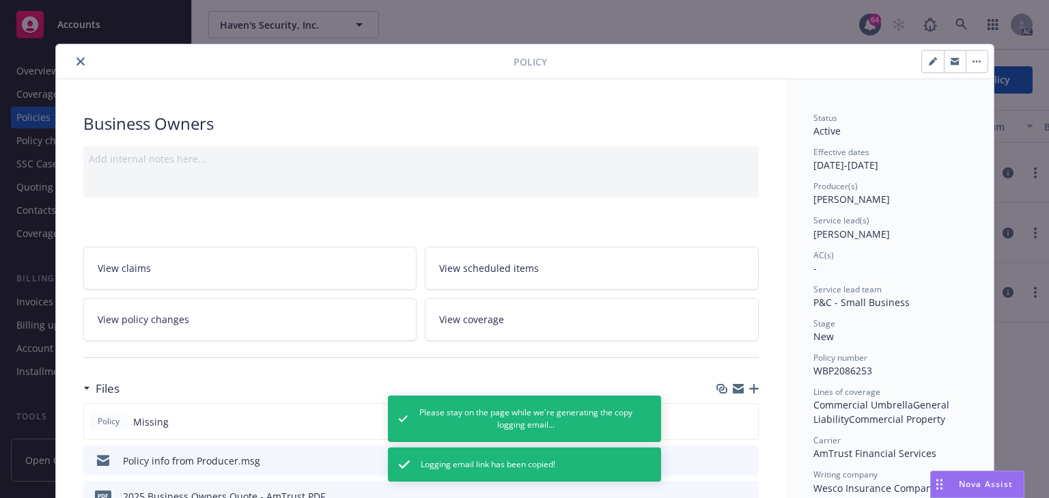
scroll to position [41, 0]
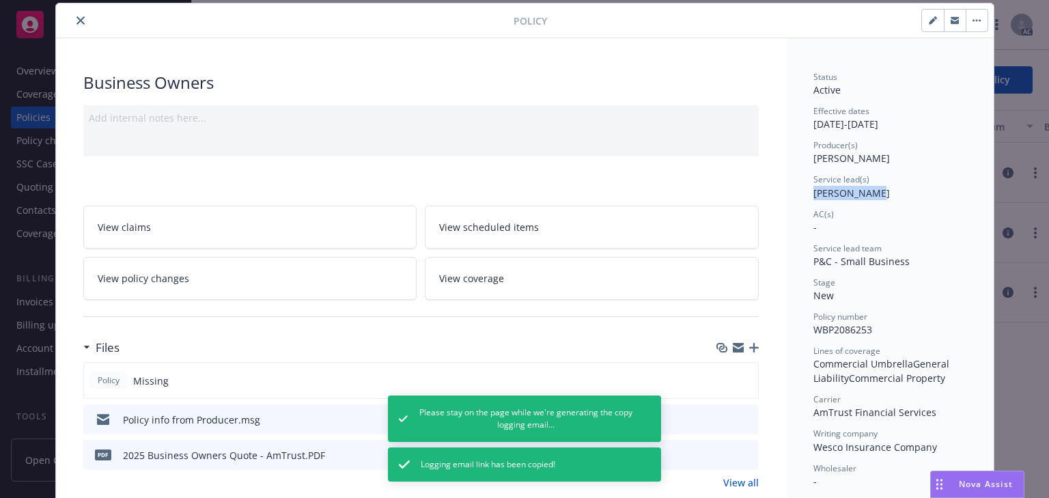
drag, startPoint x: 819, startPoint y: 194, endPoint x: 864, endPoint y: 194, distance: 44.4
click at [864, 194] on span "[PERSON_NAME]" at bounding box center [851, 192] width 76 height 13
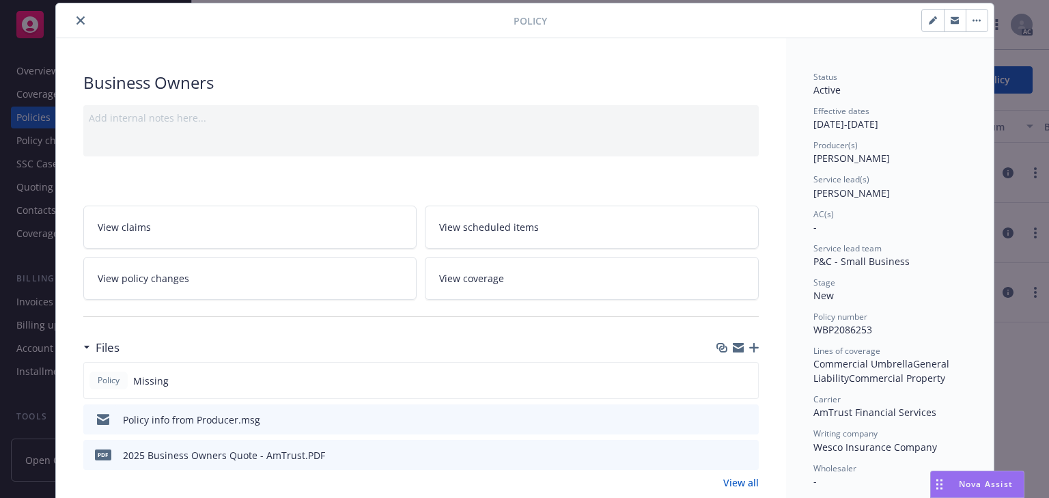
click at [886, 264] on span "P&C - Small Business" at bounding box center [861, 261] width 96 height 13
click at [75, 27] on button "close" at bounding box center [80, 20] width 16 height 16
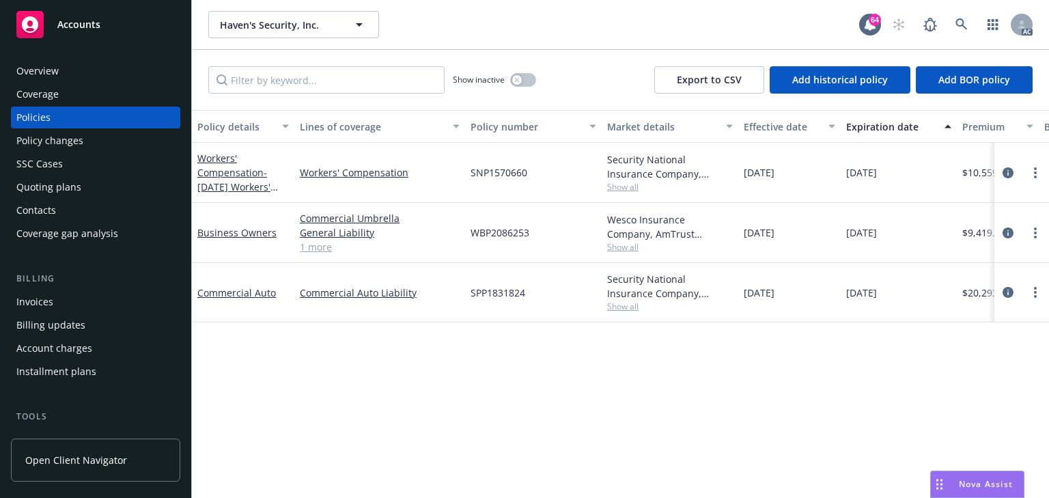
click at [307, 343] on div "Policy details Lines of coverage Policy number Market details Effective date Ex…" at bounding box center [620, 304] width 857 height 388
drag, startPoint x: 462, startPoint y: 228, endPoint x: 538, endPoint y: 226, distance: 76.5
click at [538, 226] on div "Business Owners Commercial Umbrella General Liability Commercial Property 1 mor…" at bounding box center [851, 233] width 1318 height 60
click at [470, 263] on div "SPP1831824" at bounding box center [533, 292] width 137 height 59
drag, startPoint x: 473, startPoint y: 232, endPoint x: 572, endPoint y: 234, distance: 99.7
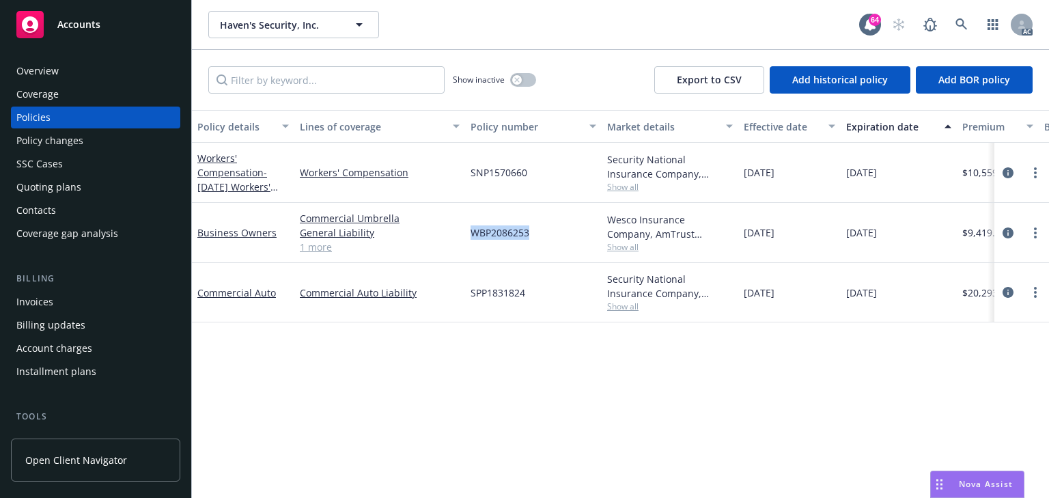
click at [572, 234] on div "WBP2086253" at bounding box center [533, 233] width 137 height 60
copy span "WBP2086253"
drag, startPoint x: 395, startPoint y: 459, endPoint x: 412, endPoint y: 411, distance: 50.5
click at [396, 459] on div "Policy details Lines of coverage Policy number Market details Effective date Ex…" at bounding box center [620, 304] width 857 height 388
copy div "SPP1831824 Security National Insurance"
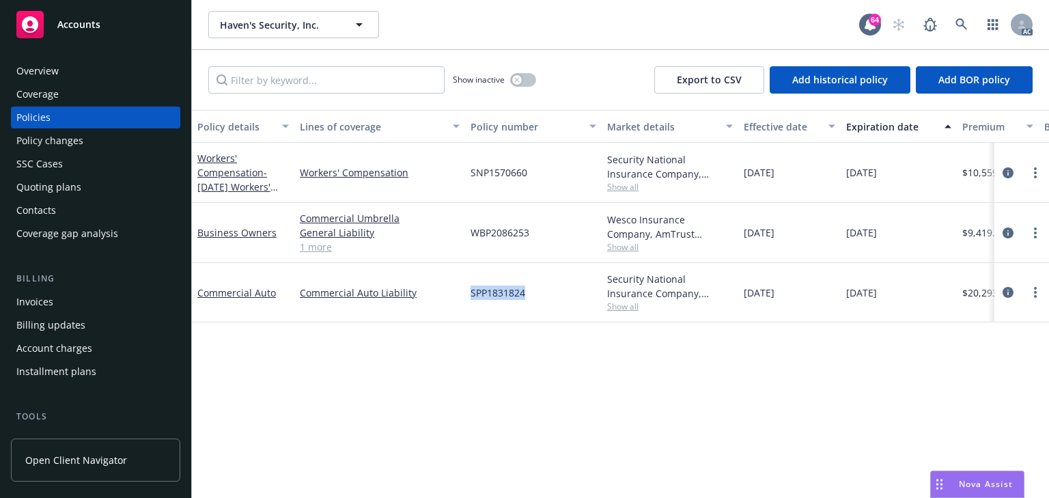
drag, startPoint x: 488, startPoint y: 288, endPoint x: 574, endPoint y: 290, distance: 86.0
click at [574, 290] on div "Commercial Auto Commercial Auto Liability SPP1831824 Security National Insuranc…" at bounding box center [851, 292] width 1318 height 59
copy div "SPP1831824"
click at [59, 146] on div "Policy changes" at bounding box center [49, 141] width 67 height 22
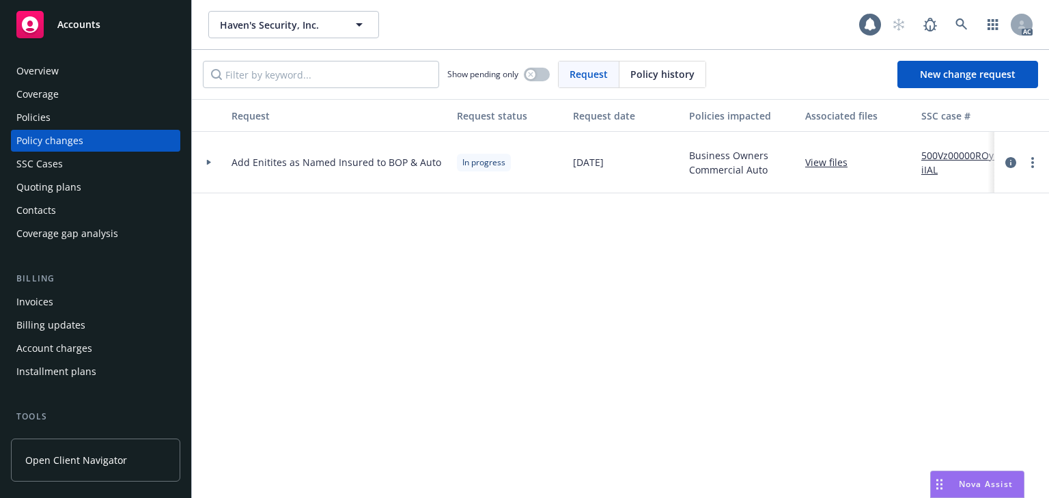
click at [206, 165] on div at bounding box center [209, 162] width 34 height 61
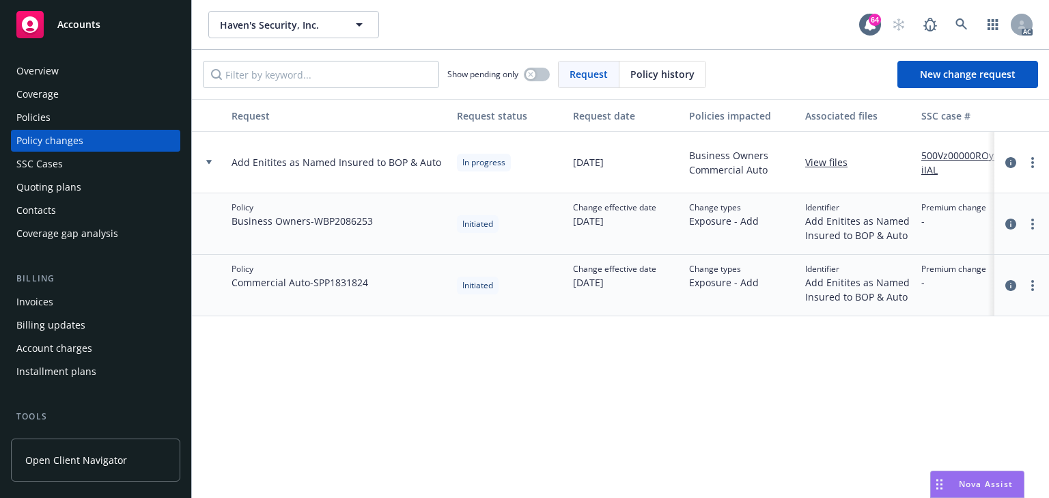
click at [59, 113] on div "Policies" at bounding box center [95, 118] width 158 height 22
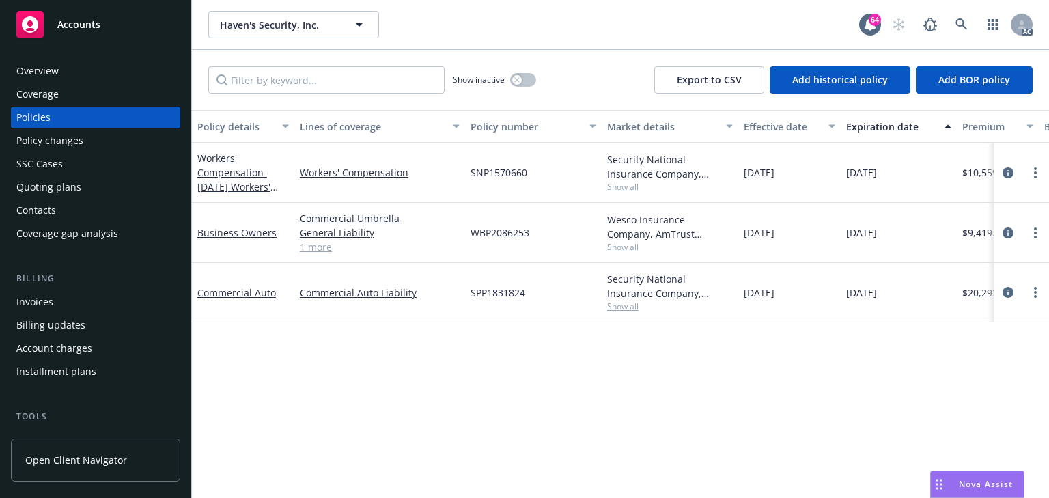
click at [630, 245] on span "Show all" at bounding box center [670, 247] width 126 height 12
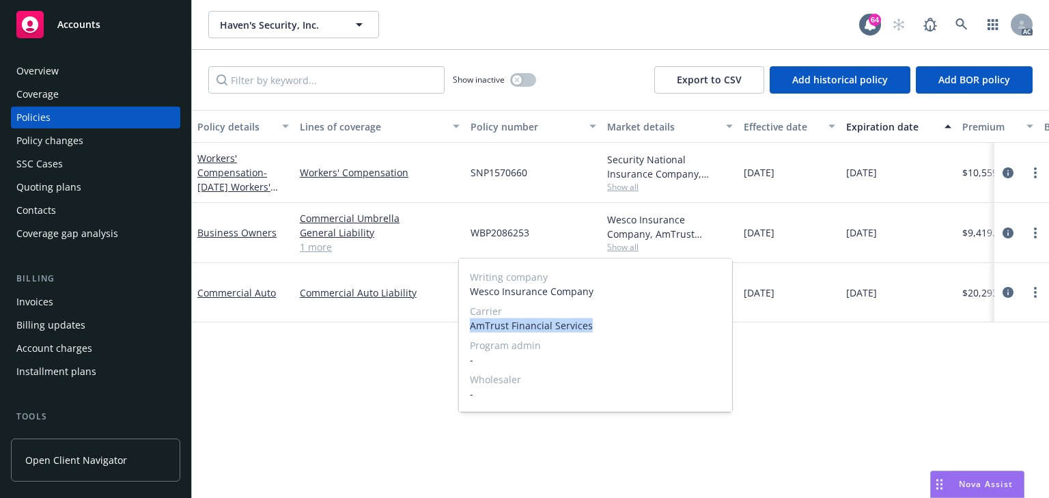
drag, startPoint x: 467, startPoint y: 326, endPoint x: 683, endPoint y: 328, distance: 215.8
click at [683, 328] on div "Writing company Wesco Insurance Company Carrier AmTrust Financial Services Prog…" at bounding box center [595, 335] width 273 height 153
copy span "AmTrust Financial Services"
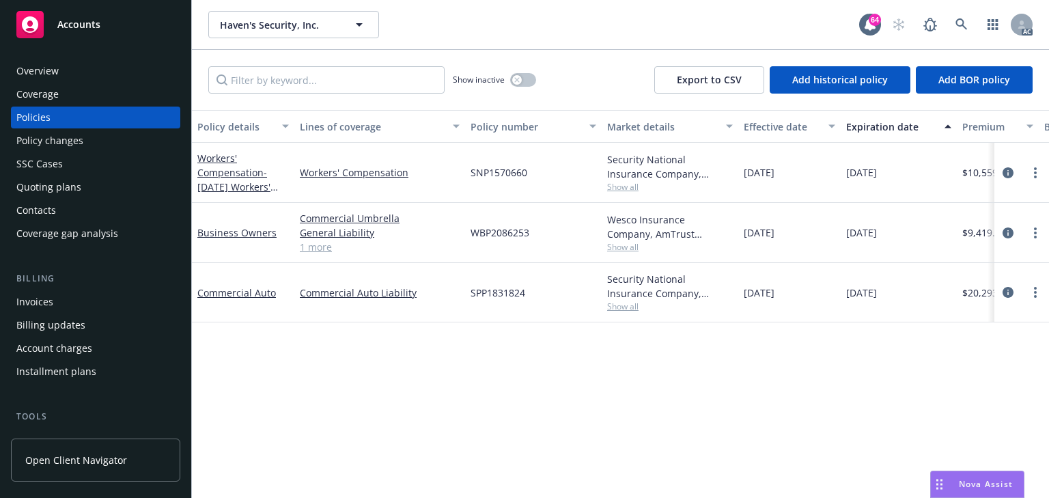
click at [339, 442] on div "Policy details Lines of coverage Policy number Market details Effective date Ex…" at bounding box center [620, 304] width 857 height 388
click at [626, 243] on span "Show all" at bounding box center [670, 247] width 126 height 12
click at [404, 415] on div "Policy details Lines of coverage Policy number Market details Effective date Ex…" at bounding box center [620, 304] width 857 height 388
click at [621, 310] on span "Show all" at bounding box center [670, 306] width 126 height 12
click at [358, 358] on div "Policy details Lines of coverage Policy number Market details Effective date Ex…" at bounding box center [620, 304] width 857 height 388
